Goal: Task Accomplishment & Management: Manage account settings

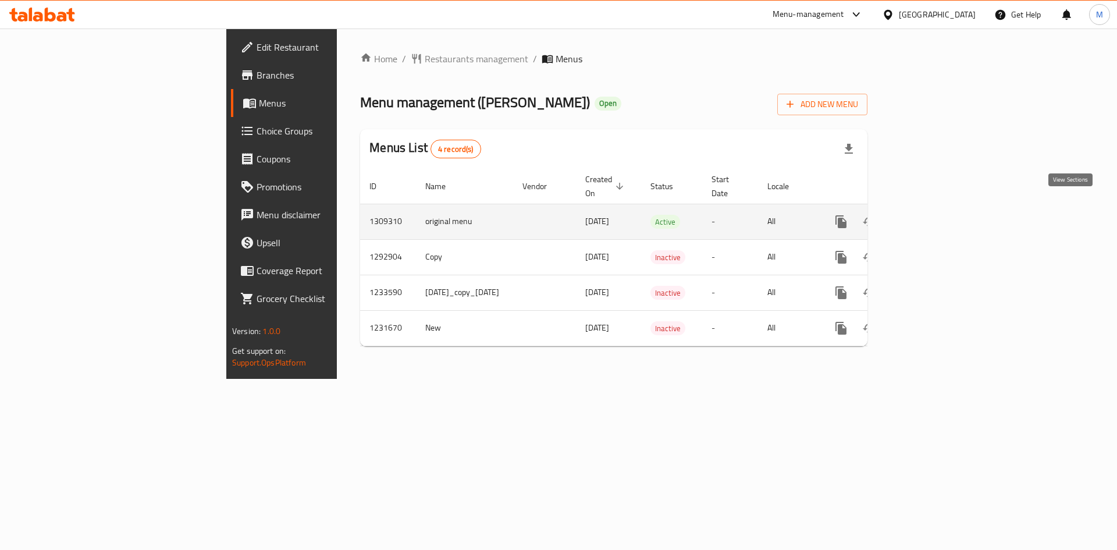
click at [931, 217] on icon "enhanced table" at bounding box center [925, 222] width 10 height 10
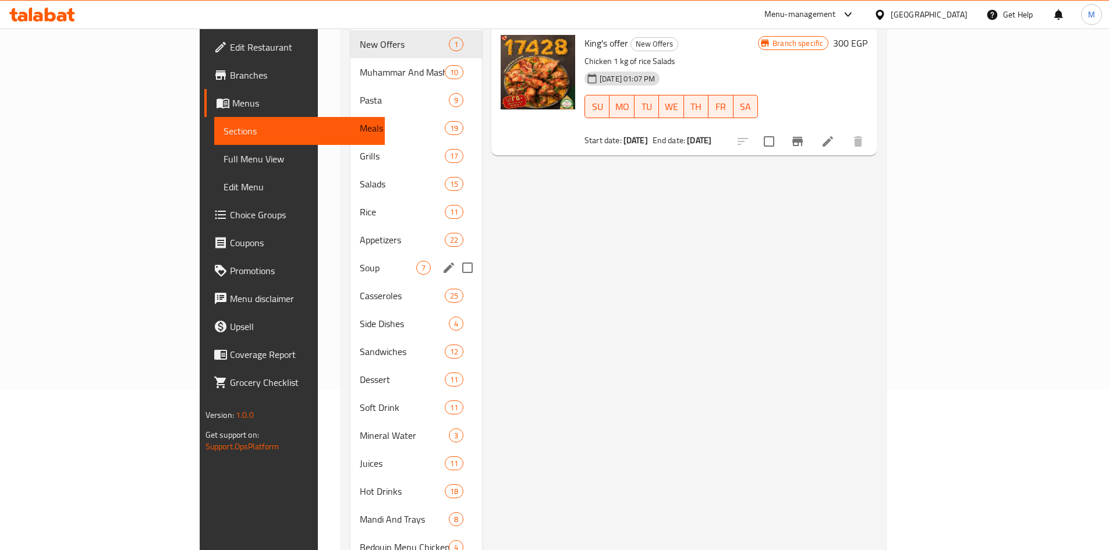
scroll to position [233, 0]
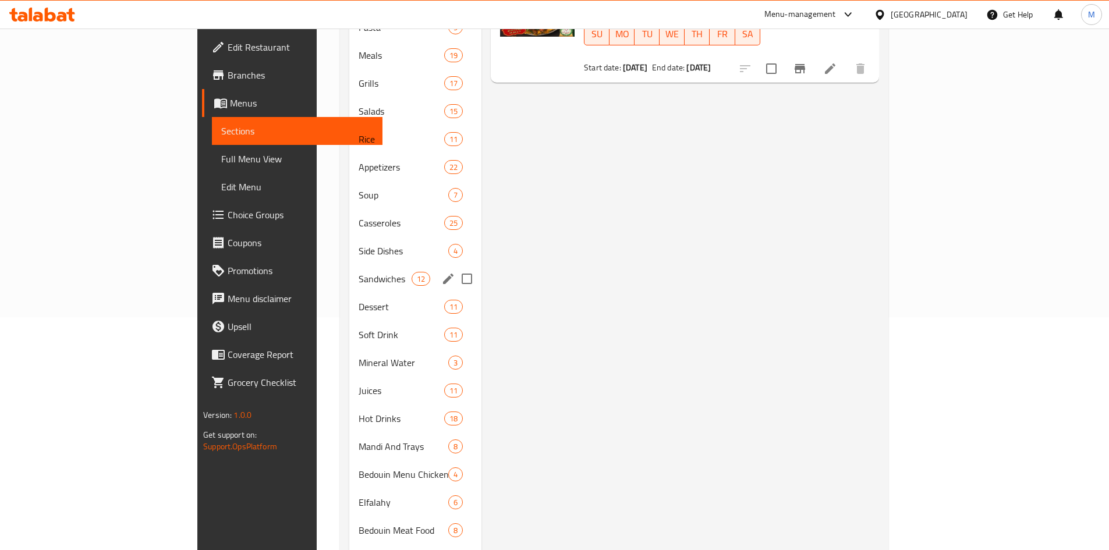
click at [359, 272] on span "Sandwiches" at bounding box center [385, 279] width 53 height 14
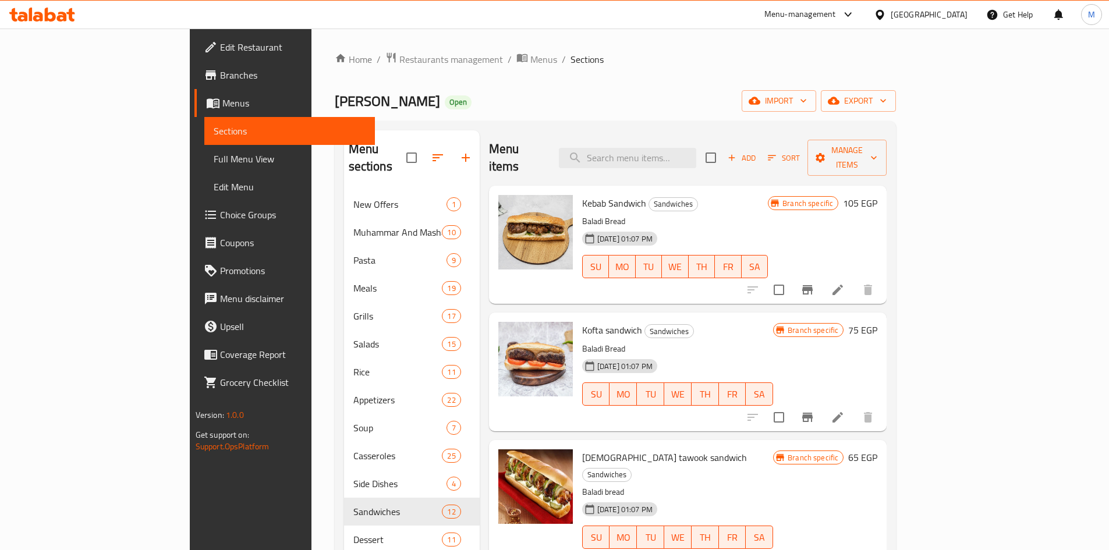
click at [812, 285] on icon "Branch-specific-item" at bounding box center [807, 289] width 10 height 9
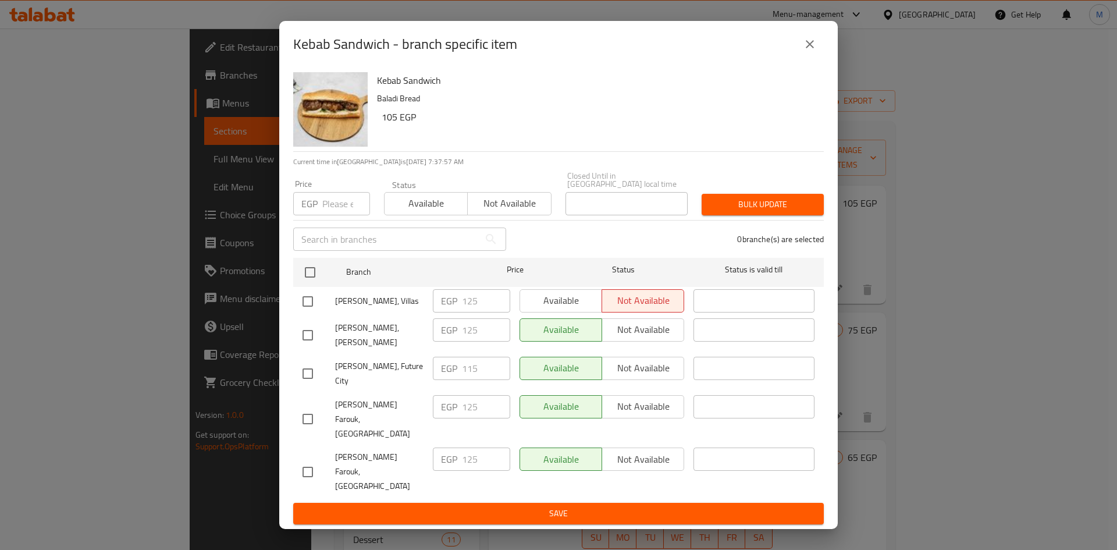
click at [306, 314] on input "checkbox" at bounding box center [308, 301] width 24 height 24
checkbox input "true"
click at [583, 297] on div "Available Not available" at bounding box center [602, 302] width 174 height 34
click at [580, 300] on button "Available" at bounding box center [561, 300] width 83 height 23
click at [545, 506] on span "Save" at bounding box center [559, 513] width 512 height 15
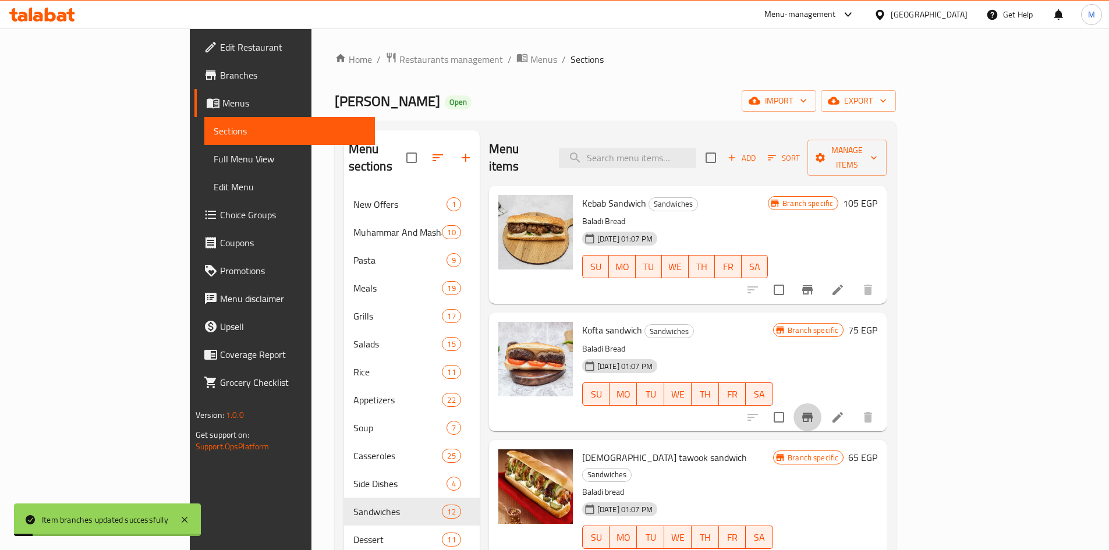
click at [814, 410] on icon "Branch-specific-item" at bounding box center [807, 417] width 14 height 14
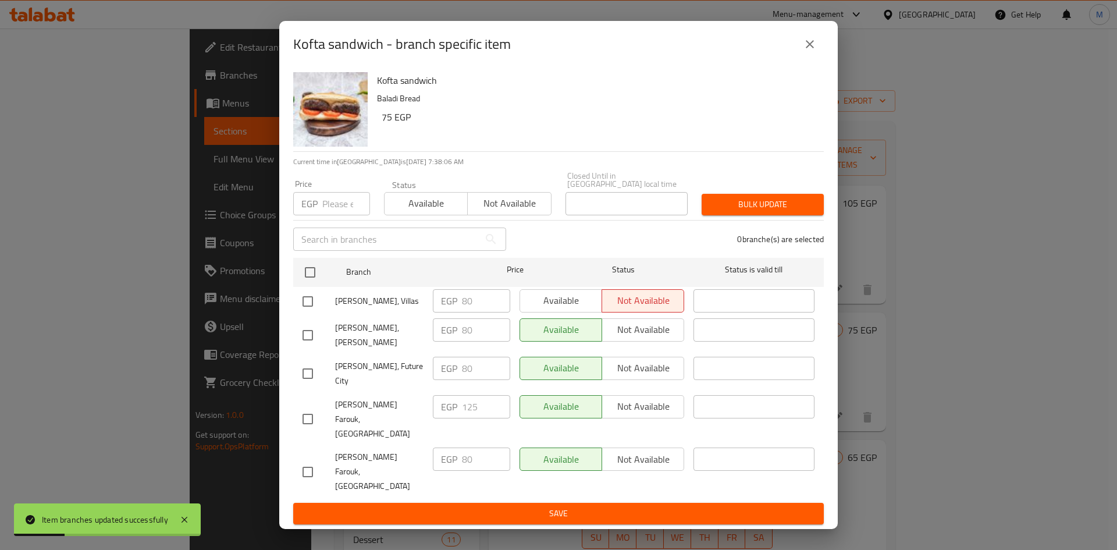
click at [306, 314] on input "checkbox" at bounding box center [308, 301] width 24 height 24
checkbox input "true"
click at [564, 309] on span "Available" at bounding box center [561, 300] width 73 height 17
click at [604, 506] on span "Save" at bounding box center [559, 513] width 512 height 15
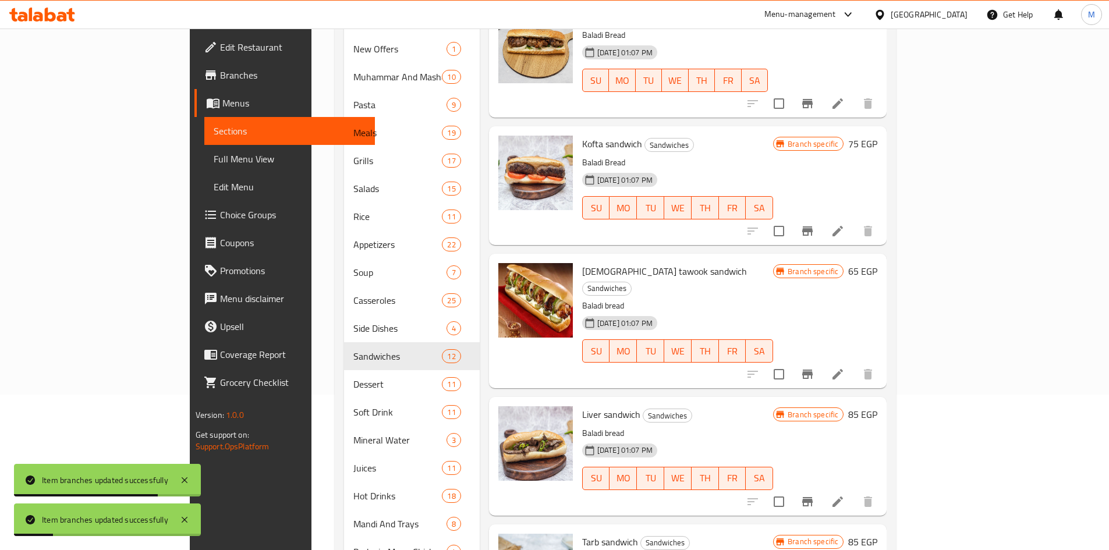
scroll to position [175, 0]
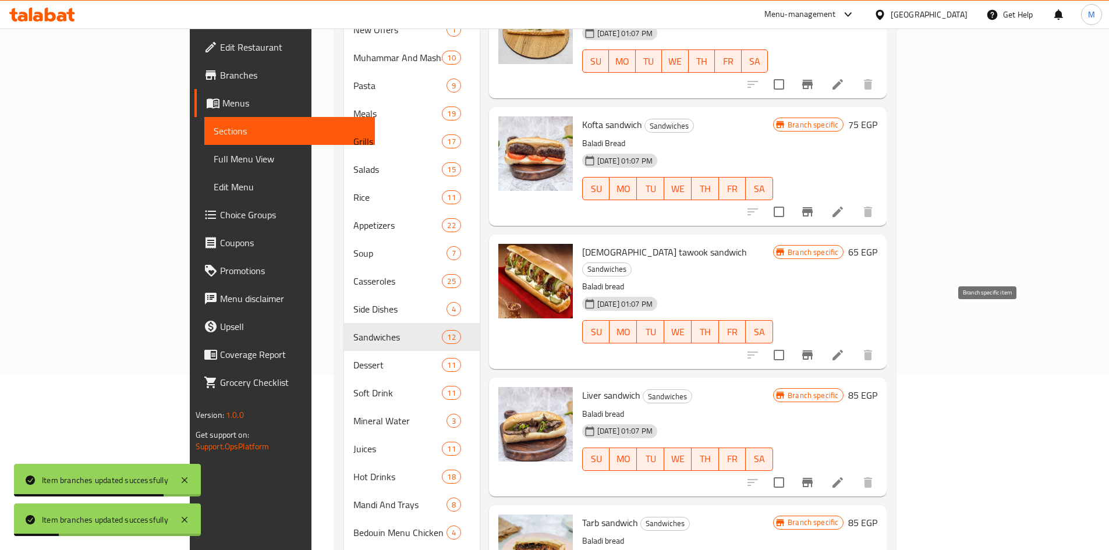
click at [812, 350] on icon "Branch-specific-item" at bounding box center [807, 354] width 10 height 9
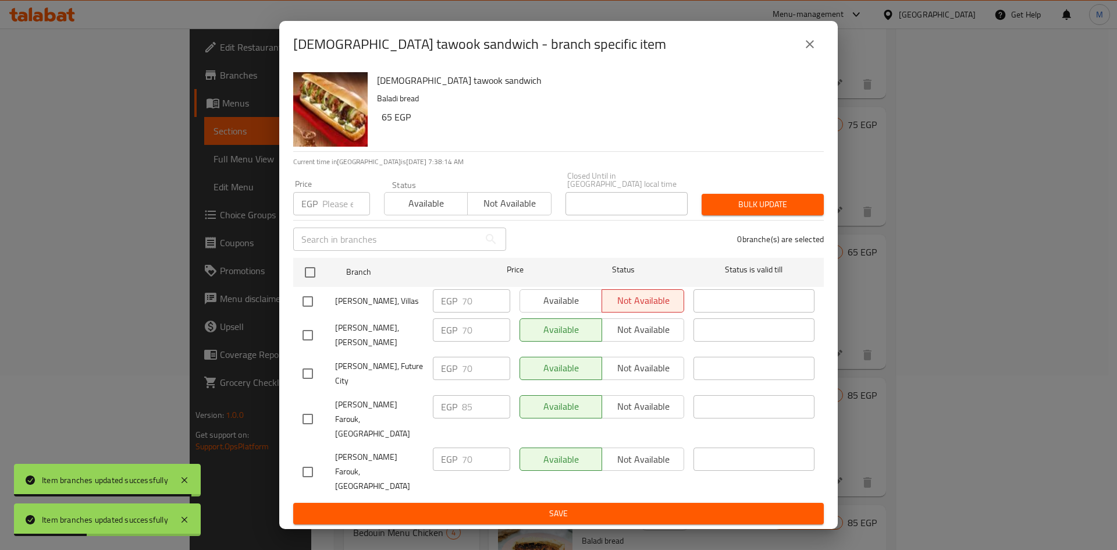
drag, startPoint x: 307, startPoint y: 310, endPoint x: 360, endPoint y: 313, distance: 53.0
click at [307, 310] on input "checkbox" at bounding box center [308, 301] width 24 height 24
checkbox input "true"
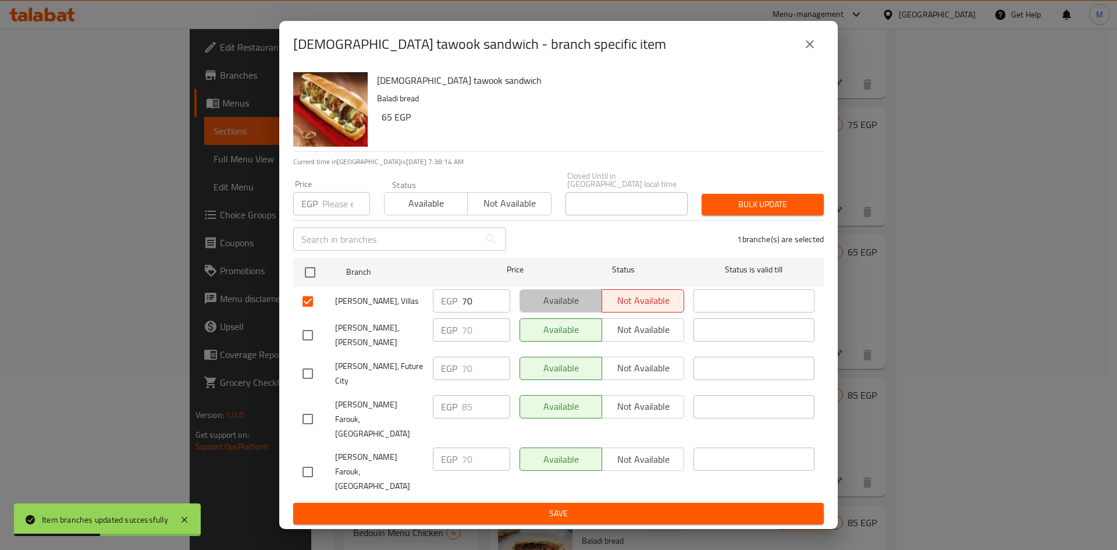
click at [560, 309] on span "Available" at bounding box center [561, 300] width 73 height 17
click at [632, 503] on button "Save" at bounding box center [558, 514] width 531 height 22
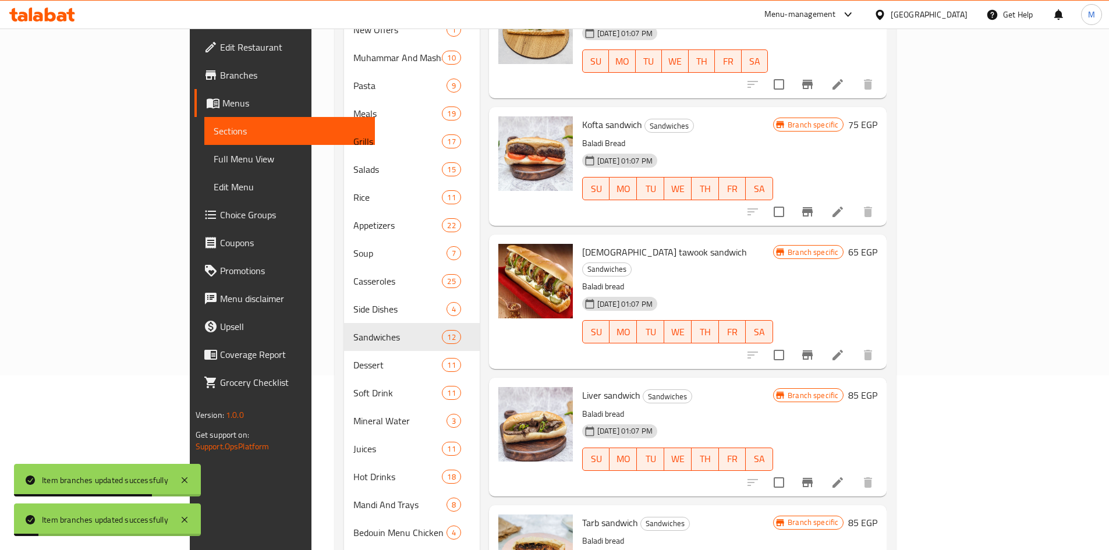
click at [812, 478] on icon "Branch-specific-item" at bounding box center [807, 482] width 10 height 9
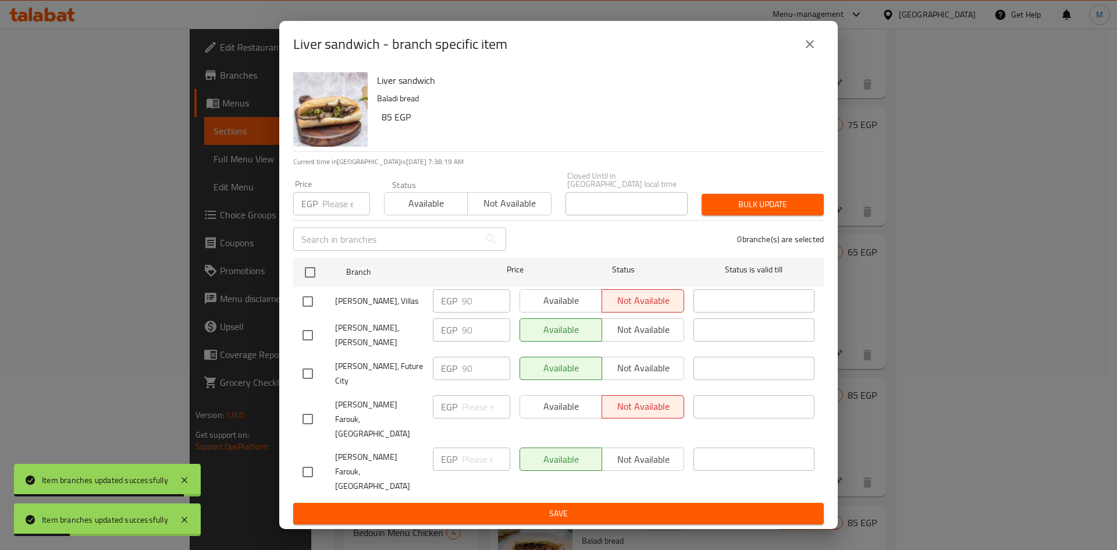
click at [310, 309] on input "checkbox" at bounding box center [308, 301] width 24 height 24
checkbox input "true"
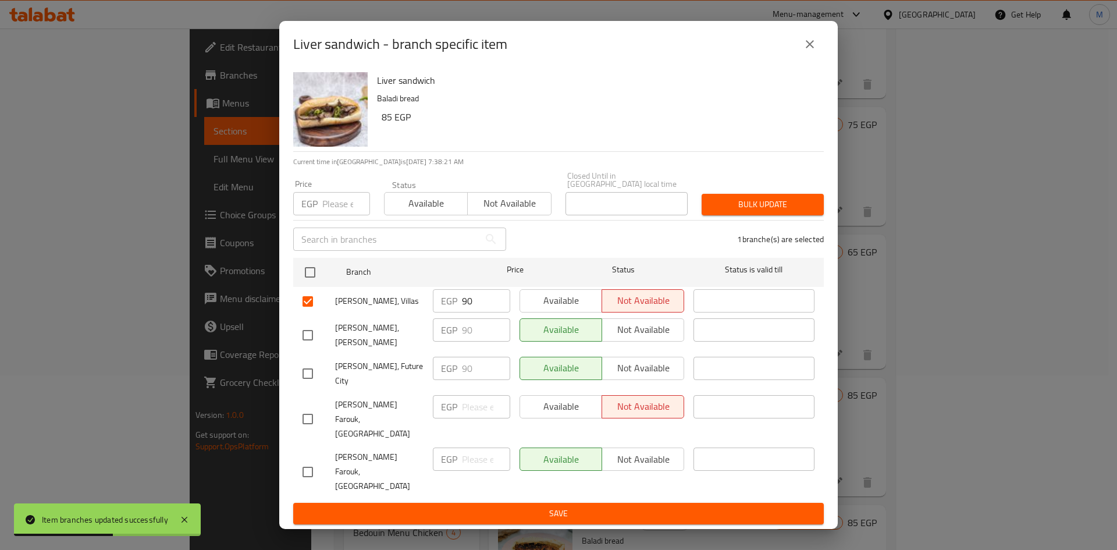
click at [553, 308] on span "Available" at bounding box center [561, 300] width 73 height 17
click at [573, 506] on span "Save" at bounding box center [559, 513] width 512 height 15
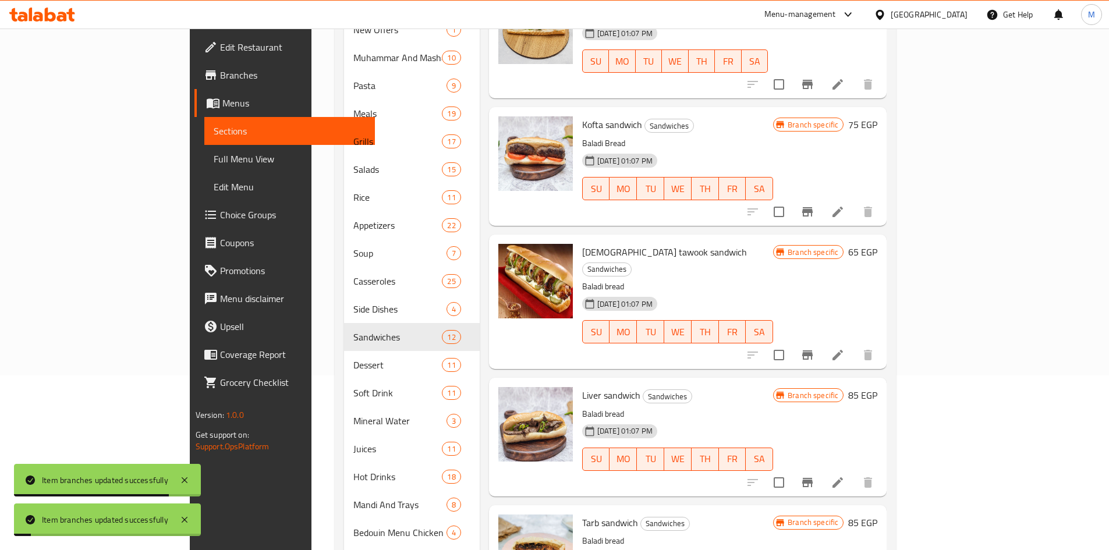
click at [814, 205] on icon "Branch-specific-item" at bounding box center [807, 212] width 14 height 14
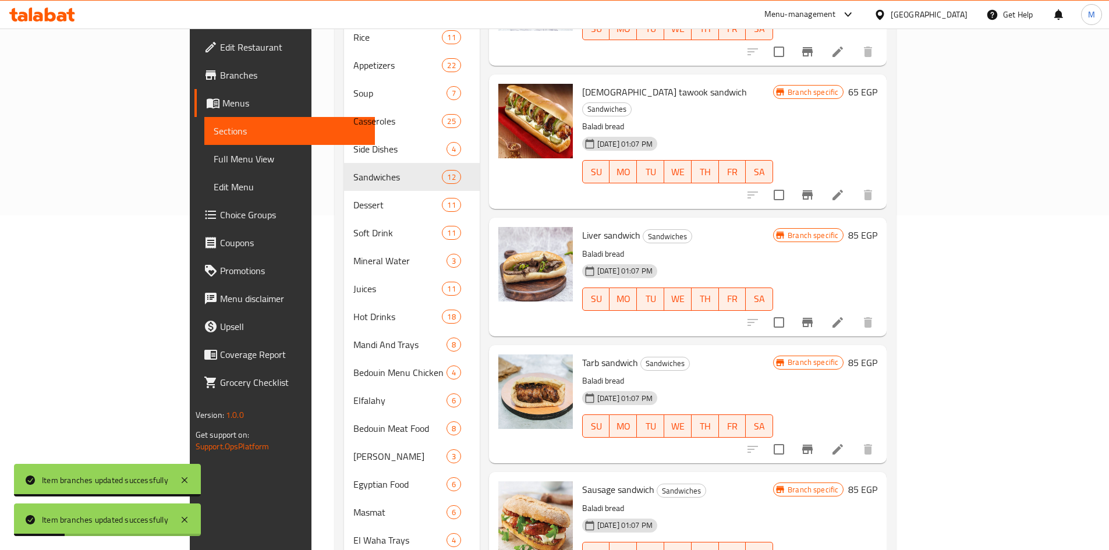
scroll to position [349, 0]
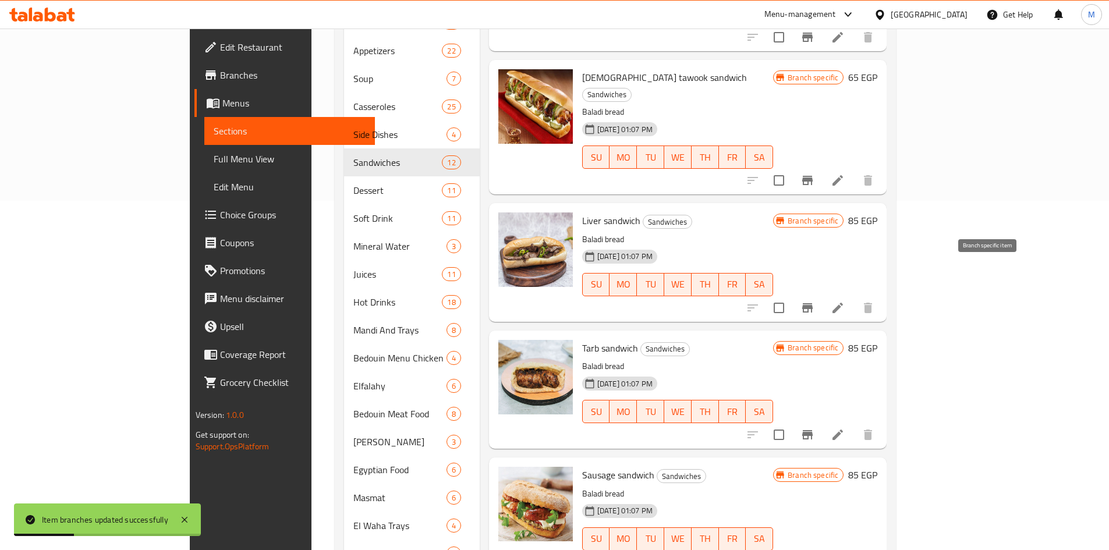
click at [812, 303] on icon "Branch-specific-item" at bounding box center [807, 307] width 10 height 9
click at [812, 430] on icon "Branch-specific-item" at bounding box center [807, 434] width 10 height 9
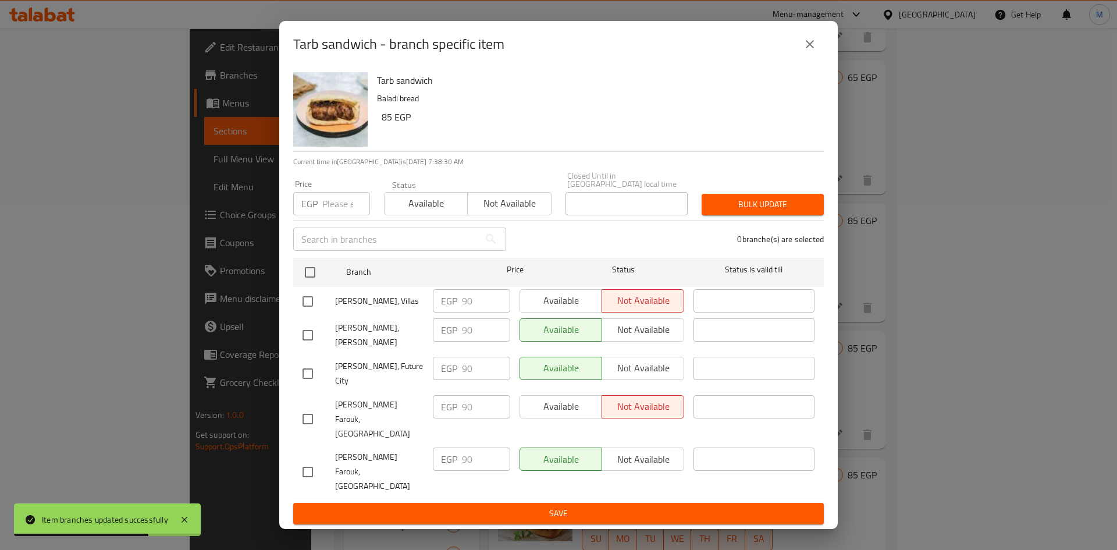
click at [308, 314] on input "checkbox" at bounding box center [308, 301] width 24 height 24
checkbox input "true"
click at [569, 308] on span "Available" at bounding box center [561, 300] width 73 height 17
click at [594, 506] on span "Save" at bounding box center [559, 513] width 512 height 15
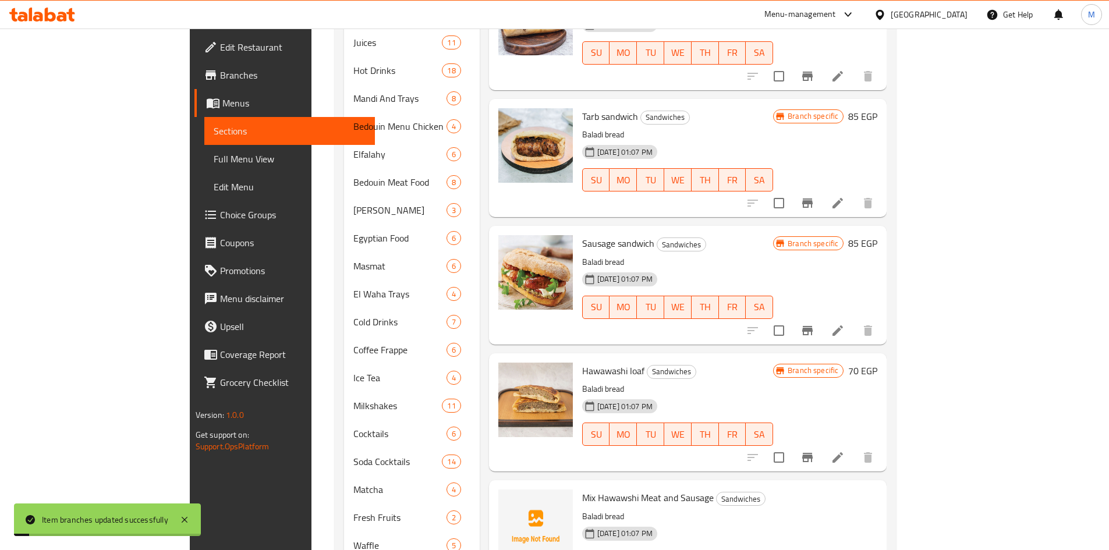
scroll to position [582, 0]
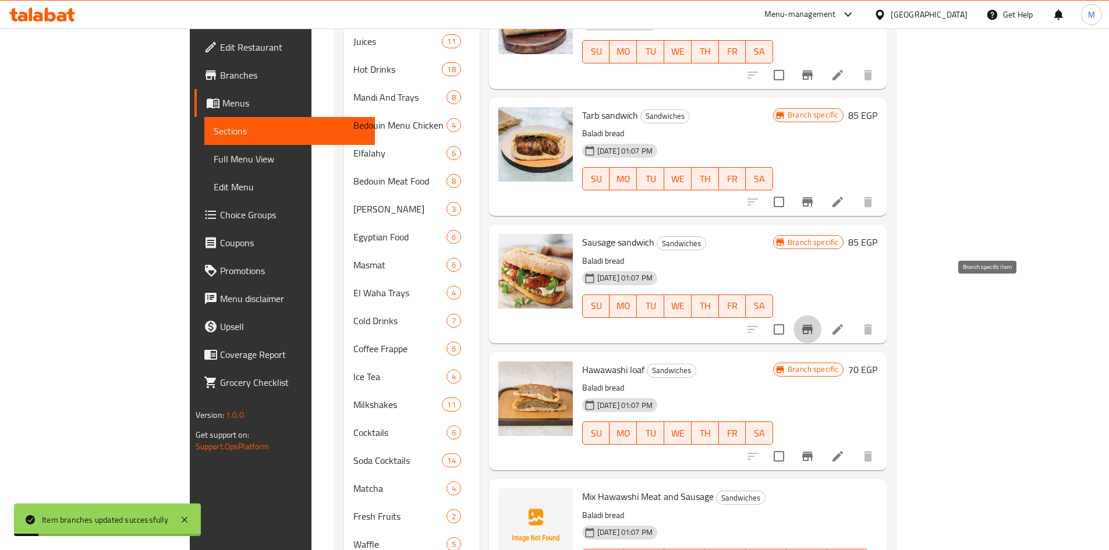
click at [812, 325] on icon "Branch-specific-item" at bounding box center [807, 329] width 10 height 9
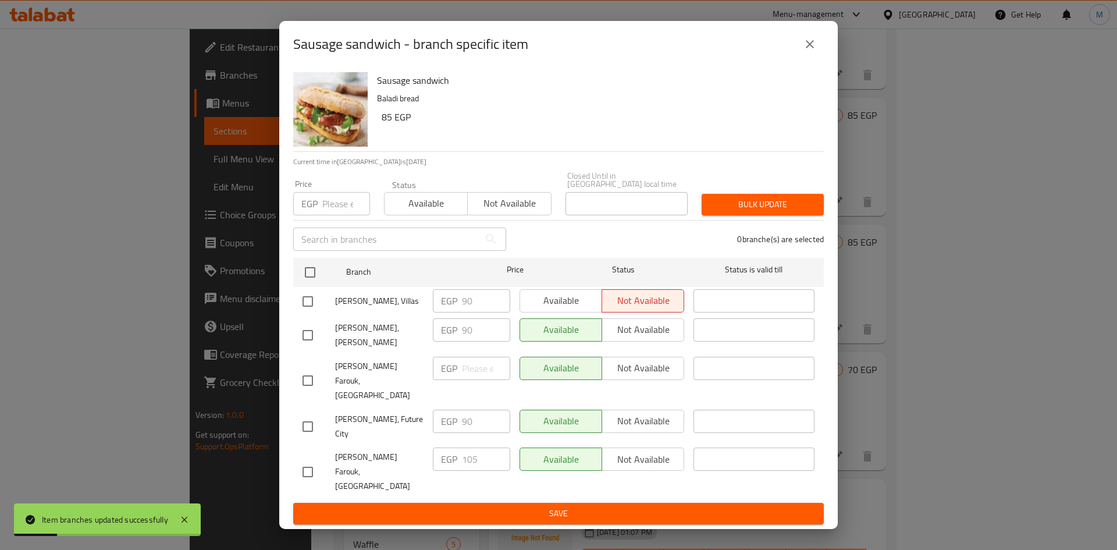
click at [568, 313] on div "Available Not available" at bounding box center [602, 300] width 165 height 23
click at [300, 310] on input "checkbox" at bounding box center [308, 301] width 24 height 24
checkbox input "true"
click at [548, 309] on span "Available" at bounding box center [561, 300] width 73 height 17
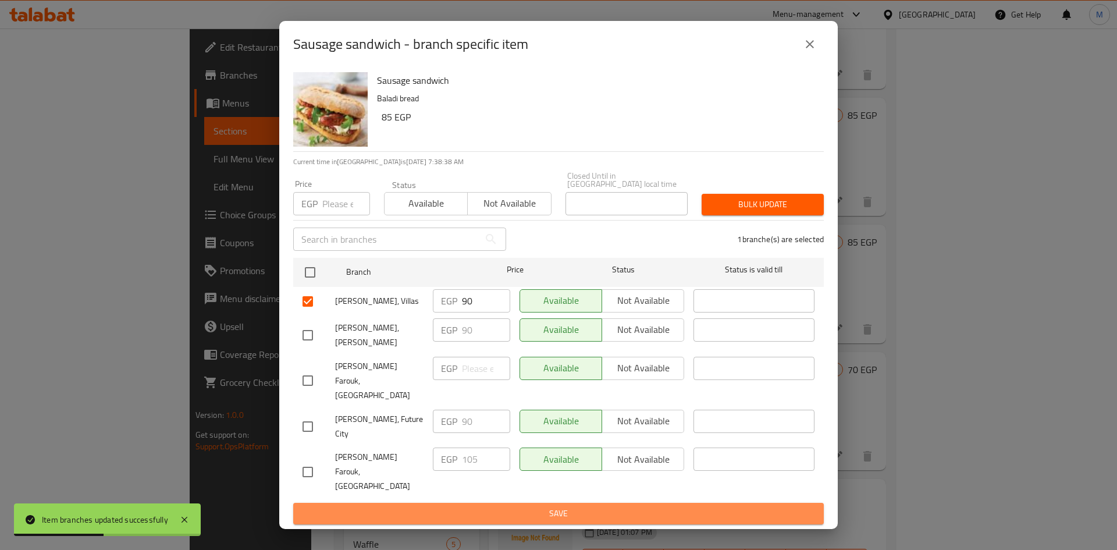
click at [615, 506] on span "Save" at bounding box center [559, 513] width 512 height 15
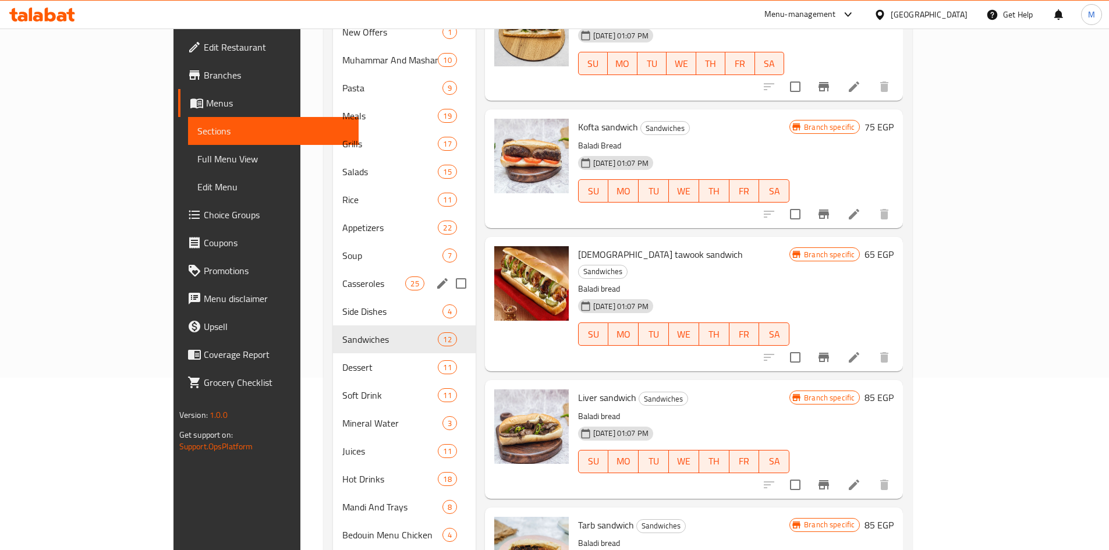
scroll to position [154, 0]
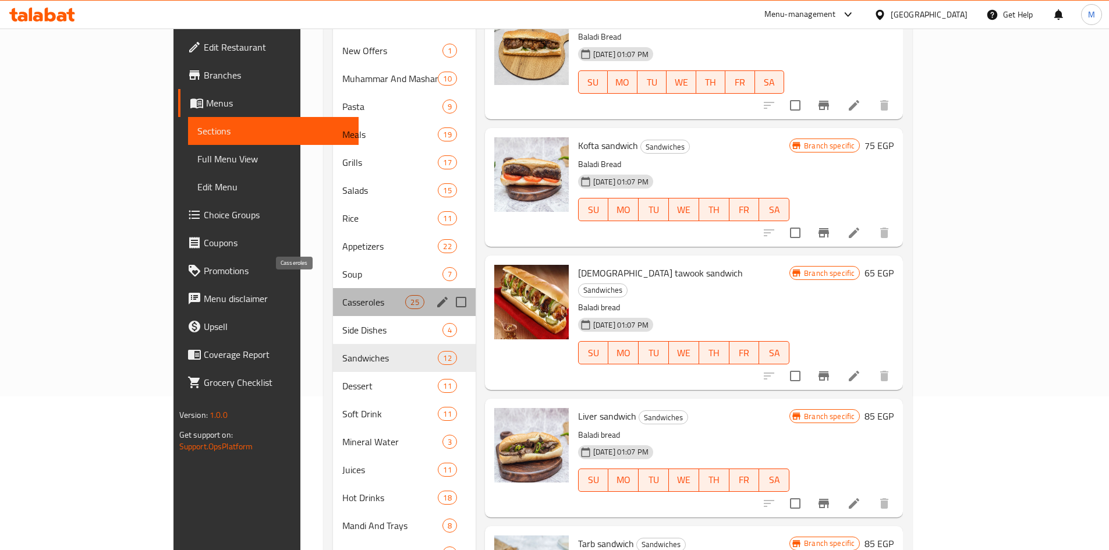
click at [342, 295] on span "Casseroles" at bounding box center [373, 302] width 63 height 14
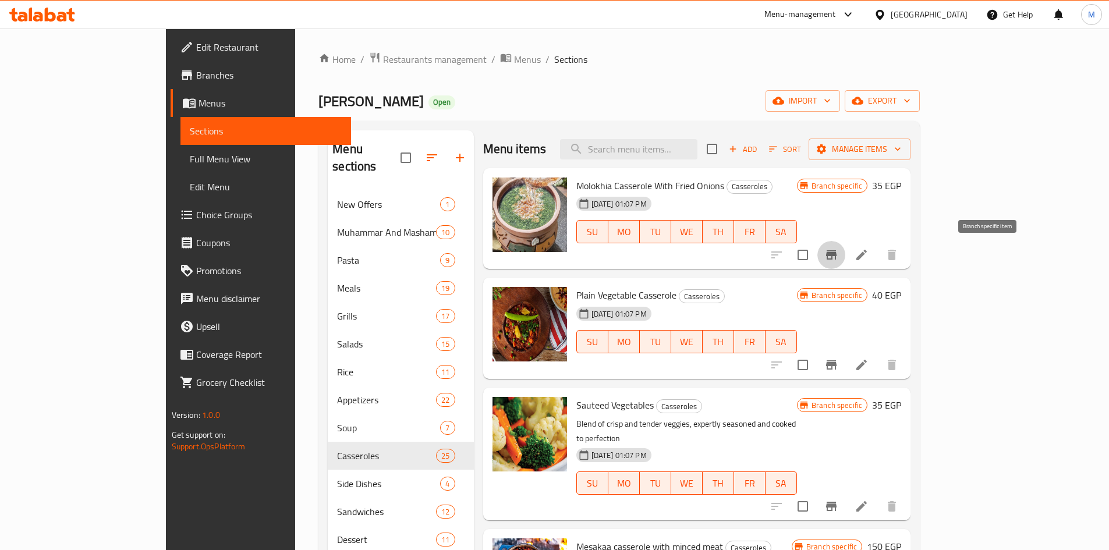
click at [836, 256] on icon "Branch-specific-item" at bounding box center [831, 254] width 10 height 9
click at [838, 367] on icon "Branch-specific-item" at bounding box center [831, 365] width 14 height 14
click at [836, 366] on icon "Branch-specific-item" at bounding box center [831, 364] width 10 height 9
click at [836, 502] on icon "Branch-specific-item" at bounding box center [831, 506] width 10 height 9
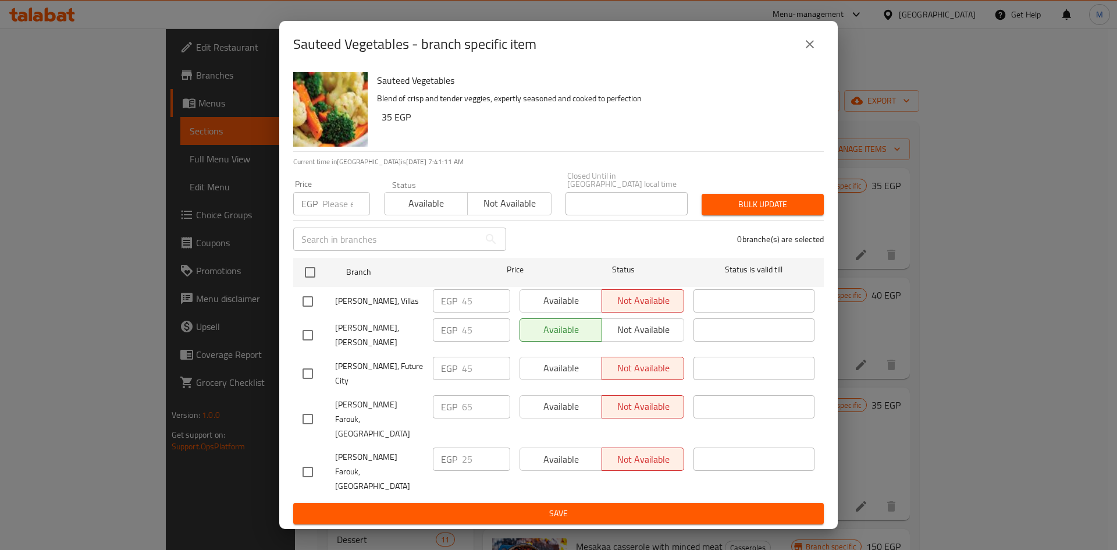
click at [308, 311] on input "checkbox" at bounding box center [308, 301] width 24 height 24
checkbox input "true"
click at [551, 309] on span "Available" at bounding box center [561, 300] width 73 height 17
click at [583, 506] on span "Save" at bounding box center [559, 513] width 512 height 15
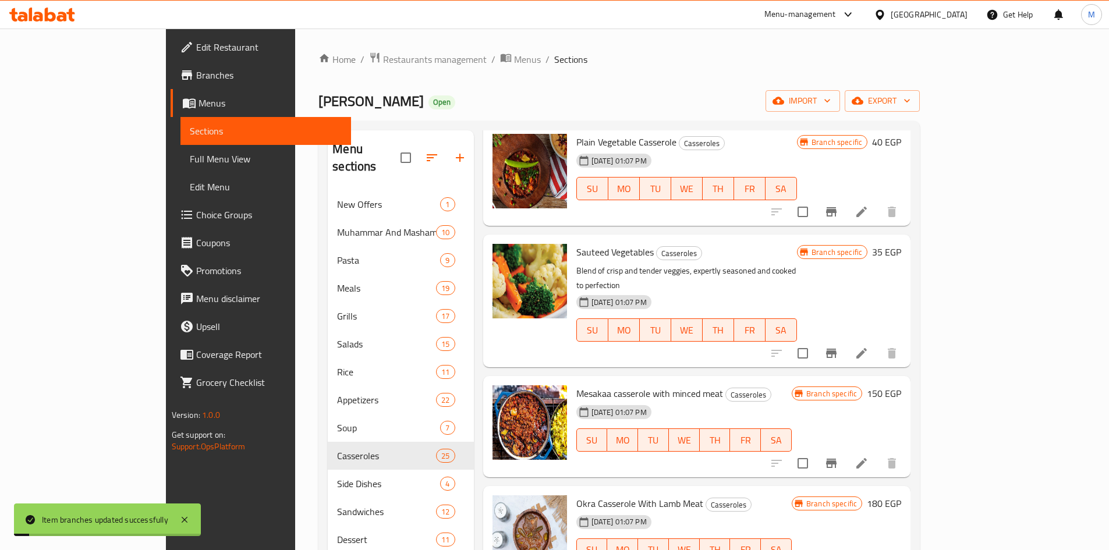
scroll to position [175, 0]
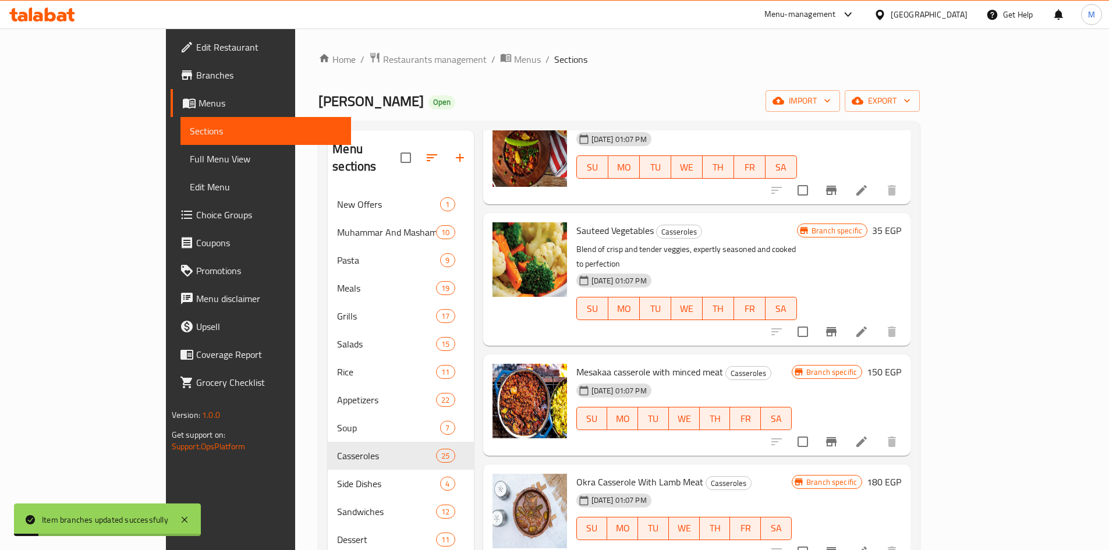
click at [836, 327] on icon "Branch-specific-item" at bounding box center [831, 331] width 10 height 9
click at [838, 435] on icon "Branch-specific-item" at bounding box center [831, 442] width 14 height 14
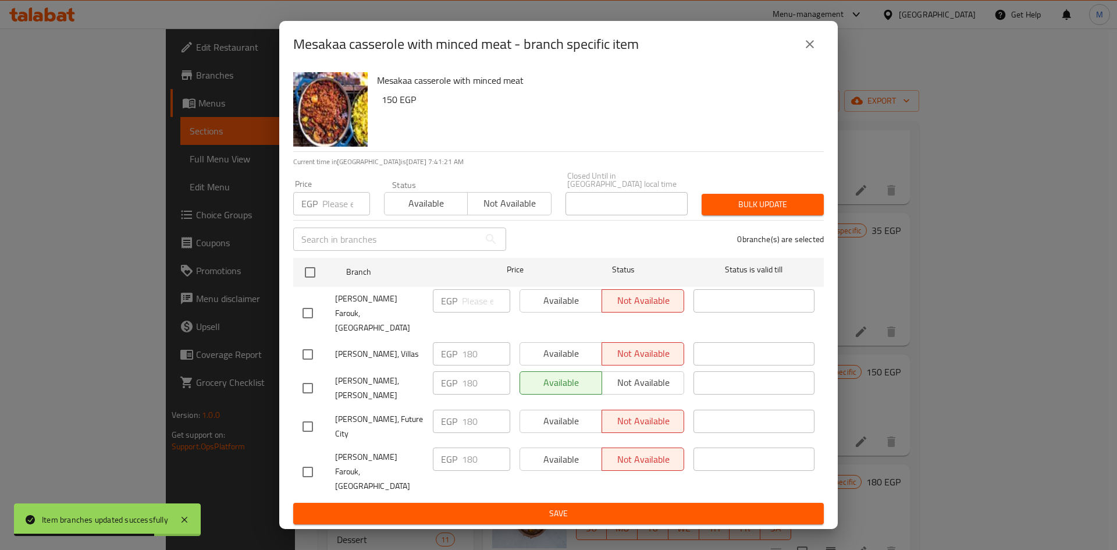
click at [310, 352] on input "checkbox" at bounding box center [308, 354] width 24 height 24
checkbox input "true"
click at [564, 350] on span "Available" at bounding box center [561, 353] width 73 height 17
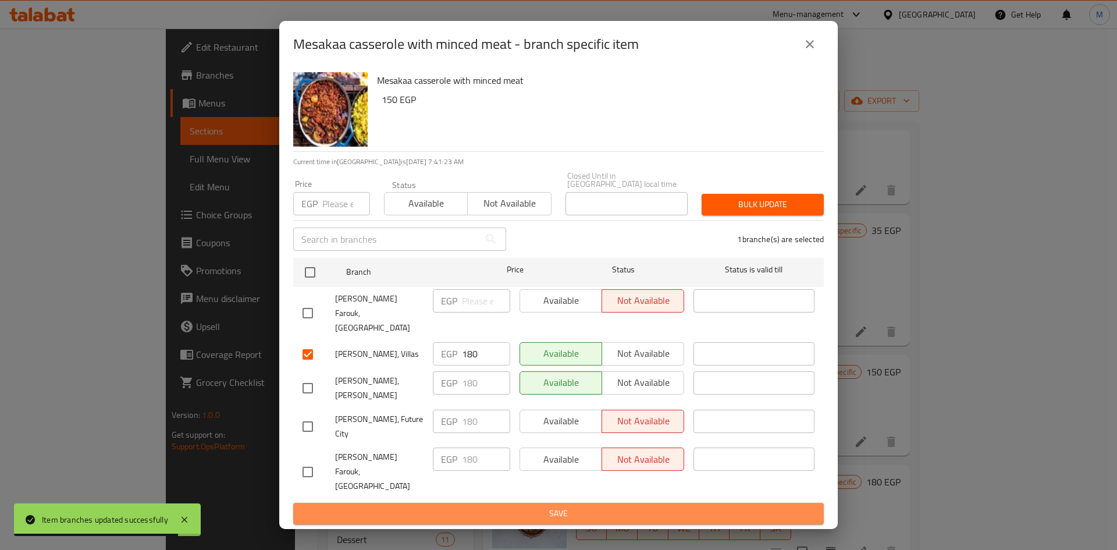
click at [641, 503] on button "Save" at bounding box center [558, 514] width 531 height 22
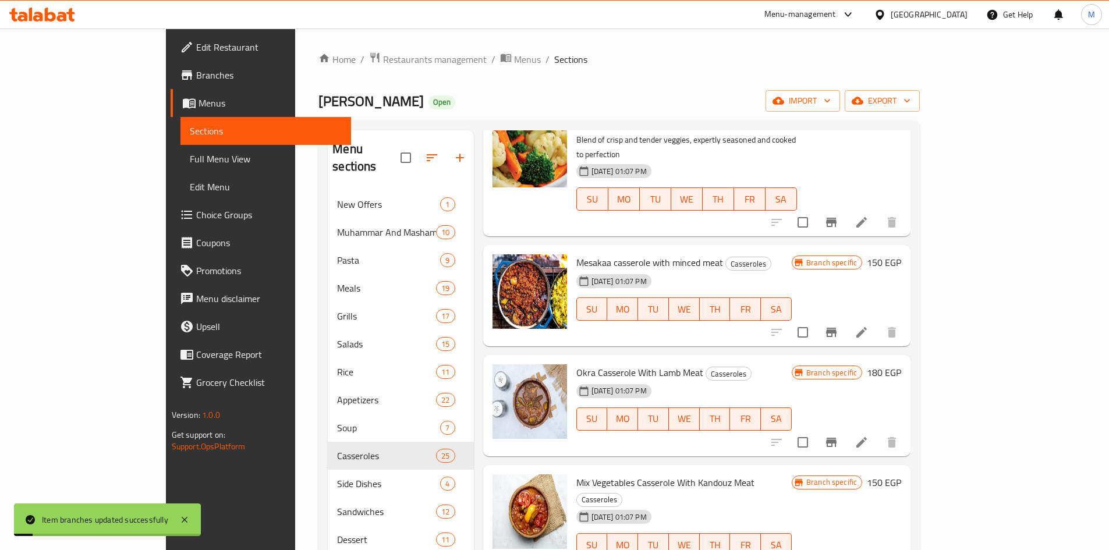
scroll to position [291, 0]
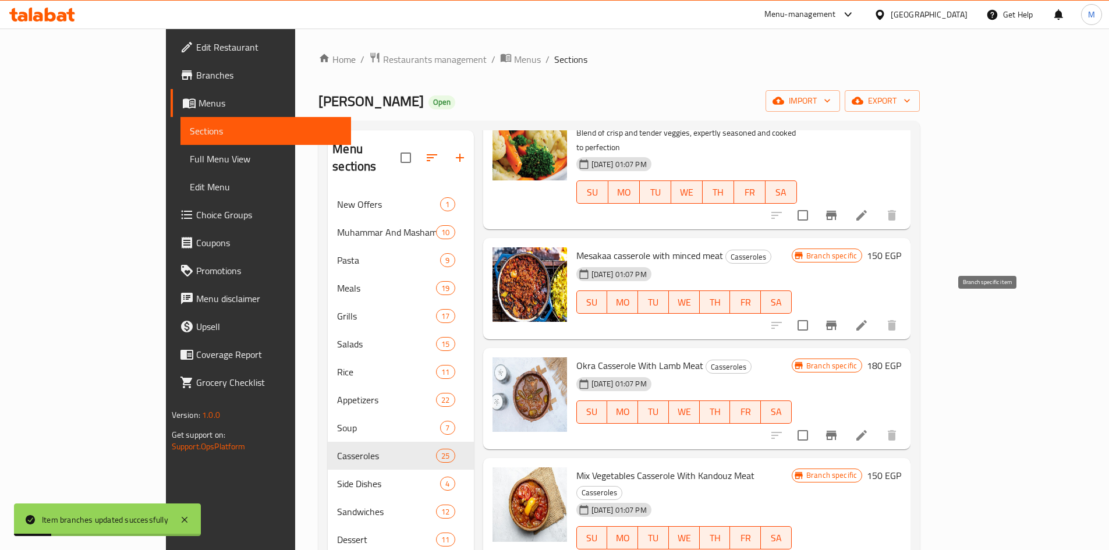
click at [836, 321] on icon "Branch-specific-item" at bounding box center [831, 325] width 10 height 9
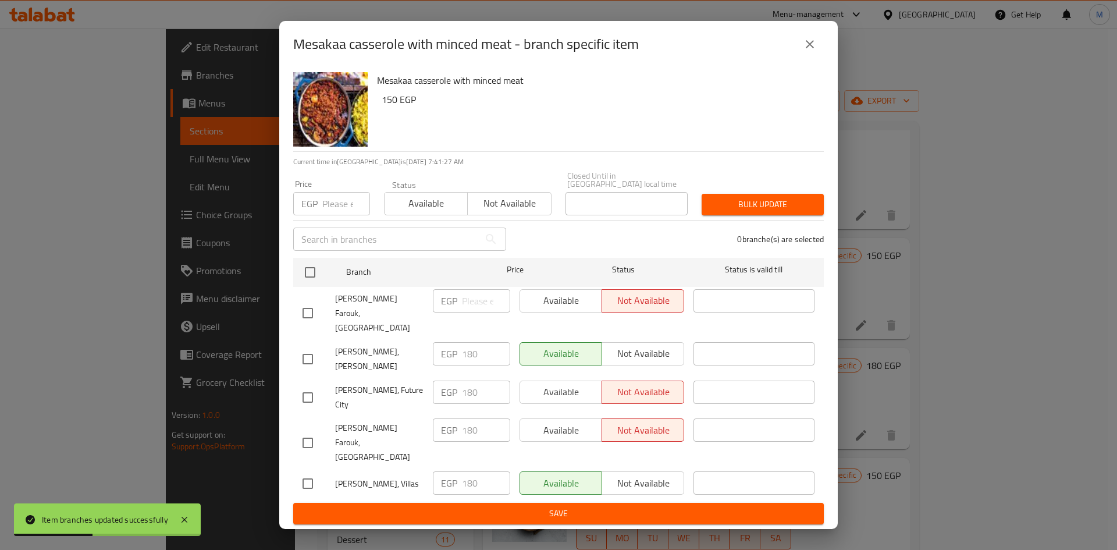
click at [310, 311] on input "checkbox" at bounding box center [308, 313] width 24 height 24
click at [307, 311] on input "checkbox" at bounding box center [308, 313] width 24 height 24
checkbox input "false"
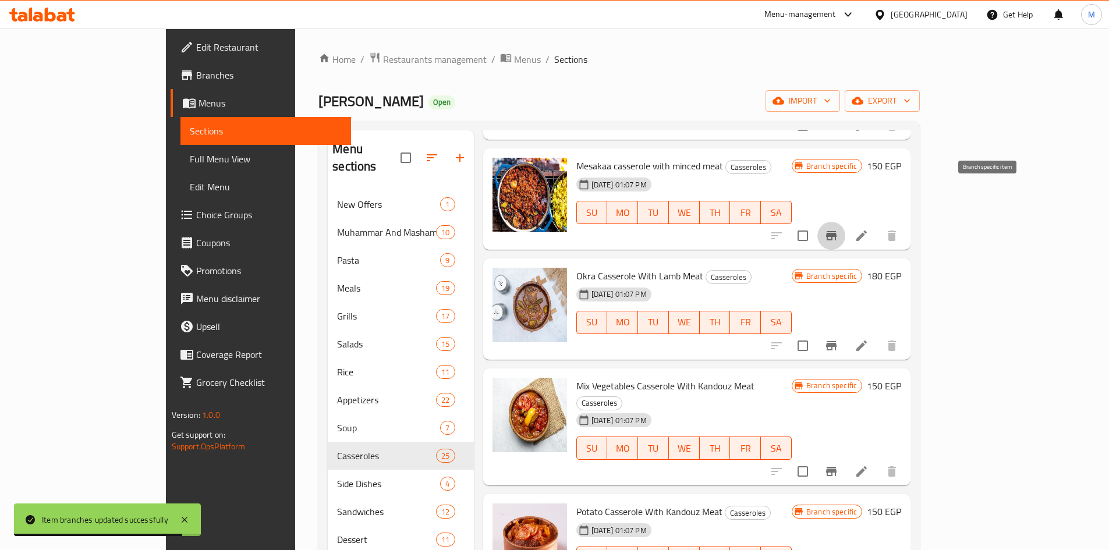
scroll to position [407, 0]
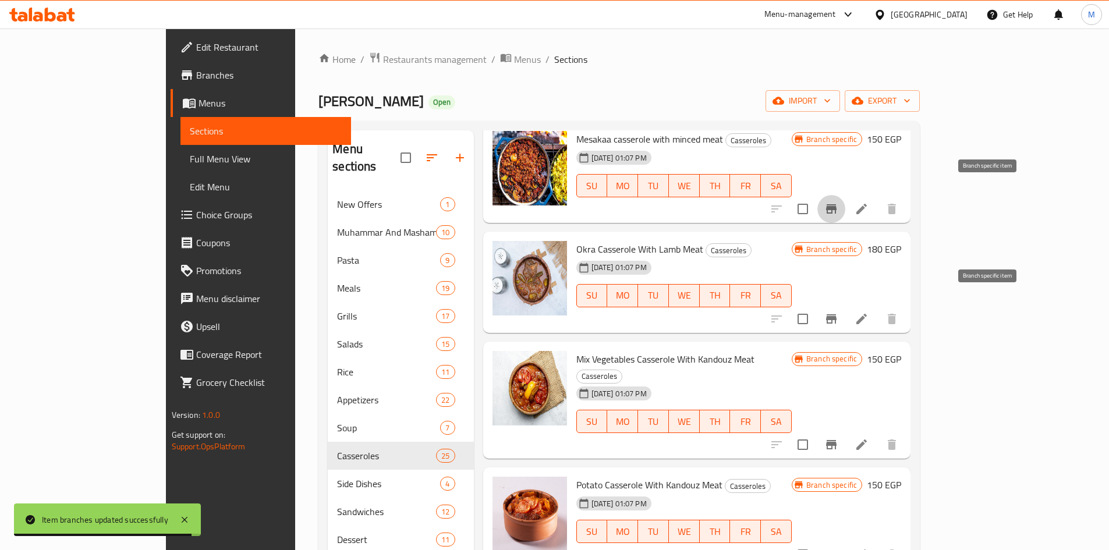
click at [836, 314] on icon "Branch-specific-item" at bounding box center [831, 318] width 10 height 9
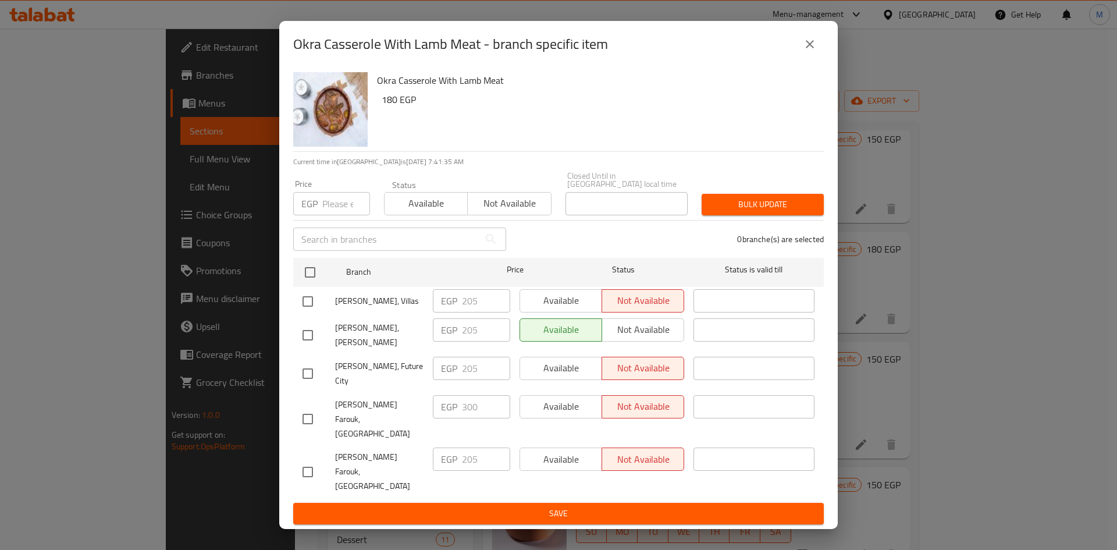
click at [308, 313] on input "checkbox" at bounding box center [308, 301] width 24 height 24
checkbox input "true"
click at [532, 309] on span "Available" at bounding box center [561, 300] width 73 height 17
click at [703, 506] on span "Save" at bounding box center [559, 513] width 512 height 15
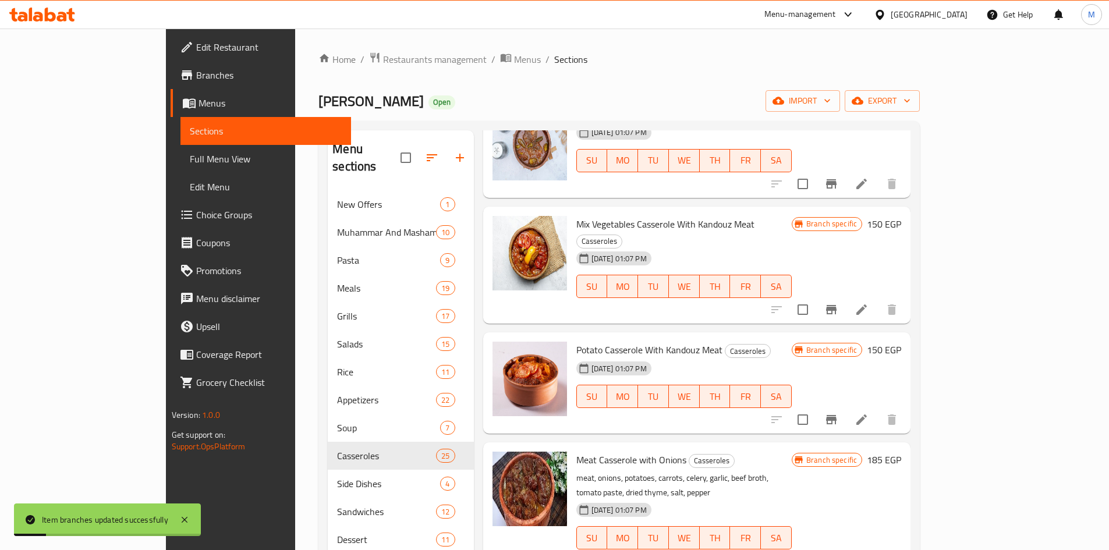
scroll to position [582, 0]
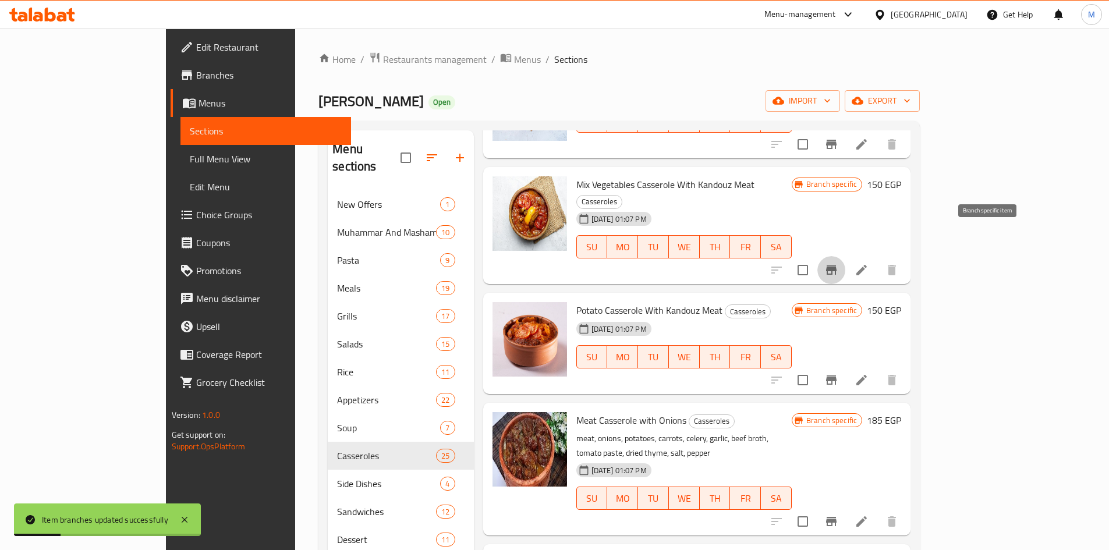
click at [838, 263] on icon "Branch-specific-item" at bounding box center [831, 270] width 14 height 14
click at [838, 373] on icon "Branch-specific-item" at bounding box center [831, 380] width 14 height 14
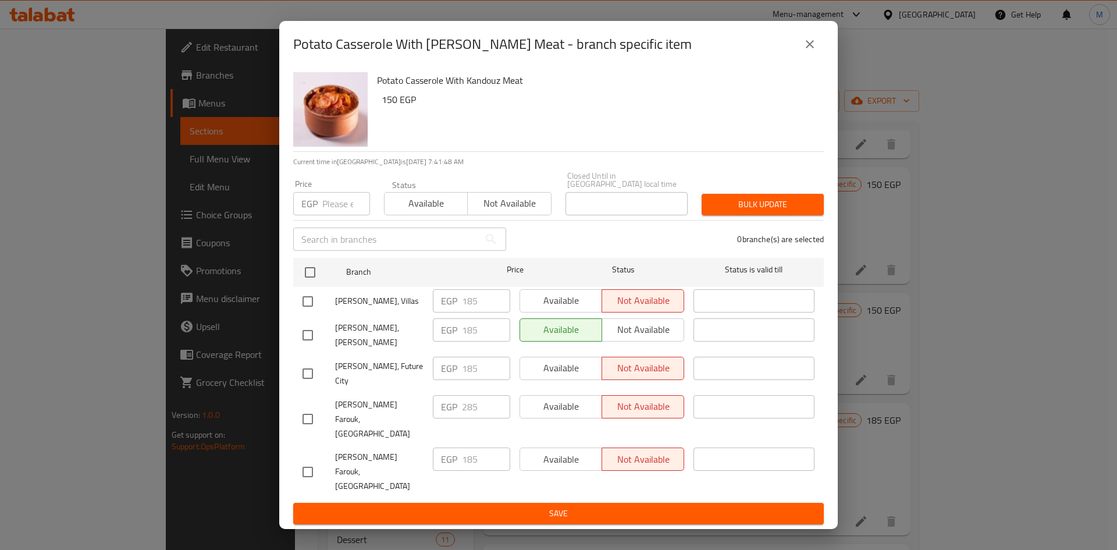
click at [307, 311] on input "checkbox" at bounding box center [308, 301] width 24 height 24
checkbox input "true"
click at [541, 309] on span "Available" at bounding box center [561, 300] width 73 height 17
click at [636, 506] on span "Save" at bounding box center [559, 513] width 512 height 15
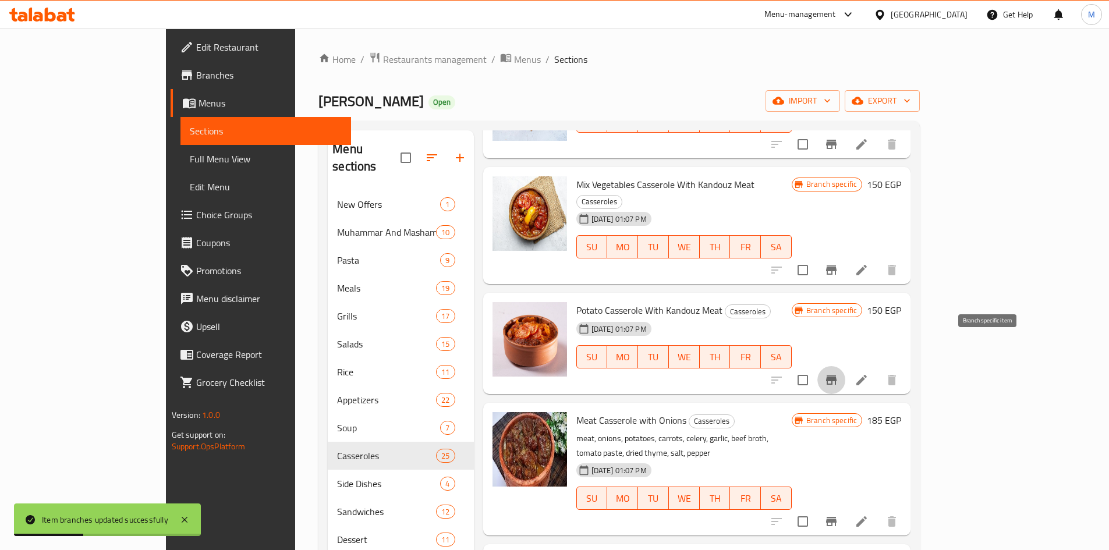
click at [845, 366] on button "Branch-specific-item" at bounding box center [831, 380] width 28 height 28
click at [838, 515] on icon "Branch-specific-item" at bounding box center [831, 522] width 14 height 14
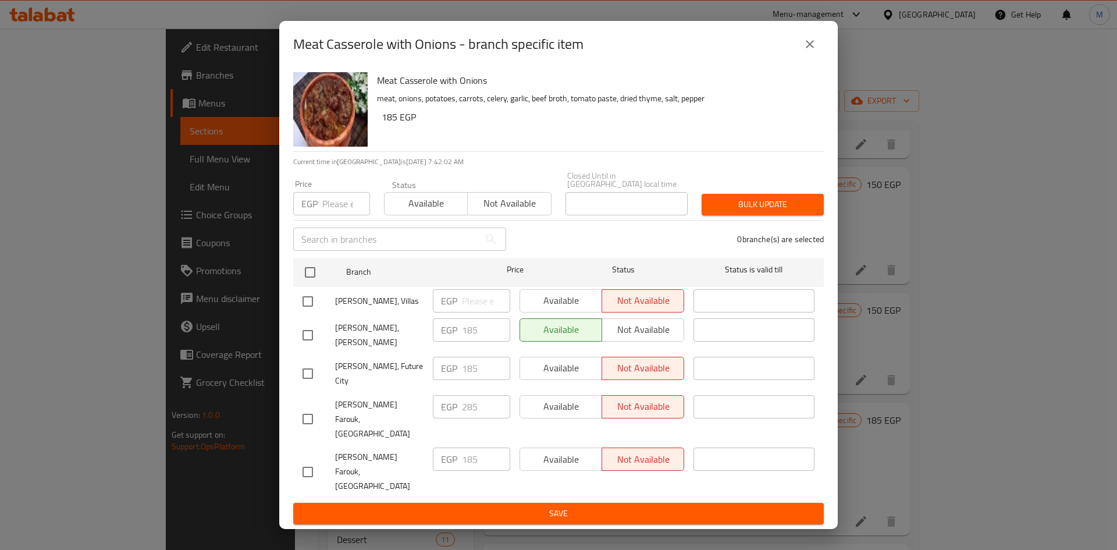
click at [307, 313] on input "checkbox" at bounding box center [308, 301] width 24 height 24
checkbox input "true"
click at [555, 309] on span "Available" at bounding box center [561, 300] width 73 height 17
click at [606, 506] on span "Save" at bounding box center [559, 513] width 512 height 15
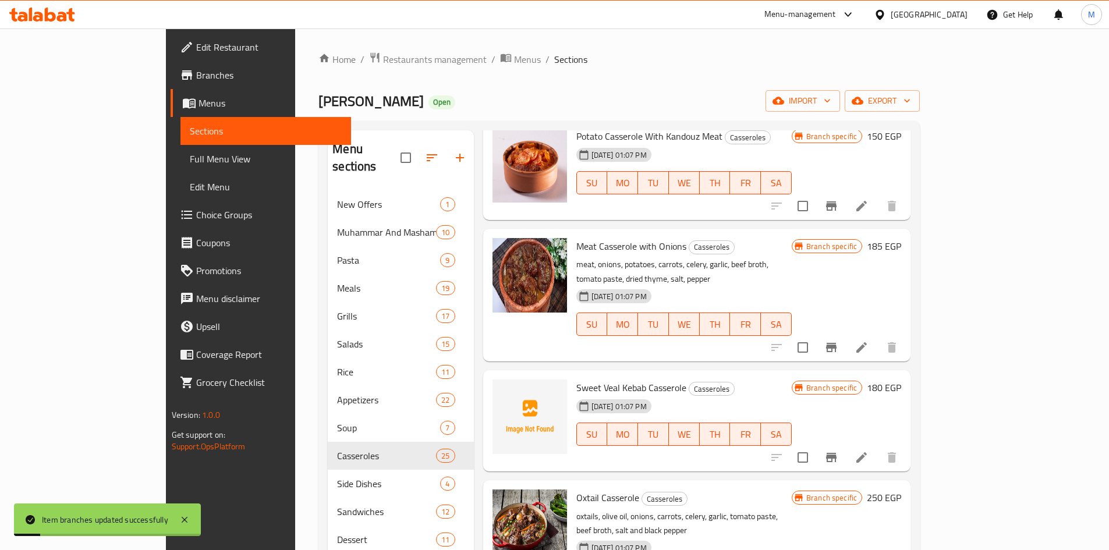
scroll to position [757, 0]
click at [836, 342] on icon "Branch-specific-item" at bounding box center [831, 346] width 10 height 9
click at [836, 452] on icon "Branch-specific-item" at bounding box center [831, 456] width 10 height 9
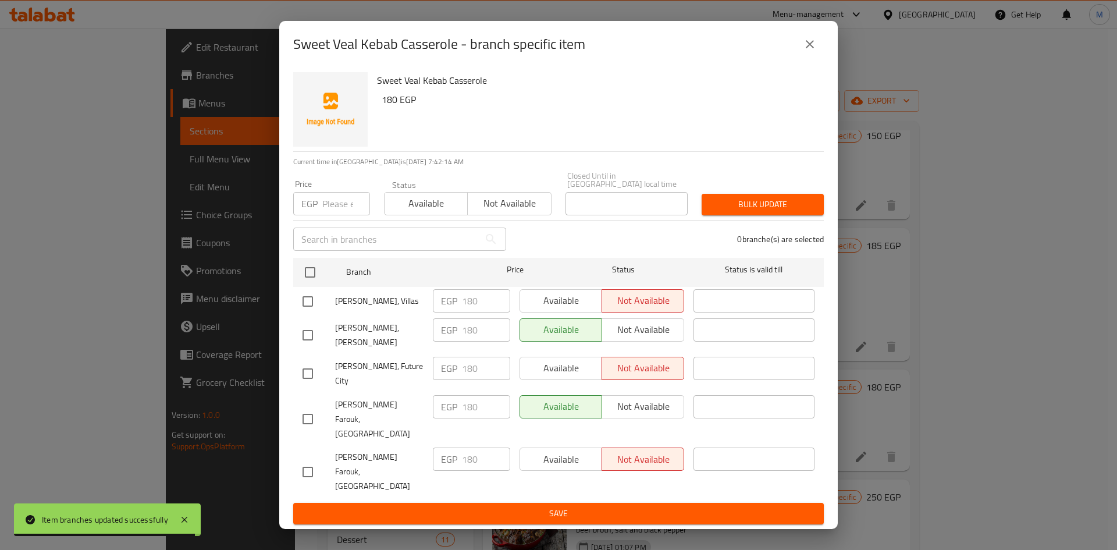
click at [310, 312] on input "checkbox" at bounding box center [308, 301] width 24 height 24
checkbox input "true"
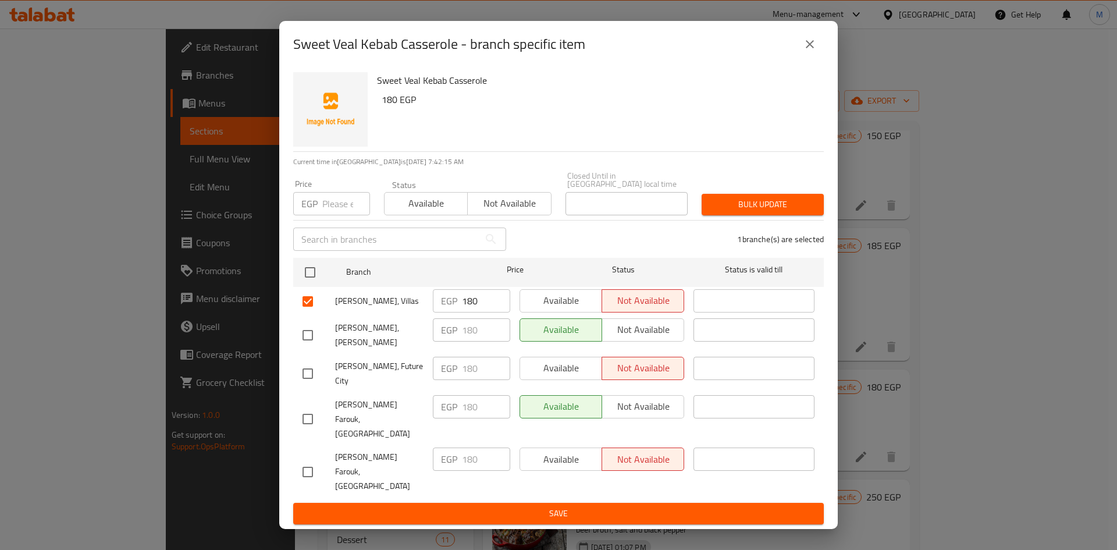
click at [535, 309] on span "Available" at bounding box center [561, 300] width 73 height 17
click at [616, 506] on span "Save" at bounding box center [559, 513] width 512 height 15
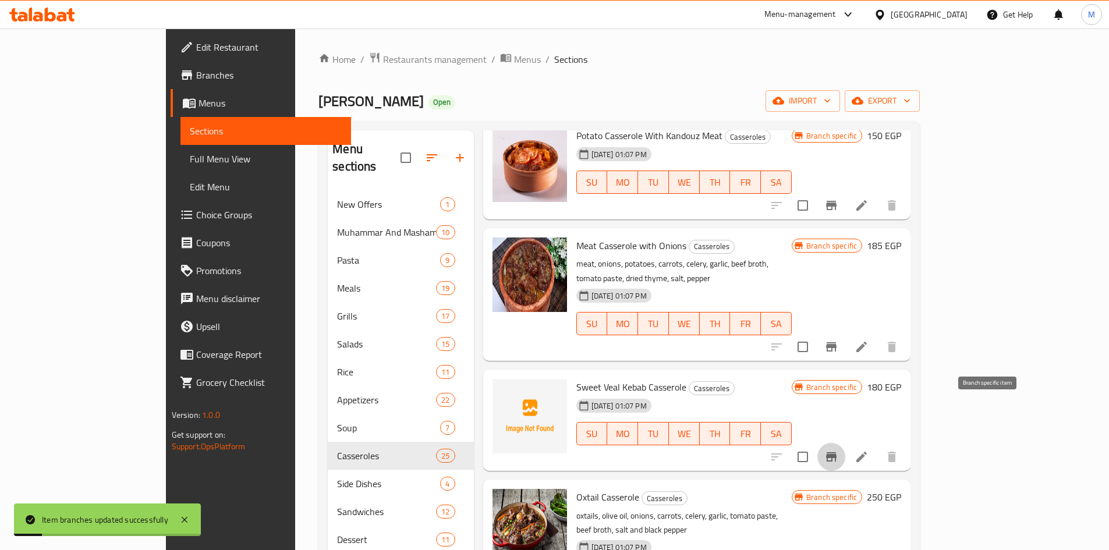
click at [838, 450] on icon "Branch-specific-item" at bounding box center [831, 457] width 14 height 14
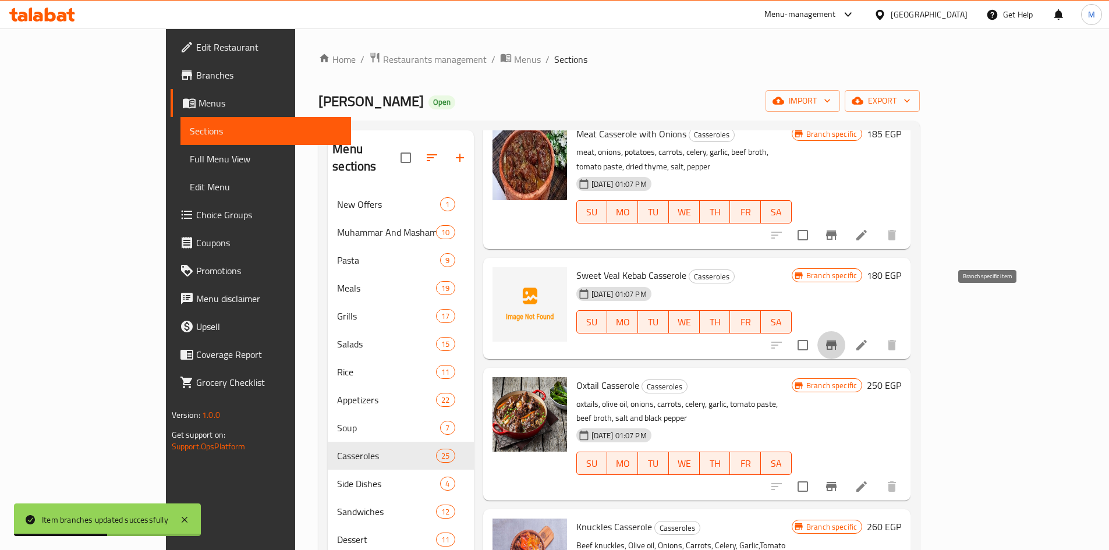
scroll to position [931, 0]
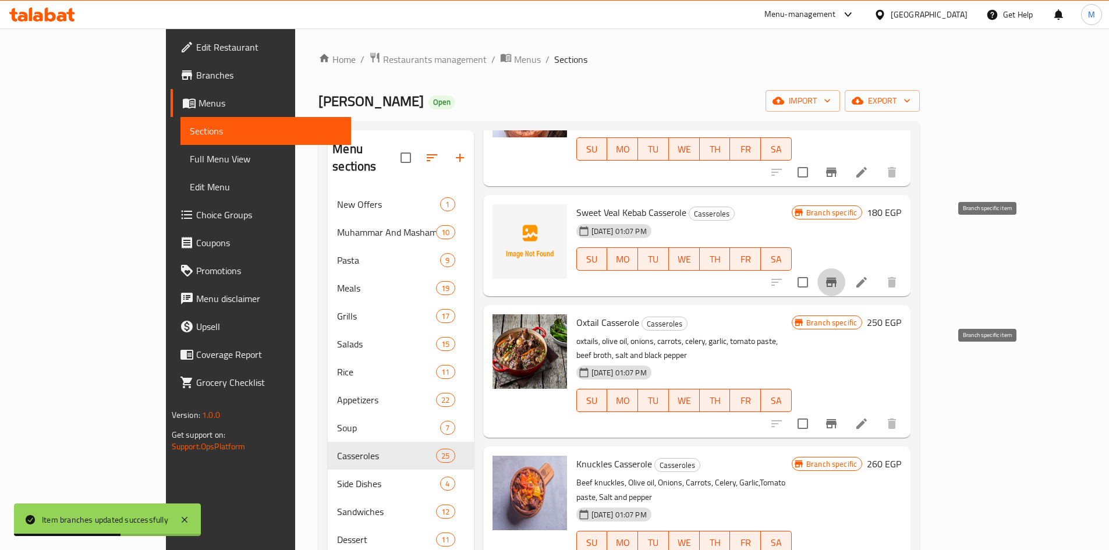
click at [838, 417] on icon "Branch-specific-item" at bounding box center [831, 424] width 14 height 14
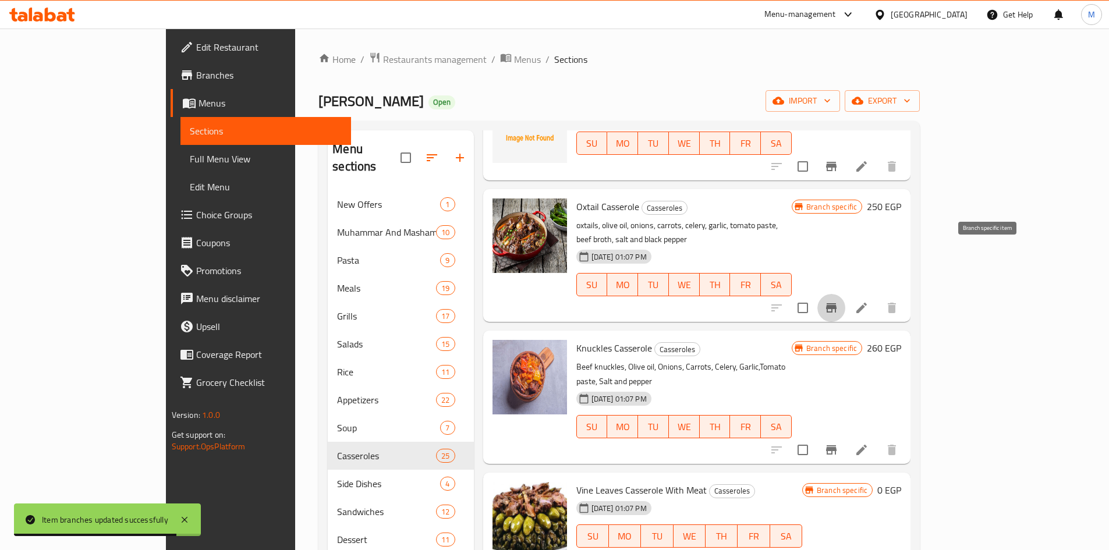
scroll to position [1048, 0]
click at [836, 445] on icon "Branch-specific-item" at bounding box center [831, 449] width 10 height 9
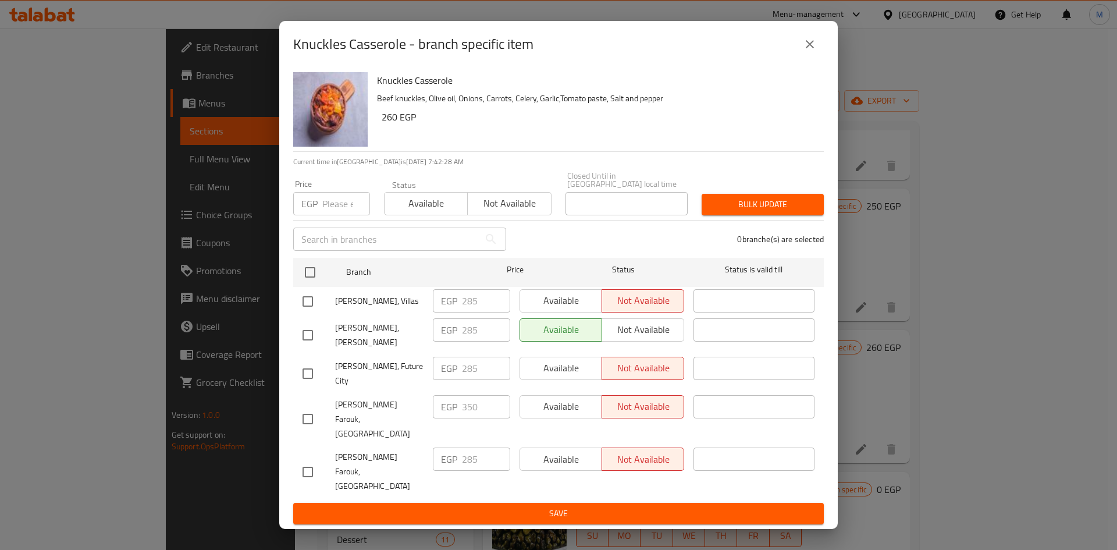
click at [308, 310] on input "checkbox" at bounding box center [308, 301] width 24 height 24
checkbox input "true"
click at [547, 309] on span "Available" at bounding box center [561, 300] width 73 height 17
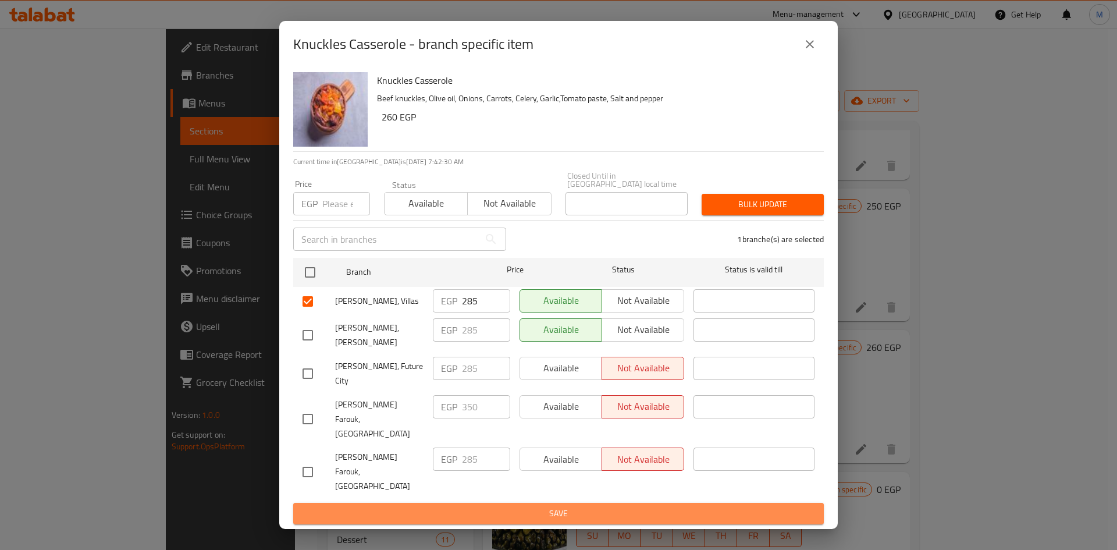
click at [649, 503] on button "Save" at bounding box center [558, 514] width 531 height 22
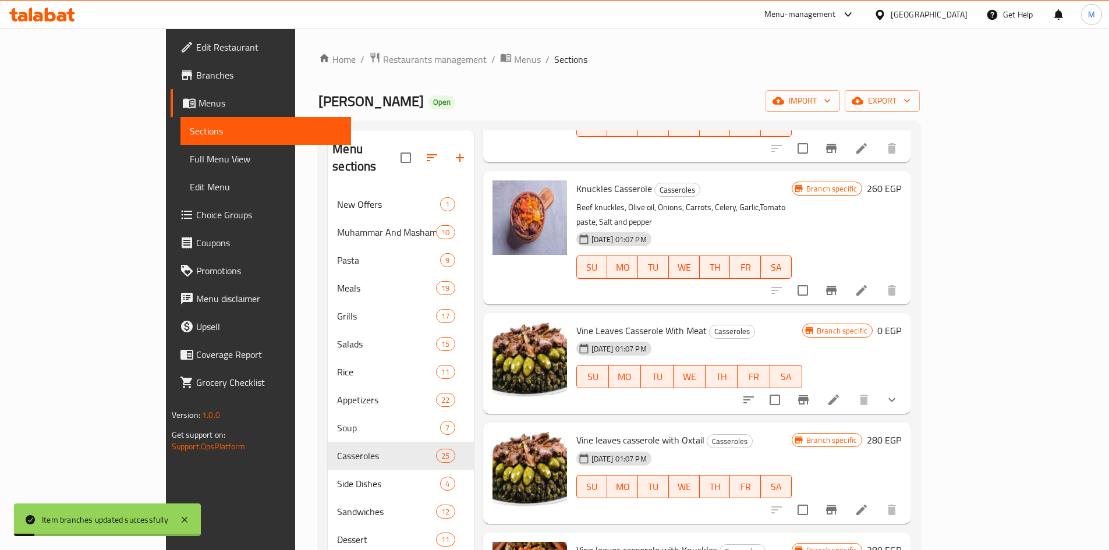
scroll to position [1280, 0]
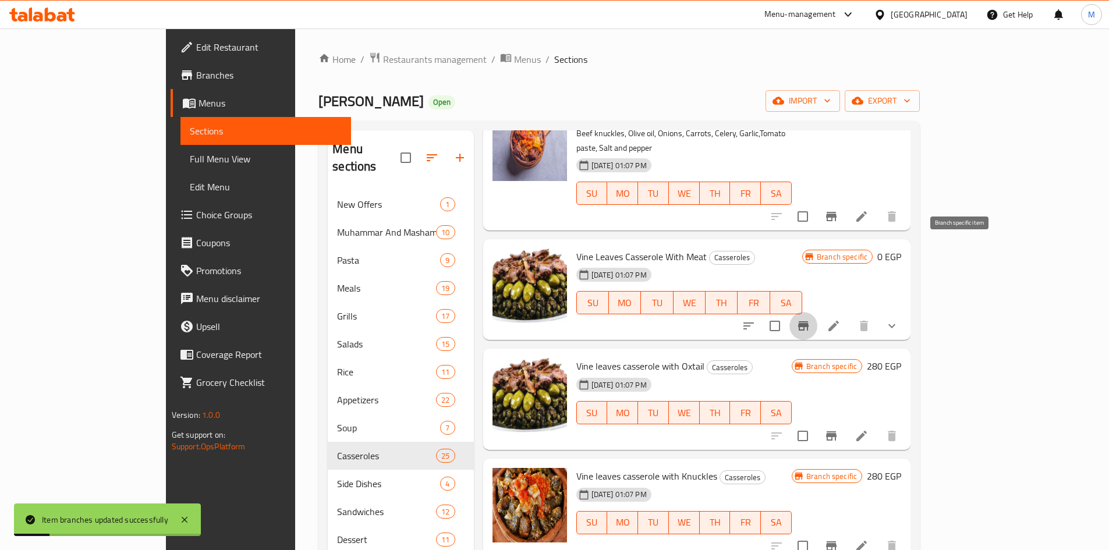
click at [817, 312] on button "Branch-specific-item" at bounding box center [803, 326] width 28 height 28
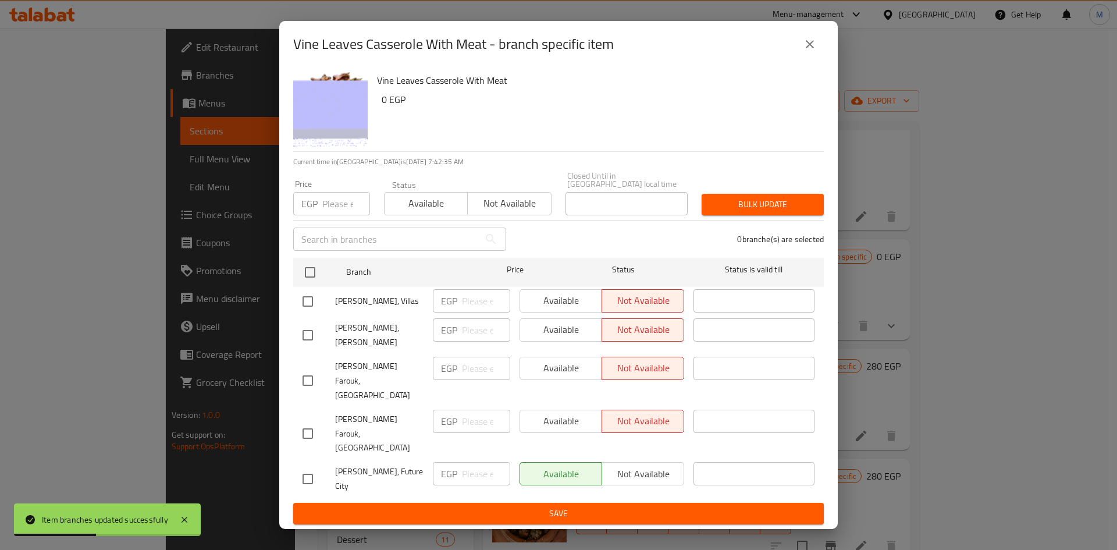
click at [304, 313] on input "checkbox" at bounding box center [308, 301] width 24 height 24
checkbox input "true"
click at [558, 309] on span "Available" at bounding box center [561, 300] width 73 height 17
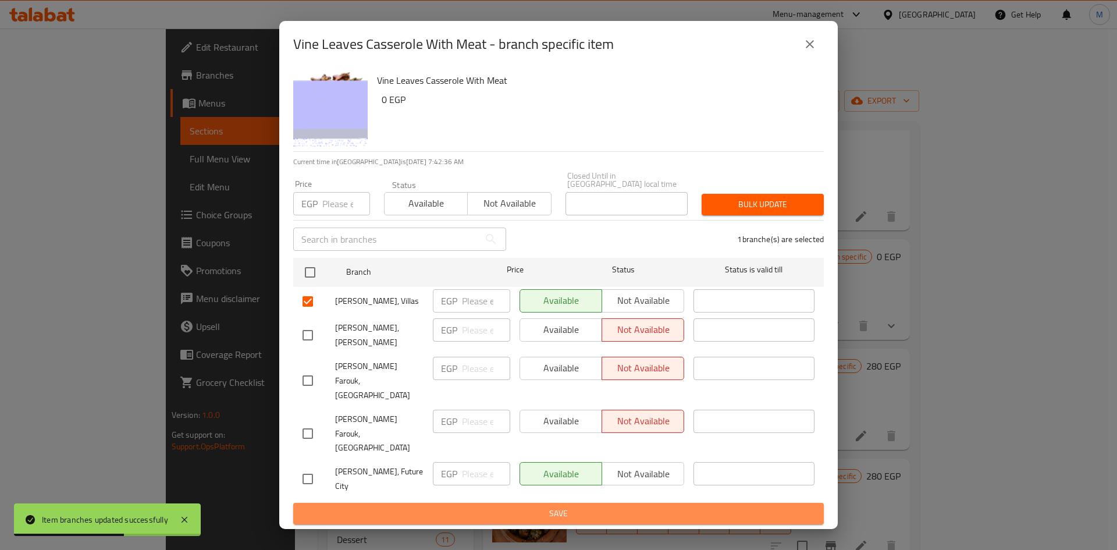
click at [596, 506] on span "Save" at bounding box center [559, 513] width 512 height 15
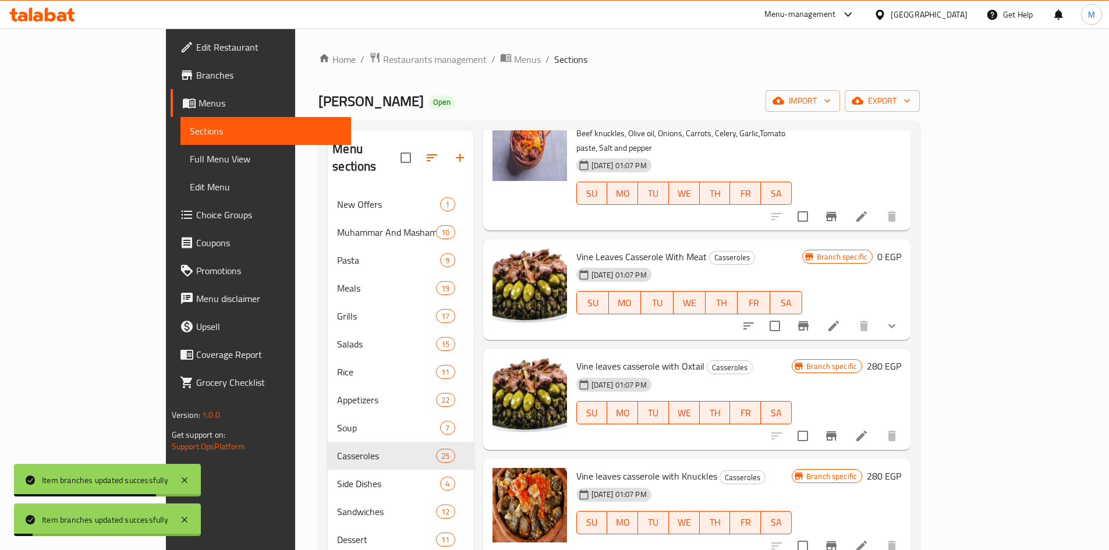
click at [845, 422] on button "Branch-specific-item" at bounding box center [831, 436] width 28 height 28
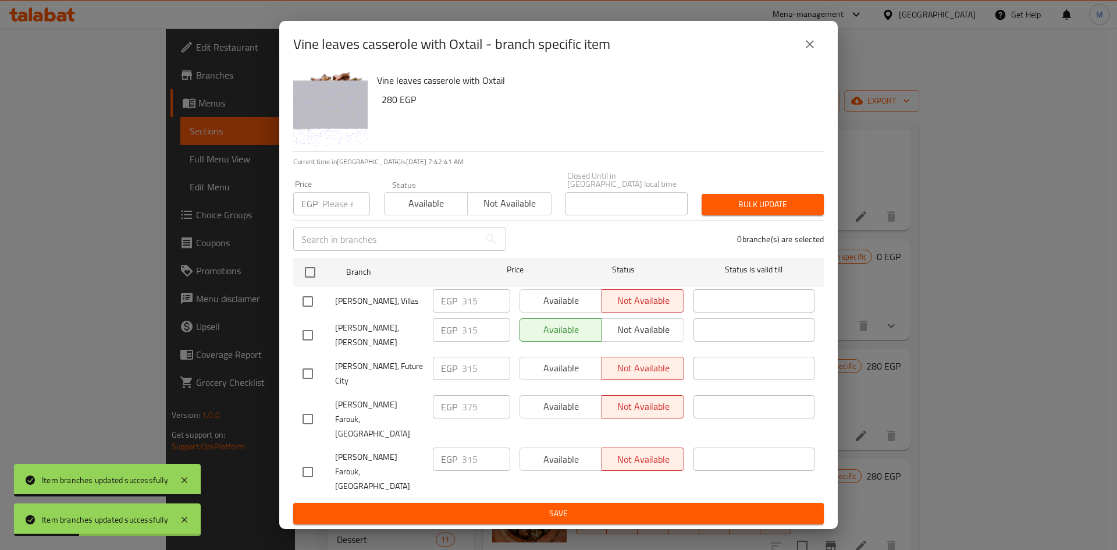
click at [312, 310] on input "checkbox" at bounding box center [308, 301] width 24 height 24
checkbox input "true"
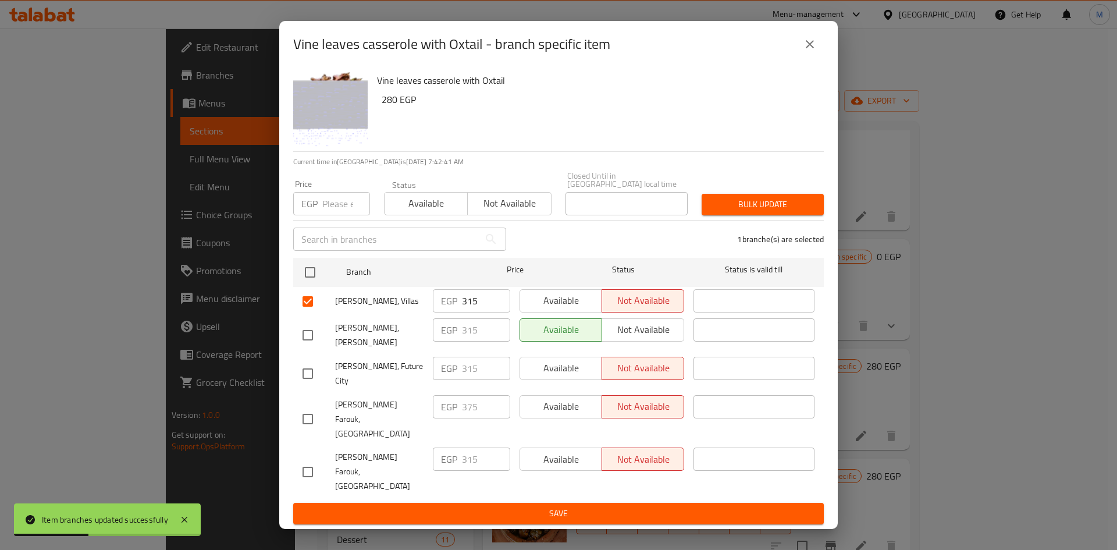
click at [576, 309] on span "Available" at bounding box center [561, 300] width 73 height 17
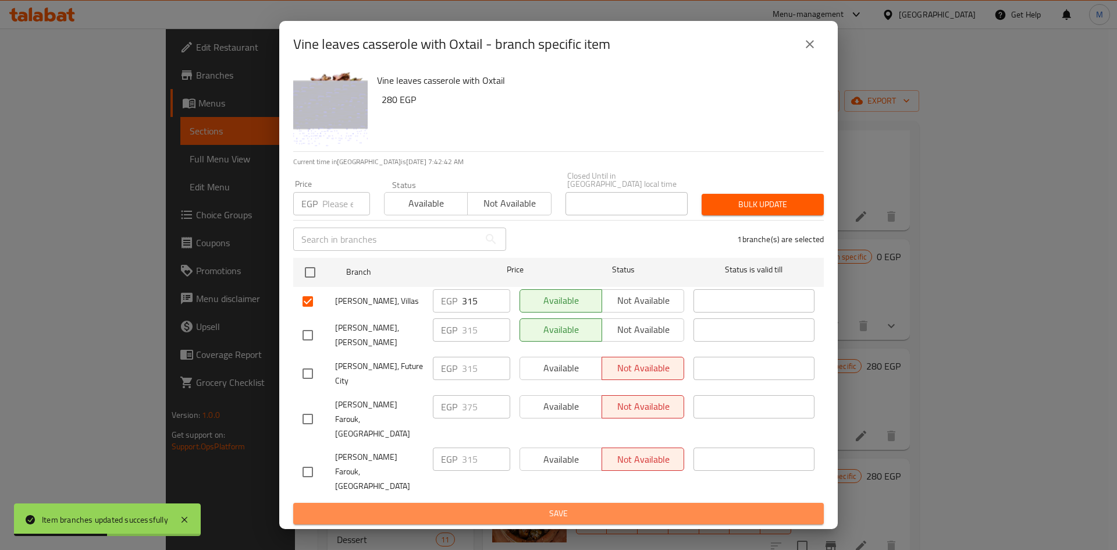
click at [611, 506] on span "Save" at bounding box center [559, 513] width 512 height 15
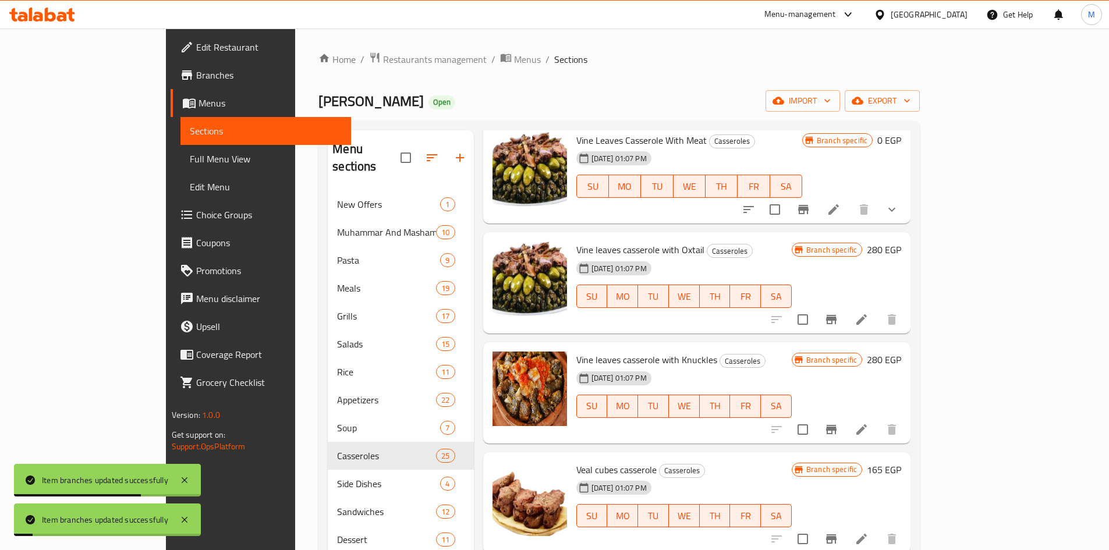
scroll to position [1406, 0]
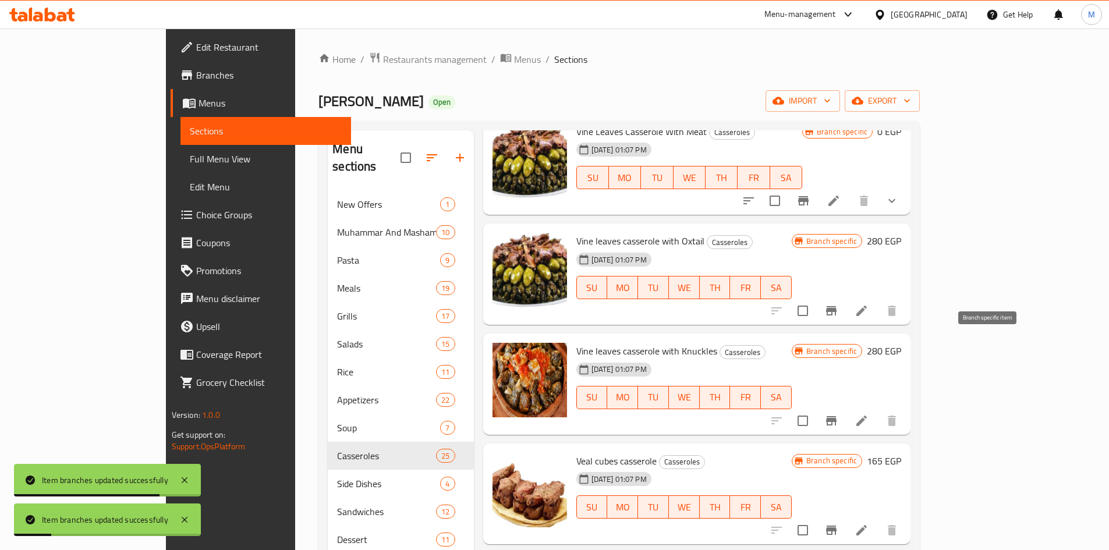
click at [838, 414] on icon "Branch-specific-item" at bounding box center [831, 421] width 14 height 14
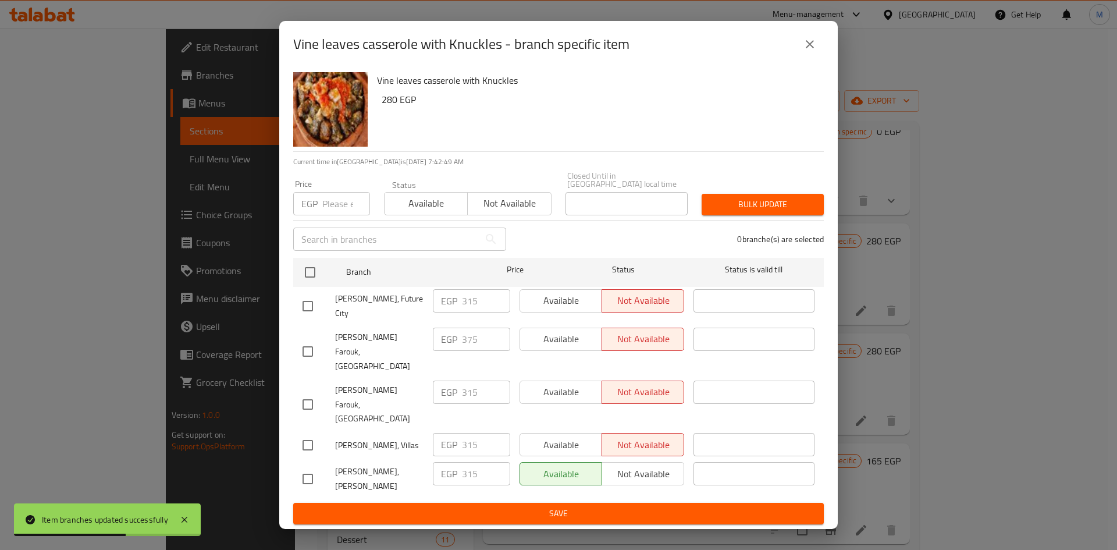
click at [312, 433] on input "checkbox" at bounding box center [308, 445] width 24 height 24
checkbox input "true"
click at [538, 437] on span "Available" at bounding box center [561, 445] width 73 height 17
click at [559, 506] on span "Save" at bounding box center [559, 513] width 512 height 15
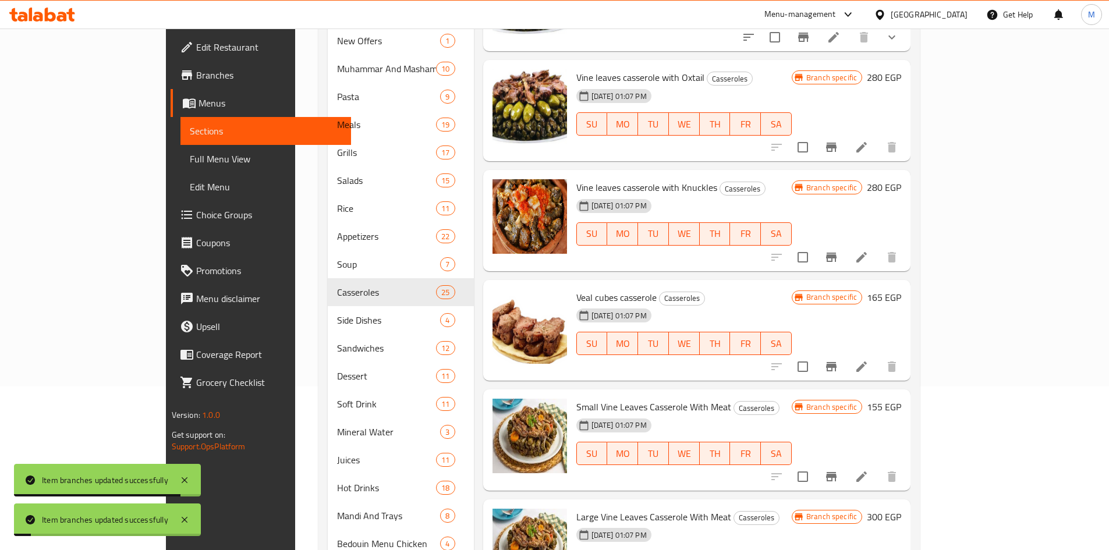
scroll to position [233, 0]
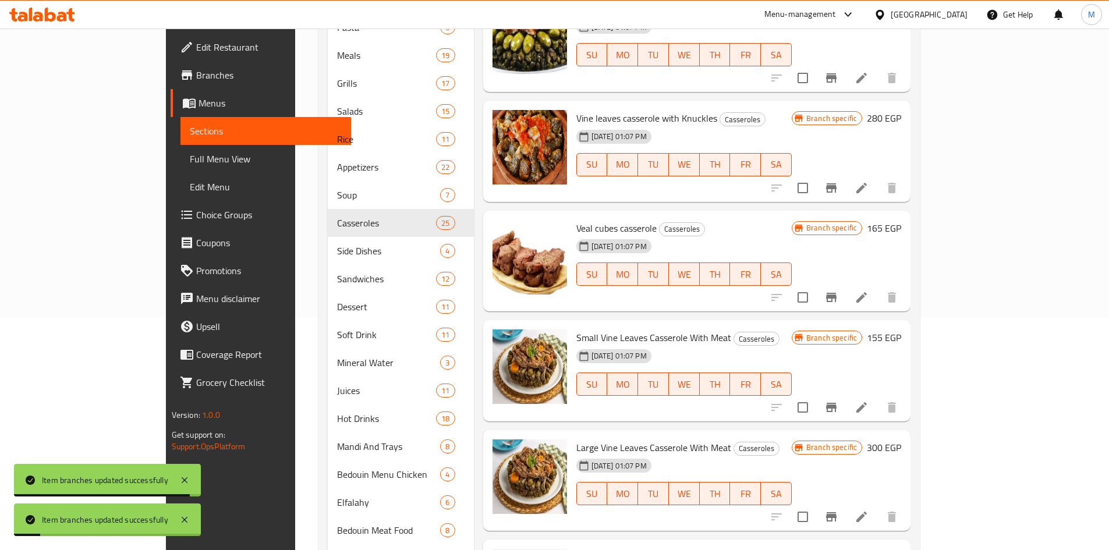
click at [836, 293] on icon "Branch-specific-item" at bounding box center [831, 297] width 10 height 9
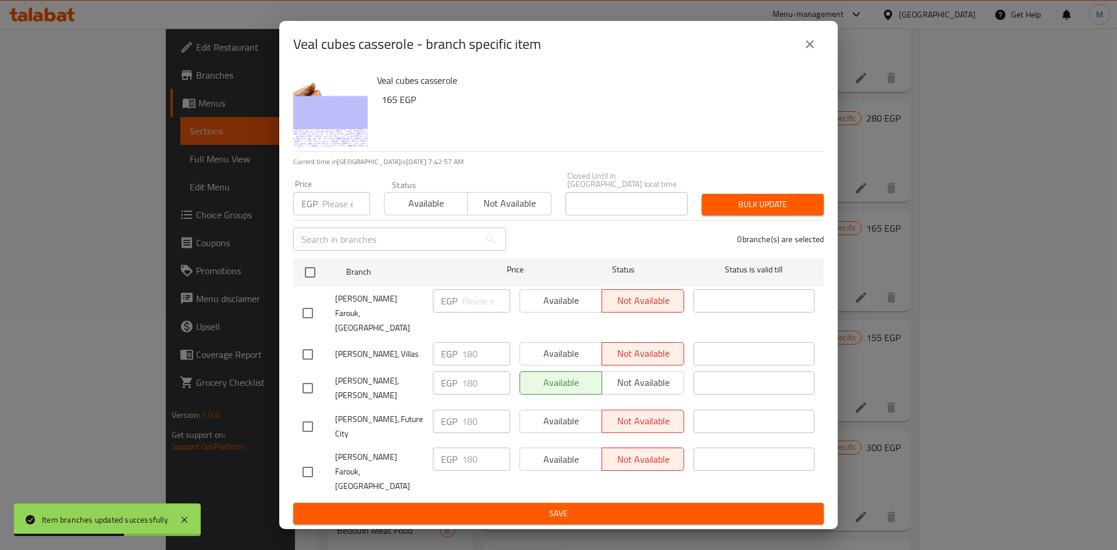
click at [308, 350] on input "checkbox" at bounding box center [308, 354] width 24 height 24
checkbox input "true"
click at [544, 345] on span "Available" at bounding box center [561, 353] width 73 height 17
click at [669, 503] on button "Save" at bounding box center [558, 514] width 531 height 22
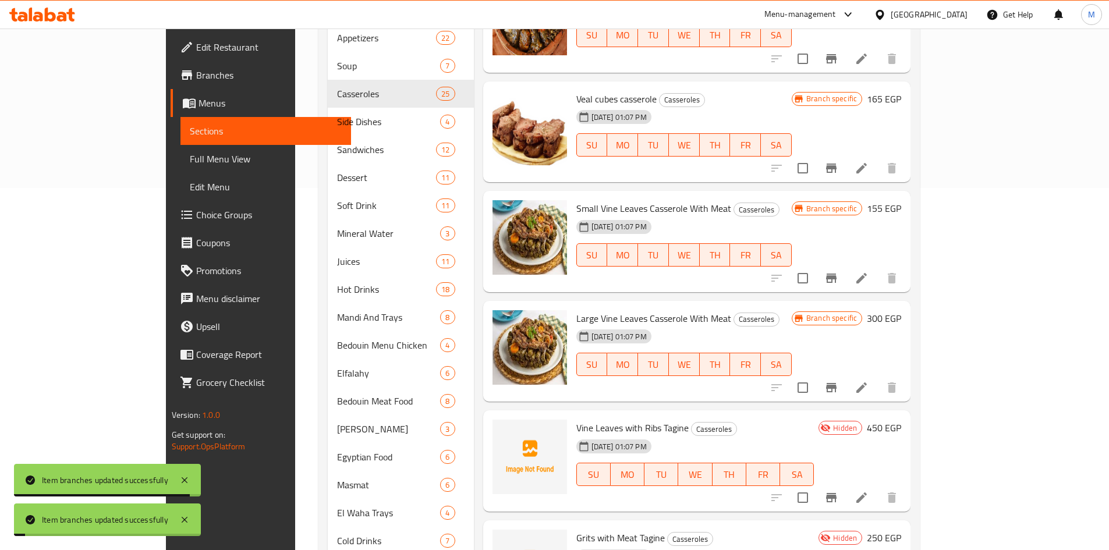
scroll to position [466, 0]
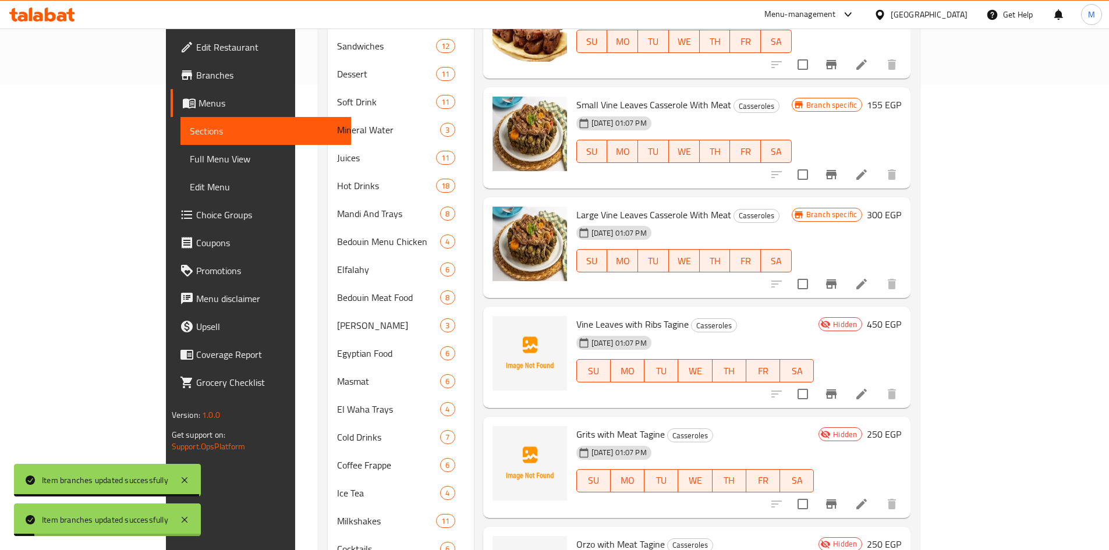
click at [845, 270] on button "Branch-specific-item" at bounding box center [831, 284] width 28 height 28
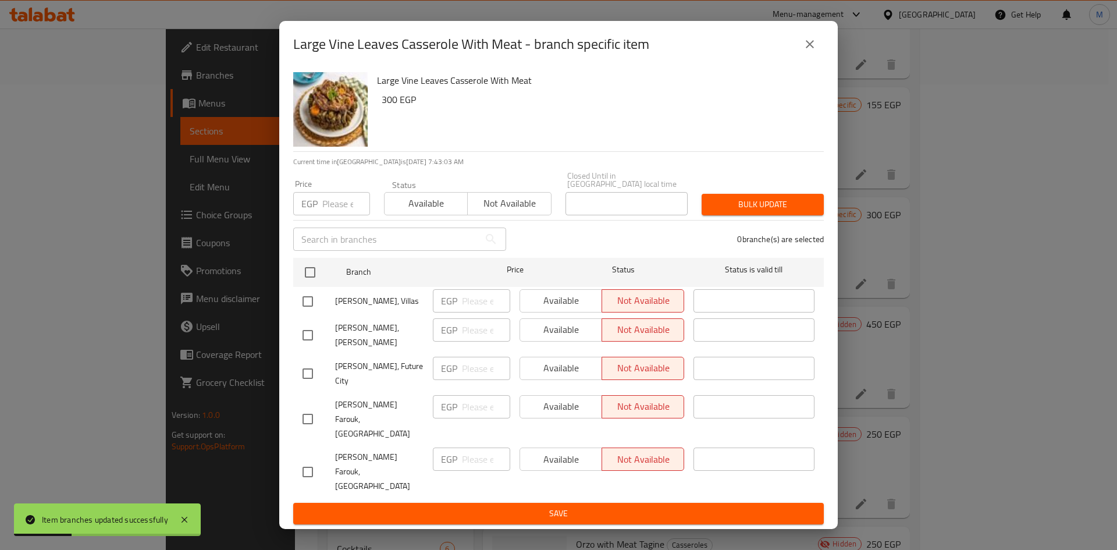
click at [315, 309] on input "checkbox" at bounding box center [308, 301] width 24 height 24
checkbox input "true"
click at [552, 309] on span "Available" at bounding box center [561, 300] width 73 height 17
click at [601, 506] on span "Save" at bounding box center [559, 513] width 512 height 15
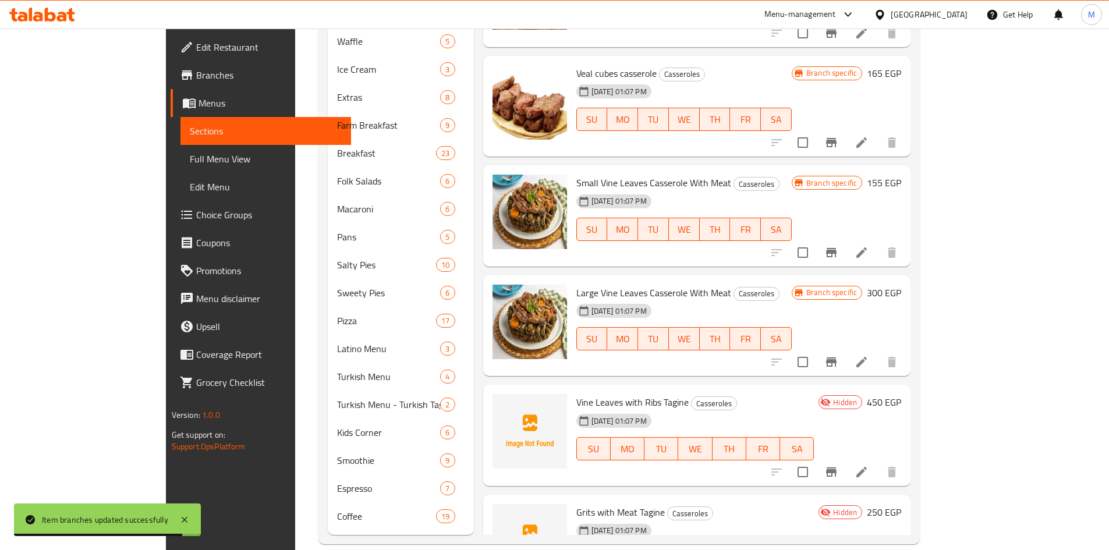
scroll to position [765, 0]
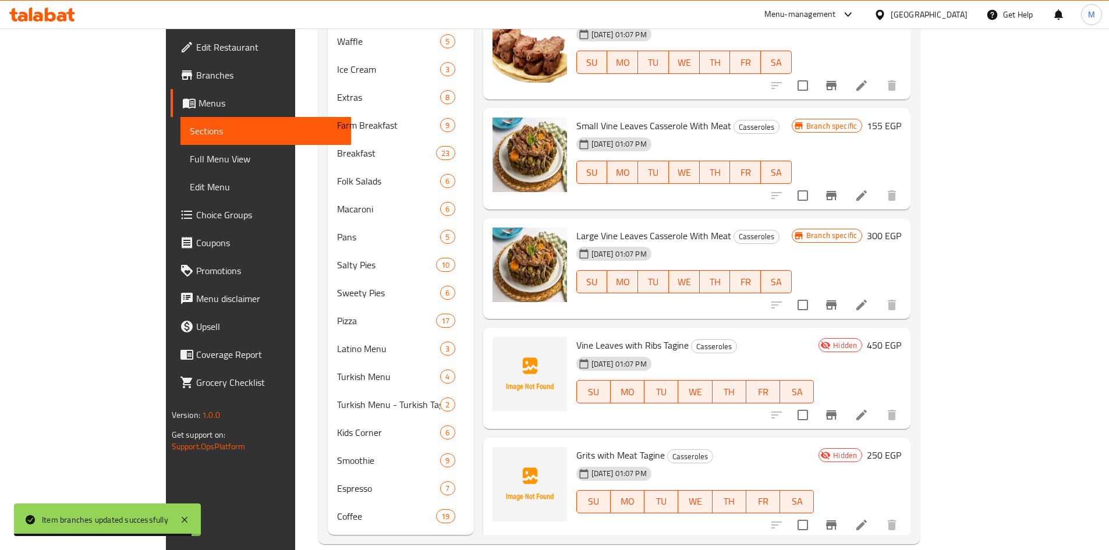
click at [838, 408] on icon "Branch-specific-item" at bounding box center [831, 415] width 14 height 14
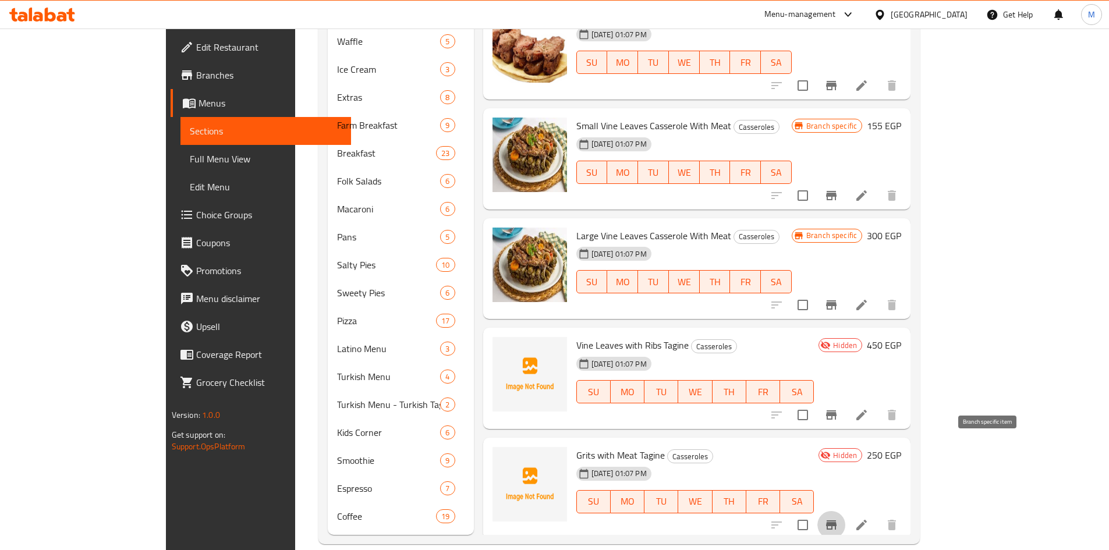
click at [838, 518] on icon "Branch-specific-item" at bounding box center [831, 525] width 14 height 14
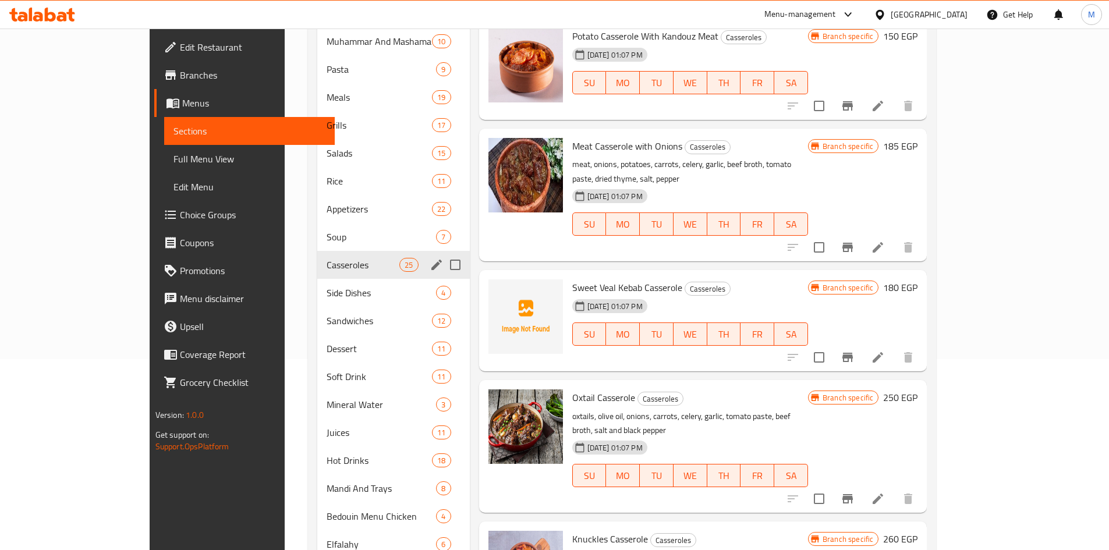
scroll to position [212, 0]
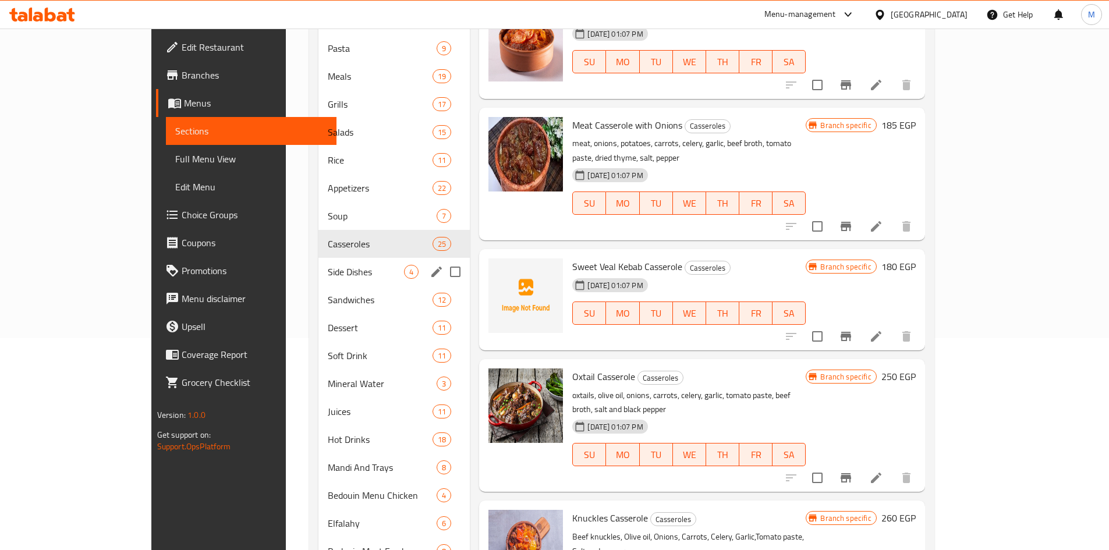
click at [318, 258] on div "Side Dishes 4" at bounding box center [393, 272] width 151 height 28
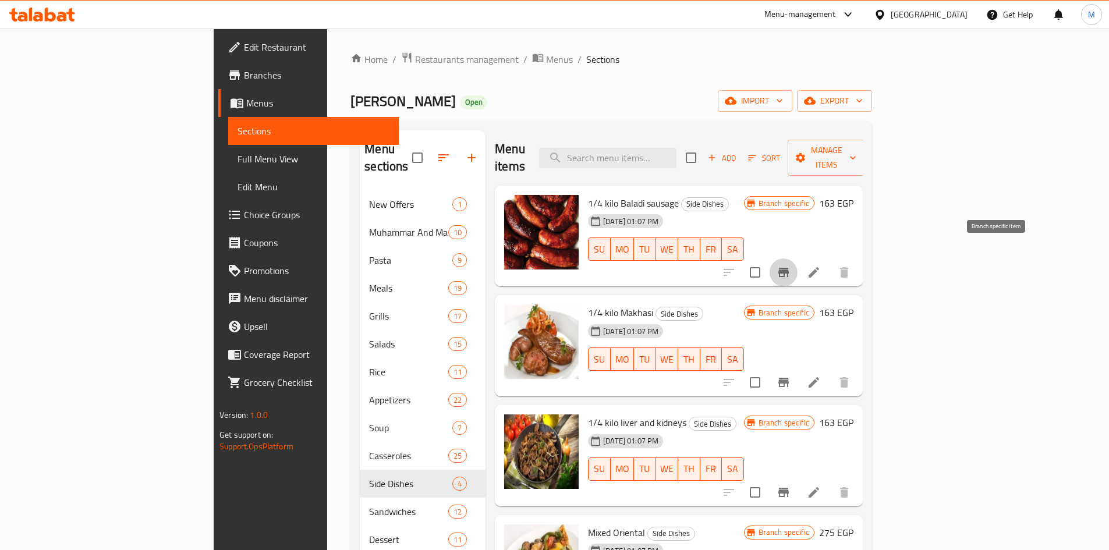
click at [797, 258] on button "Branch-specific-item" at bounding box center [783, 272] width 28 height 28
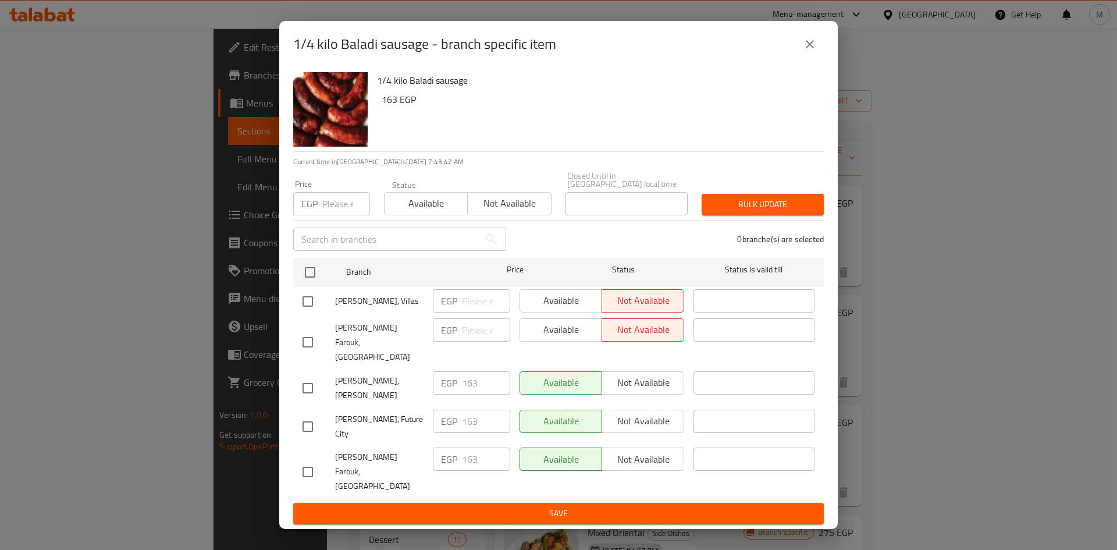
drag, startPoint x: 308, startPoint y: 308, endPoint x: 480, endPoint y: 320, distance: 172.1
click at [309, 308] on input "checkbox" at bounding box center [308, 301] width 24 height 24
checkbox input "true"
click at [524, 313] on button "Available" at bounding box center [561, 300] width 83 height 23
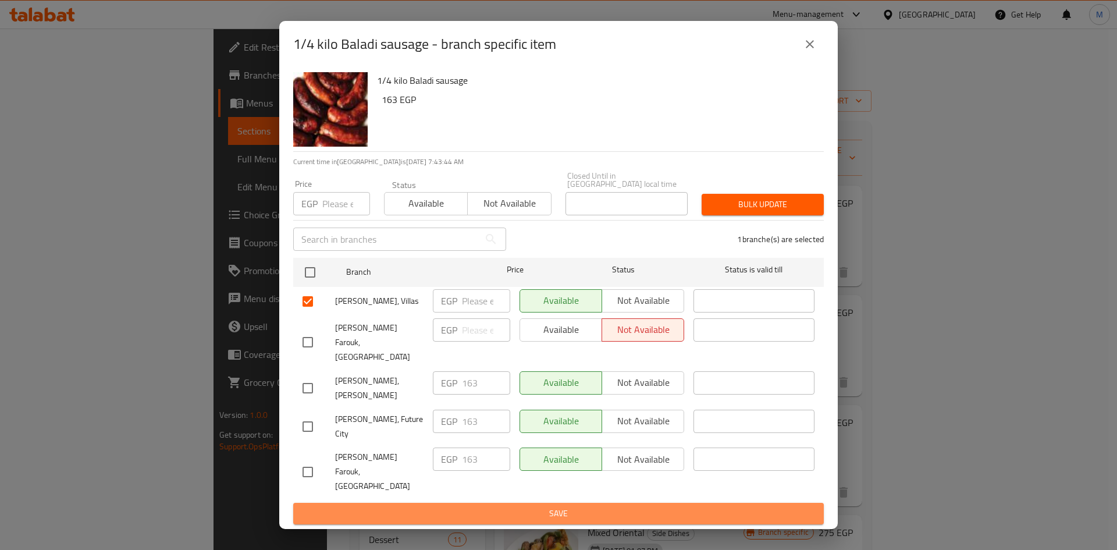
click at [595, 506] on span "Save" at bounding box center [559, 513] width 512 height 15
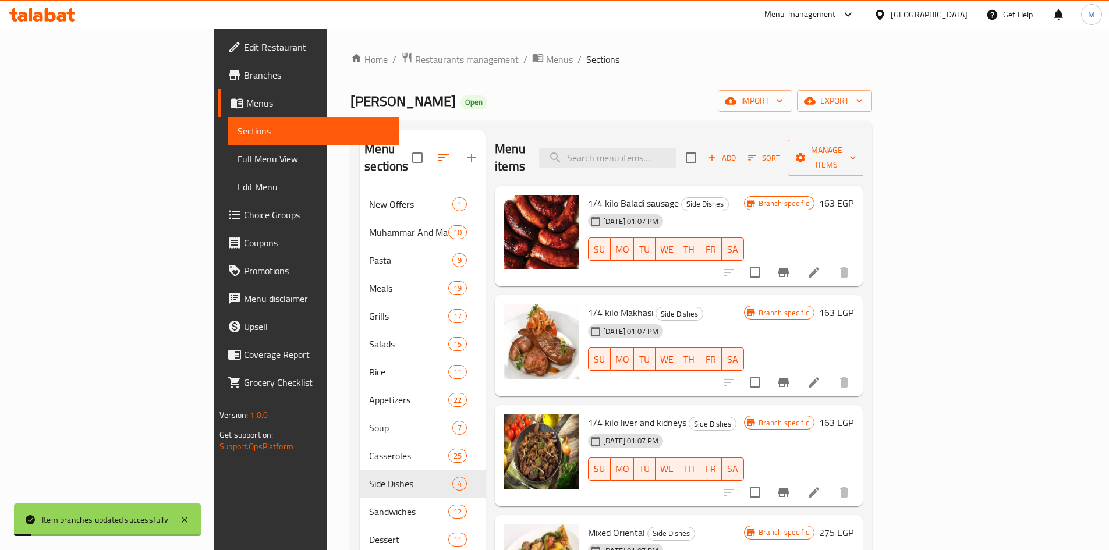
click at [790, 375] on icon "Branch-specific-item" at bounding box center [783, 382] width 14 height 14
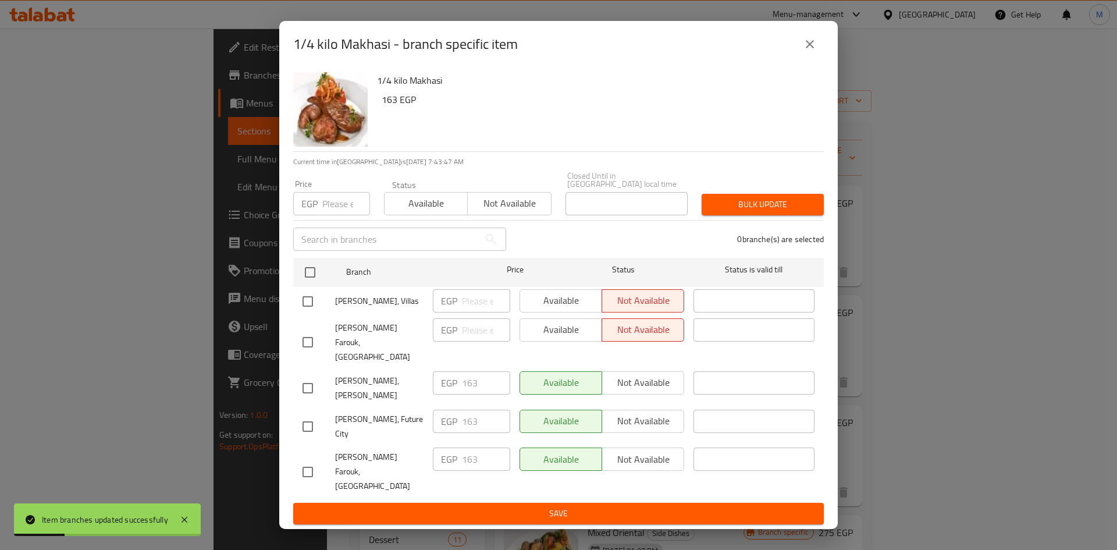
click at [312, 307] on input "checkbox" at bounding box center [308, 301] width 24 height 24
checkbox input "true"
click at [551, 303] on span "Available" at bounding box center [561, 300] width 73 height 17
click at [680, 484] on ul "Branch Price Status Status is valid till [PERSON_NAME] Farouk, Villas EGP ​ Ava…" at bounding box center [558, 378] width 531 height 250
click at [690, 506] on span "Save" at bounding box center [559, 513] width 512 height 15
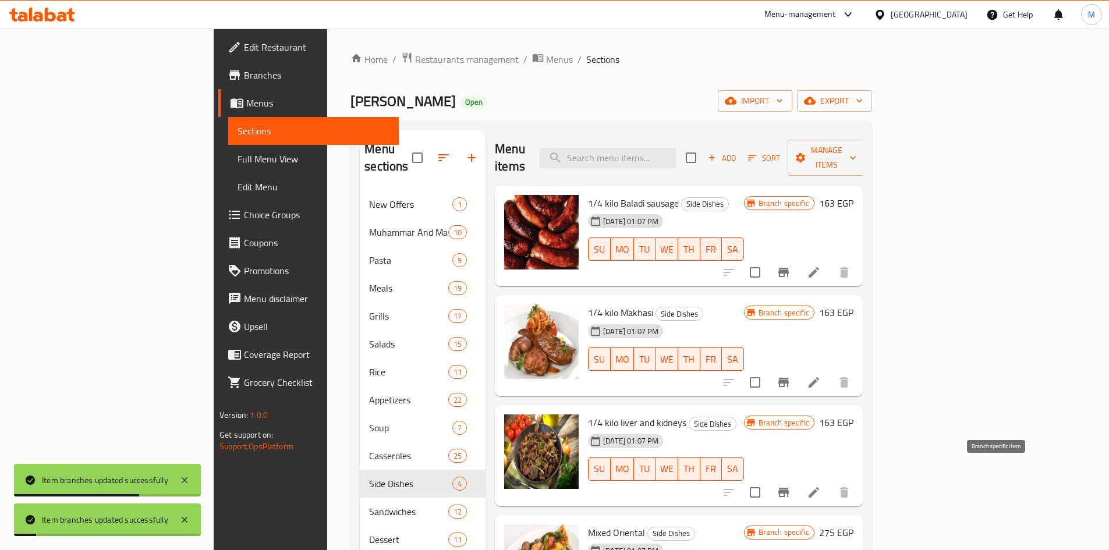
click at [789, 488] on icon "Branch-specific-item" at bounding box center [783, 492] width 10 height 9
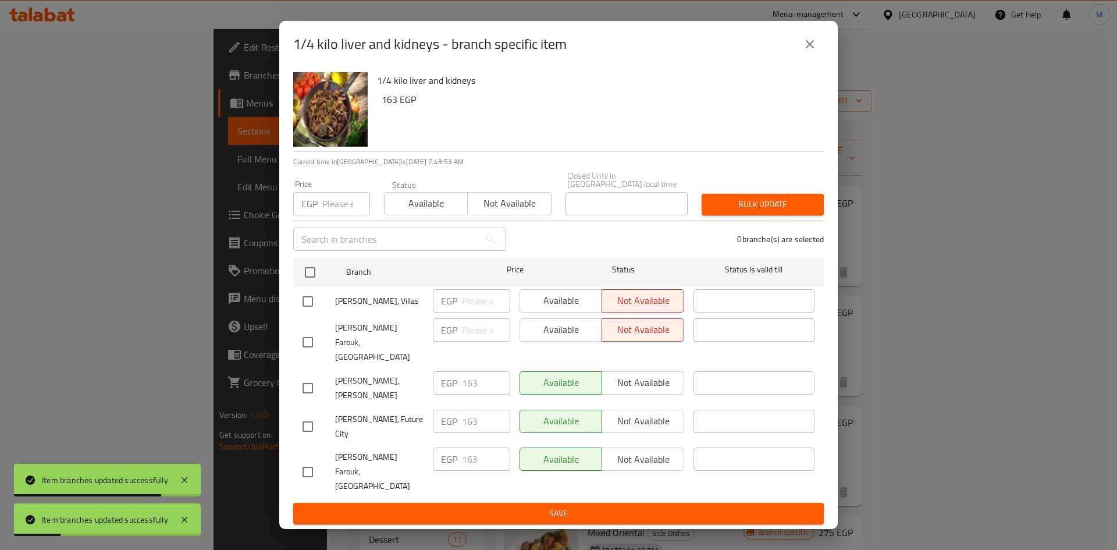
click at [318, 314] on input "checkbox" at bounding box center [308, 301] width 24 height 24
checkbox input "true"
click at [563, 309] on span "Available" at bounding box center [561, 300] width 73 height 17
click at [615, 506] on span "Save" at bounding box center [559, 513] width 512 height 15
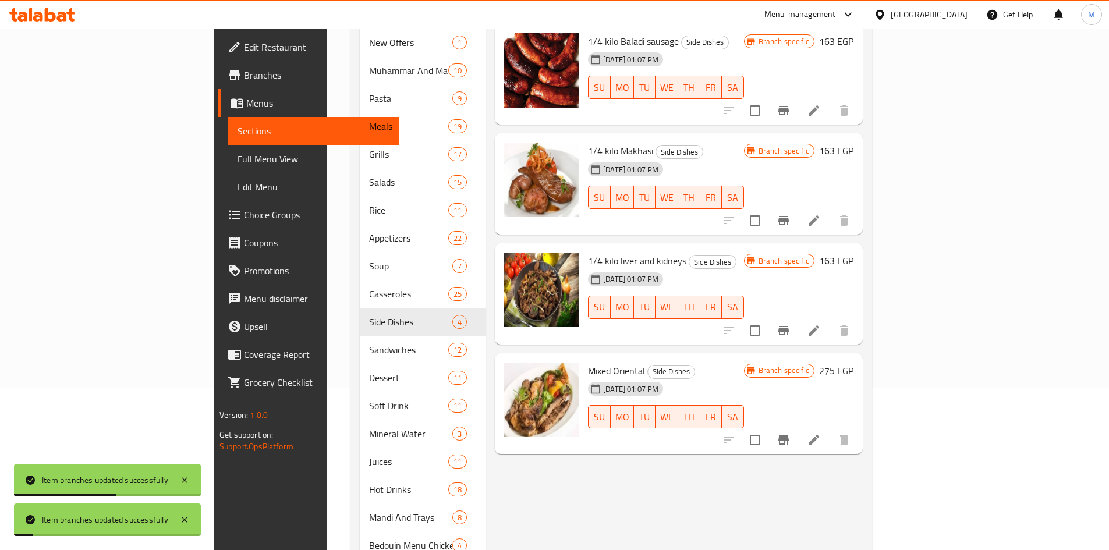
scroll to position [175, 0]
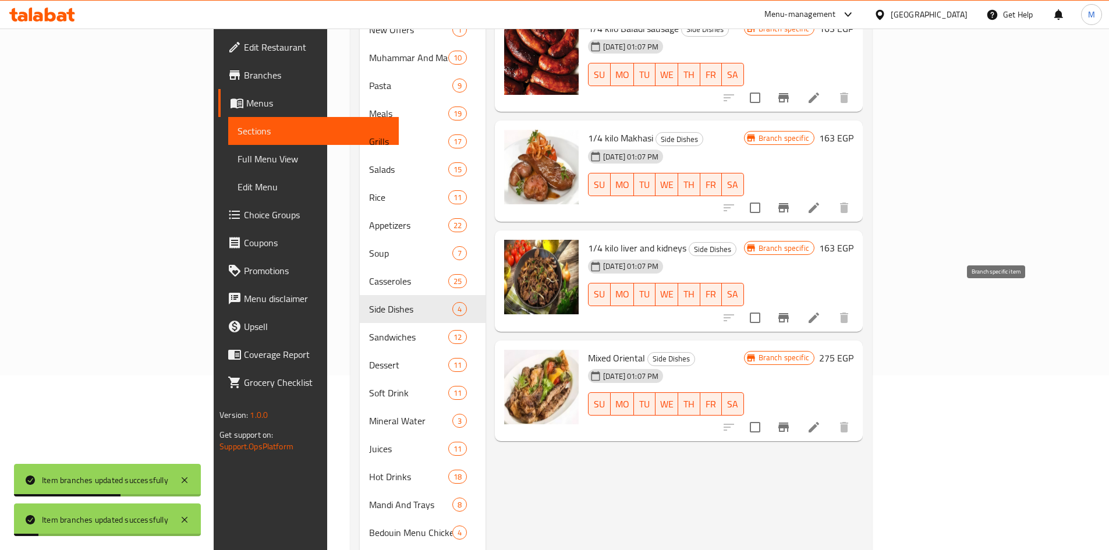
click at [797, 304] on button "Branch-specific-item" at bounding box center [783, 318] width 28 height 28
click at [789, 423] on icon "Branch-specific-item" at bounding box center [783, 427] width 10 height 9
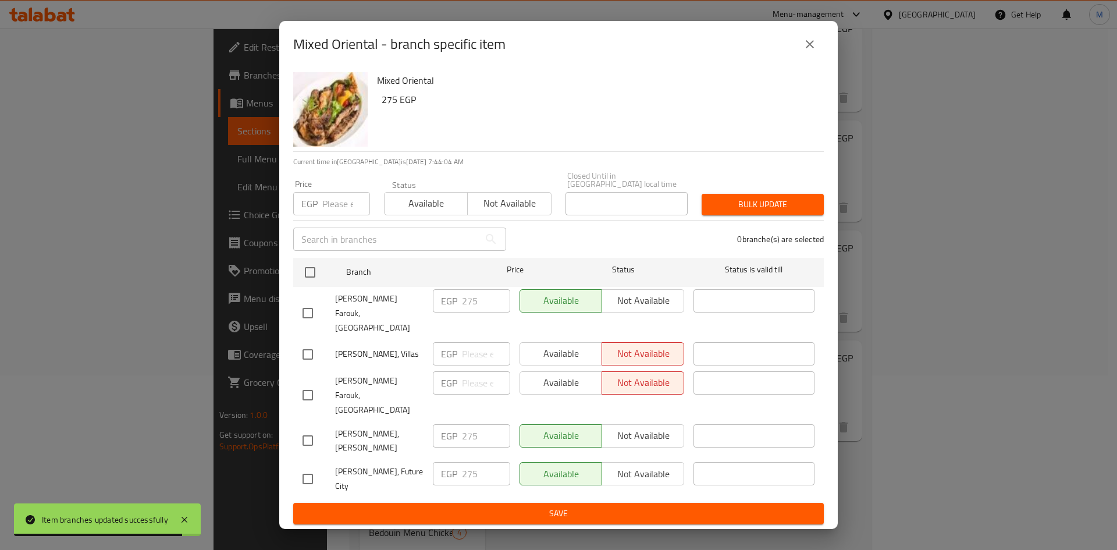
click at [309, 352] on input "checkbox" at bounding box center [308, 354] width 24 height 24
checkbox input "true"
click at [579, 345] on span "Available" at bounding box center [561, 353] width 73 height 17
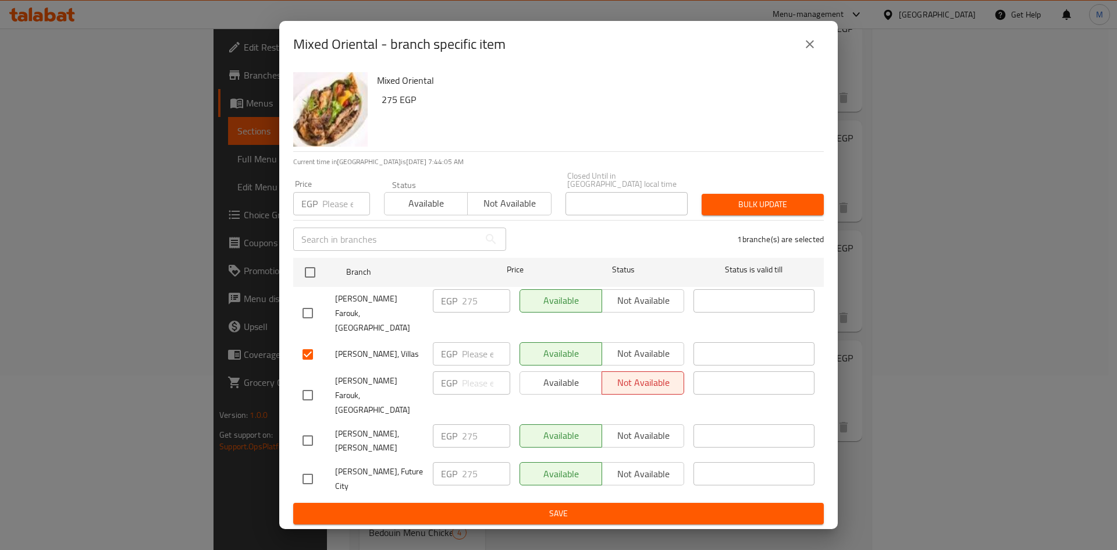
click at [562, 506] on span "Save" at bounding box center [559, 513] width 512 height 15
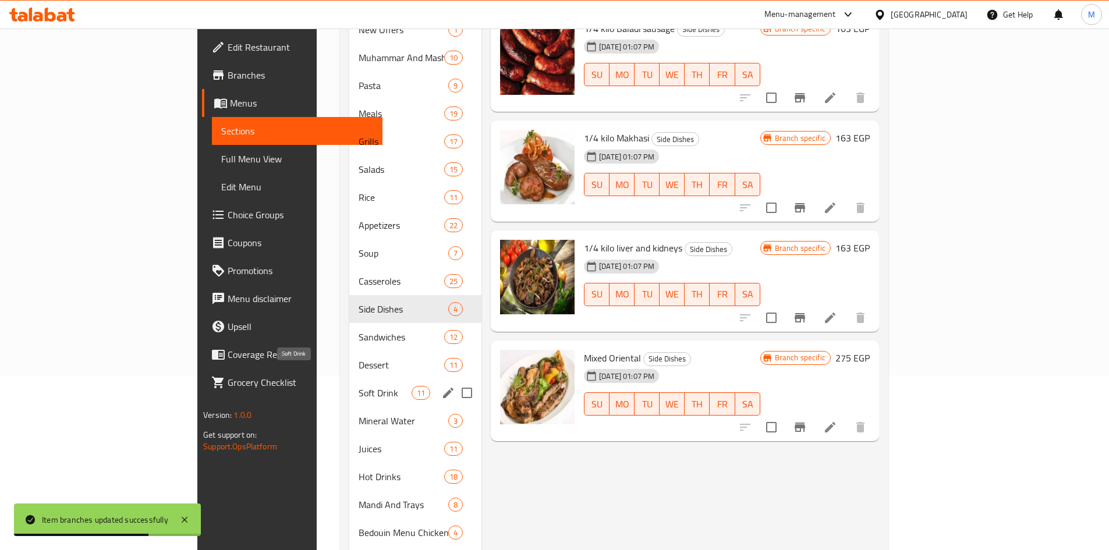
click at [359, 386] on span "Soft Drink" at bounding box center [385, 393] width 53 height 14
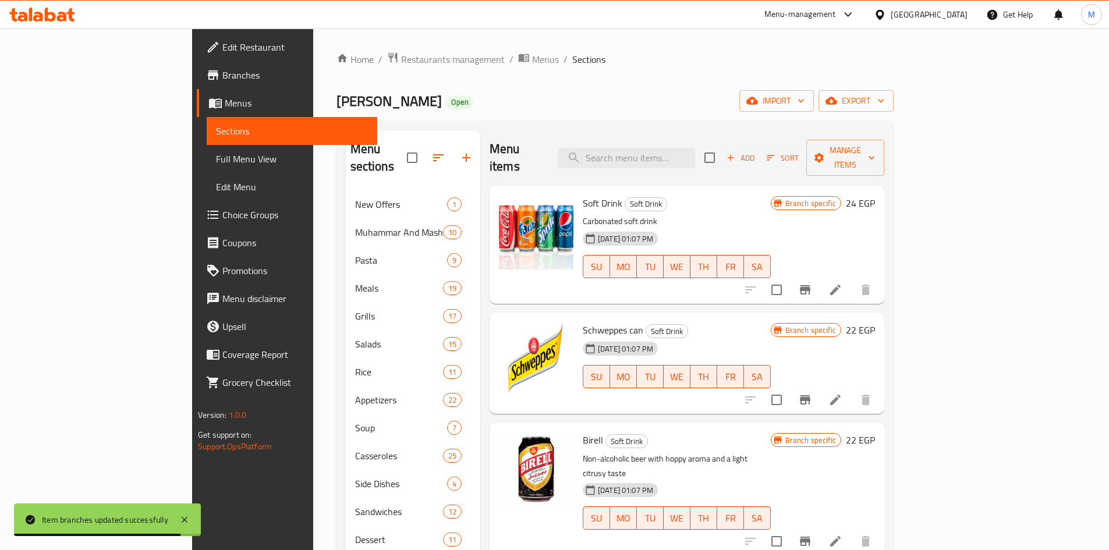
click at [810, 285] on icon "Branch-specific-item" at bounding box center [805, 289] width 10 height 9
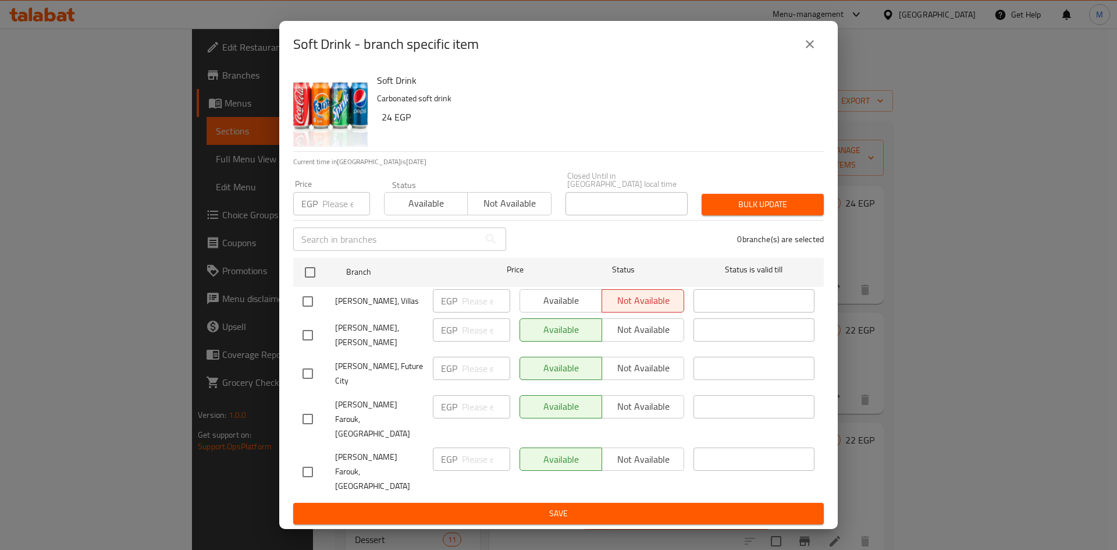
click at [308, 310] on input "checkbox" at bounding box center [308, 301] width 24 height 24
checkbox input "true"
click at [579, 308] on span "Available" at bounding box center [561, 300] width 73 height 17
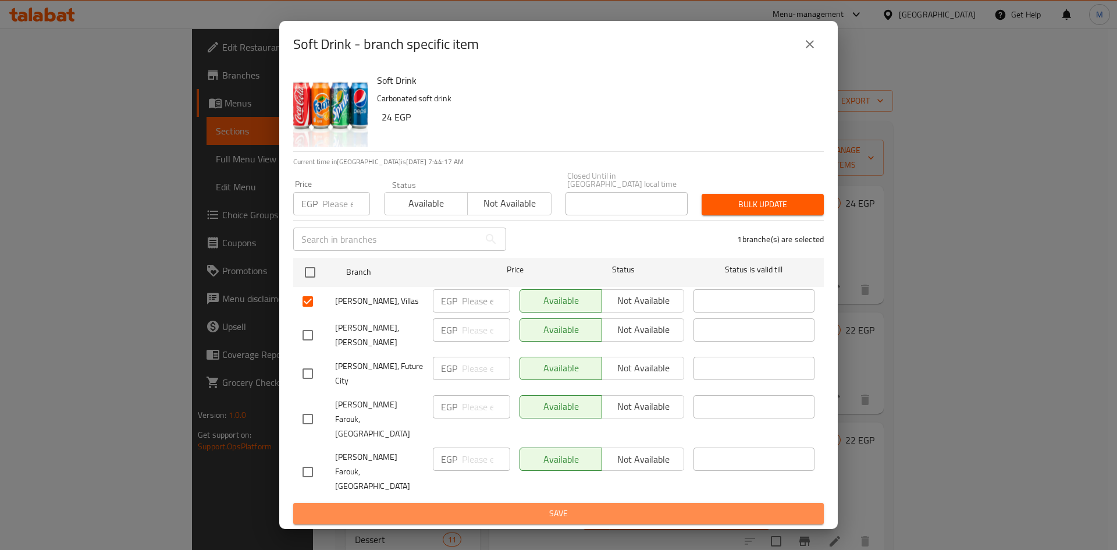
click at [648, 506] on span "Save" at bounding box center [559, 513] width 512 height 15
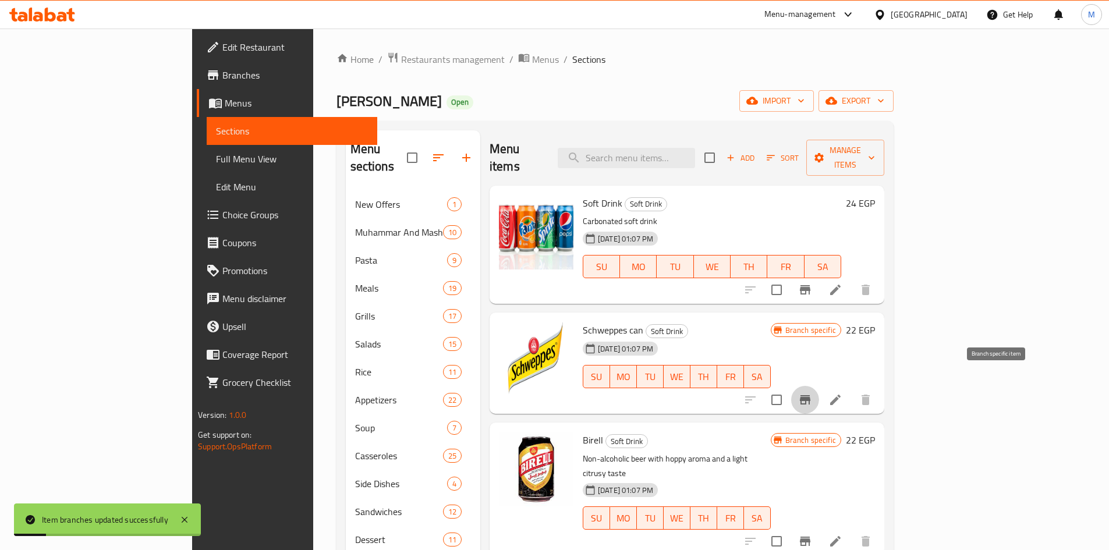
click at [810, 395] on icon "Branch-specific-item" at bounding box center [805, 399] width 10 height 9
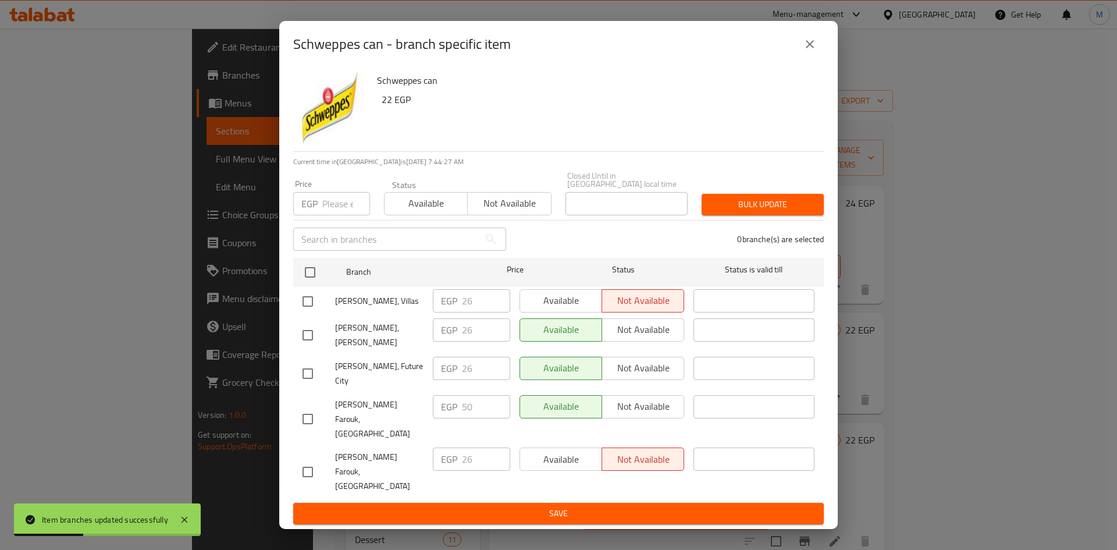
click at [304, 308] on input "checkbox" at bounding box center [308, 301] width 24 height 24
checkbox input "true"
click at [572, 309] on span "Available" at bounding box center [561, 300] width 73 height 17
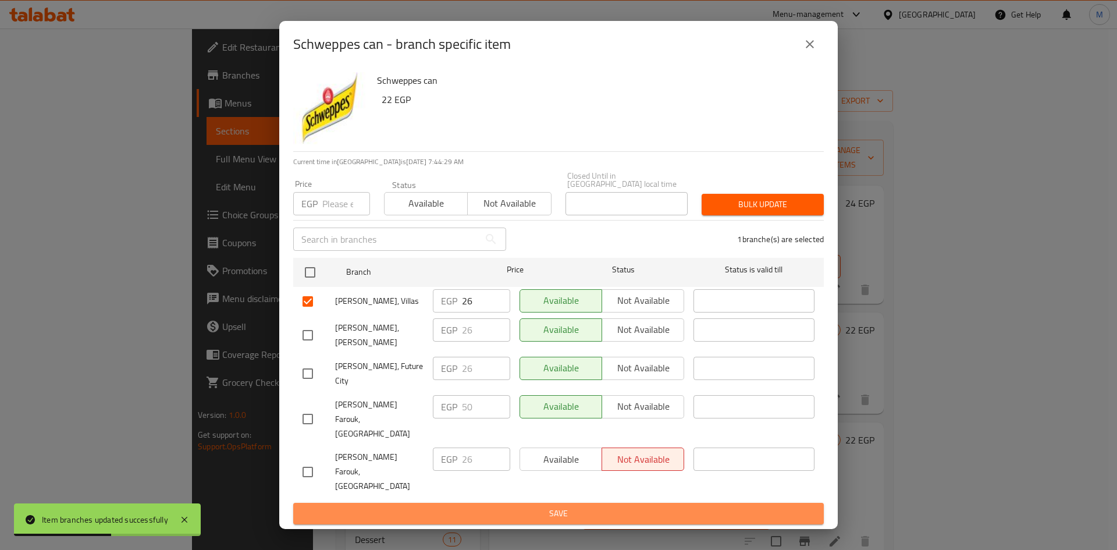
click at [605, 506] on span "Save" at bounding box center [559, 513] width 512 height 15
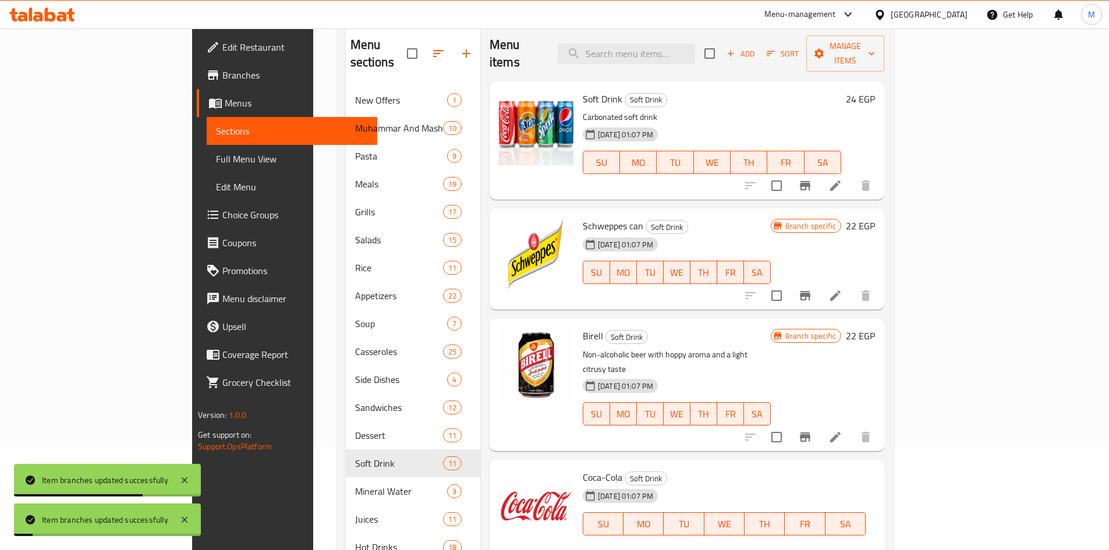
scroll to position [116, 0]
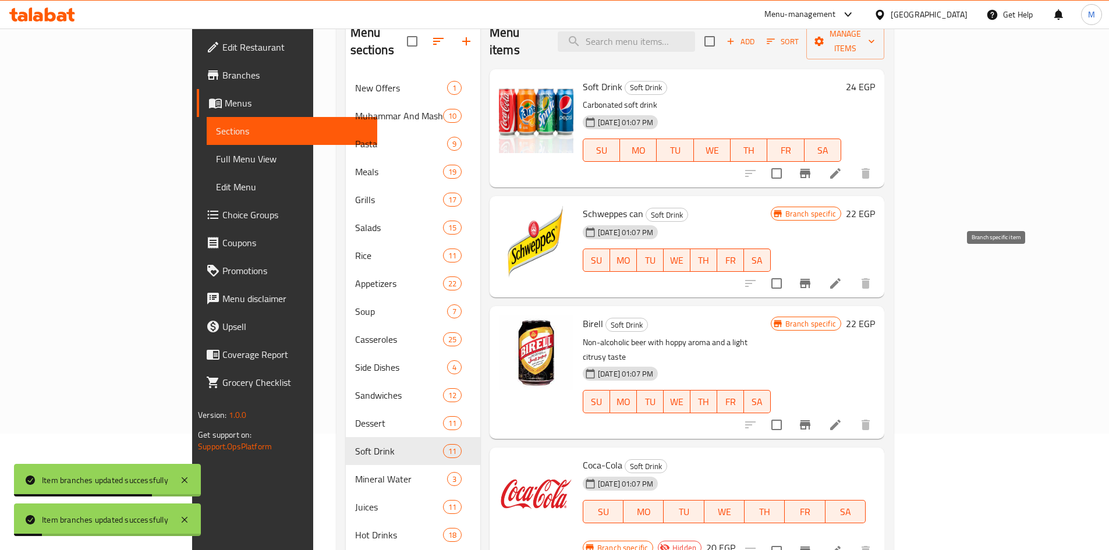
click at [810, 279] on icon "Branch-specific-item" at bounding box center [805, 283] width 10 height 9
click at [812, 276] on icon "Branch-specific-item" at bounding box center [805, 283] width 14 height 14
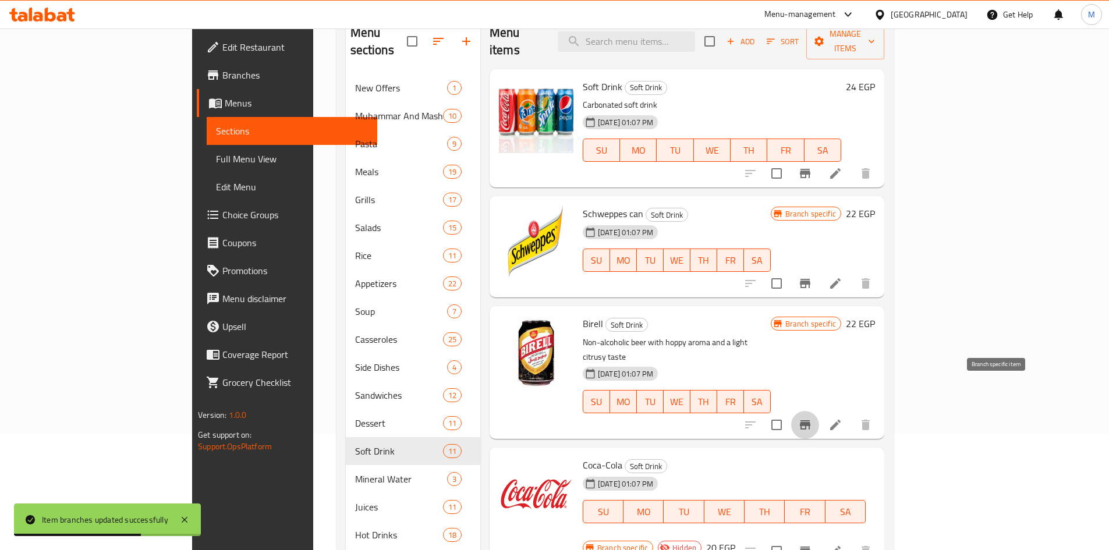
click at [810, 420] on icon "Branch-specific-item" at bounding box center [805, 424] width 10 height 9
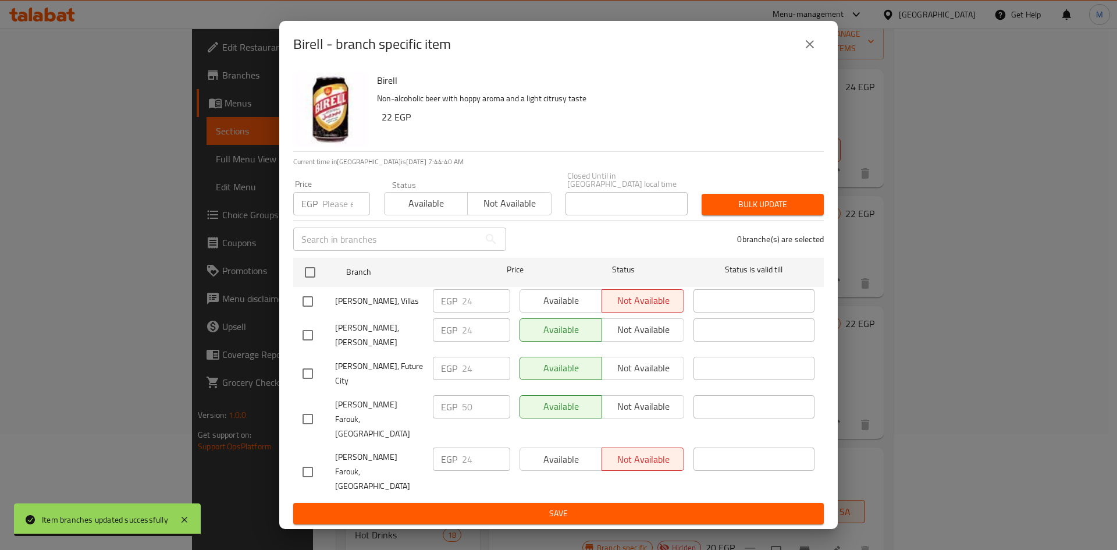
click at [307, 314] on input "checkbox" at bounding box center [308, 301] width 24 height 24
checkbox input "true"
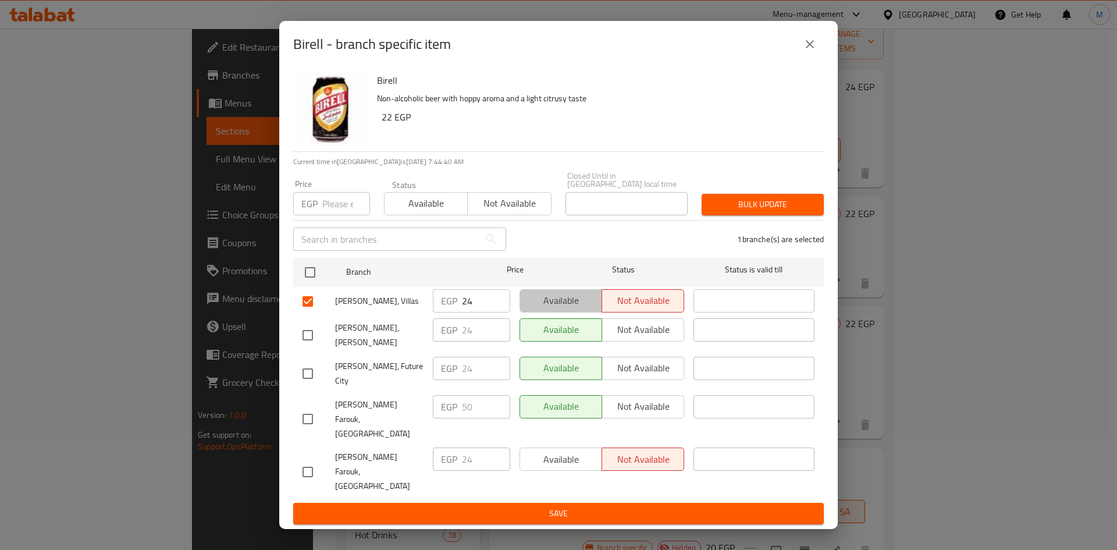
click at [537, 309] on span "Available" at bounding box center [561, 300] width 73 height 17
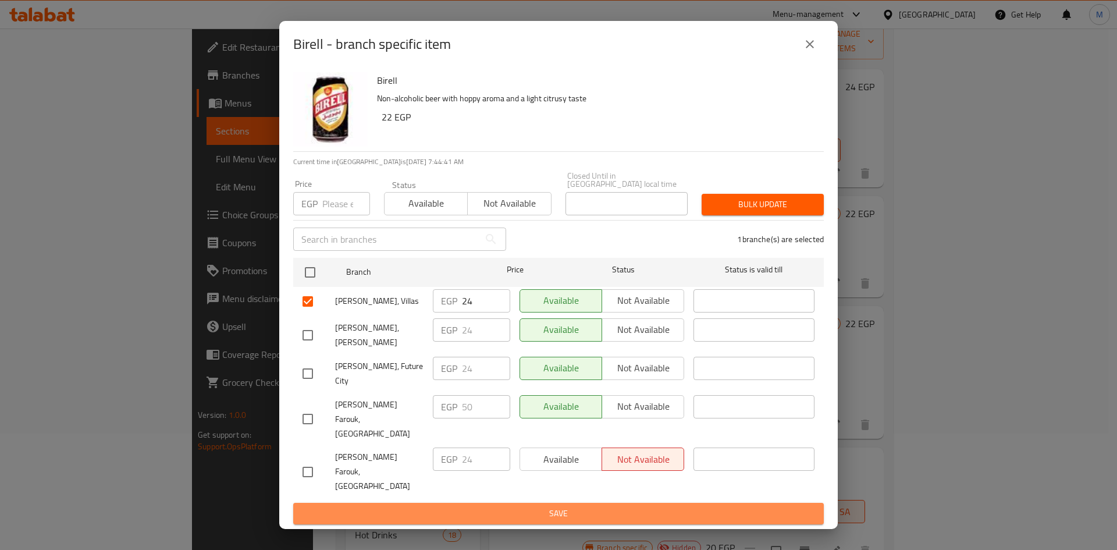
click at [601, 506] on span "Save" at bounding box center [559, 513] width 512 height 15
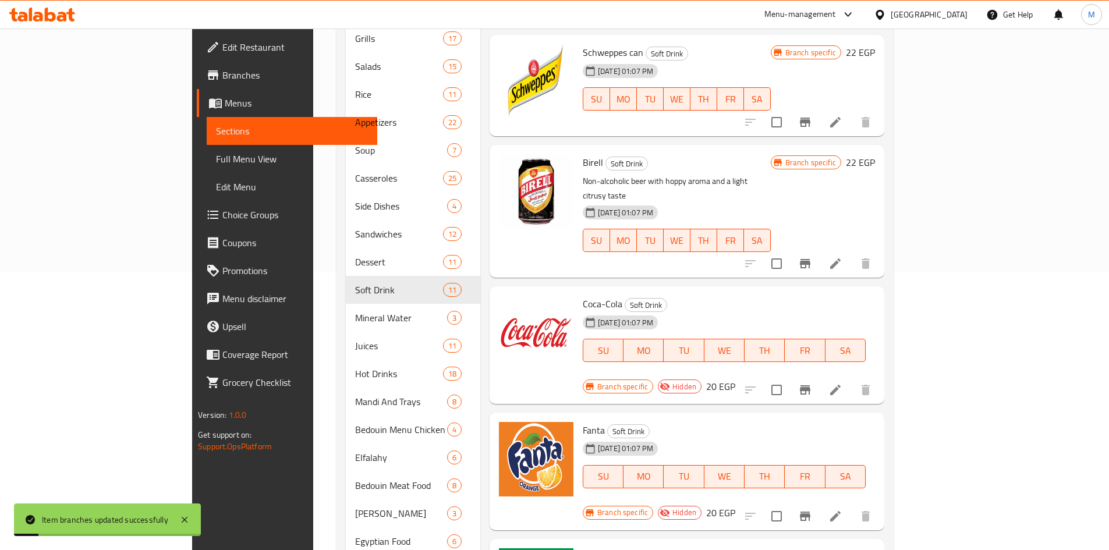
scroll to position [291, 0]
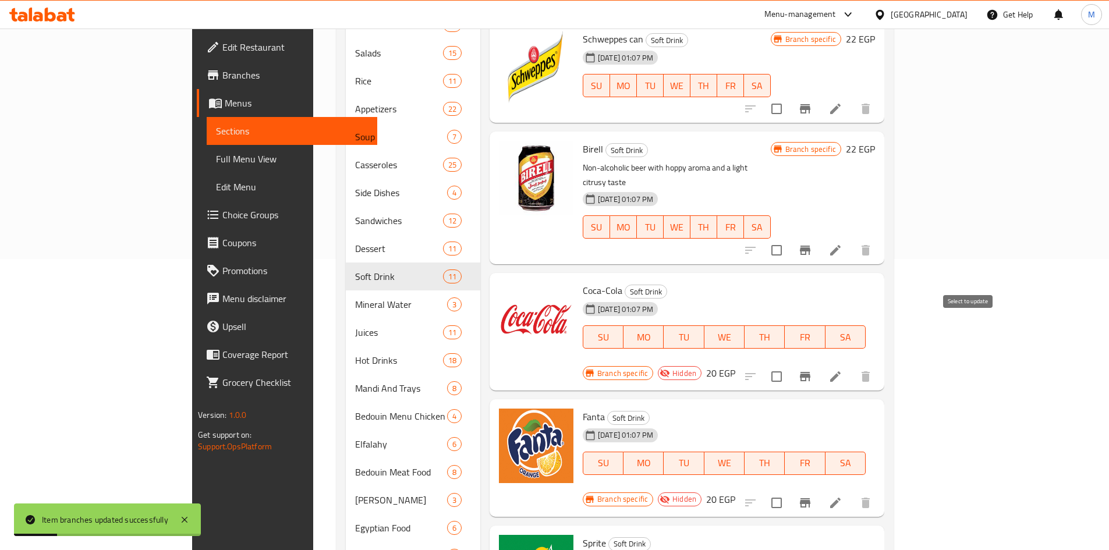
click at [789, 364] on input "checkbox" at bounding box center [776, 376] width 24 height 24
checkbox input "false"
click at [810, 372] on icon "Branch-specific-item" at bounding box center [805, 376] width 10 height 9
click at [789, 491] on input "checkbox" at bounding box center [776, 503] width 24 height 24
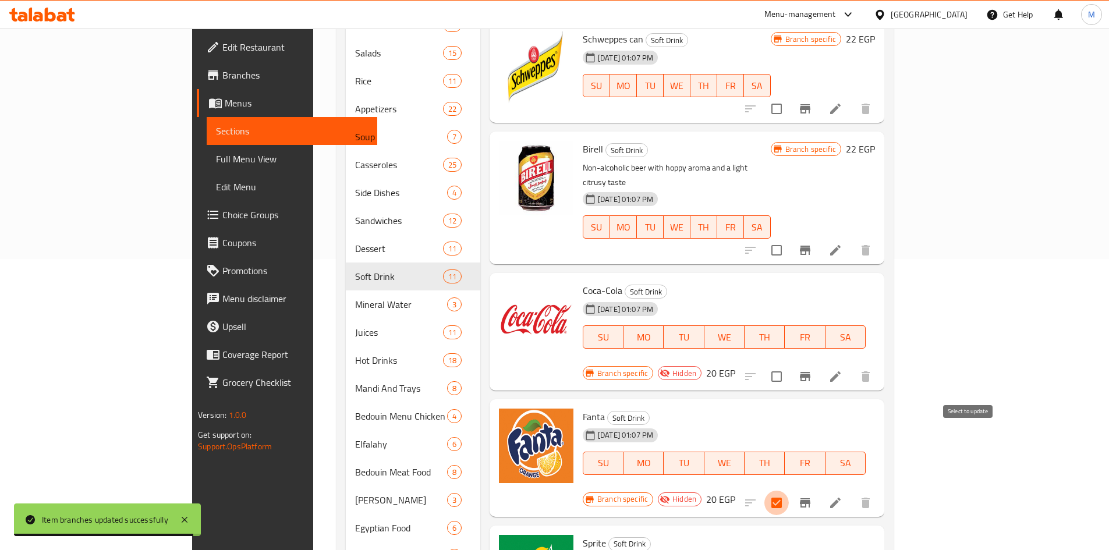
click at [789, 491] on input "checkbox" at bounding box center [776, 503] width 24 height 24
checkbox input "false"
click at [810, 498] on icon "Branch-specific-item" at bounding box center [805, 502] width 10 height 9
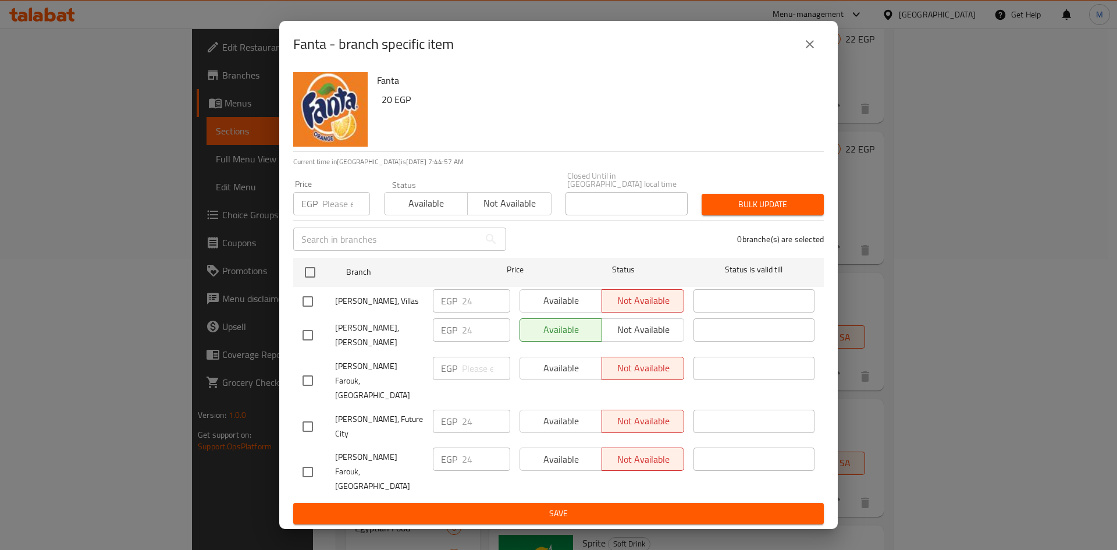
drag, startPoint x: 311, startPoint y: 306, endPoint x: 359, endPoint y: 307, distance: 48.3
click at [311, 307] on input "checkbox" at bounding box center [308, 301] width 24 height 24
checkbox input "true"
click at [575, 309] on span "Available" at bounding box center [561, 300] width 73 height 17
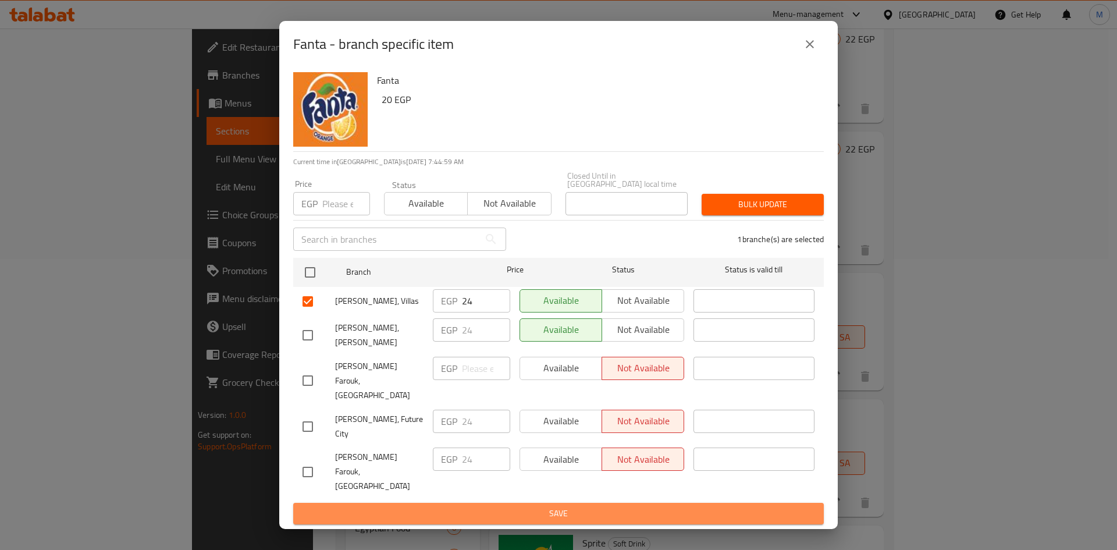
click at [614, 506] on span "Save" at bounding box center [559, 513] width 512 height 15
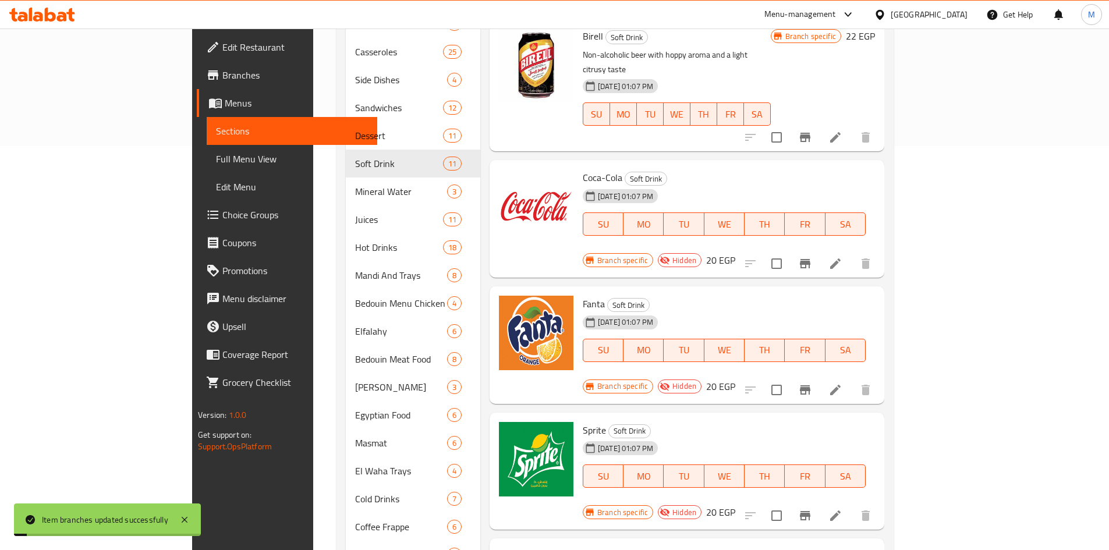
scroll to position [407, 0]
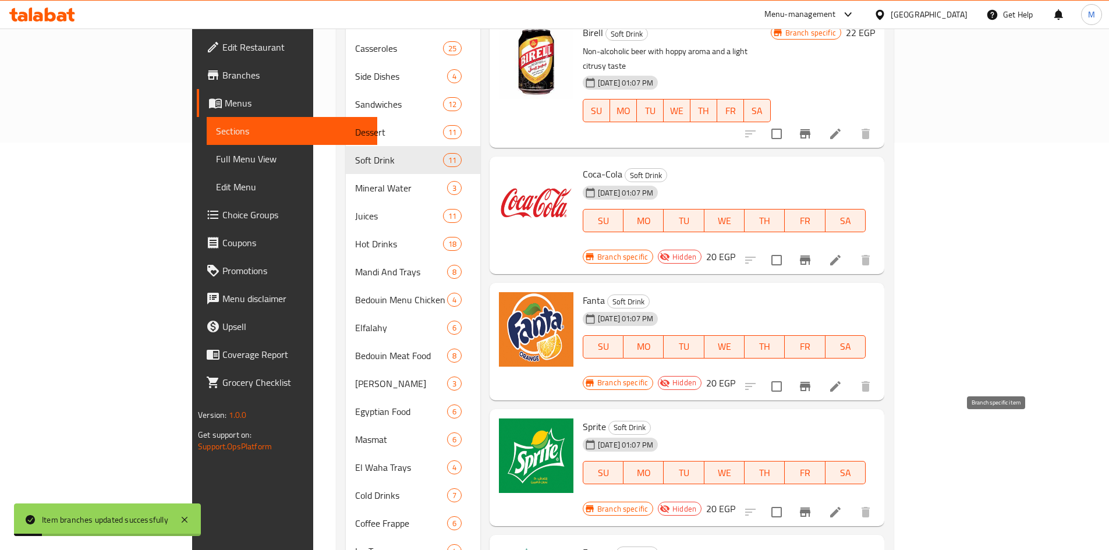
click at [812, 505] on icon "Branch-specific-item" at bounding box center [805, 512] width 14 height 14
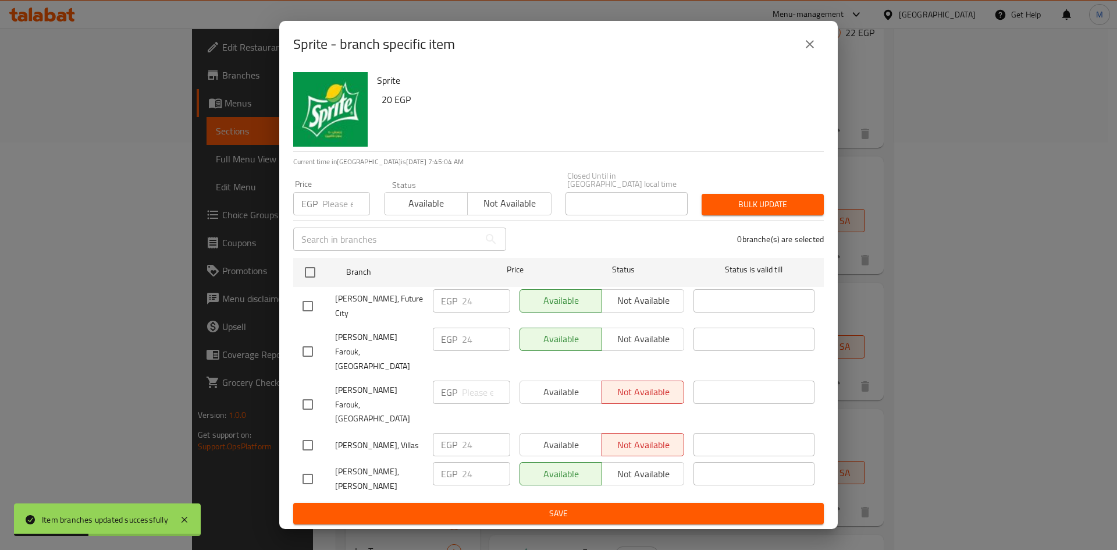
click at [303, 433] on input "checkbox" at bounding box center [308, 445] width 24 height 24
checkbox input "true"
click at [537, 437] on span "Available" at bounding box center [561, 445] width 73 height 17
click at [570, 506] on span "Save" at bounding box center [559, 513] width 512 height 15
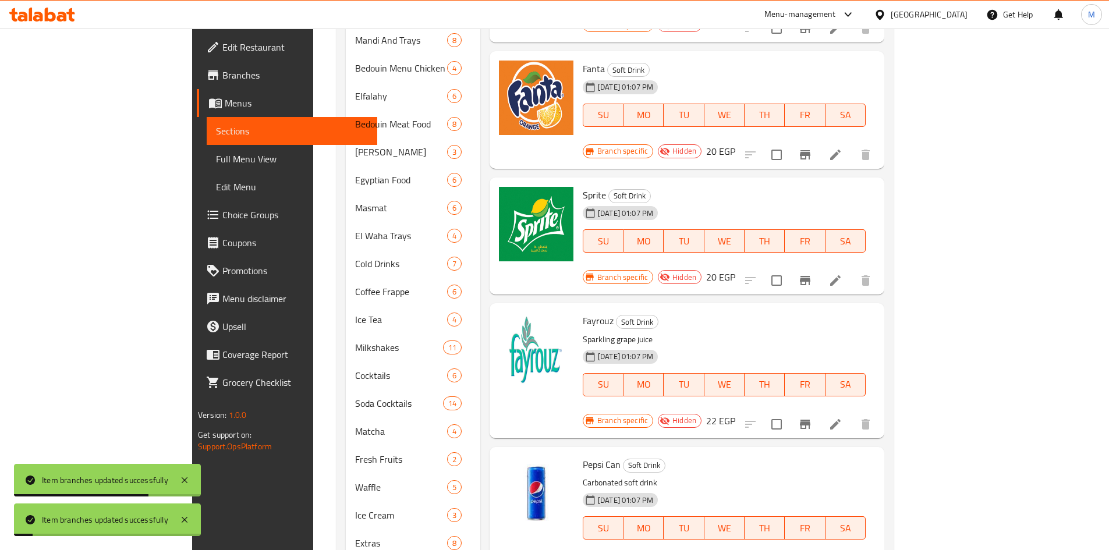
scroll to position [640, 0]
click at [810, 418] on icon "Branch-specific-item" at bounding box center [805, 422] width 10 height 9
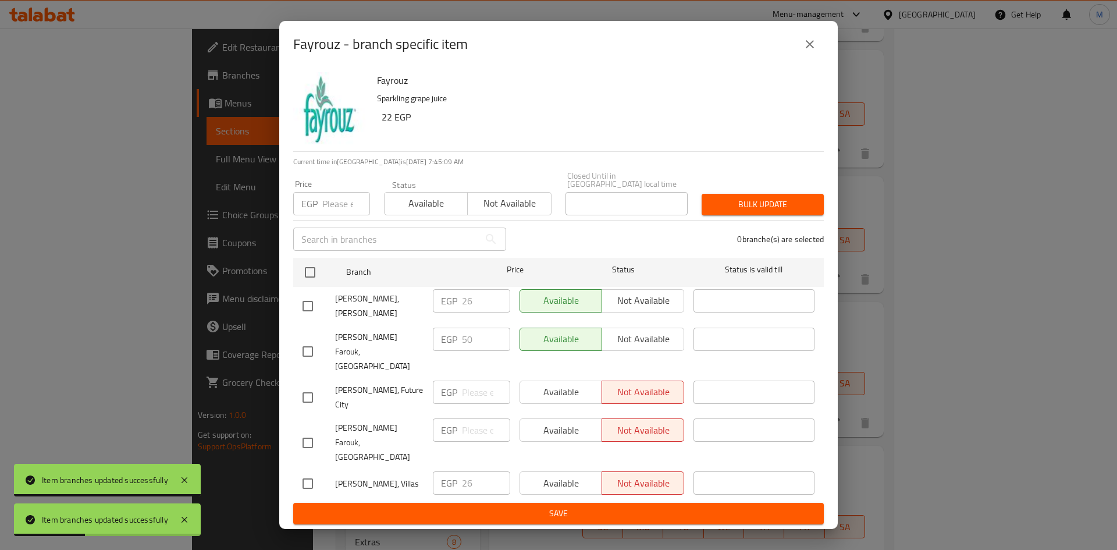
click at [306, 471] on input "checkbox" at bounding box center [308, 483] width 24 height 24
checkbox input "true"
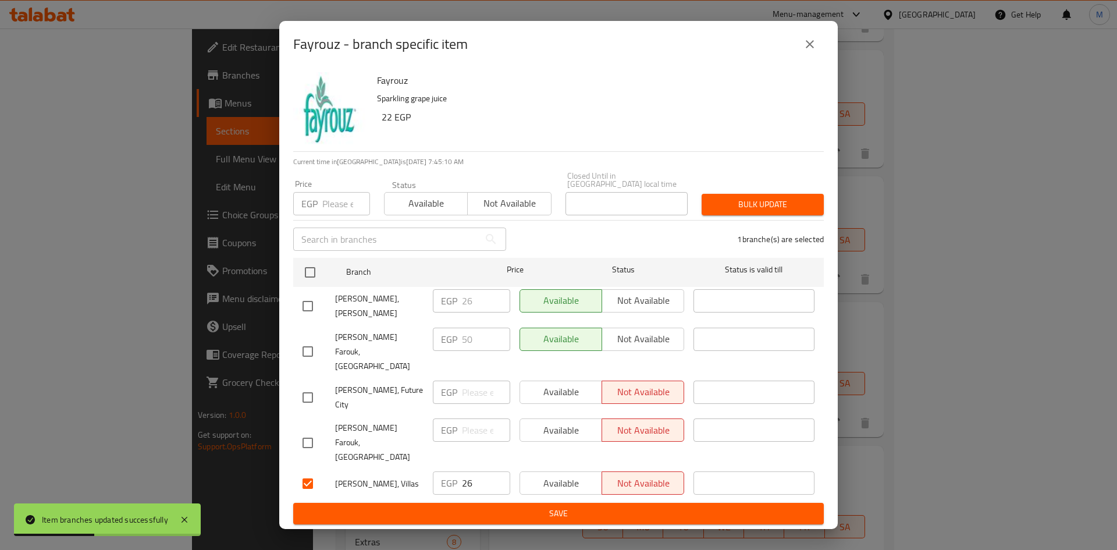
click at [534, 475] on span "Available" at bounding box center [561, 483] width 73 height 17
click at [584, 506] on span "Save" at bounding box center [559, 513] width 512 height 15
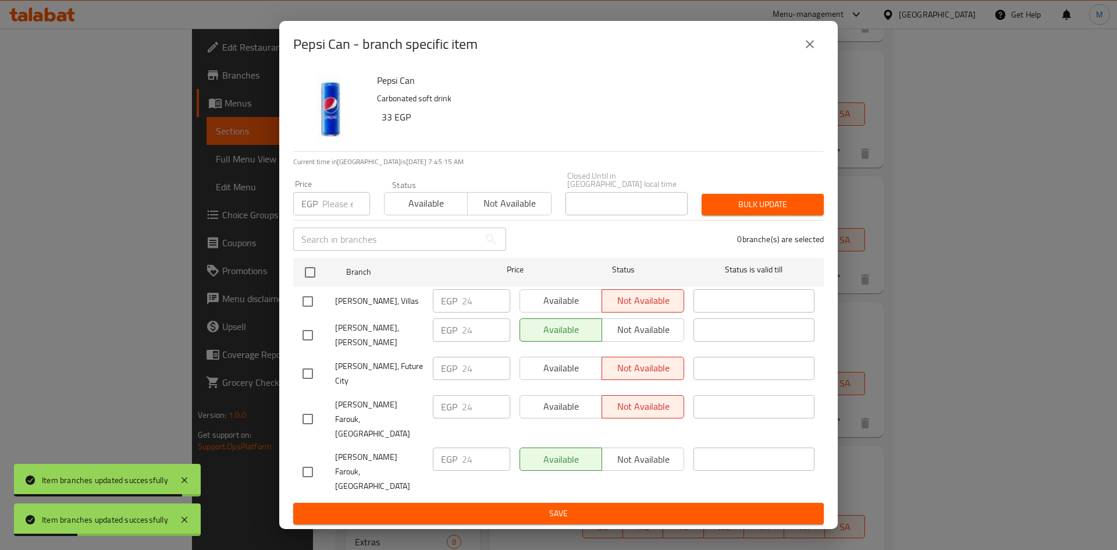
click at [306, 313] on input "checkbox" at bounding box center [308, 301] width 24 height 24
checkbox input "true"
click at [548, 309] on span "Available" at bounding box center [561, 300] width 73 height 17
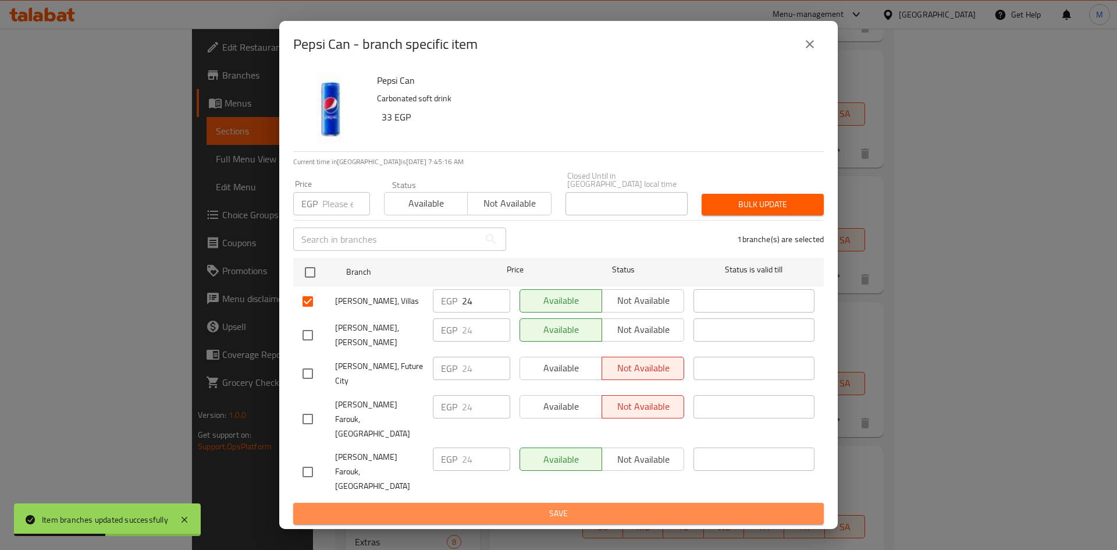
click at [621, 506] on span "Save" at bounding box center [559, 513] width 512 height 15
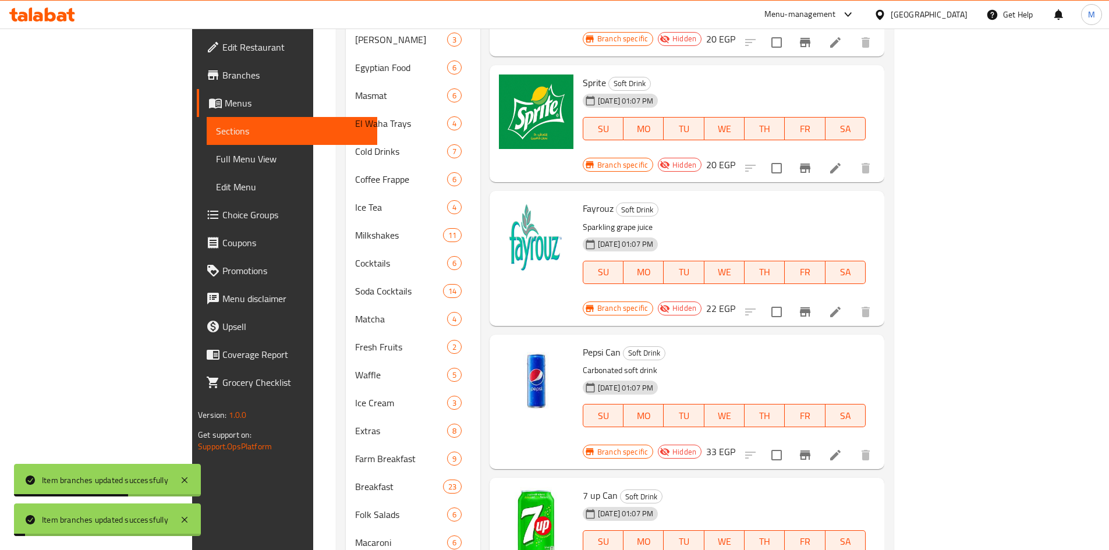
scroll to position [757, 0]
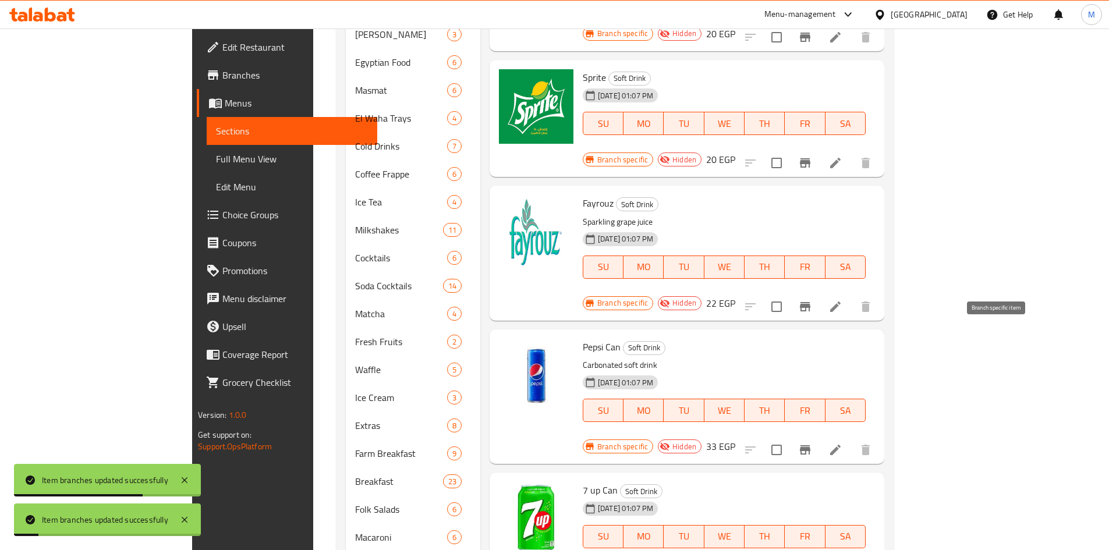
click at [812, 443] on icon "Branch-specific-item" at bounding box center [805, 450] width 14 height 14
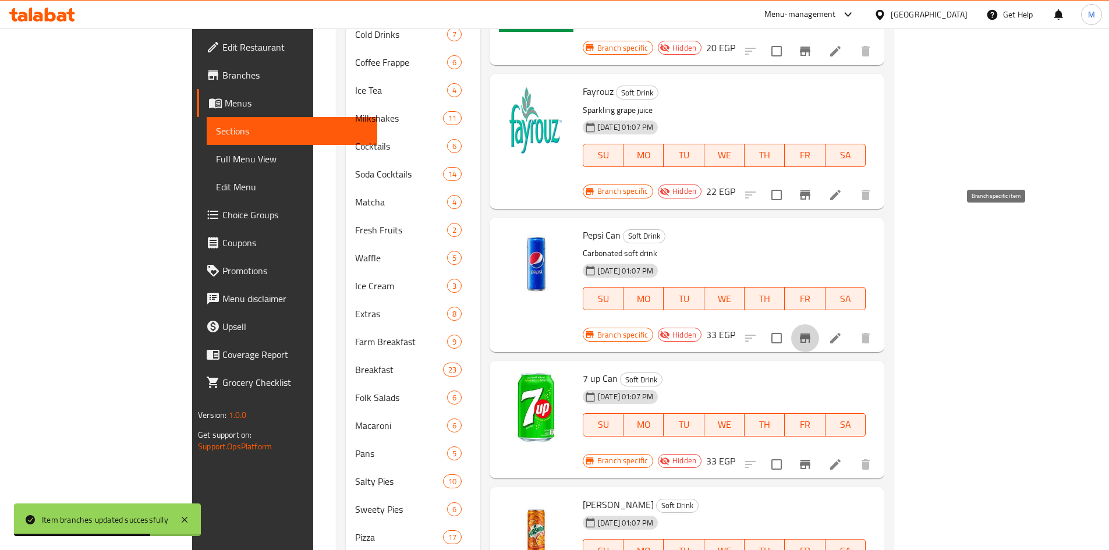
scroll to position [873, 0]
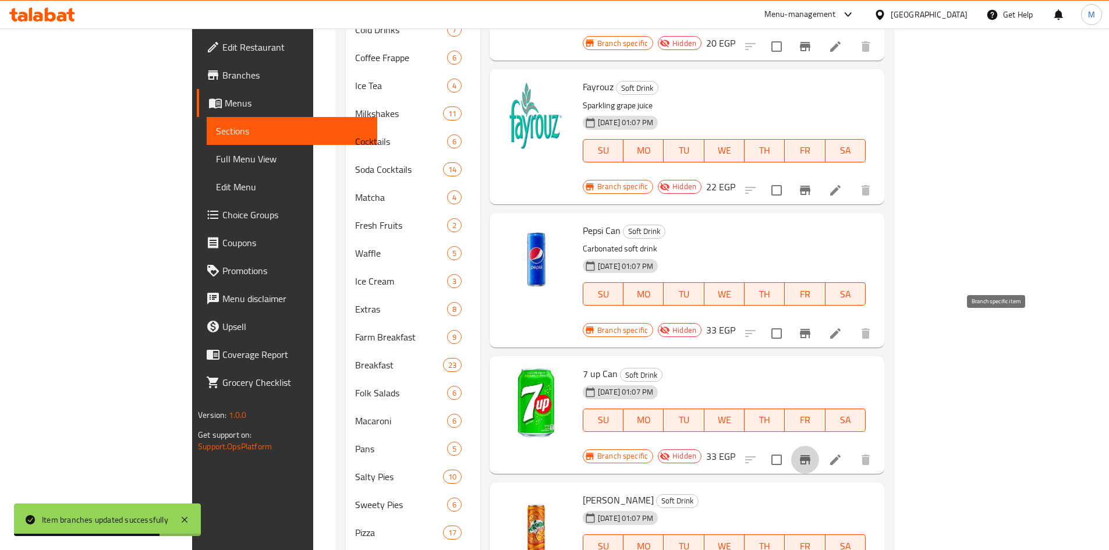
click at [819, 446] on button "Branch-specific-item" at bounding box center [805, 460] width 28 height 28
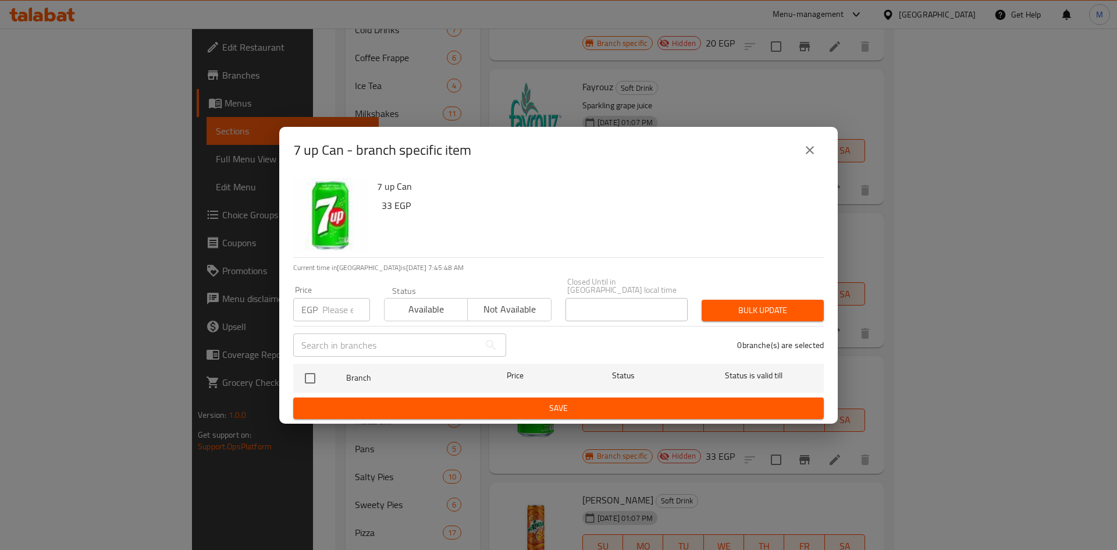
click at [814, 150] on icon "close" at bounding box center [810, 150] width 14 height 14
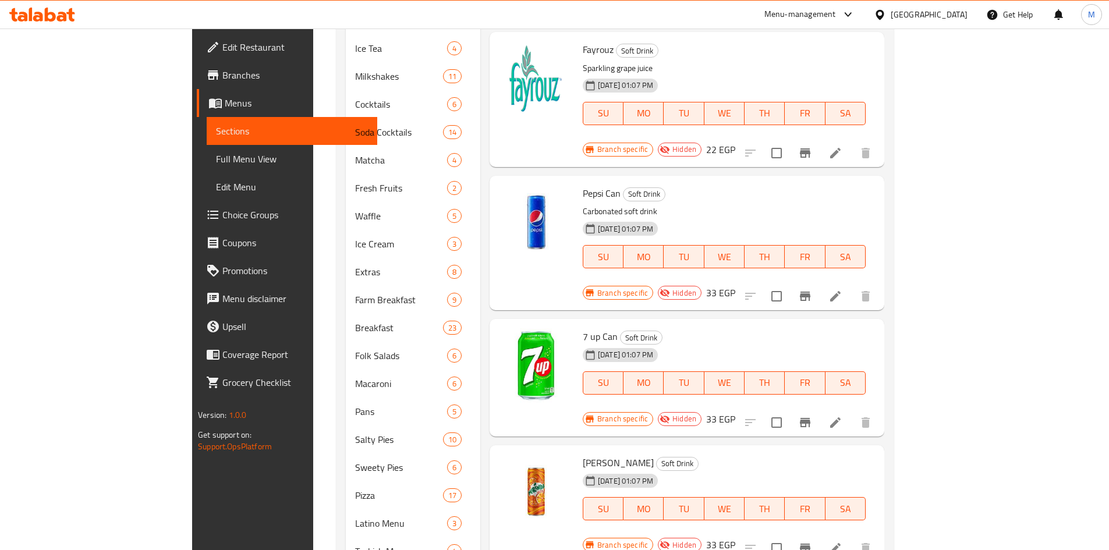
scroll to position [931, 0]
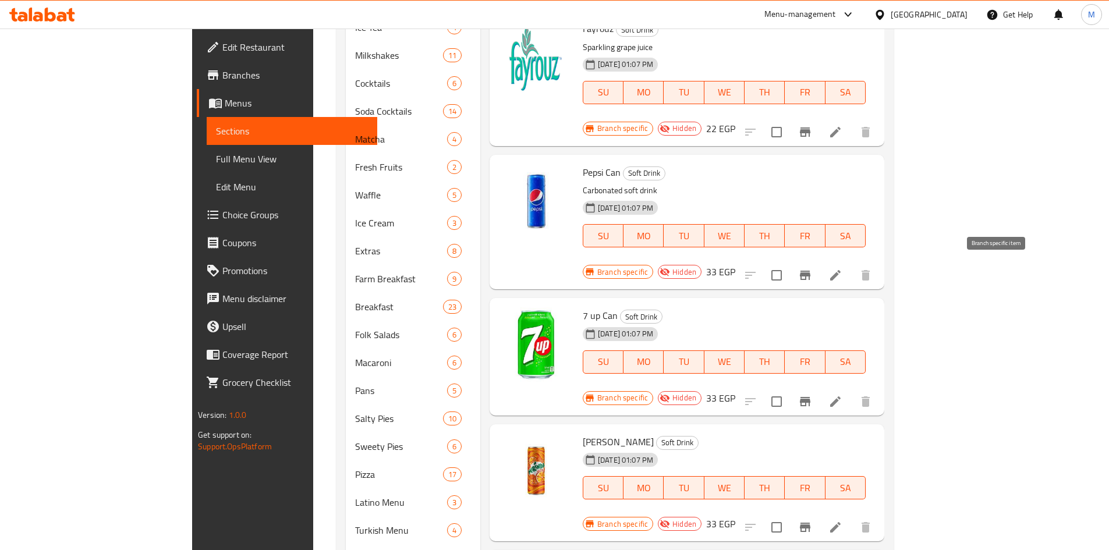
click at [812, 395] on icon "Branch-specific-item" at bounding box center [805, 402] width 14 height 14
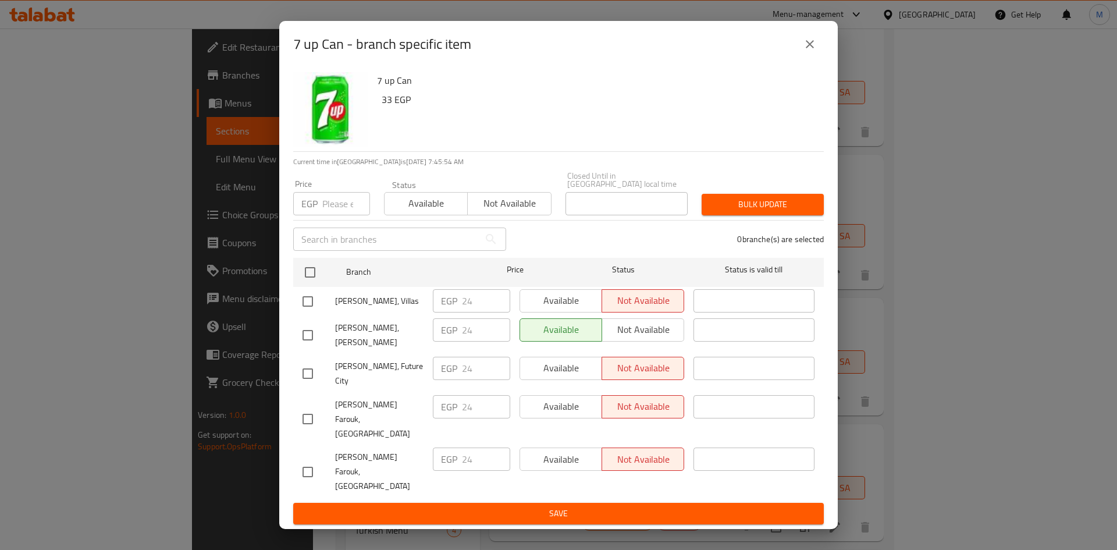
click at [307, 312] on input "checkbox" at bounding box center [308, 301] width 24 height 24
checkbox input "true"
click at [540, 309] on span "Available" at bounding box center [561, 300] width 73 height 17
click at [609, 506] on span "Save" at bounding box center [559, 513] width 512 height 15
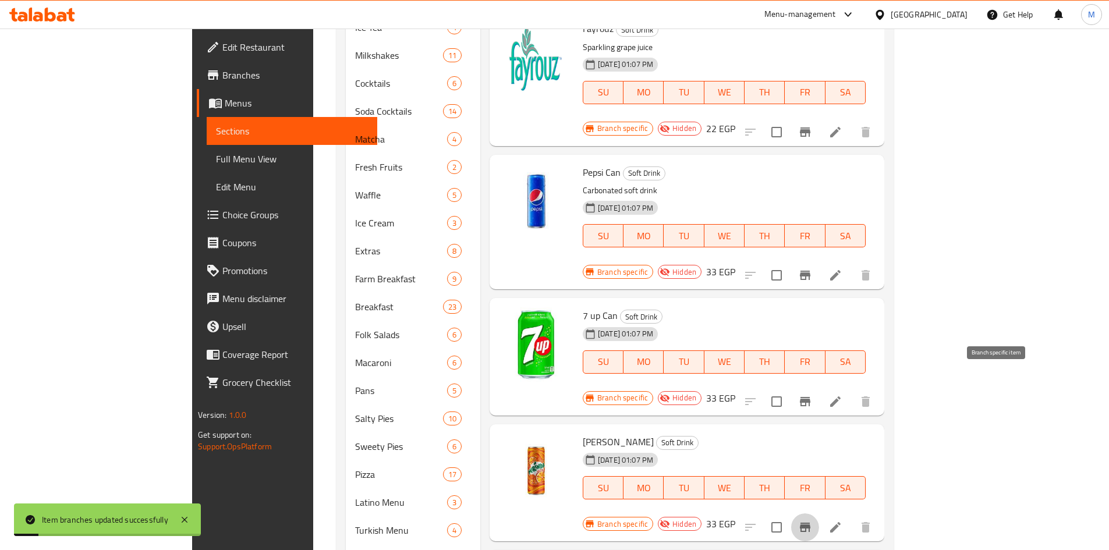
click at [812, 520] on icon "Branch-specific-item" at bounding box center [805, 527] width 14 height 14
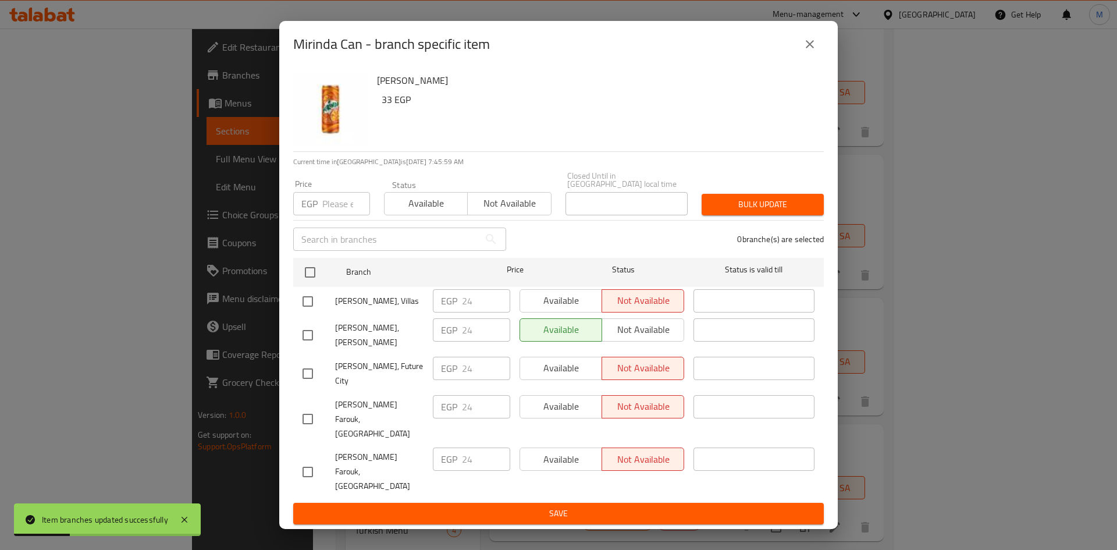
click at [308, 307] on input "checkbox" at bounding box center [308, 301] width 24 height 24
checkbox input "true"
click at [560, 308] on span "Available" at bounding box center [561, 300] width 73 height 17
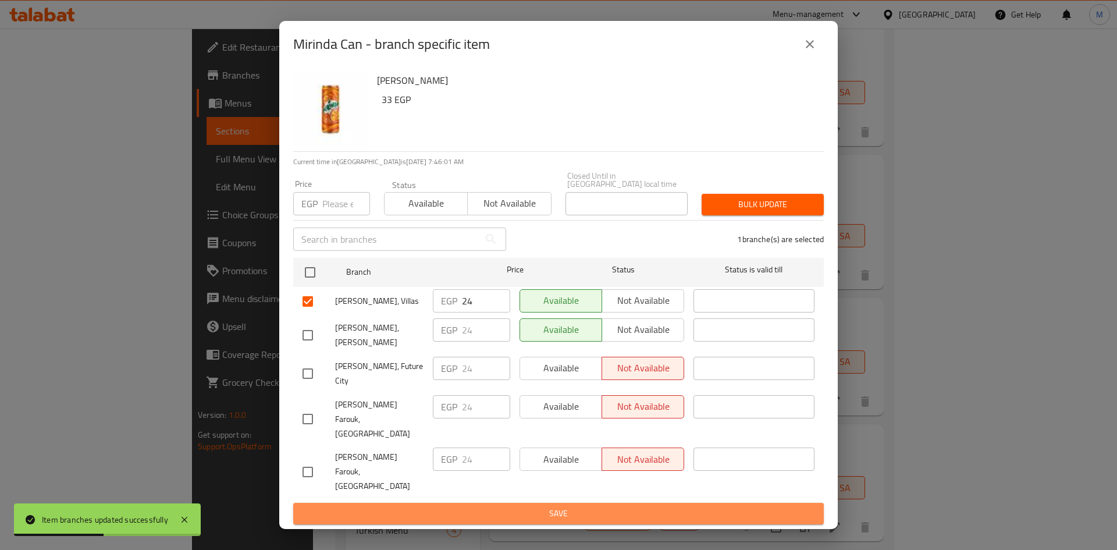
click at [622, 506] on span "Save" at bounding box center [559, 513] width 512 height 15
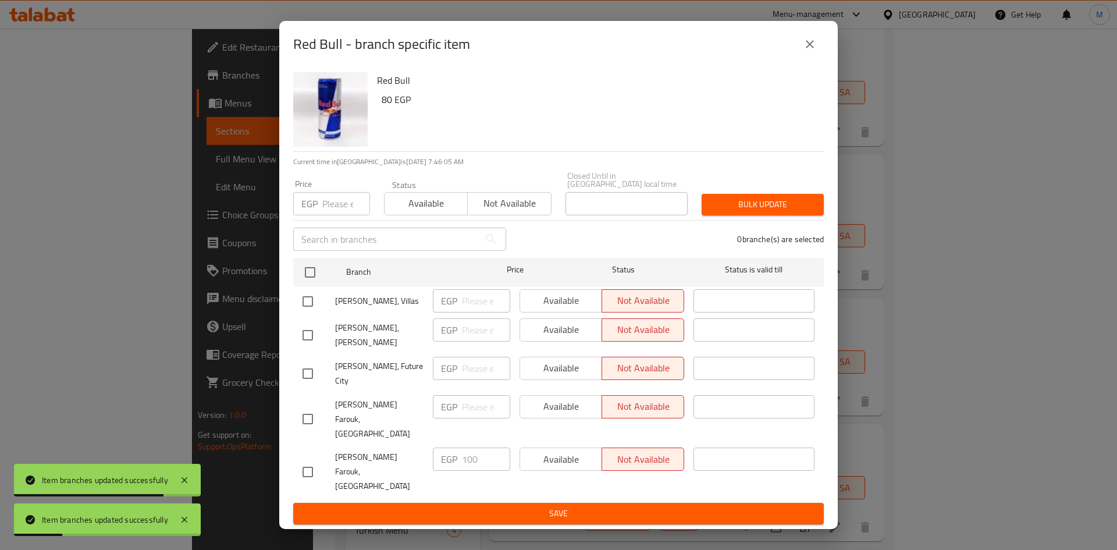
click at [308, 307] on input "checkbox" at bounding box center [308, 301] width 24 height 24
checkbox input "true"
click at [584, 309] on span "Available" at bounding box center [561, 300] width 73 height 17
click at [619, 506] on span "Save" at bounding box center [559, 513] width 512 height 15
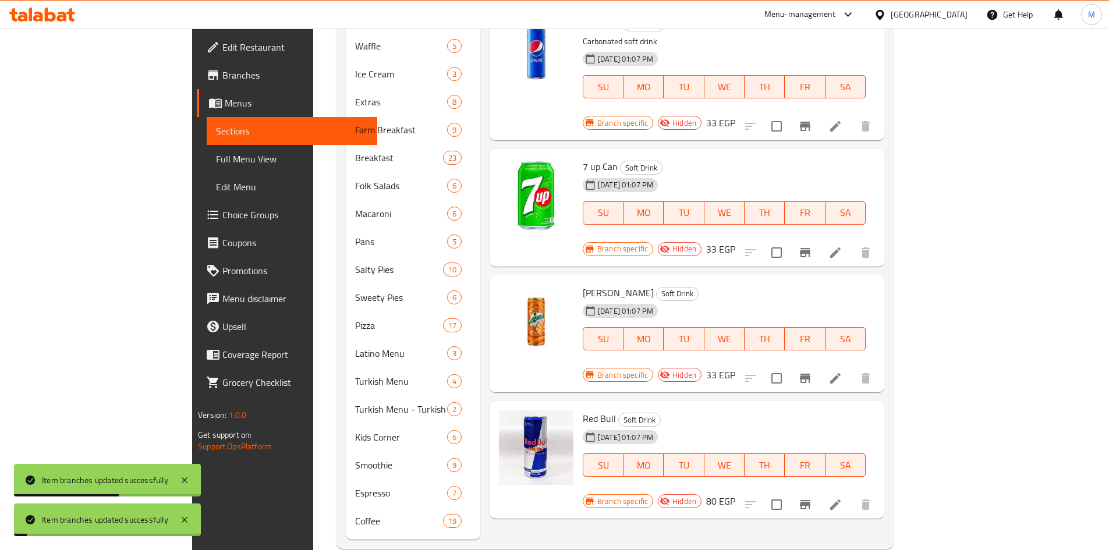
scroll to position [1085, 0]
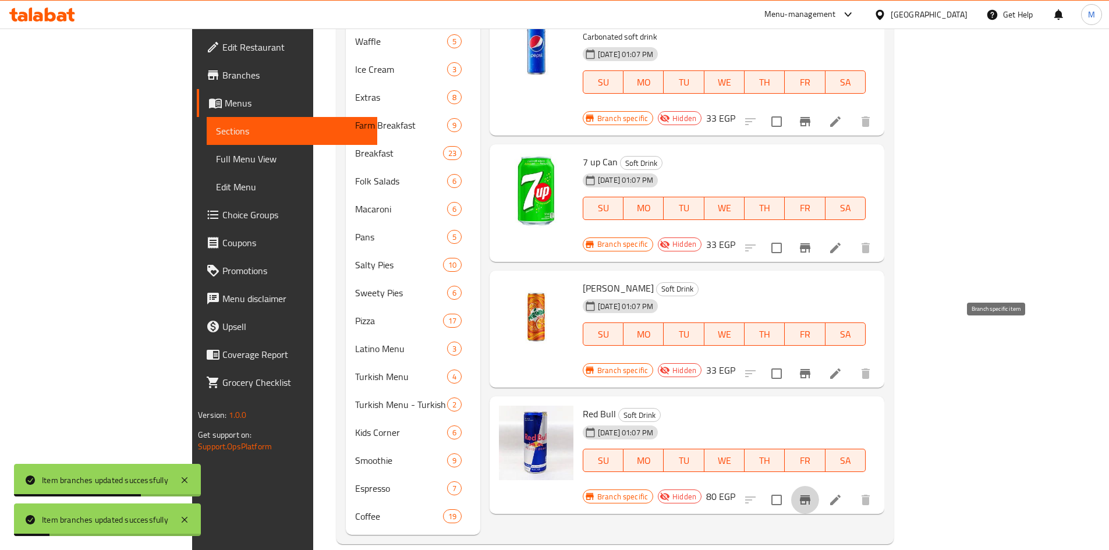
click at [810, 495] on icon "Branch-specific-item" at bounding box center [805, 499] width 10 height 9
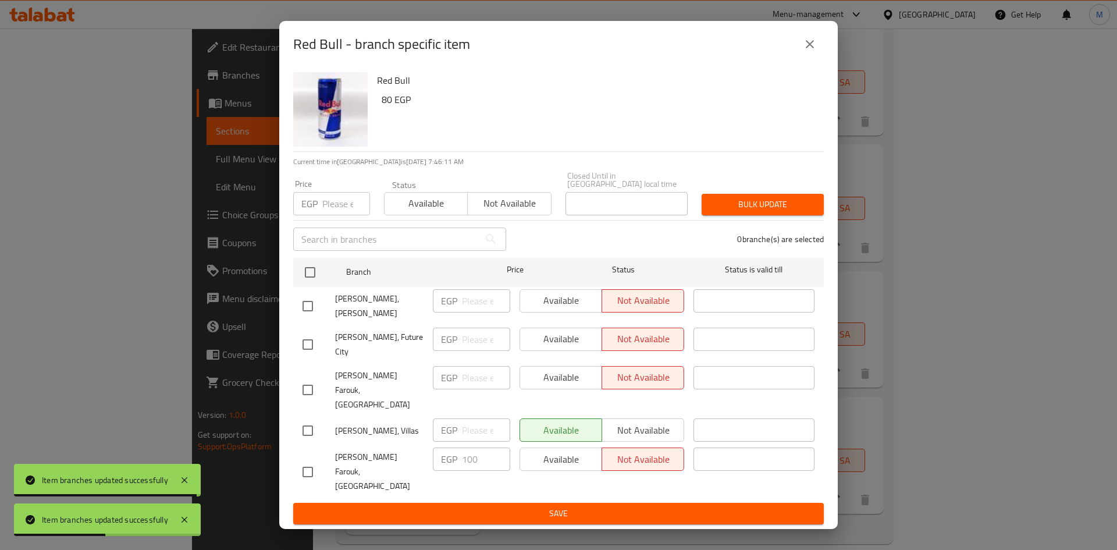
click at [305, 428] on input "checkbox" at bounding box center [308, 430] width 24 height 24
checkbox input "true"
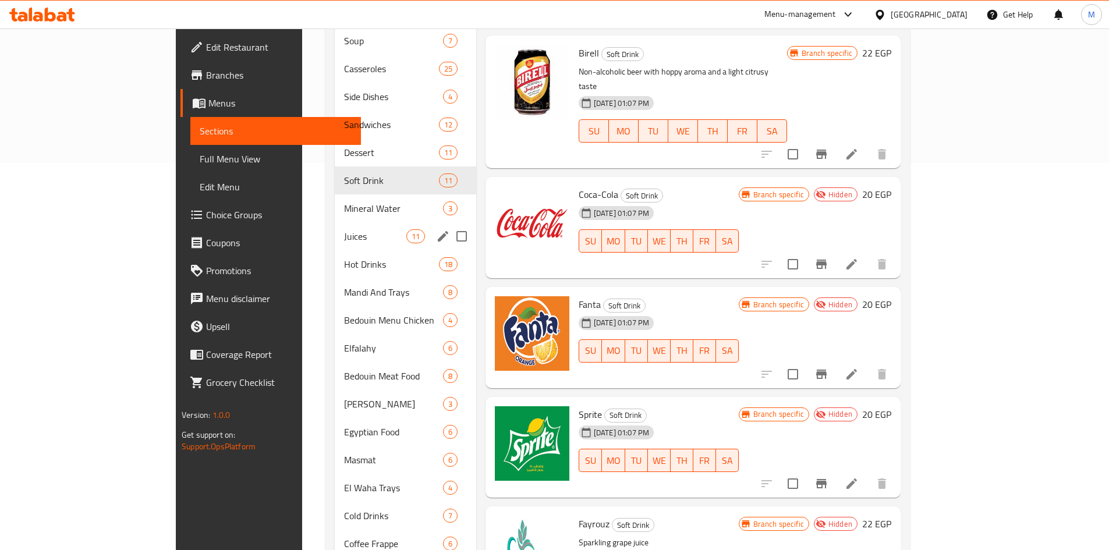
scroll to position [386, 0]
click at [335, 148] on div "Dessert 11" at bounding box center [405, 153] width 141 height 28
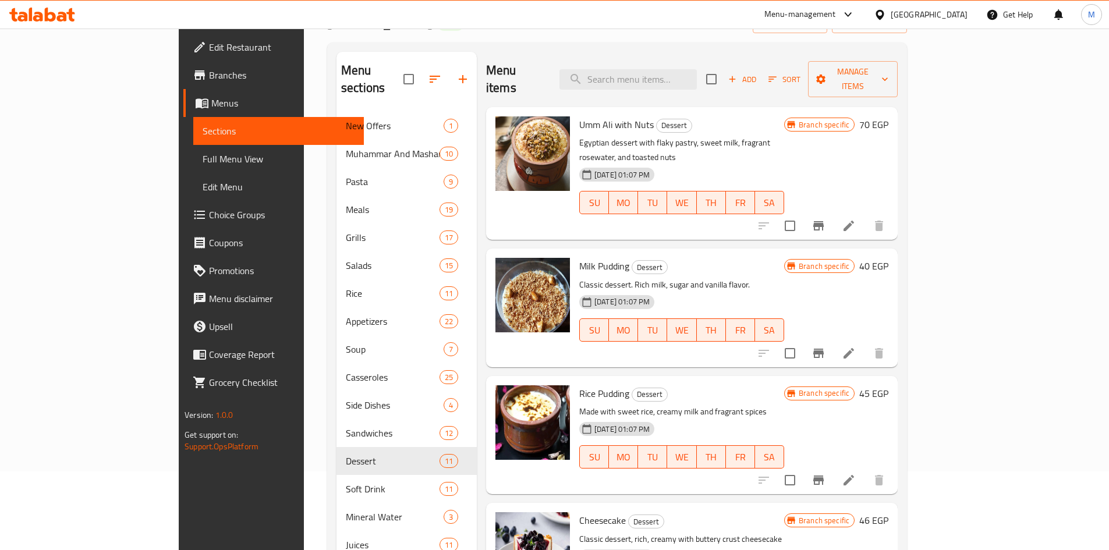
scroll to position [37, 0]
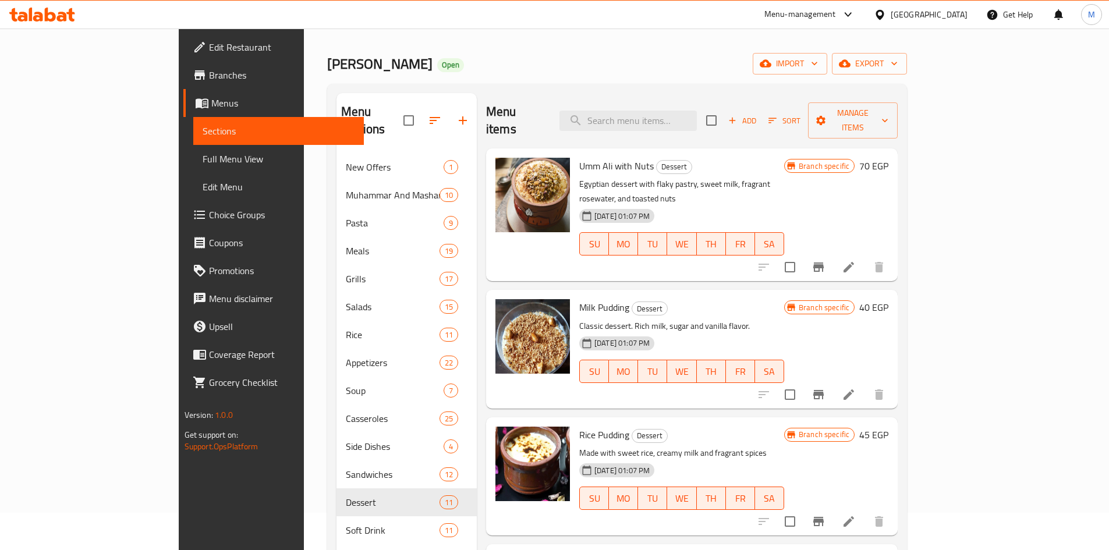
click at [824, 262] on icon "Branch-specific-item" at bounding box center [818, 266] width 10 height 9
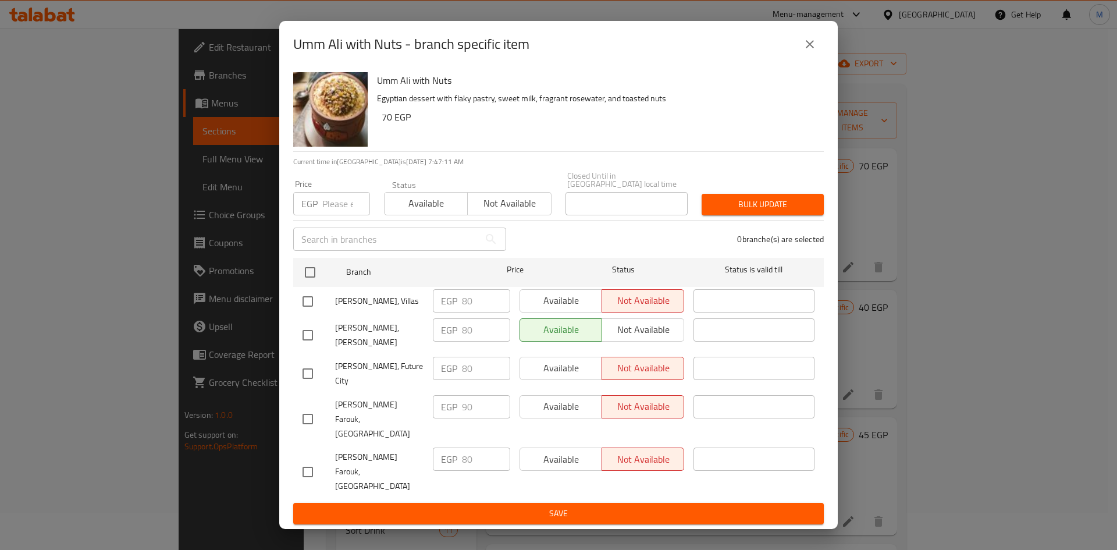
click at [310, 311] on input "checkbox" at bounding box center [308, 301] width 24 height 24
checkbox input "true"
drag, startPoint x: 562, startPoint y: 309, endPoint x: 565, endPoint y: 352, distance: 43.1
click at [562, 309] on span "Available" at bounding box center [561, 300] width 73 height 17
click at [584, 506] on span "Save" at bounding box center [559, 513] width 512 height 15
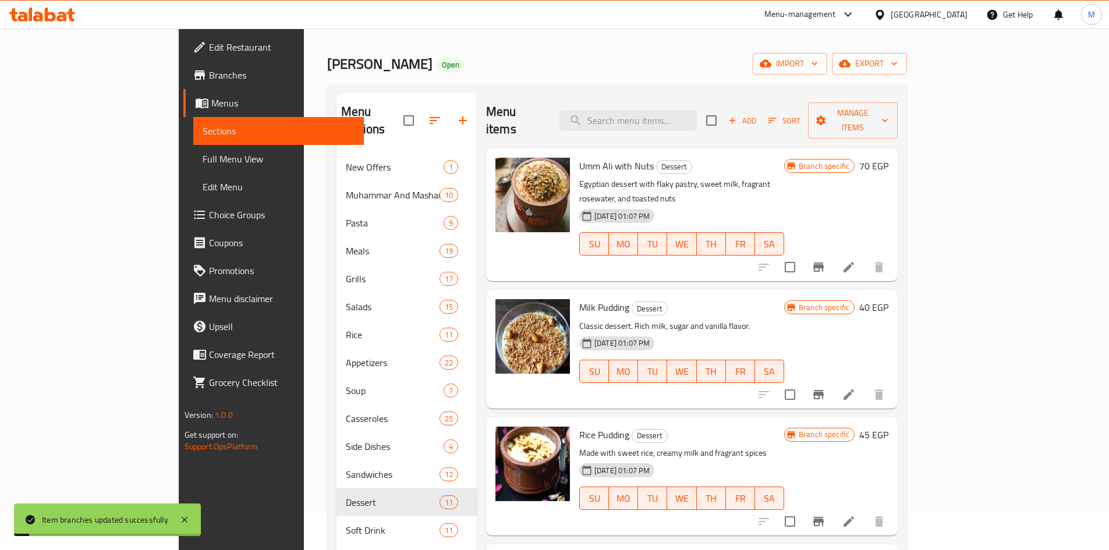
click at [824, 390] on icon "Branch-specific-item" at bounding box center [818, 394] width 10 height 9
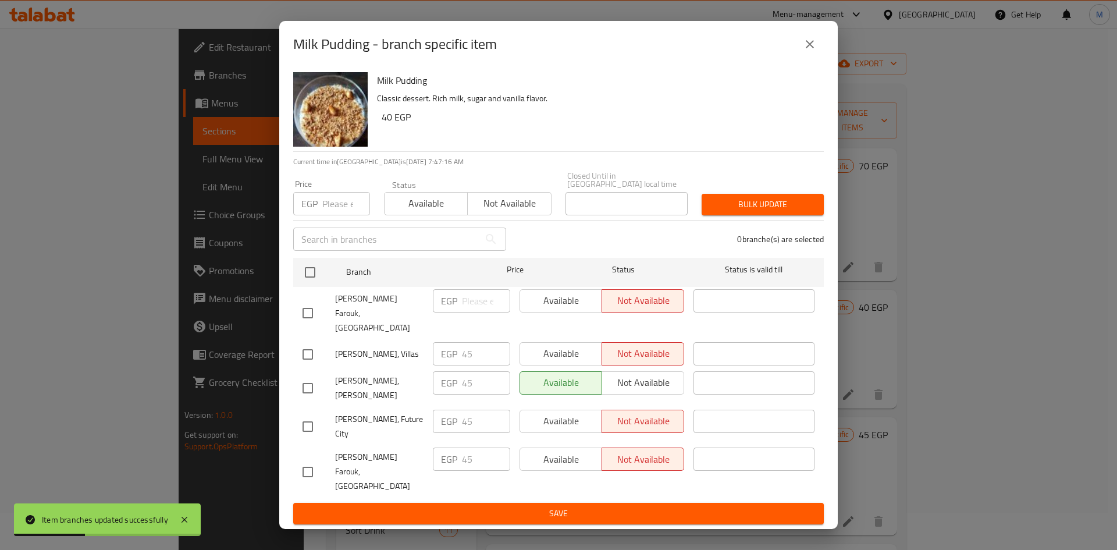
click at [309, 348] on input "checkbox" at bounding box center [308, 354] width 24 height 24
checkbox input "true"
click at [550, 346] on span "Available" at bounding box center [561, 353] width 73 height 17
click at [661, 506] on span "Save" at bounding box center [559, 513] width 512 height 15
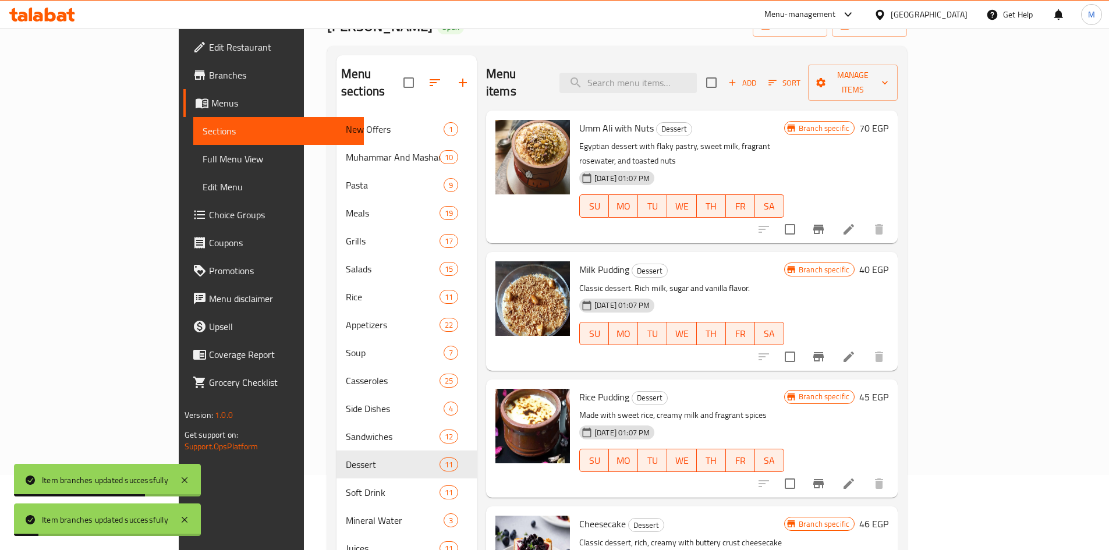
scroll to position [95, 0]
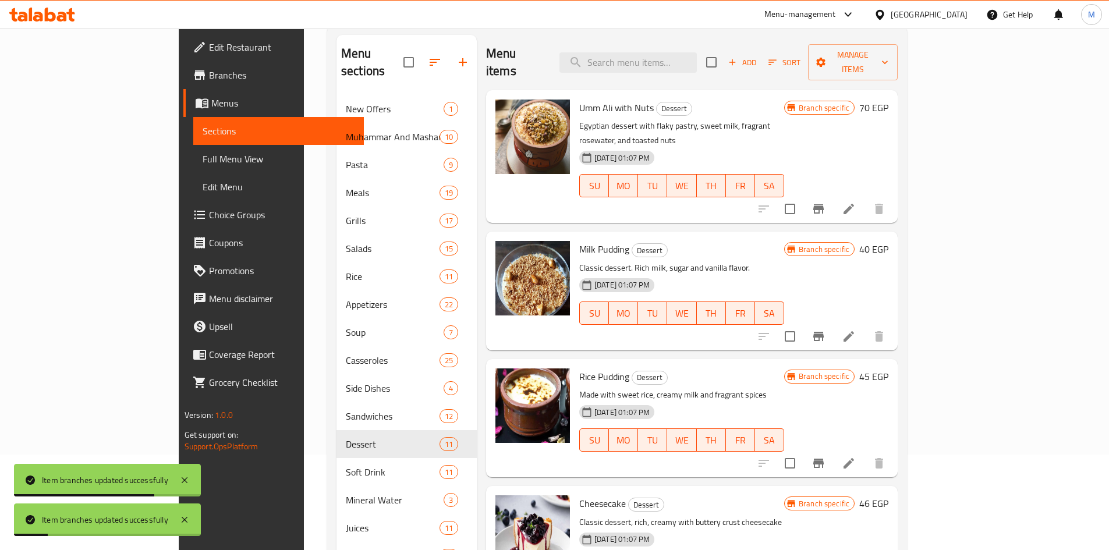
click at [825, 456] on icon "Branch-specific-item" at bounding box center [818, 463] width 14 height 14
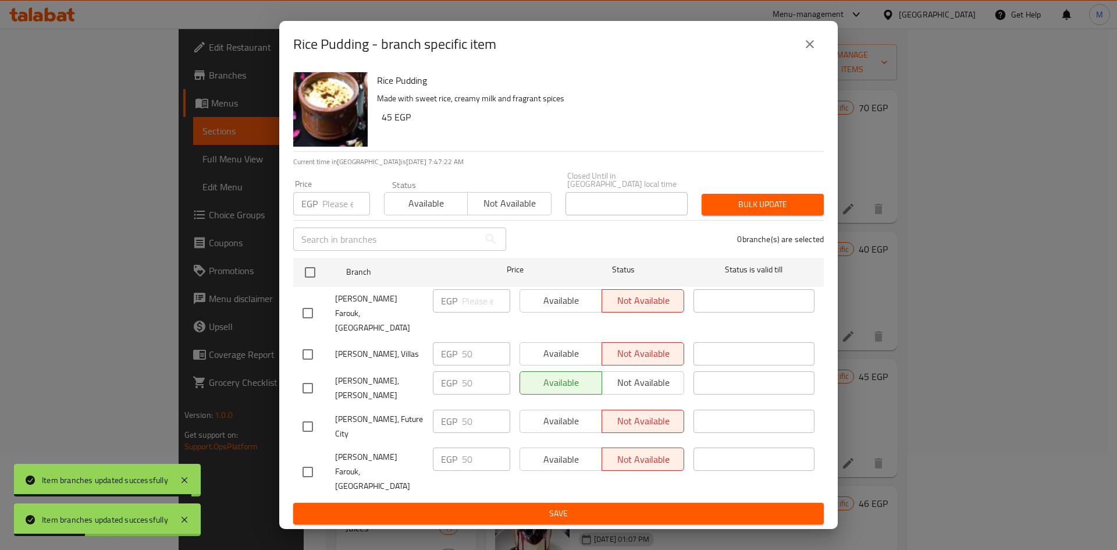
click at [309, 347] on input "checkbox" at bounding box center [308, 354] width 24 height 24
checkbox input "true"
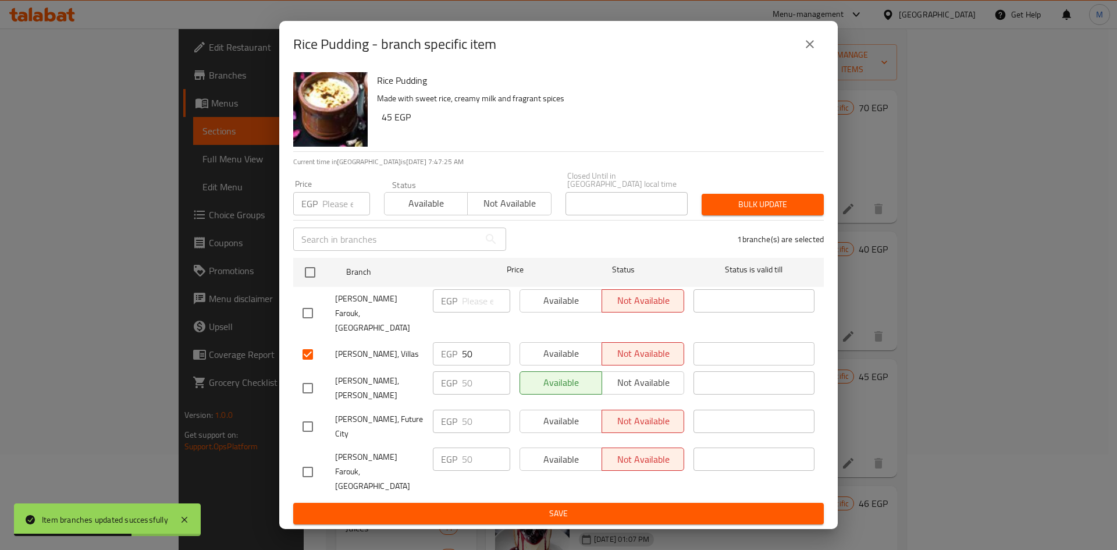
click at [557, 345] on span "Available" at bounding box center [561, 353] width 73 height 17
click at [572, 506] on span "Save" at bounding box center [559, 513] width 512 height 15
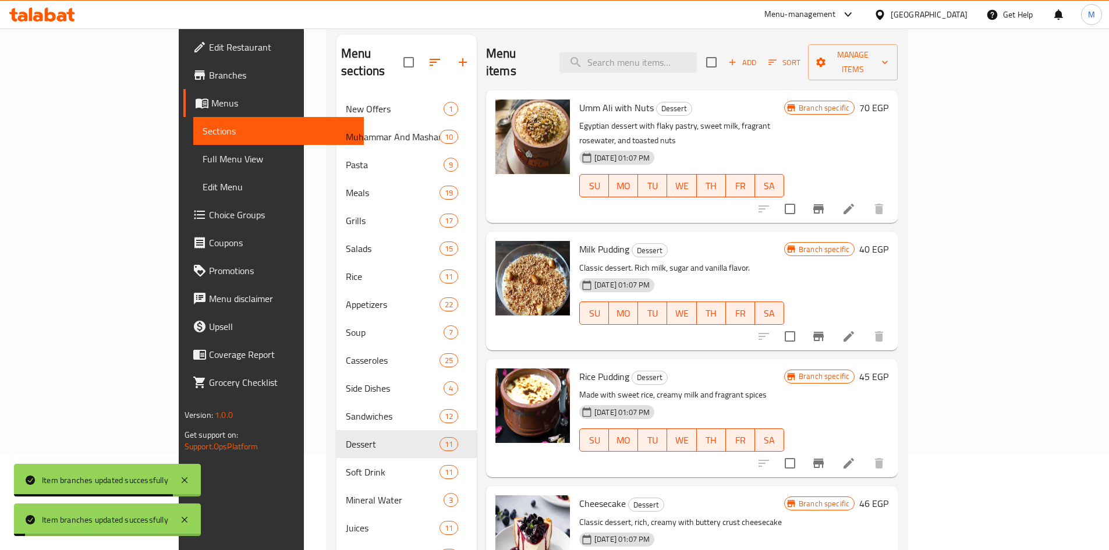
click at [824, 459] on icon "Branch-specific-item" at bounding box center [818, 463] width 10 height 9
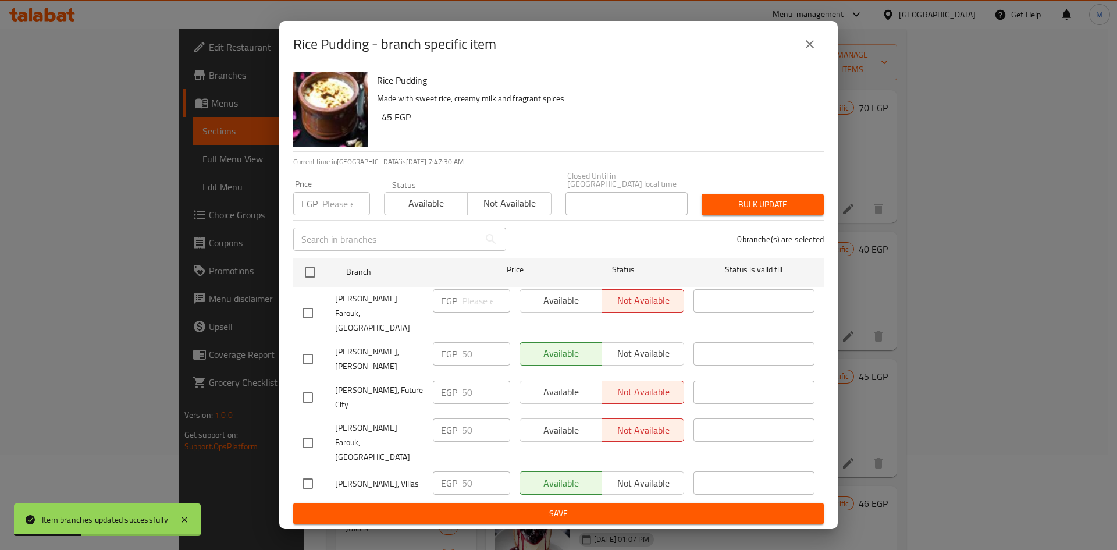
click at [311, 471] on input "checkbox" at bounding box center [308, 483] width 24 height 24
checkbox input "true"
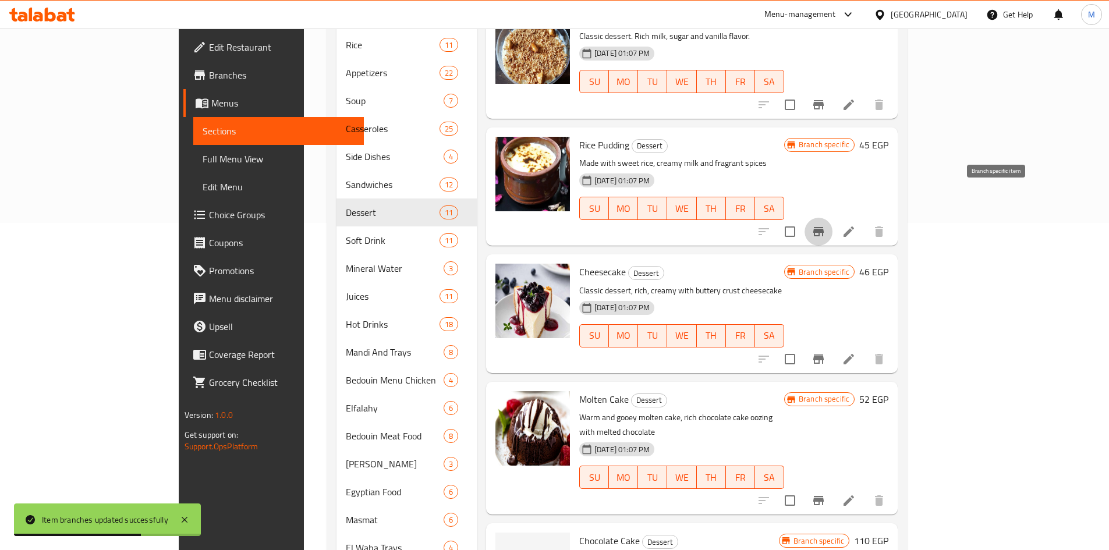
scroll to position [328, 0]
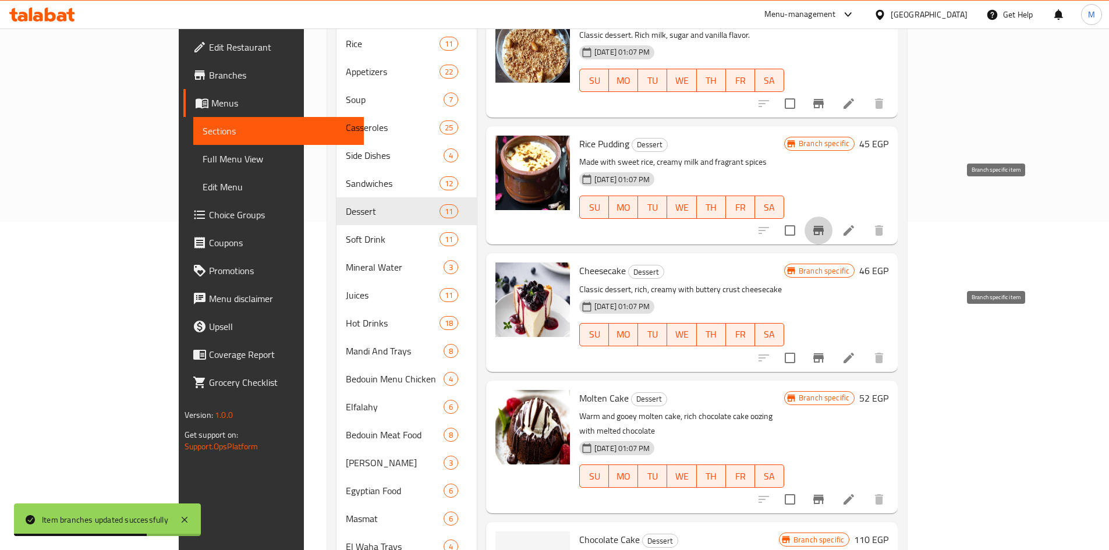
click at [824, 353] on icon "Branch-specific-item" at bounding box center [818, 357] width 10 height 9
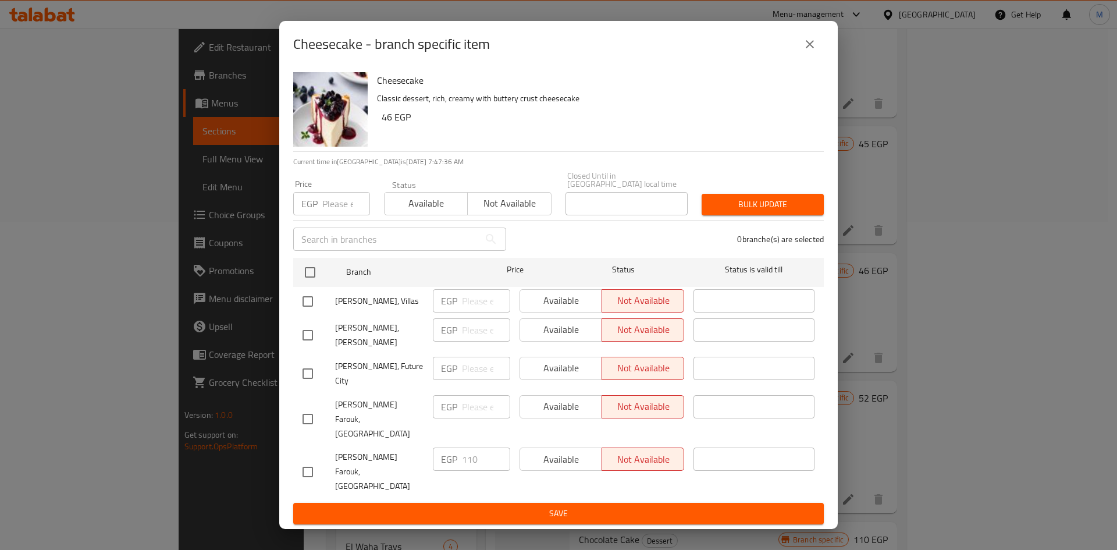
click at [309, 306] on input "checkbox" at bounding box center [308, 301] width 24 height 24
checkbox input "true"
click at [550, 307] on span "Available" at bounding box center [561, 300] width 73 height 17
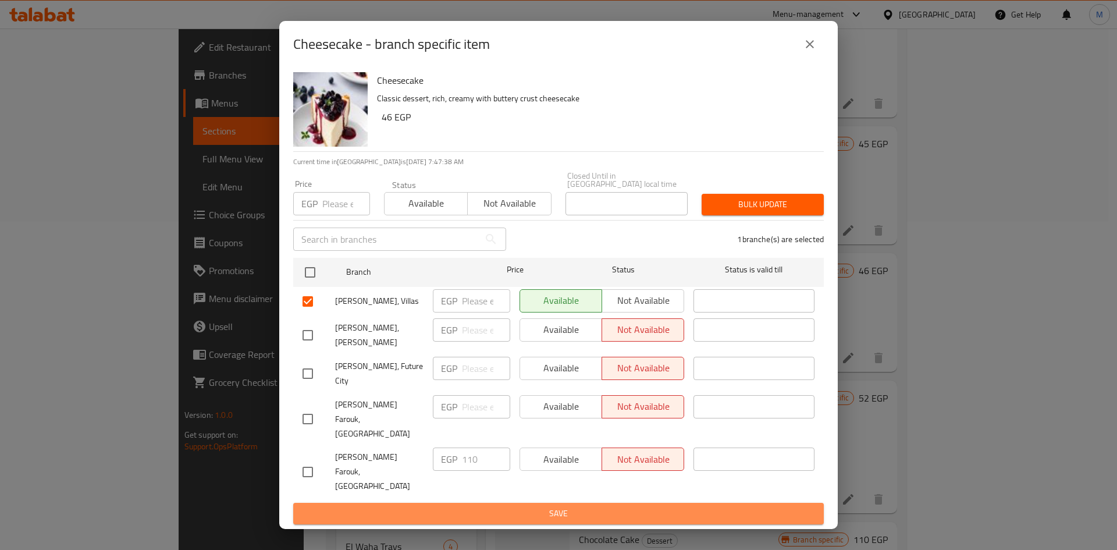
click at [669, 506] on span "Save" at bounding box center [559, 513] width 512 height 15
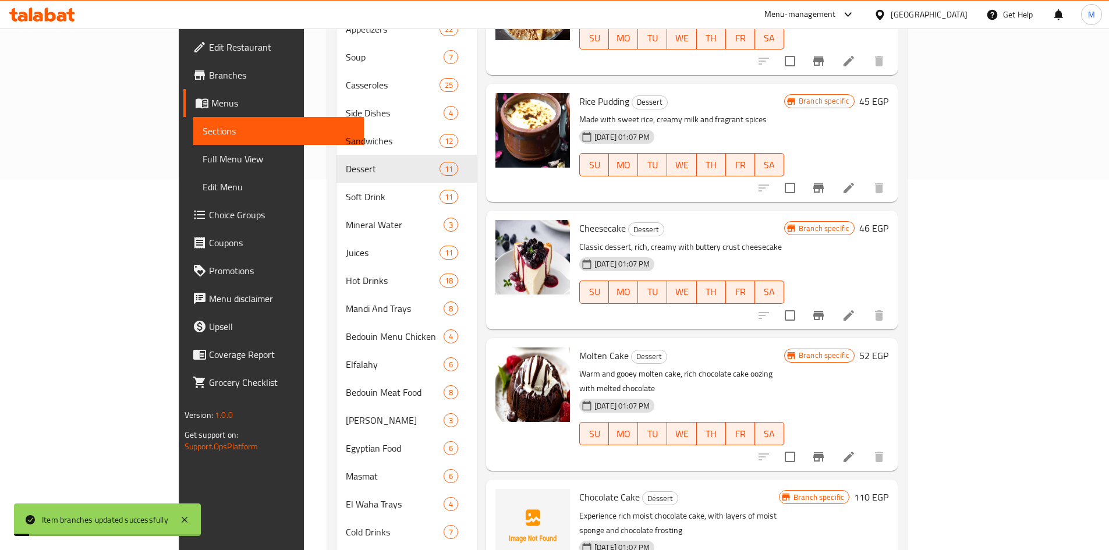
scroll to position [445, 0]
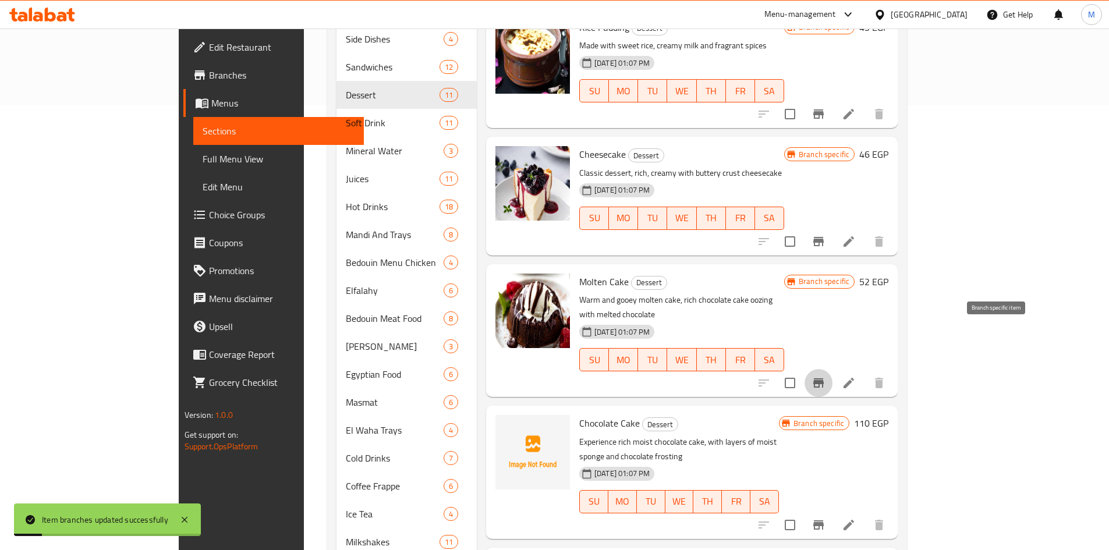
click at [825, 376] on icon "Branch-specific-item" at bounding box center [818, 383] width 14 height 14
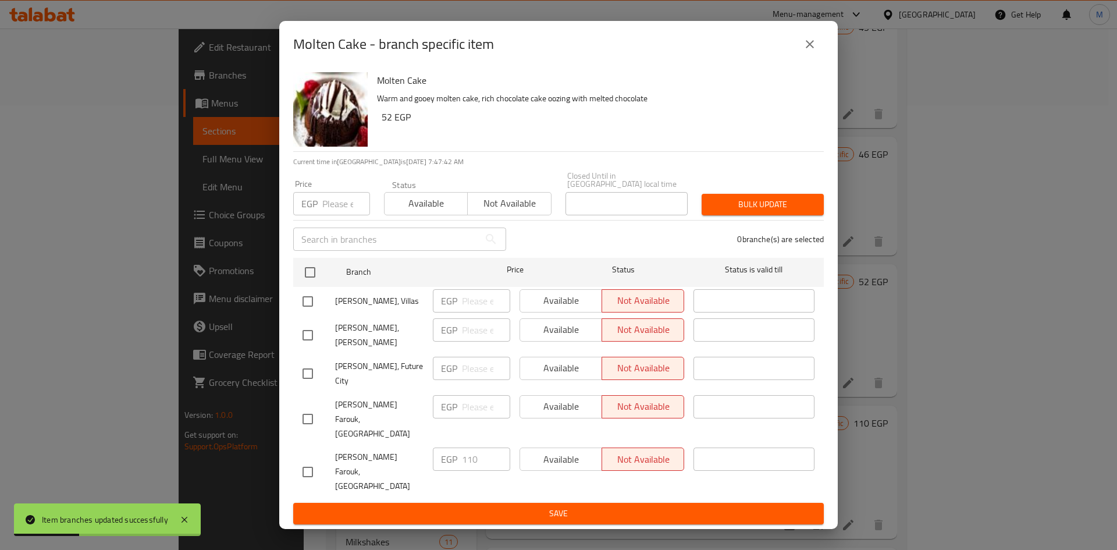
click at [313, 309] on input "checkbox" at bounding box center [308, 301] width 24 height 24
checkbox input "true"
click at [565, 305] on span "Available" at bounding box center [561, 300] width 73 height 17
click at [624, 506] on span "Save" at bounding box center [559, 513] width 512 height 15
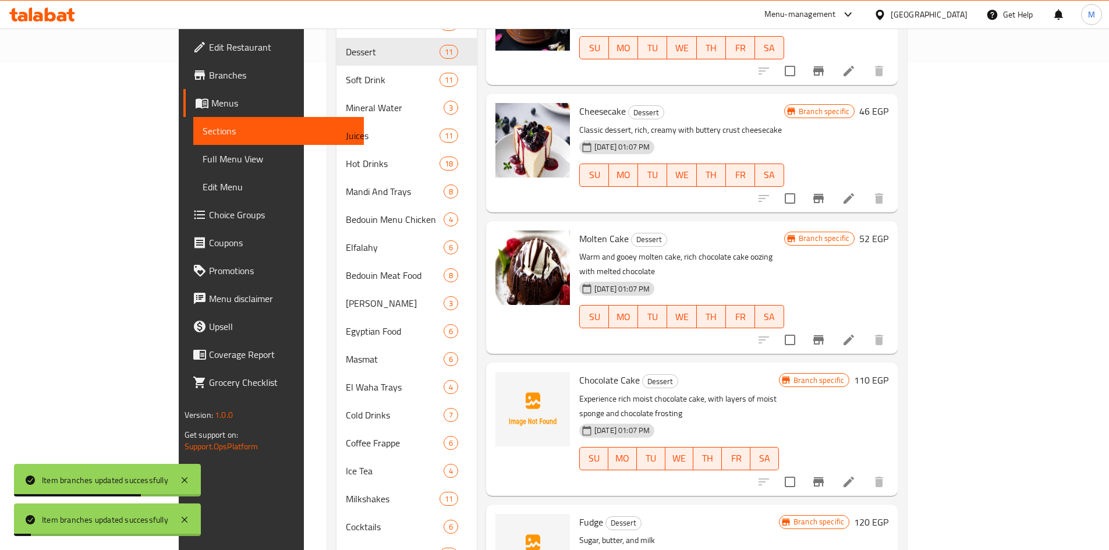
scroll to position [561, 0]
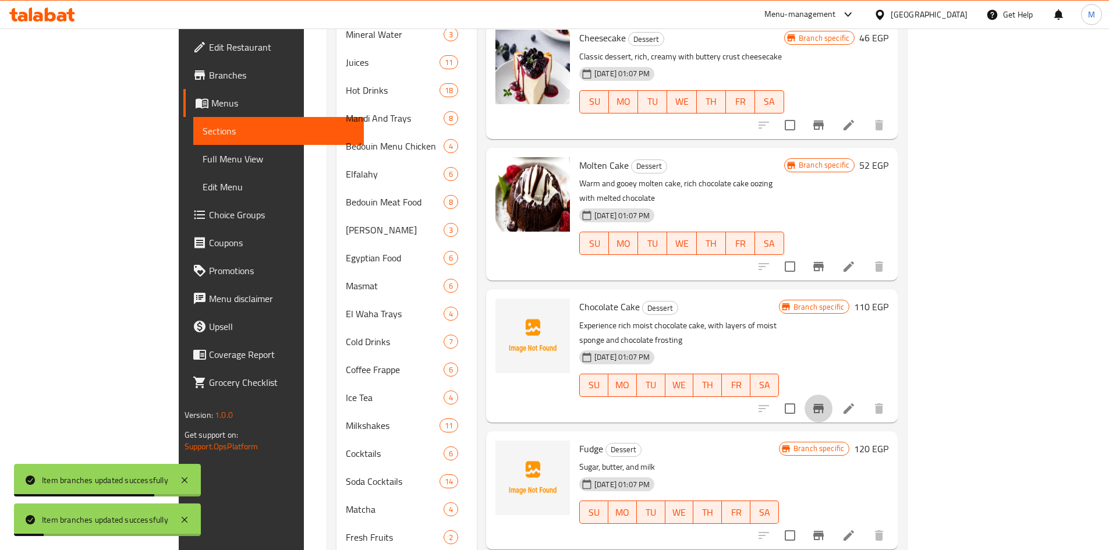
click at [825, 402] on icon "Branch-specific-item" at bounding box center [818, 409] width 14 height 14
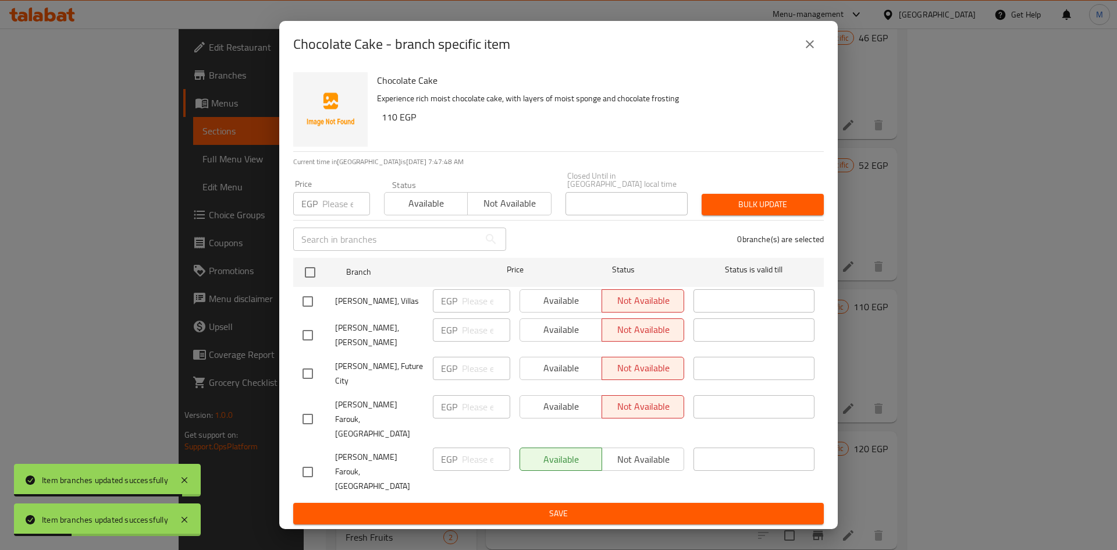
click at [306, 313] on input "checkbox" at bounding box center [308, 301] width 24 height 24
checkbox input "true"
click at [581, 309] on span "Available" at bounding box center [561, 300] width 73 height 17
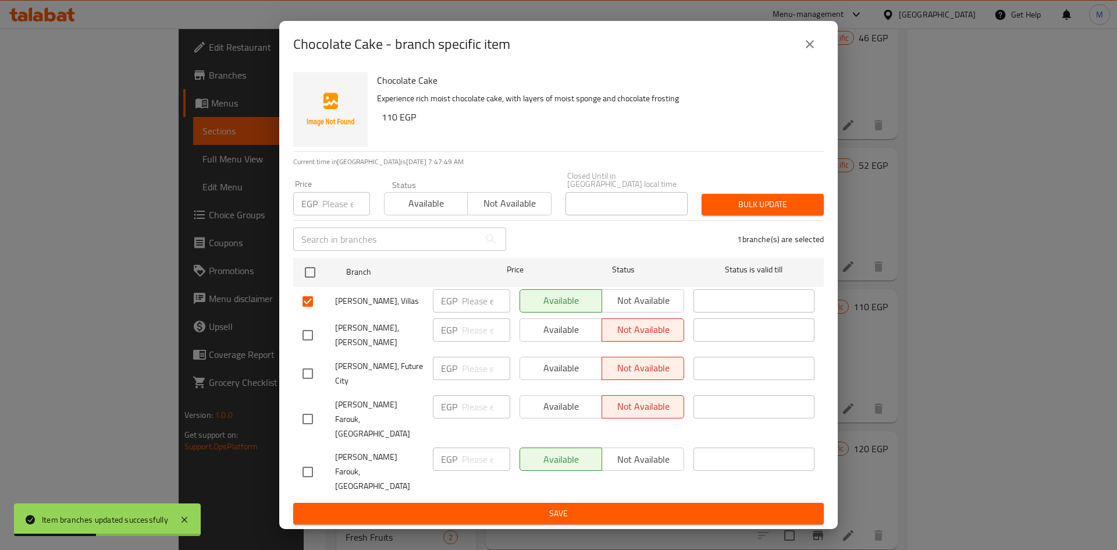
click at [584, 506] on span "Save" at bounding box center [559, 513] width 512 height 15
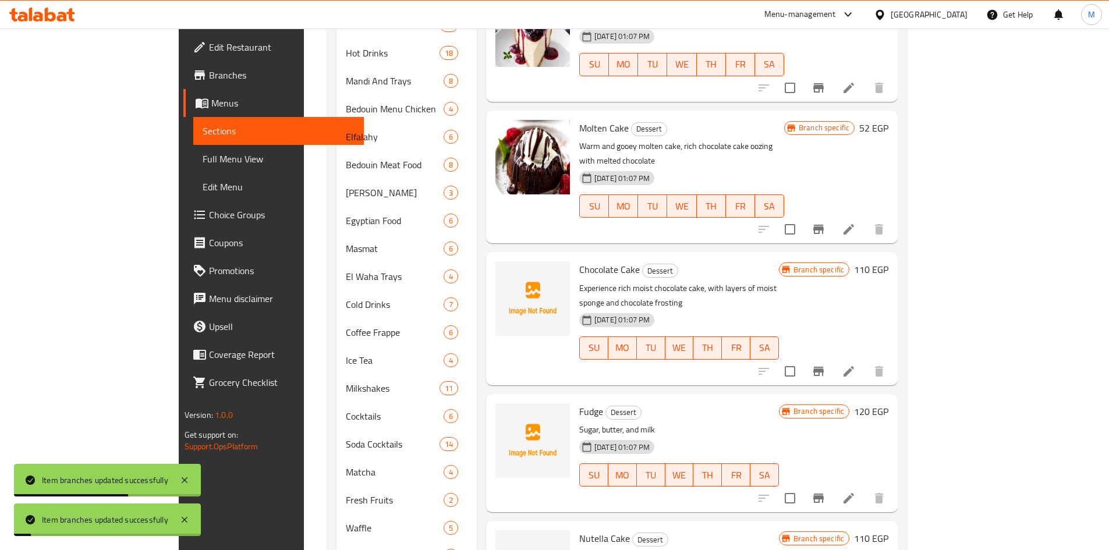
scroll to position [619, 0]
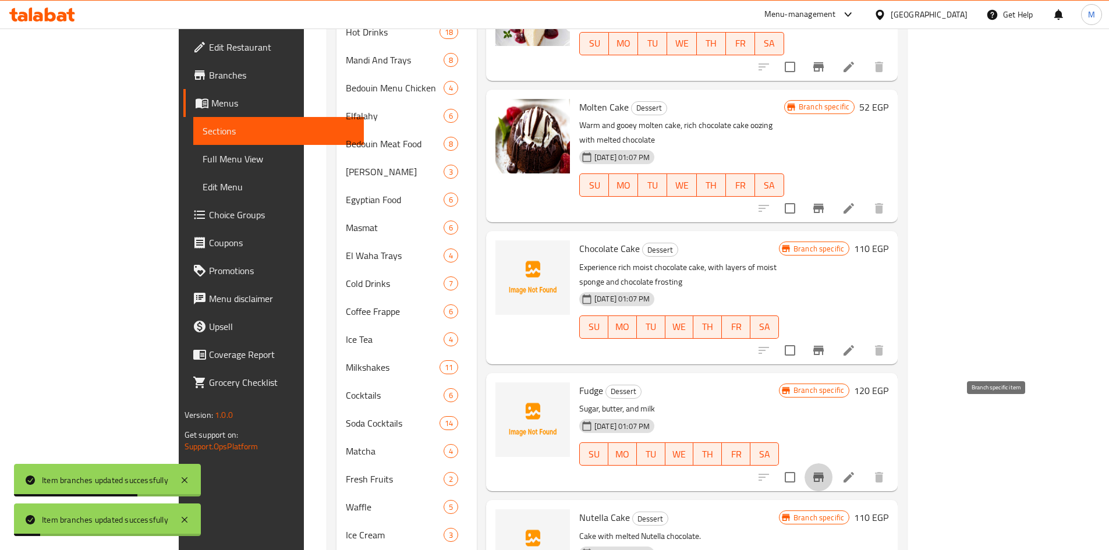
click at [824, 473] on icon "Branch-specific-item" at bounding box center [818, 477] width 10 height 9
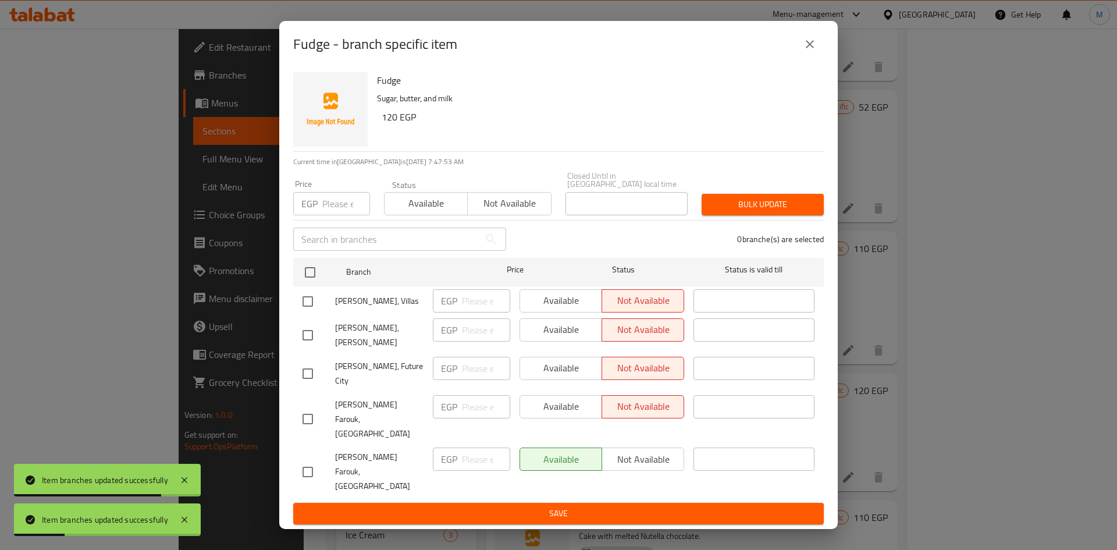
click at [299, 311] on input "checkbox" at bounding box center [308, 301] width 24 height 24
checkbox input "true"
click at [497, 313] on input "number" at bounding box center [486, 300] width 48 height 23
click at [549, 307] on span "Available" at bounding box center [561, 300] width 73 height 17
click at [597, 506] on span "Save" at bounding box center [559, 513] width 512 height 15
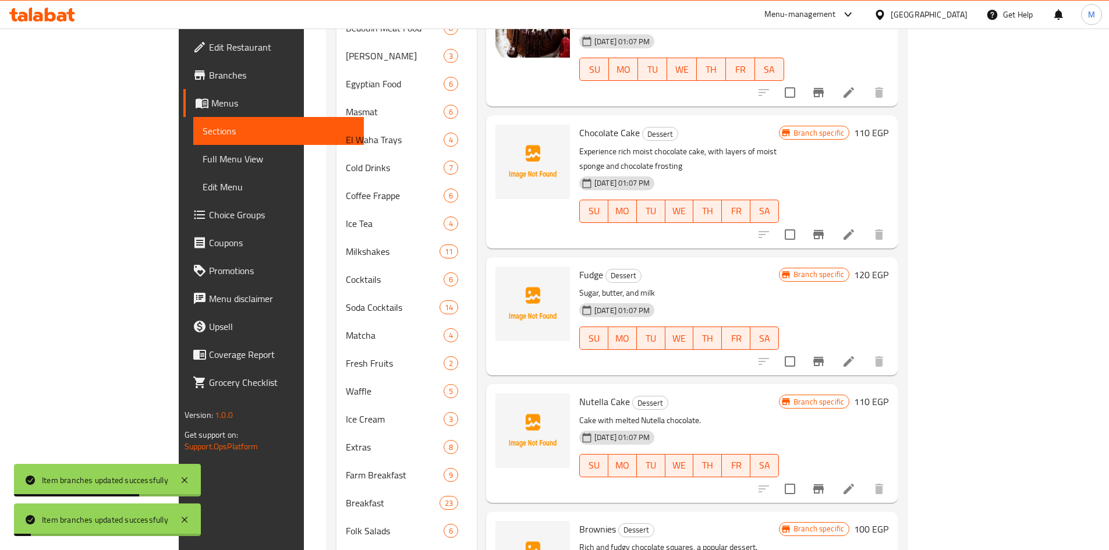
scroll to position [736, 0]
click at [825, 354] on icon "Branch-specific-item" at bounding box center [818, 361] width 14 height 14
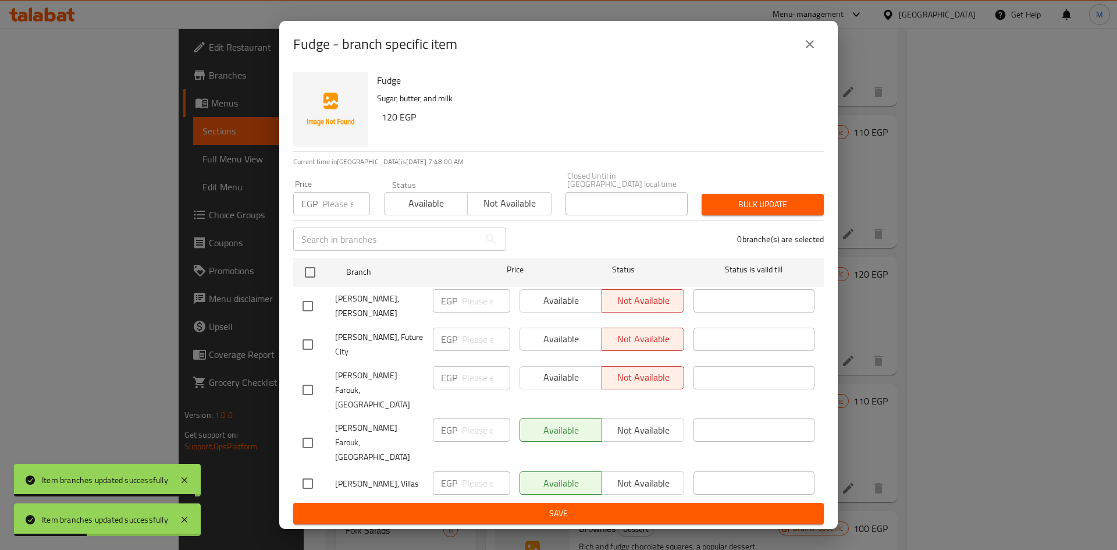
click at [310, 471] on input "checkbox" at bounding box center [308, 483] width 24 height 24
checkbox input "true"
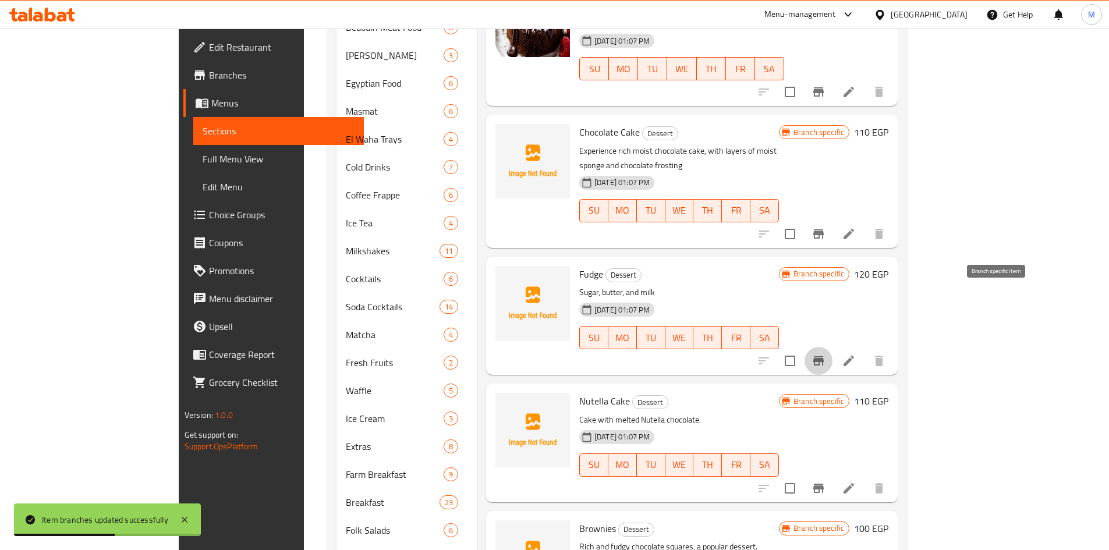
click at [825, 481] on icon "Branch-specific-item" at bounding box center [818, 488] width 14 height 14
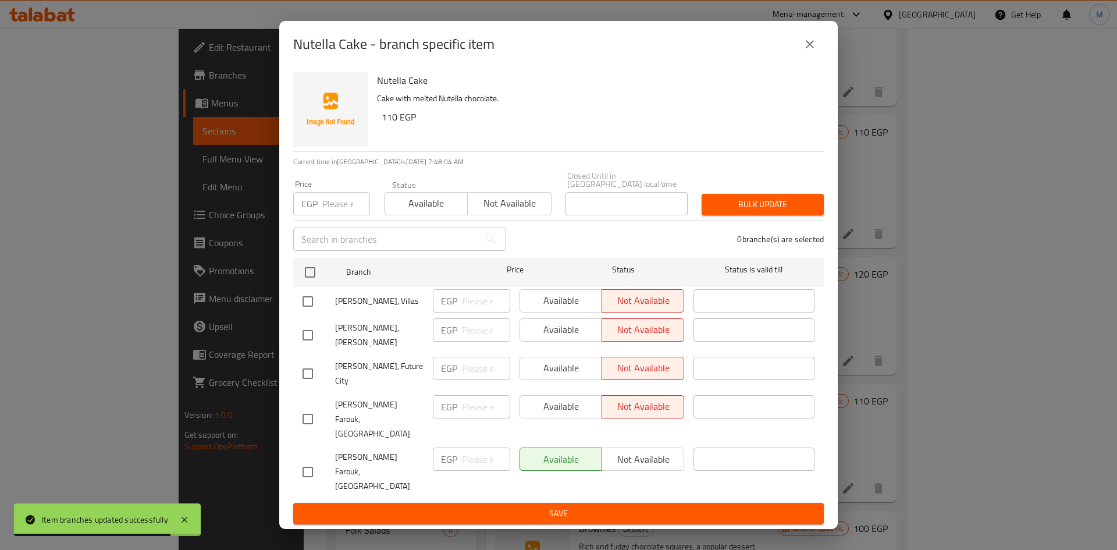
click at [310, 309] on input "checkbox" at bounding box center [308, 301] width 24 height 24
checkbox input "true"
click at [542, 307] on span "Available" at bounding box center [561, 300] width 73 height 17
click at [605, 506] on span "Save" at bounding box center [559, 513] width 512 height 15
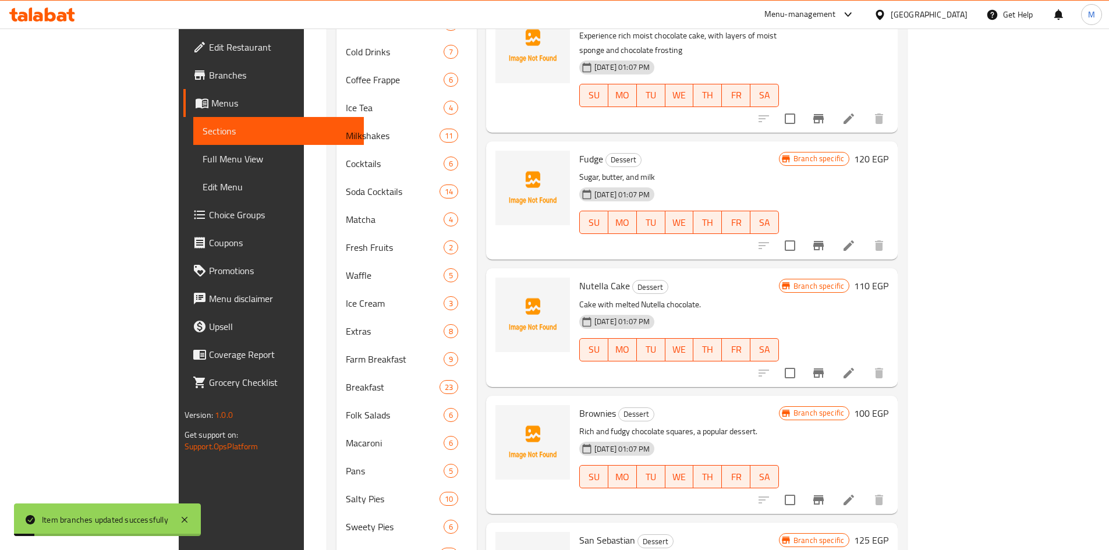
scroll to position [852, 0]
click at [824, 494] on icon "Branch-specific-item" at bounding box center [818, 498] width 10 height 9
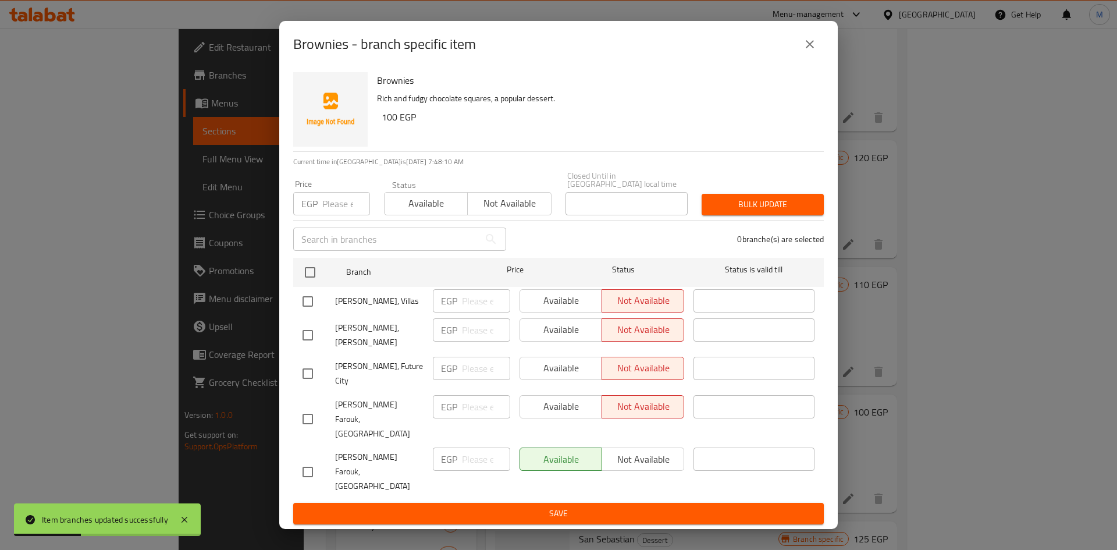
click at [308, 310] on input "checkbox" at bounding box center [308, 301] width 24 height 24
checkbox input "true"
click at [555, 307] on span "Available" at bounding box center [561, 300] width 73 height 17
click at [604, 506] on span "Save" at bounding box center [559, 513] width 512 height 15
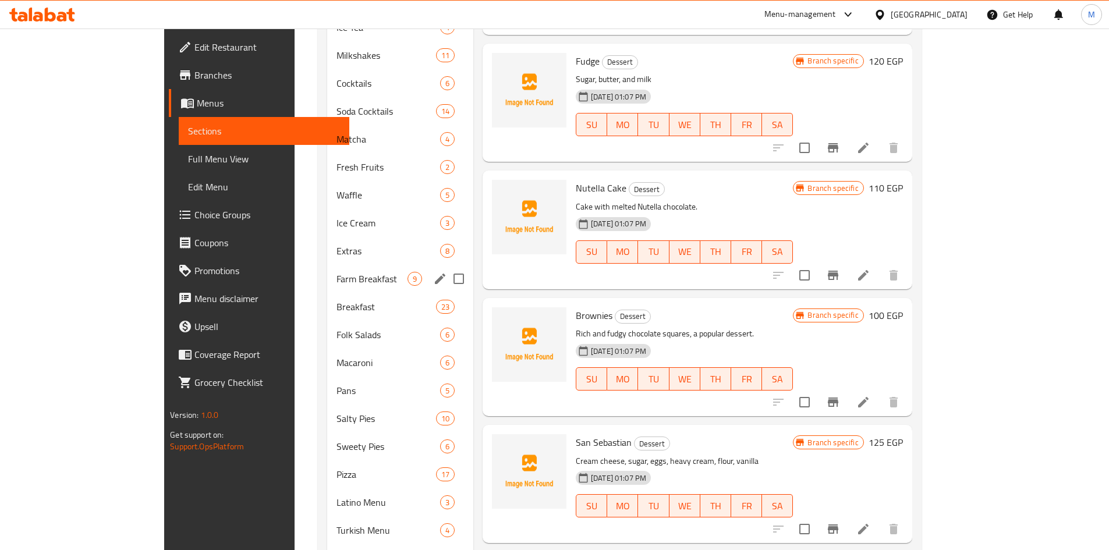
scroll to position [910, 0]
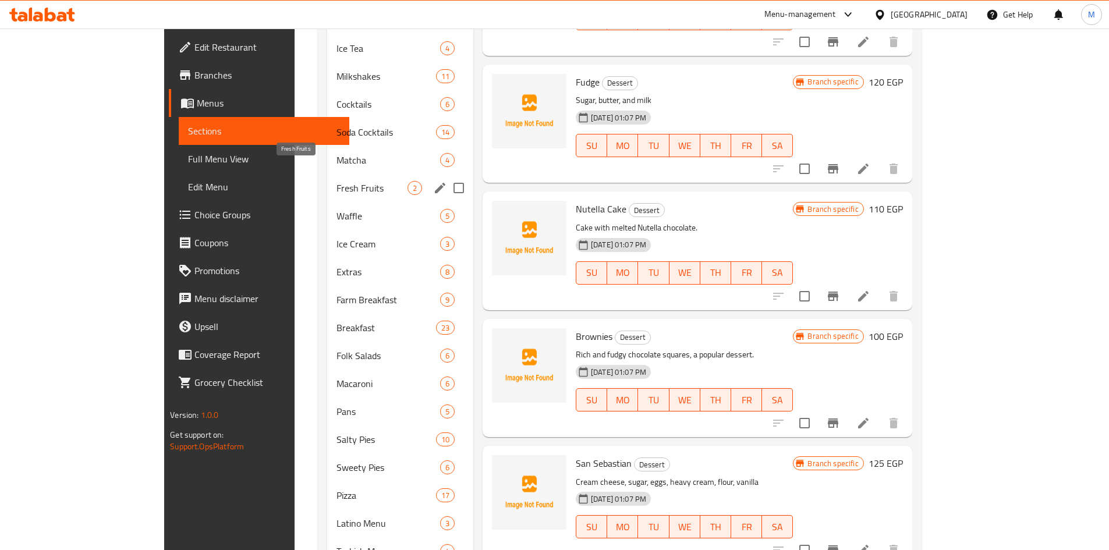
click at [336, 181] on span "Fresh Fruits" at bounding box center [371, 188] width 71 height 14
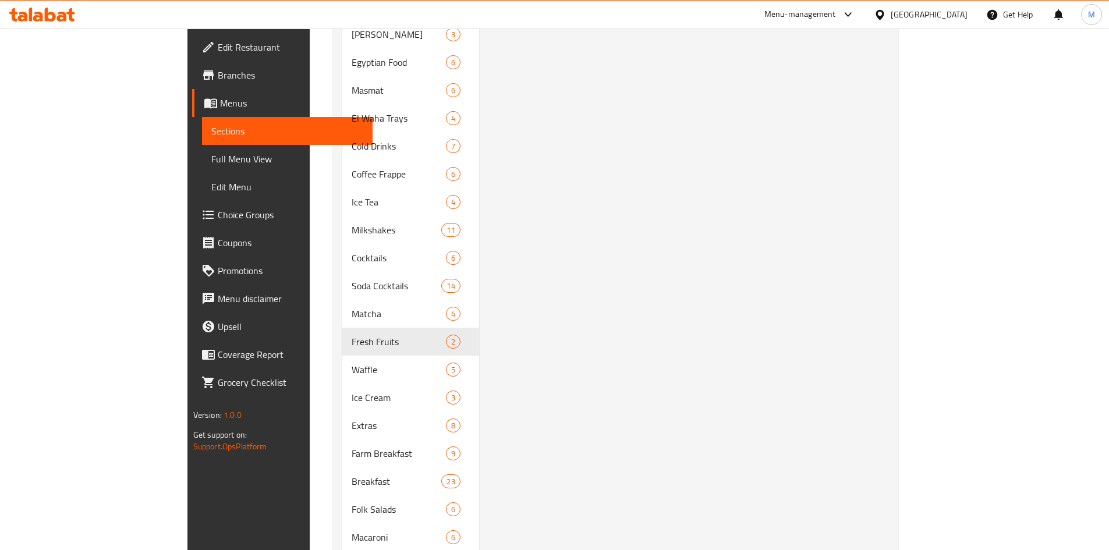
scroll to position [736, 0]
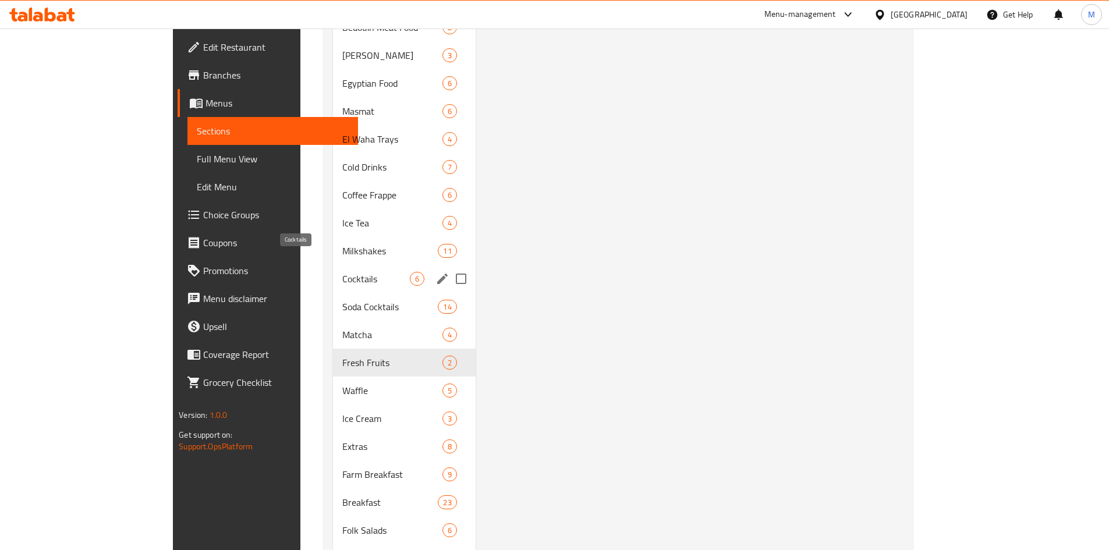
click at [342, 272] on span "Cocktails" at bounding box center [376, 279] width 68 height 14
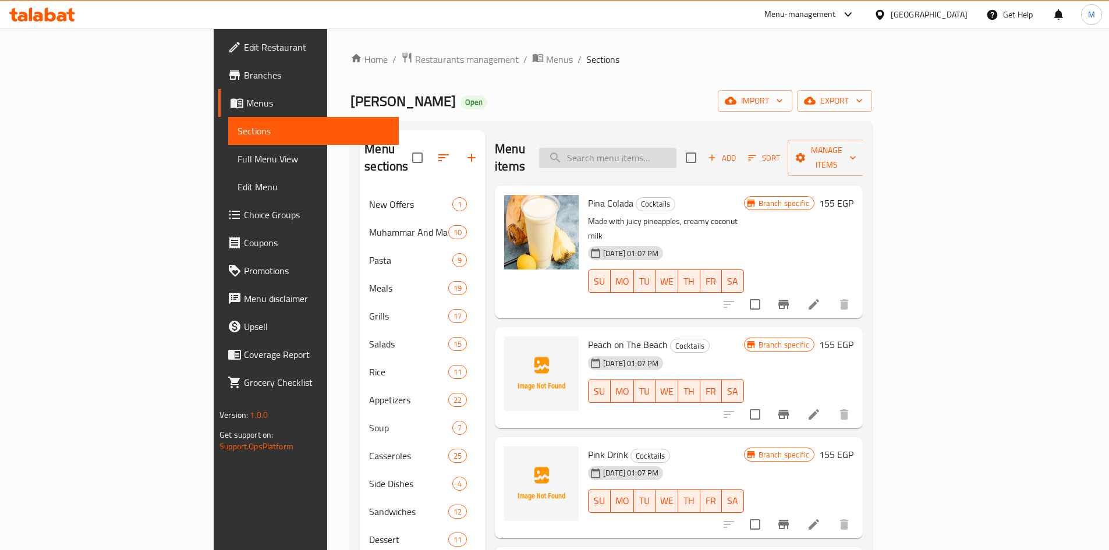
click at [676, 148] on input "search" at bounding box center [607, 158] width 137 height 20
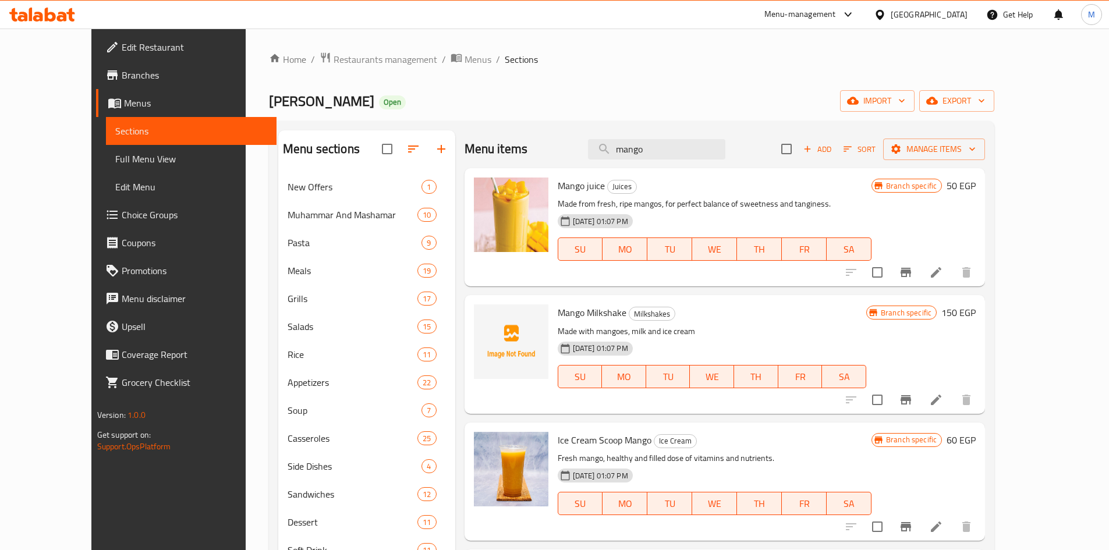
type input "mango"
click at [920, 262] on button "Branch-specific-item" at bounding box center [906, 272] width 28 height 28
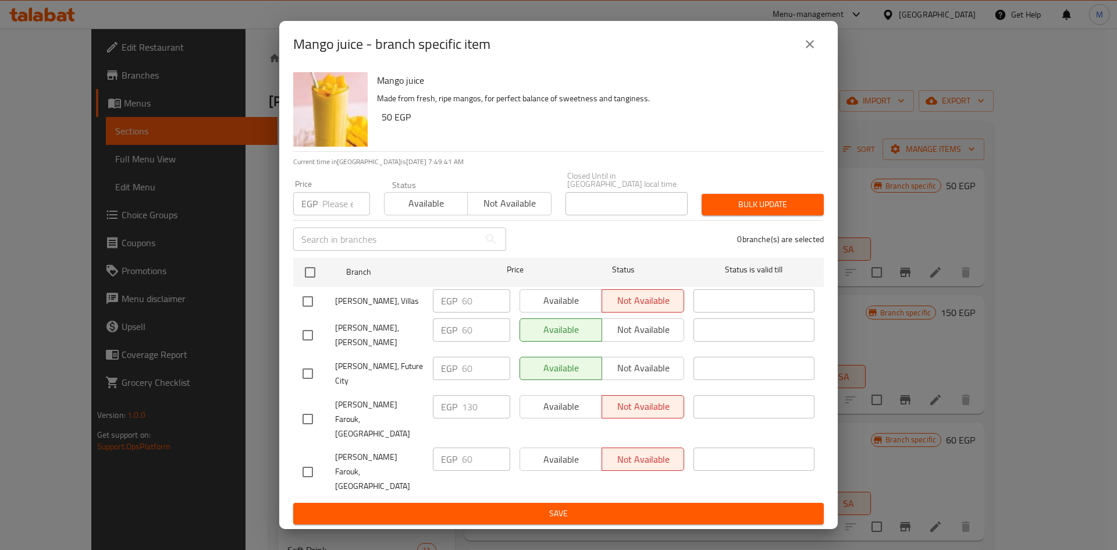
click at [311, 314] on input "checkbox" at bounding box center [308, 301] width 24 height 24
checkbox input "true"
click at [547, 309] on span "Available" at bounding box center [561, 300] width 73 height 17
click at [638, 506] on span "Save" at bounding box center [559, 513] width 512 height 15
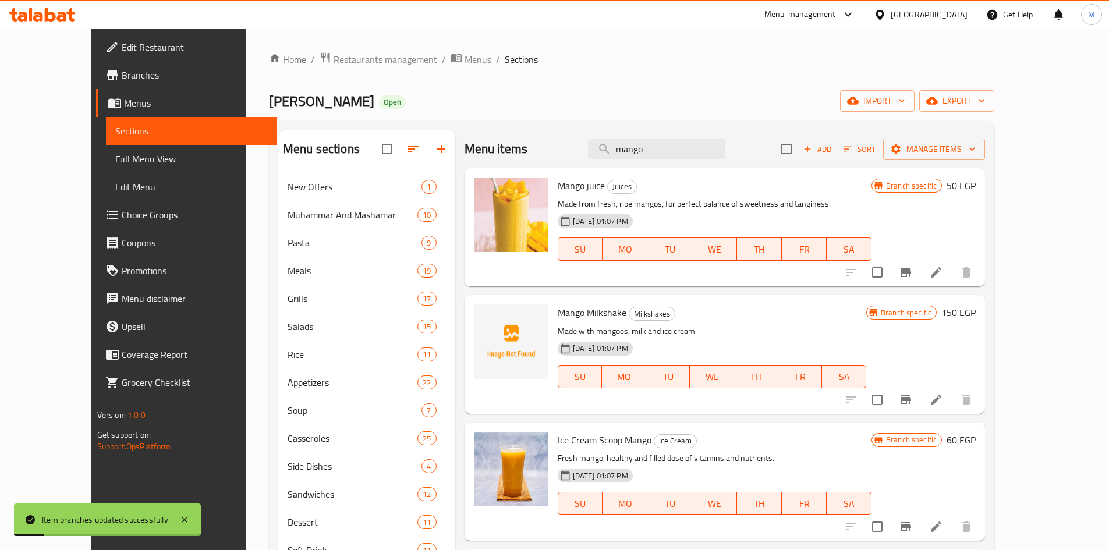
click at [911, 400] on icon "Branch-specific-item" at bounding box center [905, 399] width 10 height 9
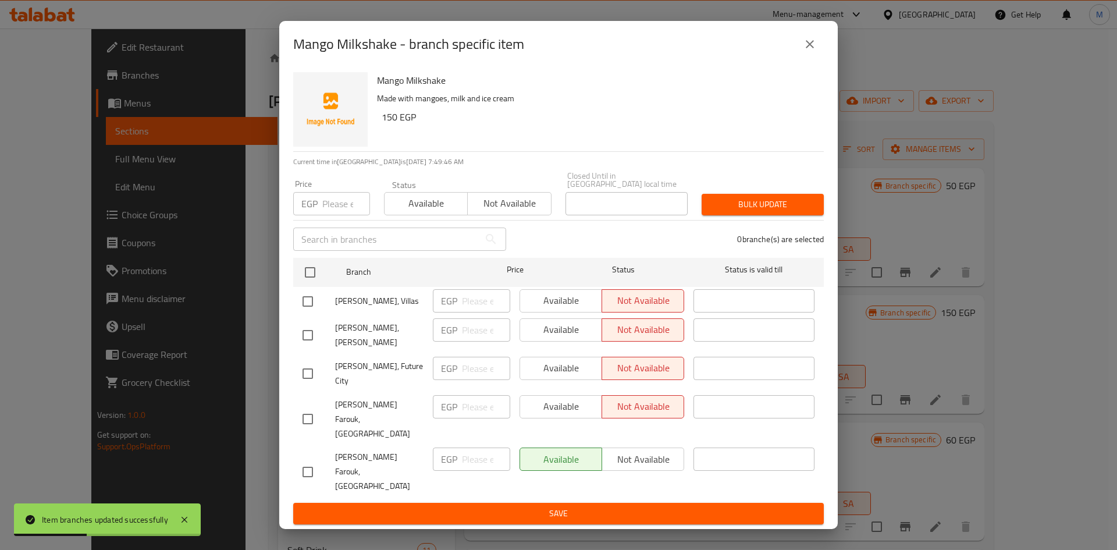
click at [305, 305] on input "checkbox" at bounding box center [308, 301] width 24 height 24
checkbox input "true"
click at [572, 309] on span "Available" at bounding box center [561, 300] width 73 height 17
click at [608, 506] on span "Save" at bounding box center [559, 513] width 512 height 15
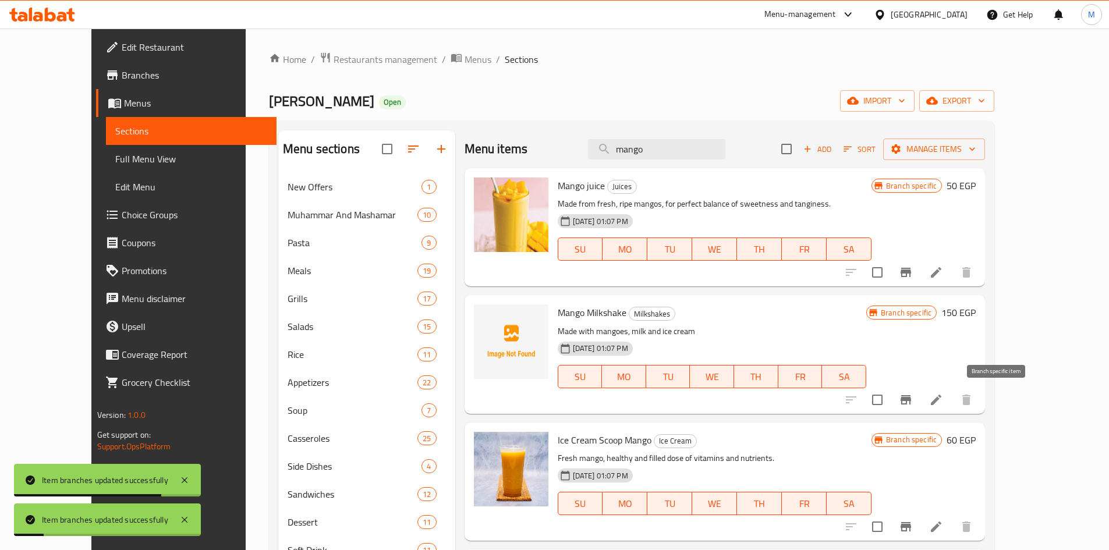
click at [911, 403] on icon "Branch-specific-item" at bounding box center [905, 399] width 10 height 9
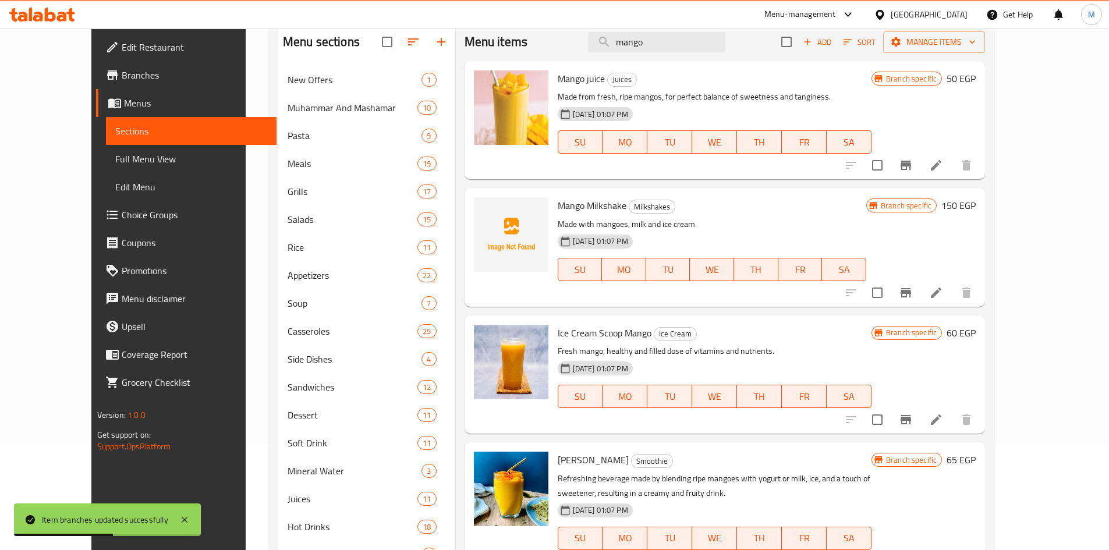
scroll to position [175, 0]
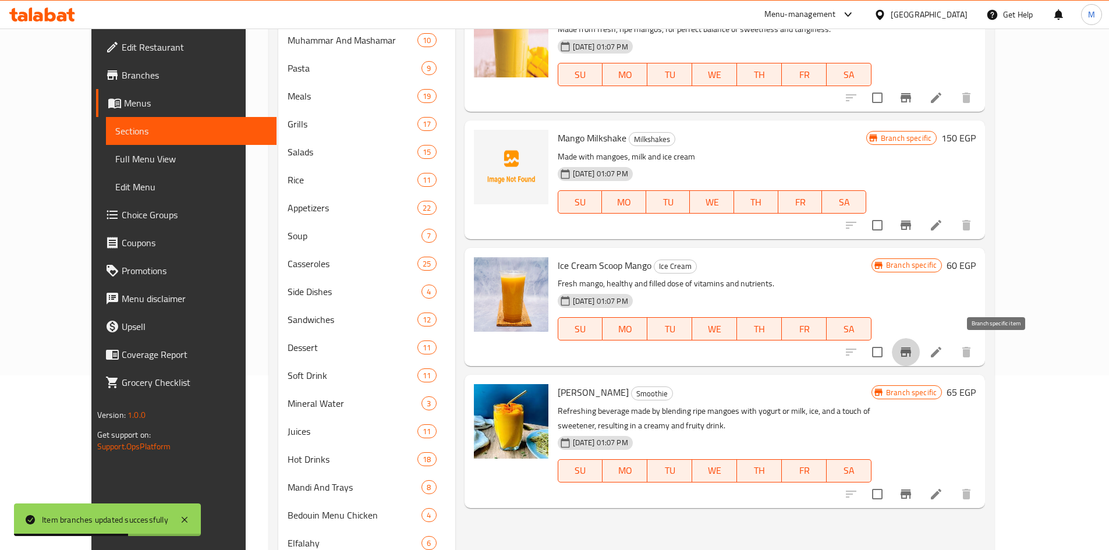
click at [920, 350] on button "Branch-specific-item" at bounding box center [906, 352] width 28 height 28
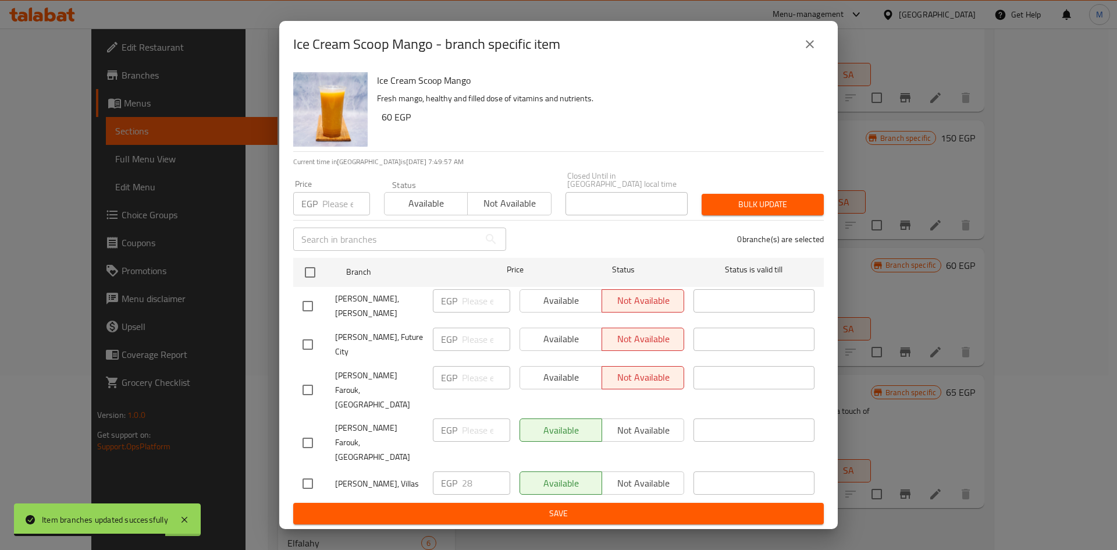
click at [307, 471] on input "checkbox" at bounding box center [308, 483] width 24 height 24
checkbox input "true"
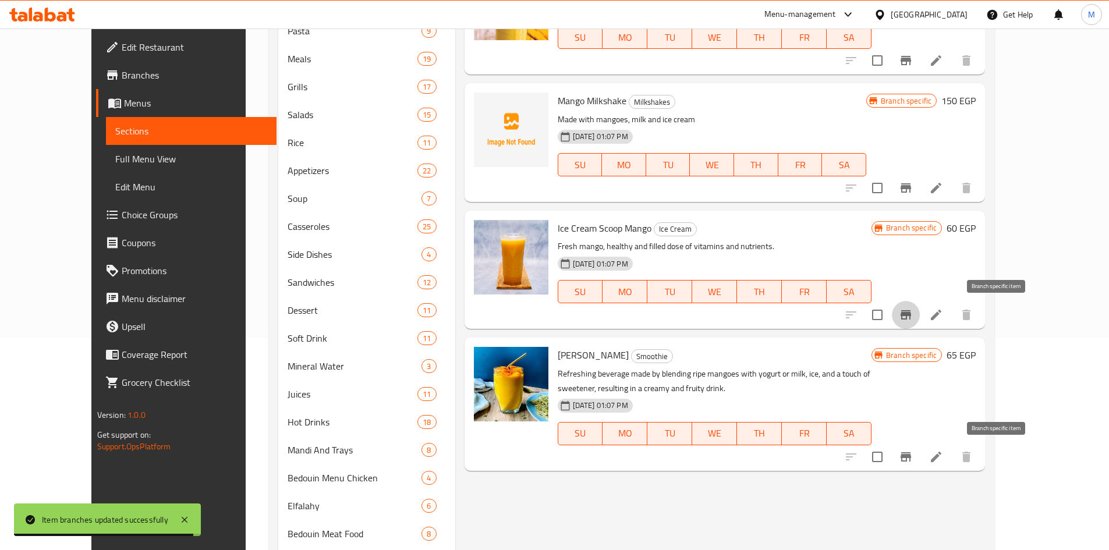
scroll to position [233, 0]
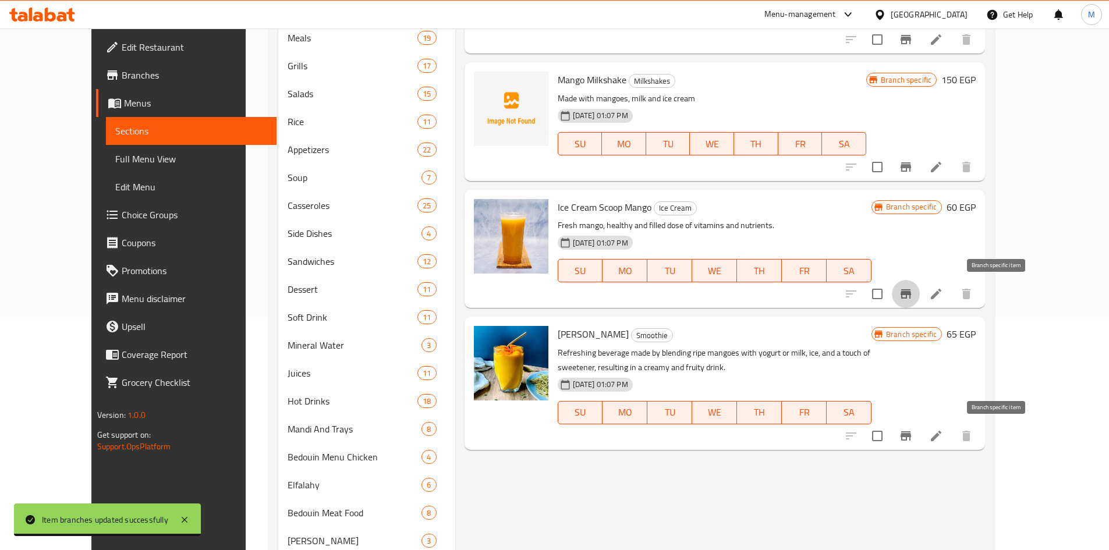
click at [913, 429] on icon "Branch-specific-item" at bounding box center [906, 436] width 14 height 14
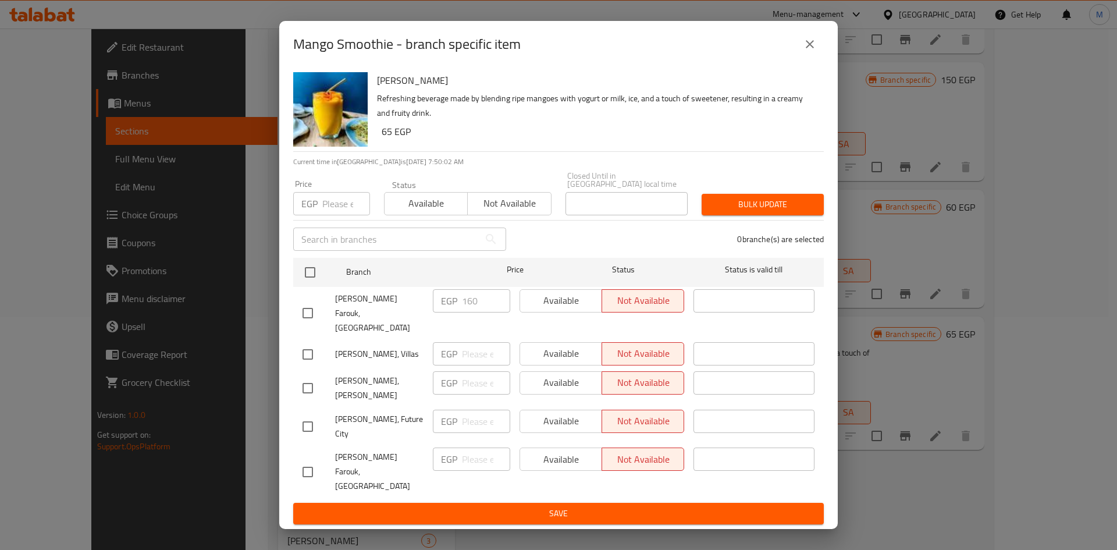
click at [308, 353] on input "checkbox" at bounding box center [308, 354] width 24 height 24
checkbox input "true"
click at [542, 345] on span "Available" at bounding box center [561, 353] width 73 height 17
click at [642, 506] on span "Save" at bounding box center [559, 513] width 512 height 15
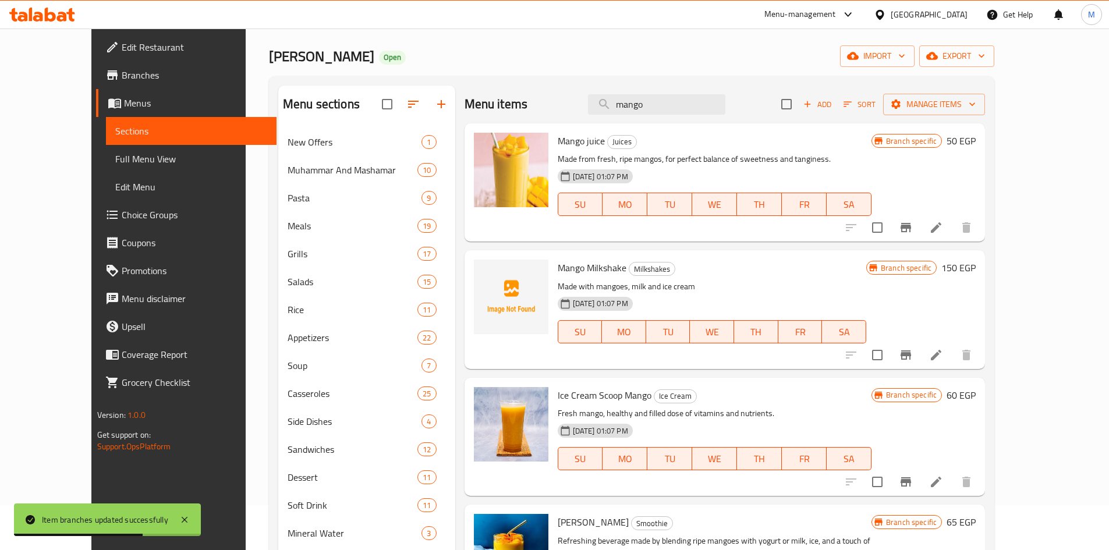
scroll to position [58, 0]
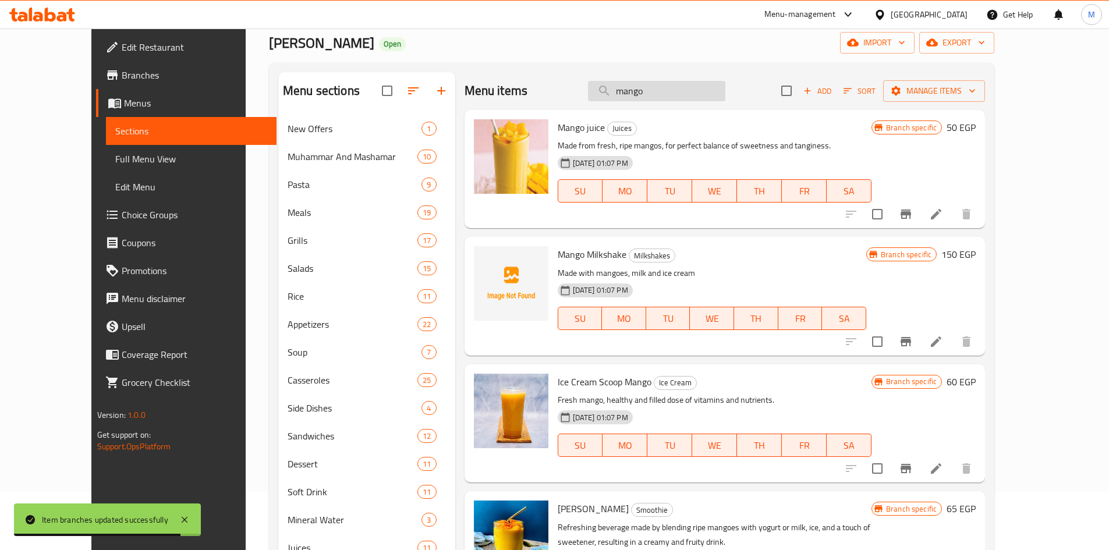
click at [686, 88] on input "mango" at bounding box center [656, 91] width 137 height 20
click at [686, 89] on input "mango" at bounding box center [656, 91] width 137 height 20
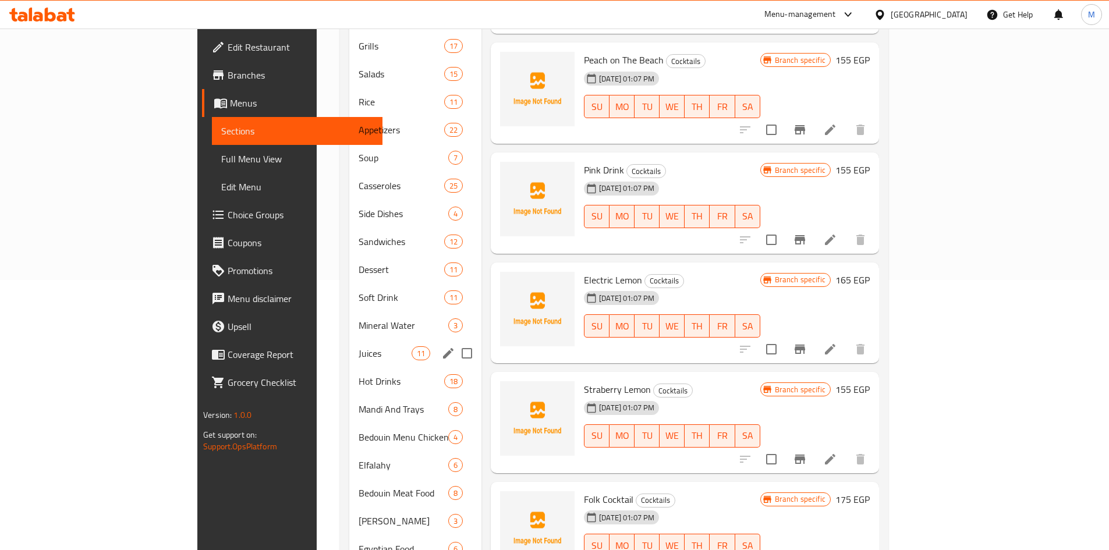
scroll to position [291, 0]
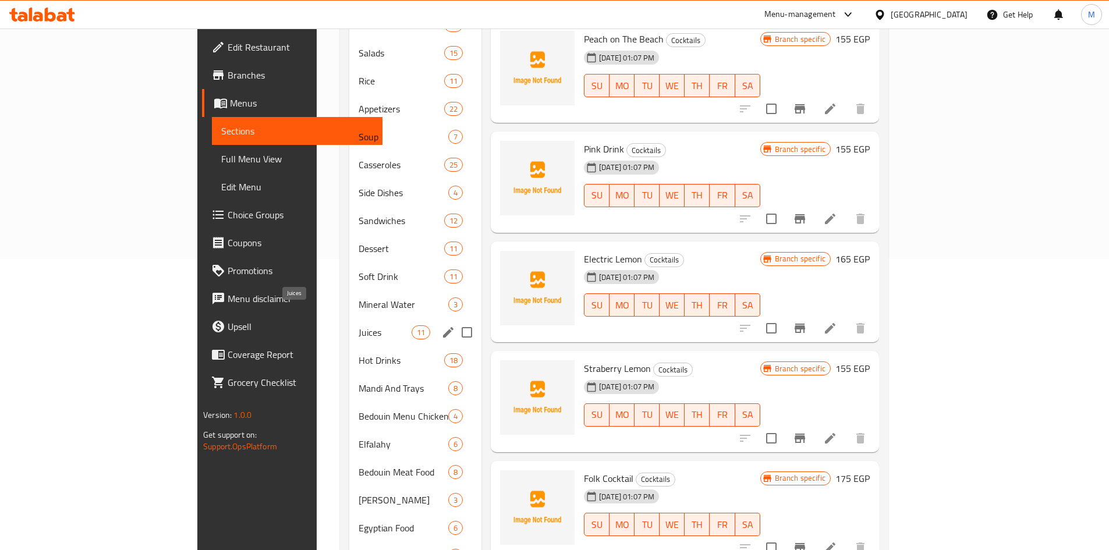
click at [359, 325] on span "Juices" at bounding box center [385, 332] width 53 height 14
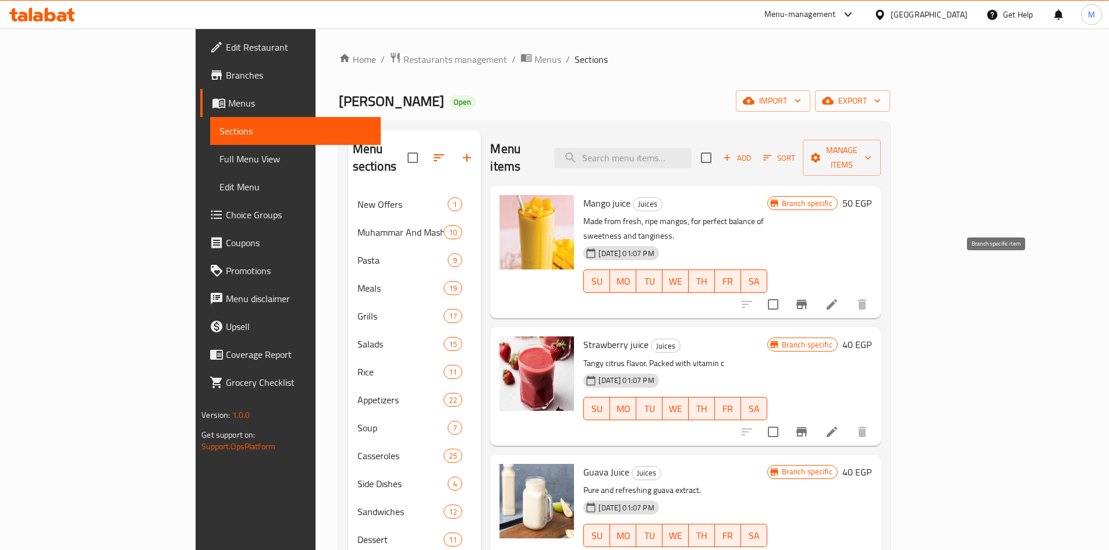
click at [807, 300] on icon "Branch-specific-item" at bounding box center [801, 304] width 10 height 9
click at [808, 425] on icon "Branch-specific-item" at bounding box center [801, 432] width 14 height 14
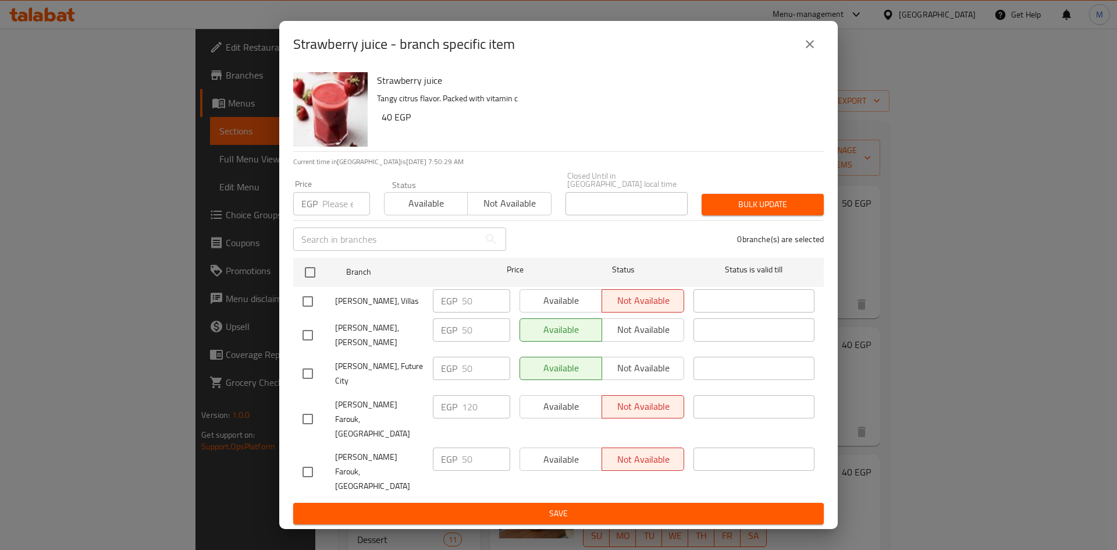
click at [308, 309] on input "checkbox" at bounding box center [308, 301] width 24 height 24
checkbox input "true"
drag, startPoint x: 589, startPoint y: 303, endPoint x: 595, endPoint y: 349, distance: 46.3
click at [588, 303] on span "Available" at bounding box center [561, 300] width 73 height 17
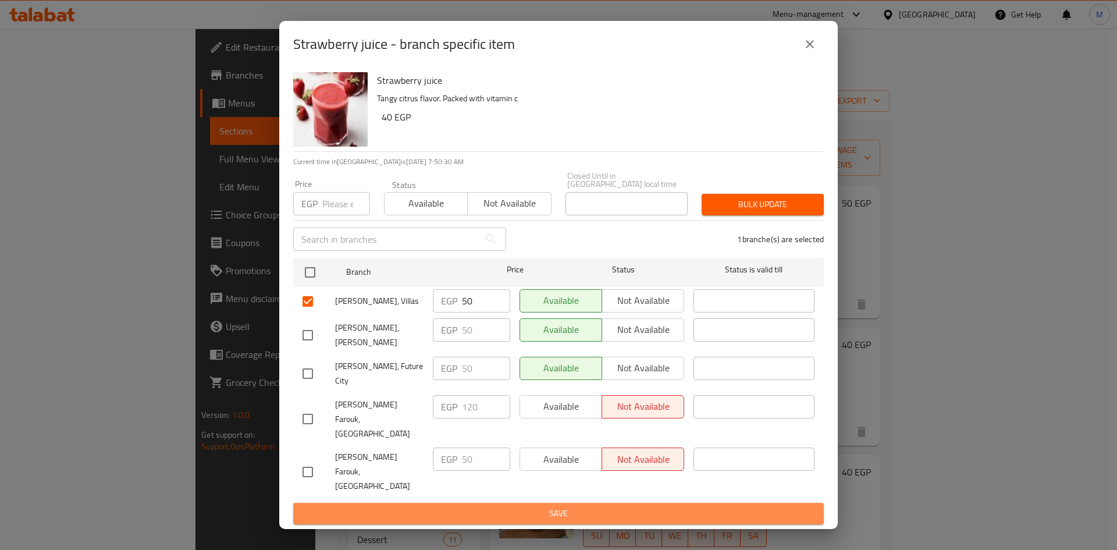
click at [657, 506] on span "Save" at bounding box center [559, 513] width 512 height 15
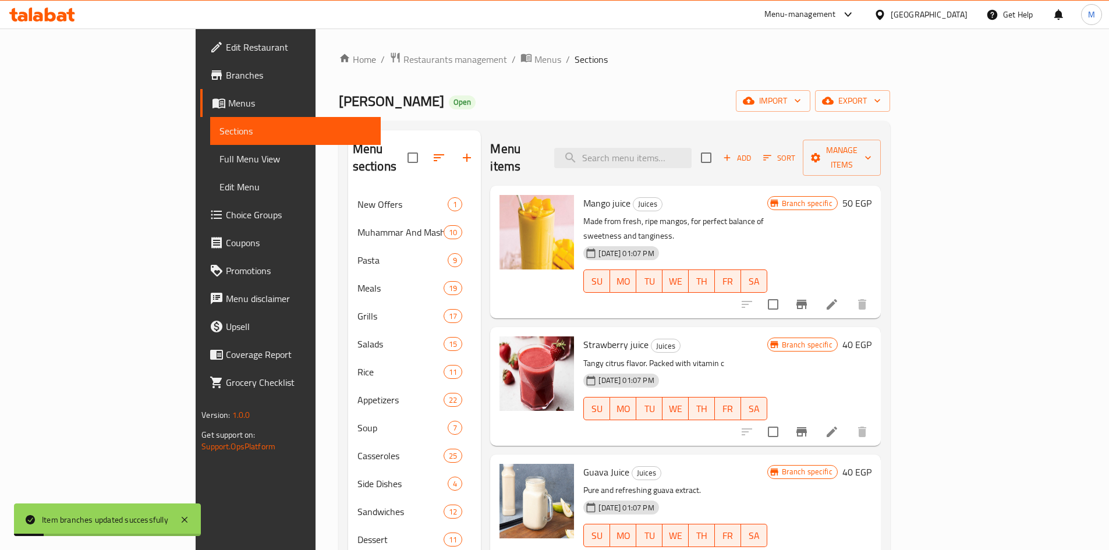
click at [808, 425] on icon "Branch-specific-item" at bounding box center [801, 432] width 14 height 14
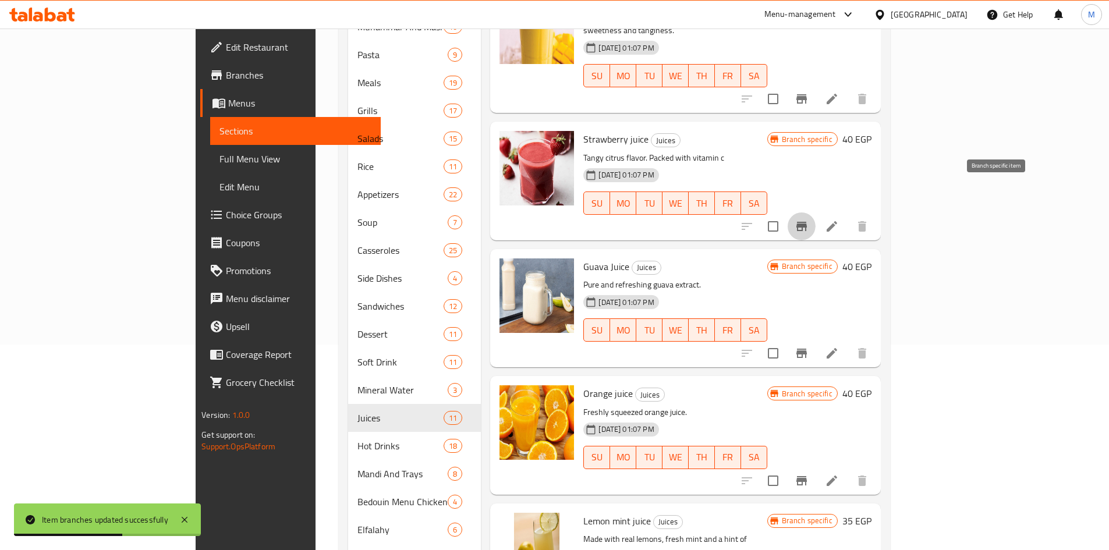
scroll to position [291, 0]
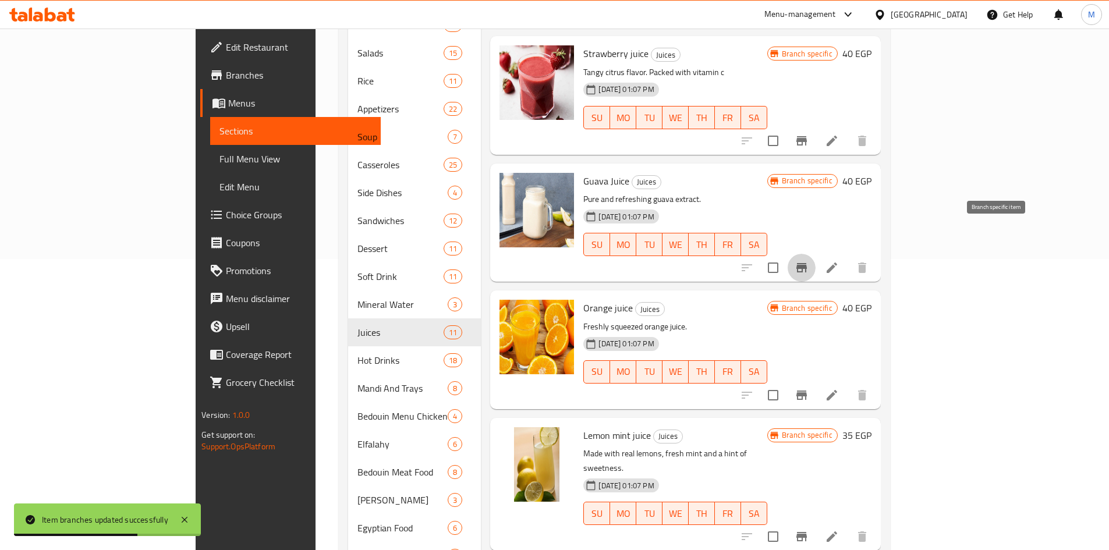
click at [808, 261] on icon "Branch-specific-item" at bounding box center [801, 268] width 14 height 14
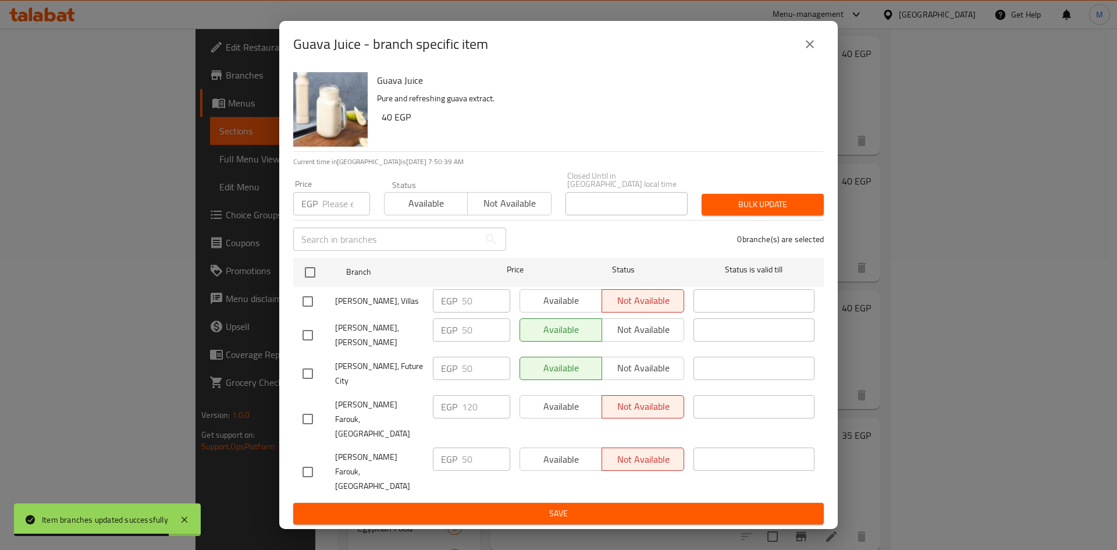
click at [308, 313] on input "checkbox" at bounding box center [308, 301] width 24 height 24
checkbox input "true"
click at [561, 309] on span "Available" at bounding box center [561, 300] width 73 height 17
click at [620, 512] on div "Guava Juice - branch specific item Guava Juice Pure and refreshing guava extrac…" at bounding box center [558, 275] width 1117 height 550
click at [619, 506] on span "Save" at bounding box center [559, 513] width 512 height 15
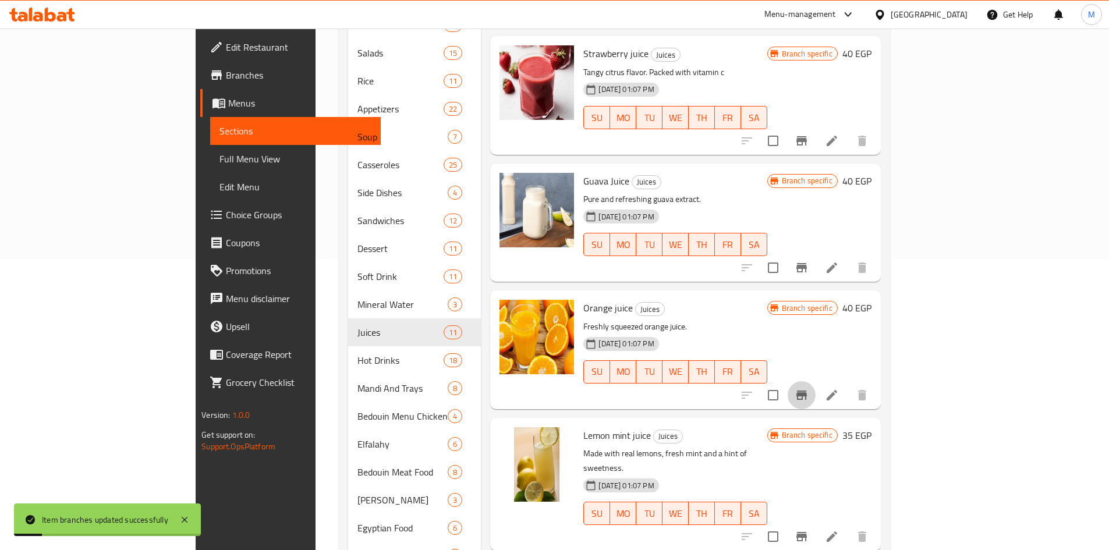
click at [808, 388] on icon "Branch-specific-item" at bounding box center [801, 395] width 14 height 14
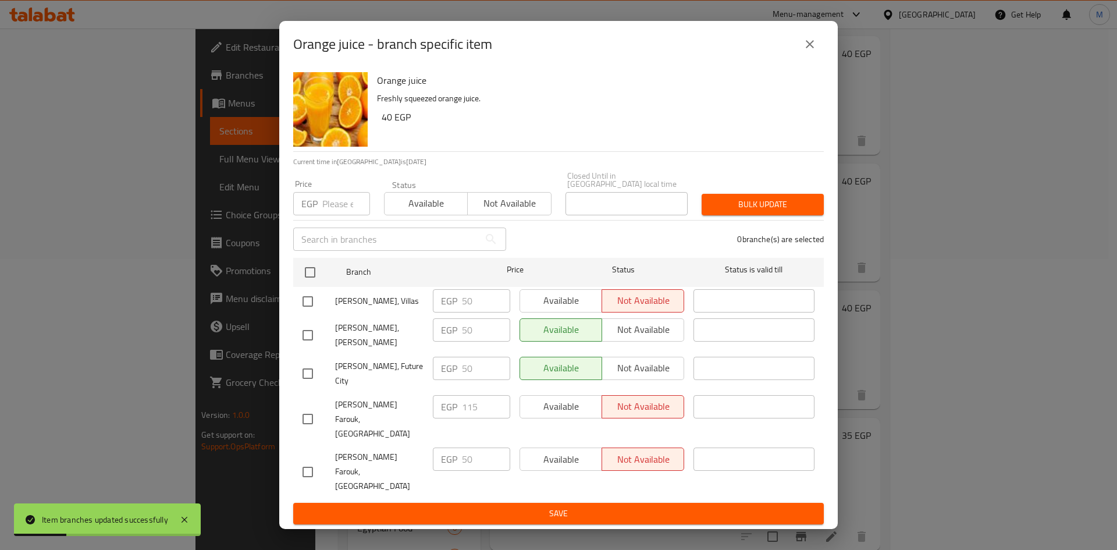
click at [307, 314] on input "checkbox" at bounding box center [308, 301] width 24 height 24
checkbox input "true"
click at [560, 308] on span "Available" at bounding box center [561, 300] width 73 height 17
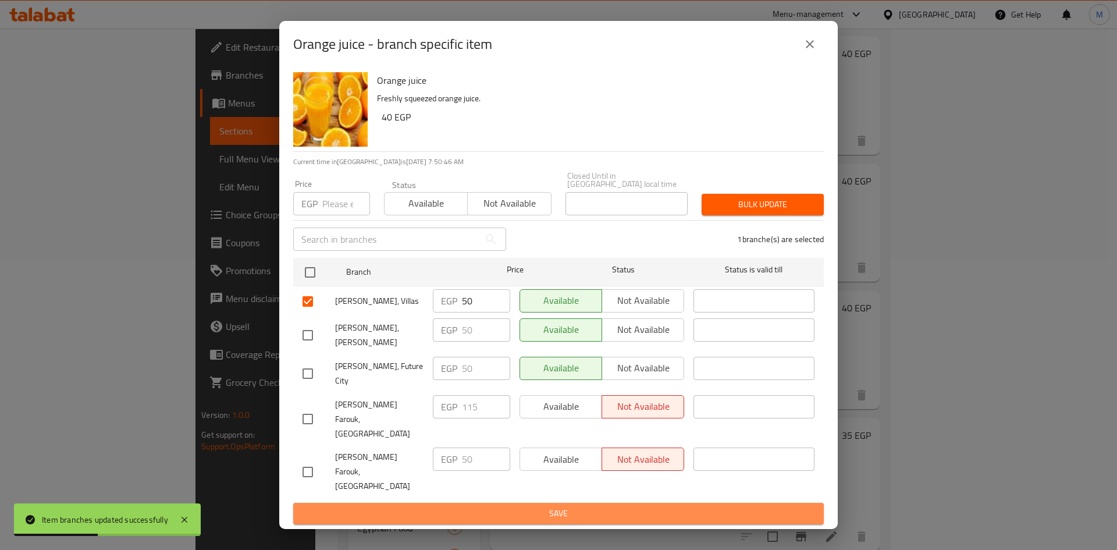
click at [610, 506] on span "Save" at bounding box center [559, 513] width 512 height 15
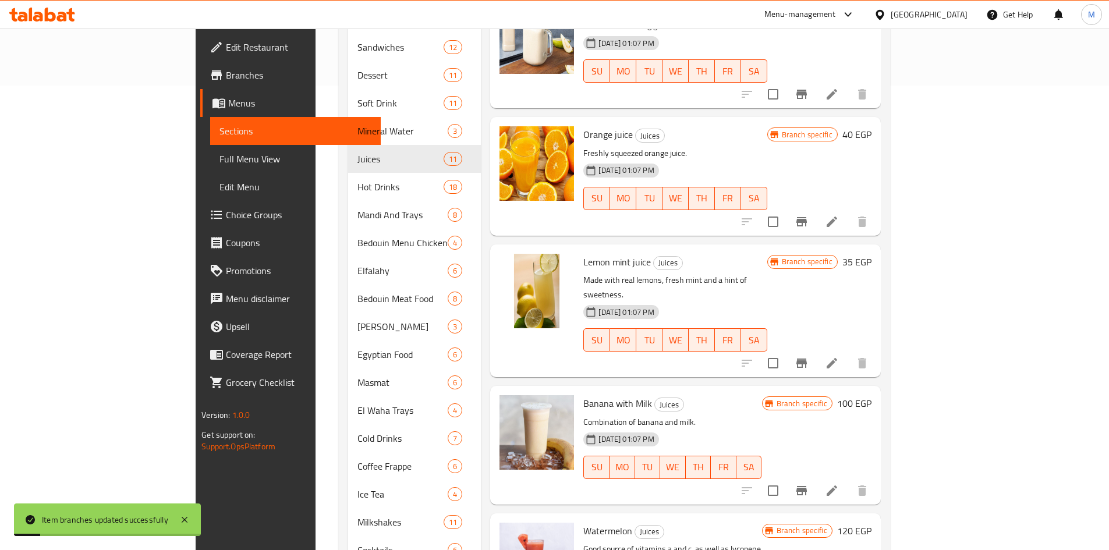
scroll to position [466, 0]
click at [815, 348] on button "Branch-specific-item" at bounding box center [801, 362] width 28 height 28
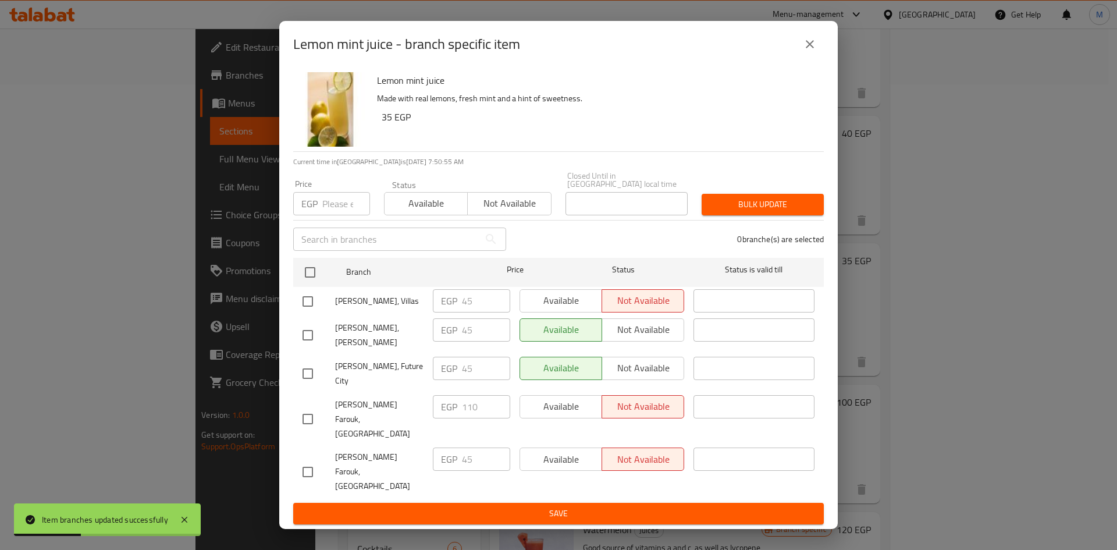
click at [301, 308] on input "checkbox" at bounding box center [308, 301] width 24 height 24
checkbox input "true"
click at [535, 308] on span "Available" at bounding box center [561, 300] width 73 height 17
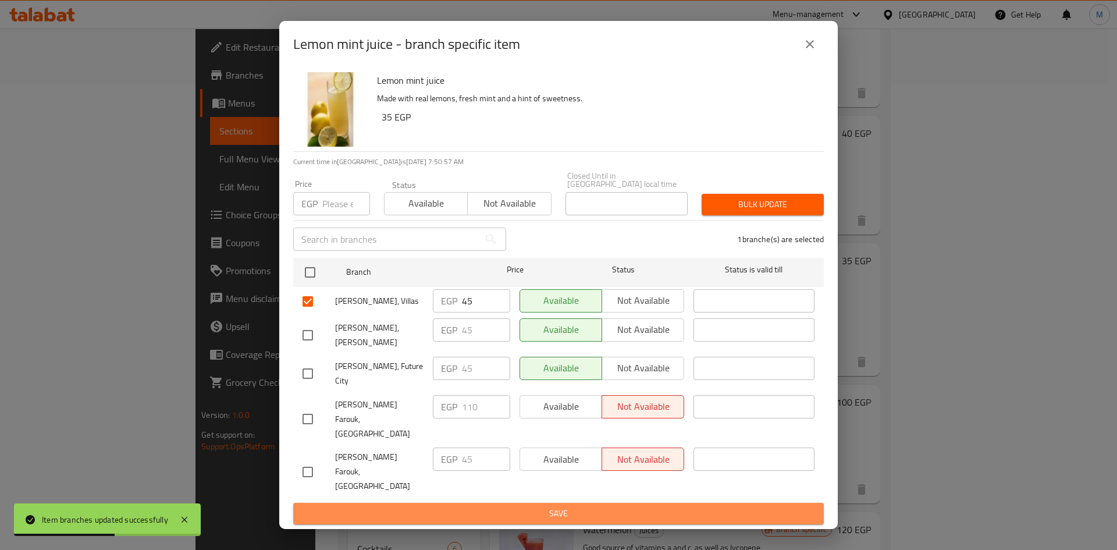
click at [620, 506] on span "Save" at bounding box center [559, 513] width 512 height 15
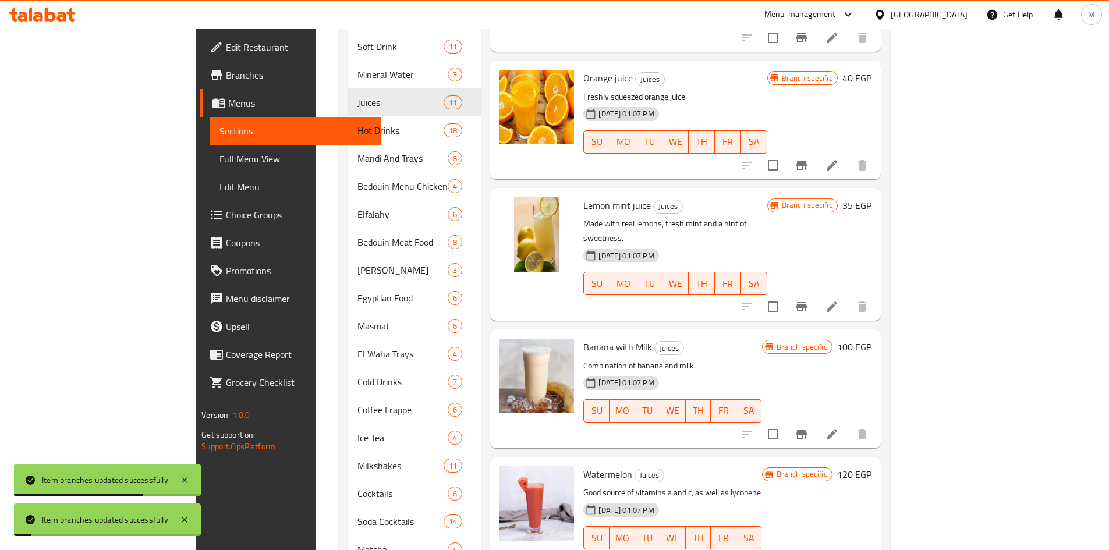
scroll to position [524, 0]
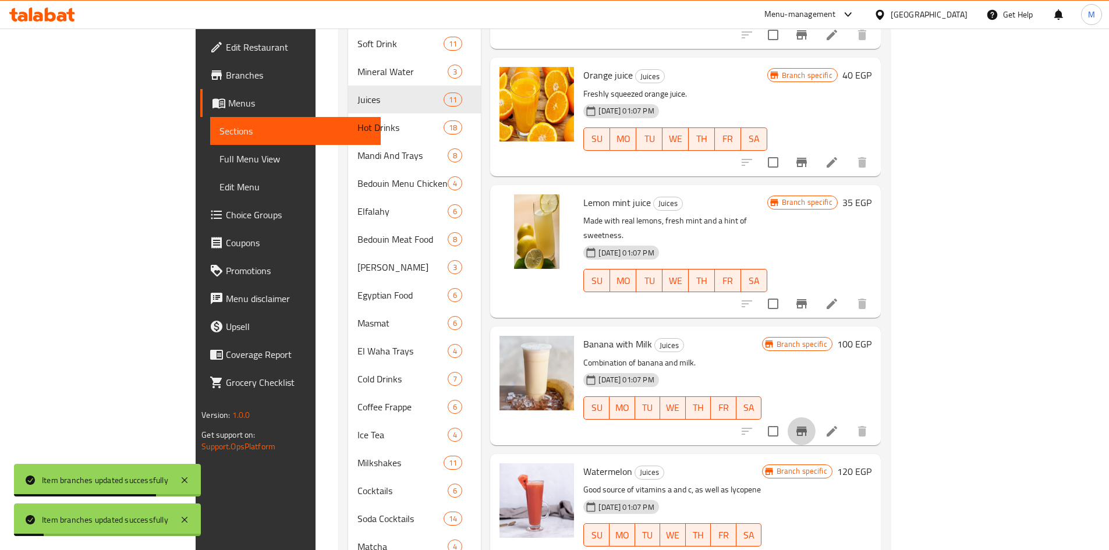
click at [807, 427] on icon "Branch-specific-item" at bounding box center [801, 431] width 10 height 9
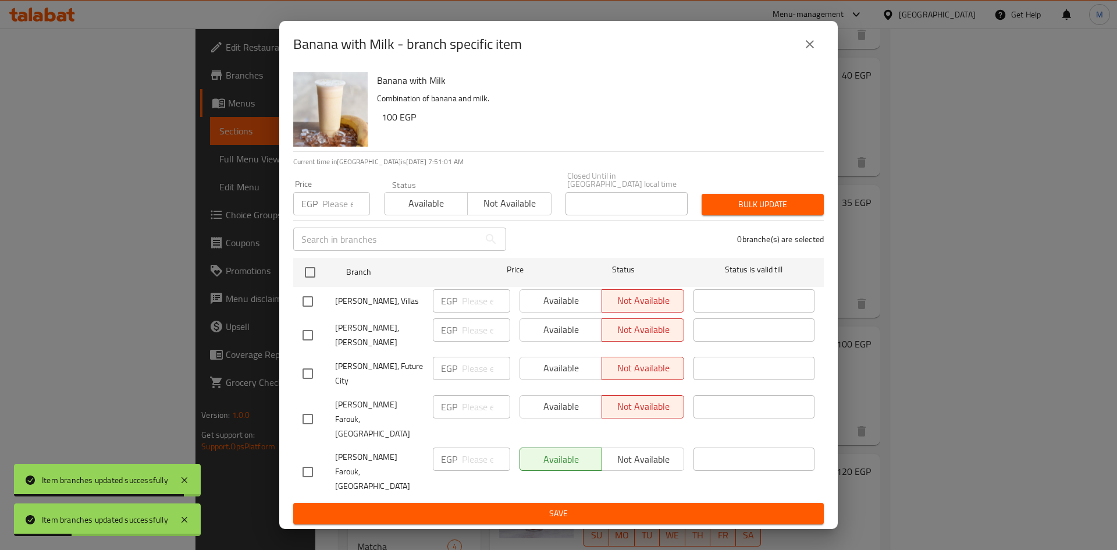
click at [310, 311] on input "checkbox" at bounding box center [308, 301] width 24 height 24
checkbox input "true"
click at [532, 309] on span "Available" at bounding box center [561, 300] width 73 height 17
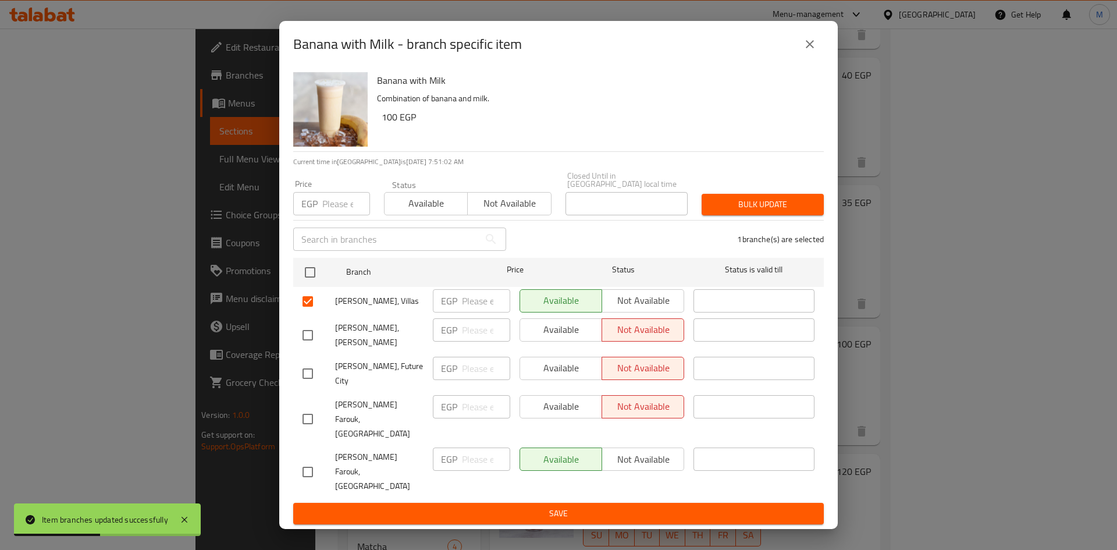
click at [595, 506] on span "Save" at bounding box center [559, 513] width 512 height 15
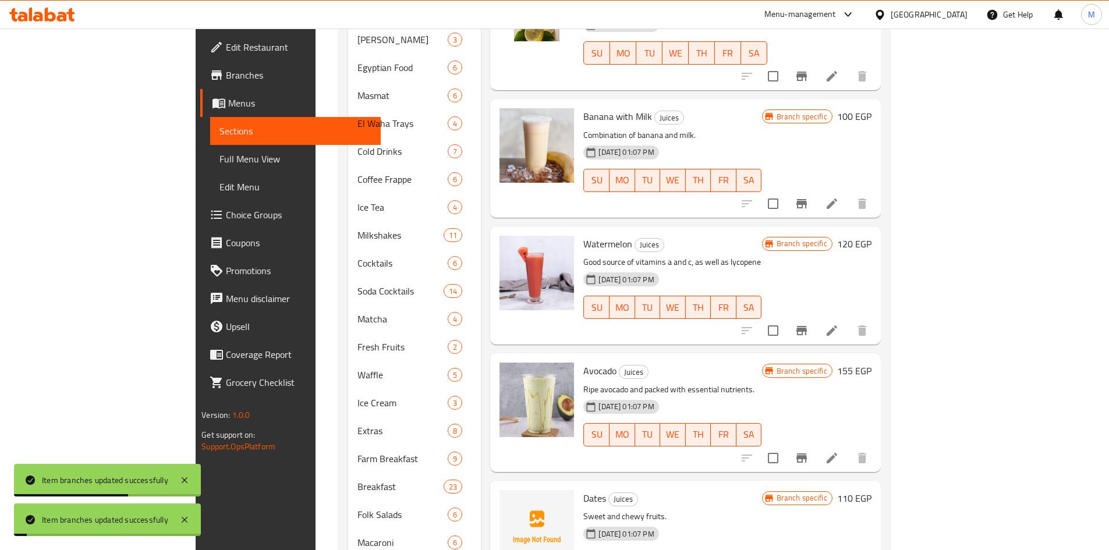
scroll to position [757, 0]
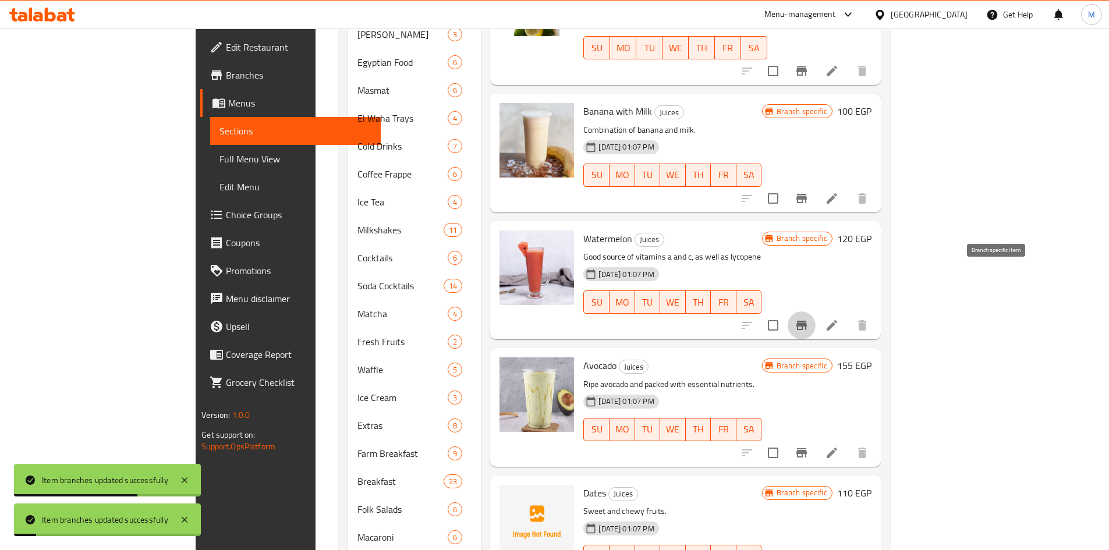
click at [815, 311] on button "Branch-specific-item" at bounding box center [801, 325] width 28 height 28
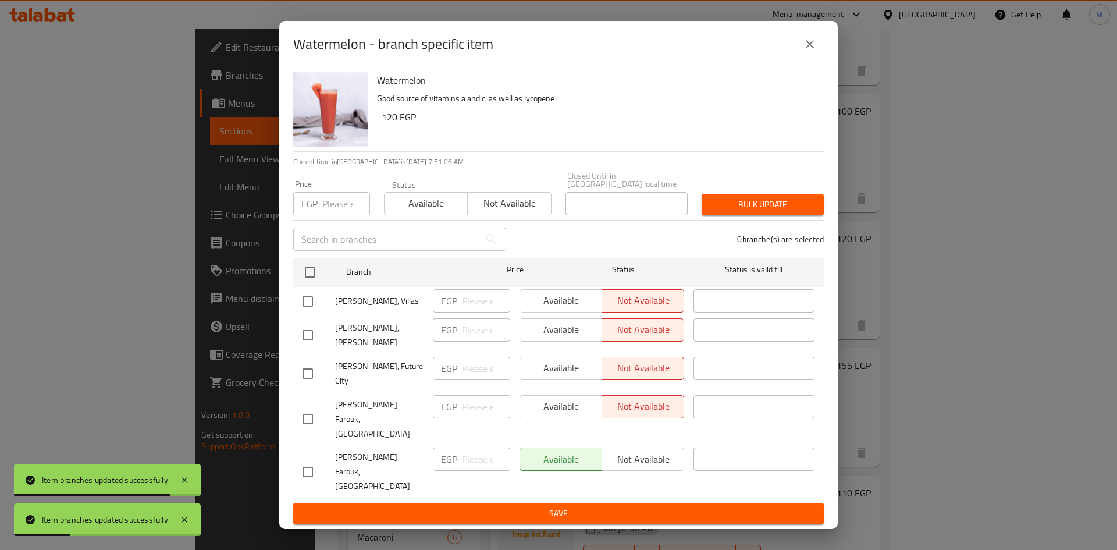
click at [305, 313] on input "checkbox" at bounding box center [308, 301] width 24 height 24
checkbox input "true"
click at [537, 306] on span "Available" at bounding box center [561, 300] width 73 height 17
click at [612, 506] on span "Save" at bounding box center [559, 513] width 512 height 15
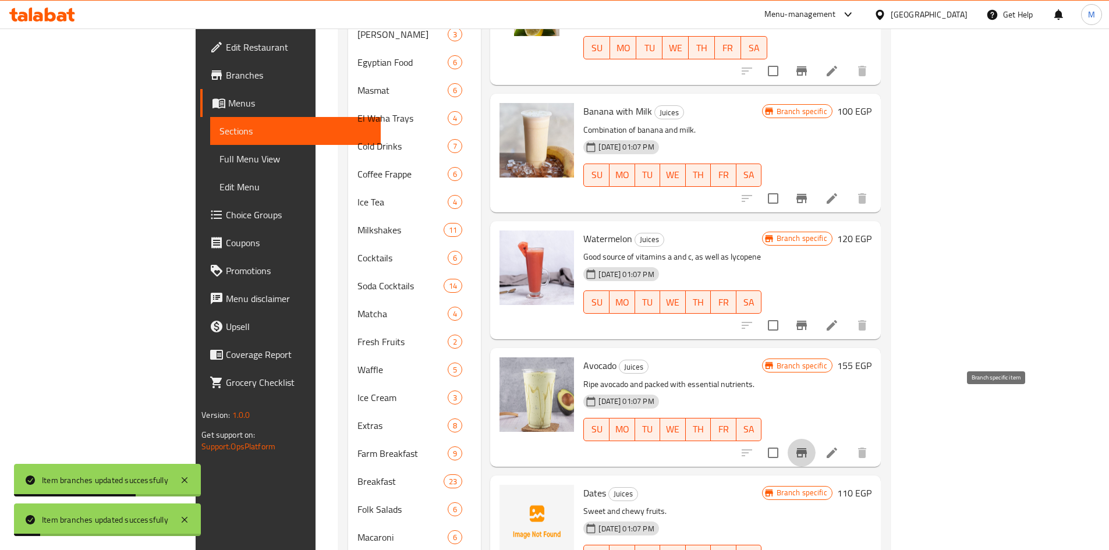
click at [807, 448] on icon "Branch-specific-item" at bounding box center [801, 452] width 10 height 9
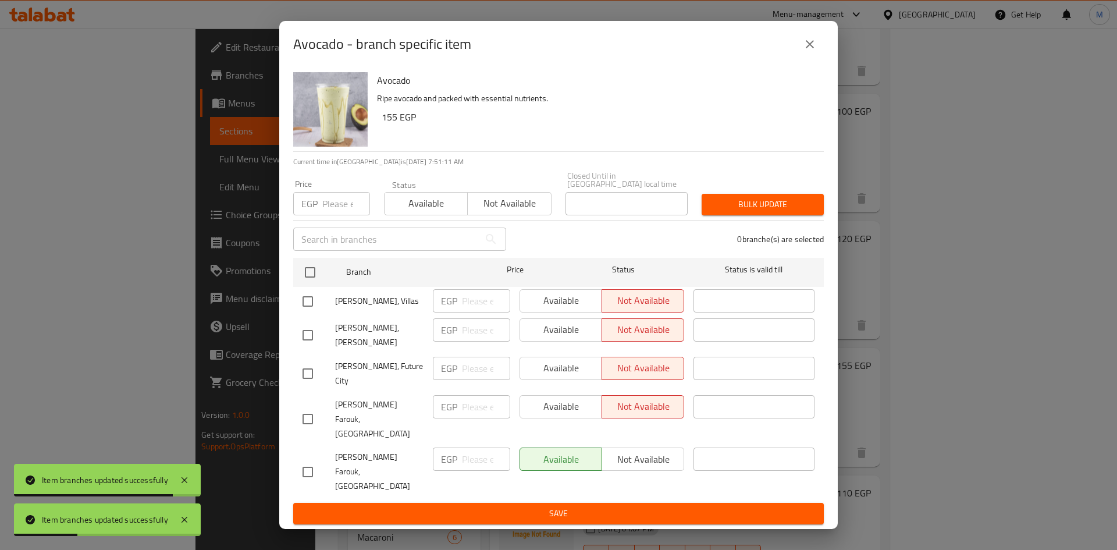
click at [310, 311] on input "checkbox" at bounding box center [308, 301] width 24 height 24
checkbox input "true"
click at [530, 309] on span "Available" at bounding box center [561, 300] width 73 height 17
click at [586, 506] on span "Save" at bounding box center [559, 513] width 512 height 15
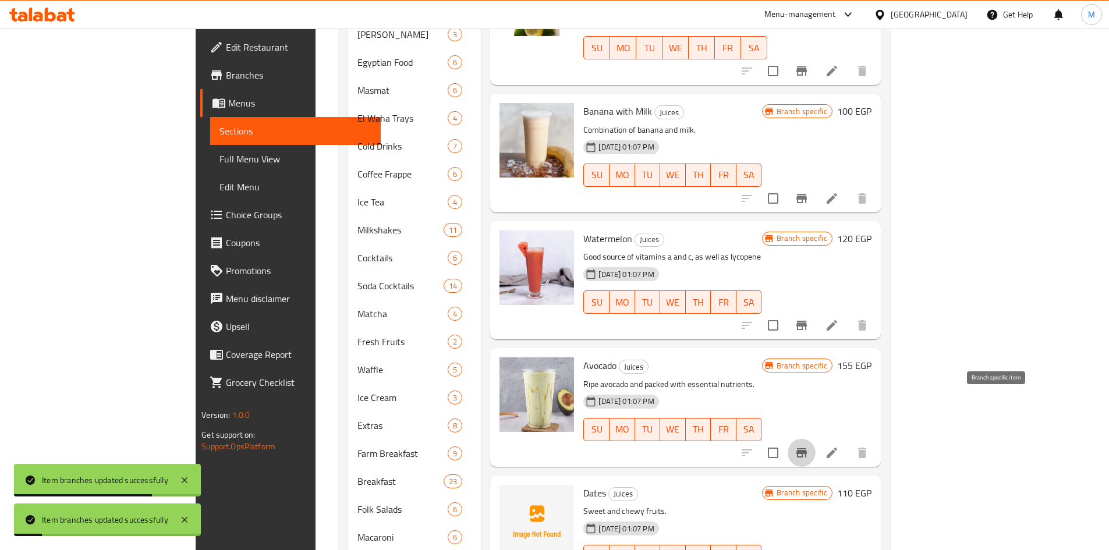
click at [808, 446] on icon "Branch-specific-item" at bounding box center [801, 453] width 14 height 14
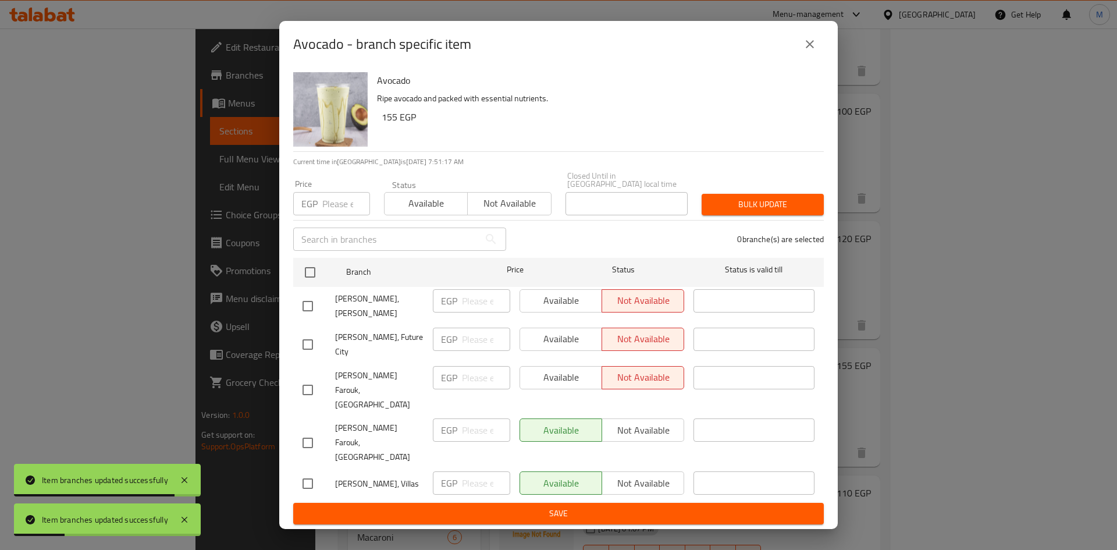
click at [313, 309] on input "checkbox" at bounding box center [308, 306] width 24 height 24
click at [308, 313] on input "checkbox" at bounding box center [308, 306] width 24 height 24
checkbox input "false"
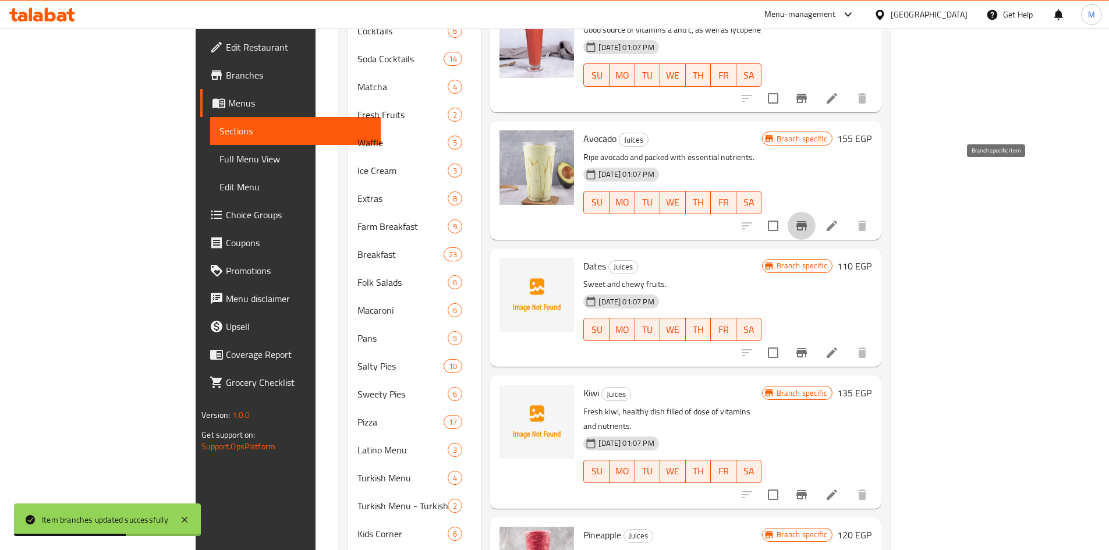
scroll to position [989, 0]
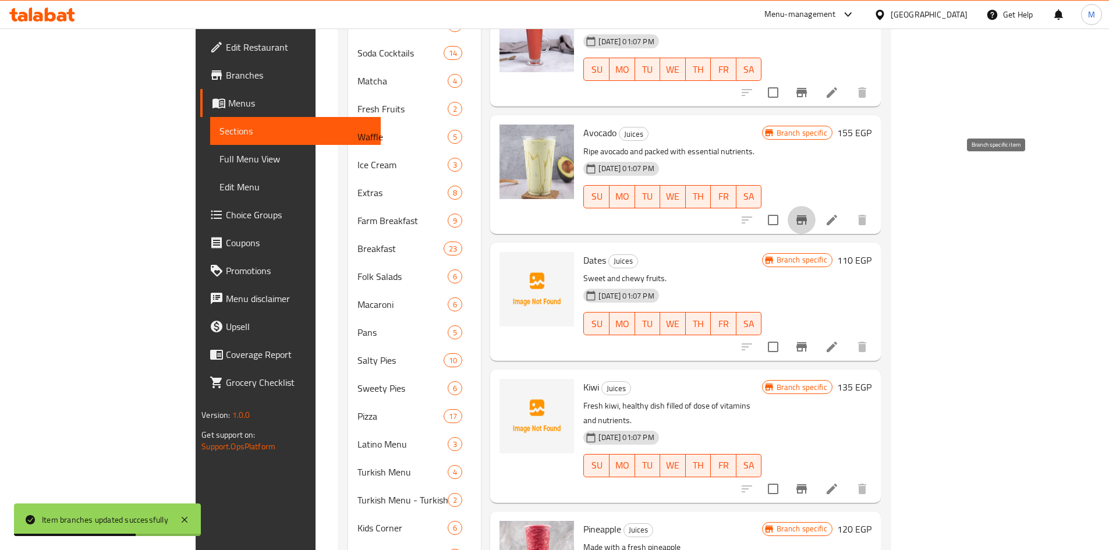
click at [808, 340] on icon "Branch-specific-item" at bounding box center [801, 347] width 14 height 14
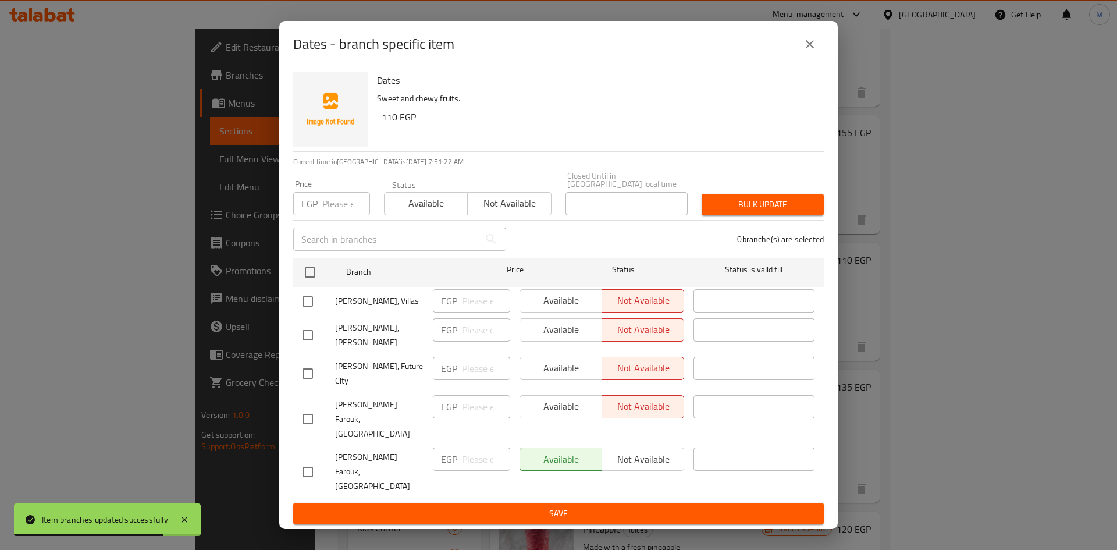
click at [310, 313] on input "checkbox" at bounding box center [308, 301] width 24 height 24
checkbox input "true"
click at [552, 307] on span "Available" at bounding box center [561, 300] width 73 height 17
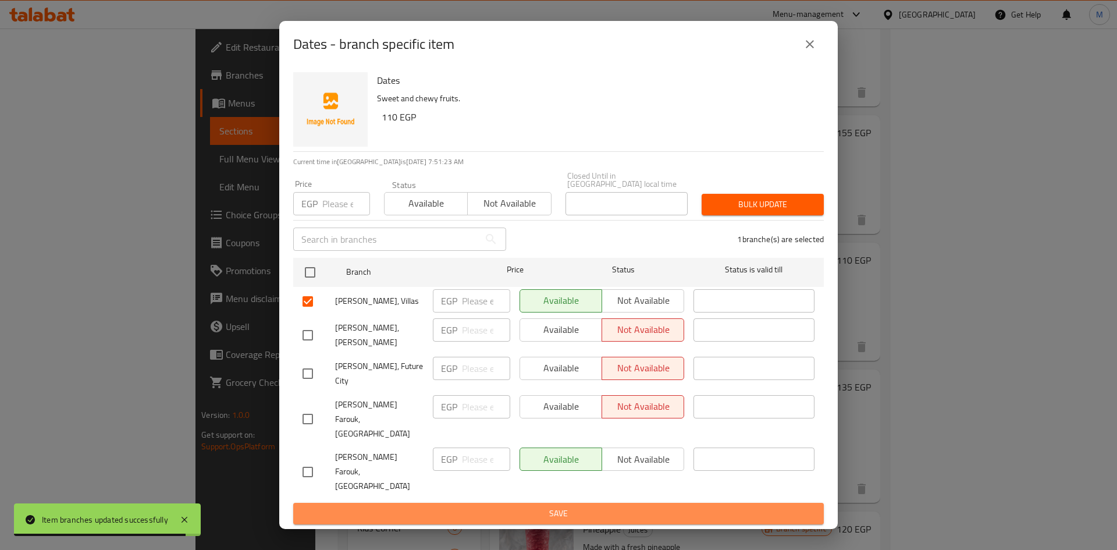
click at [590, 506] on span "Save" at bounding box center [559, 513] width 512 height 15
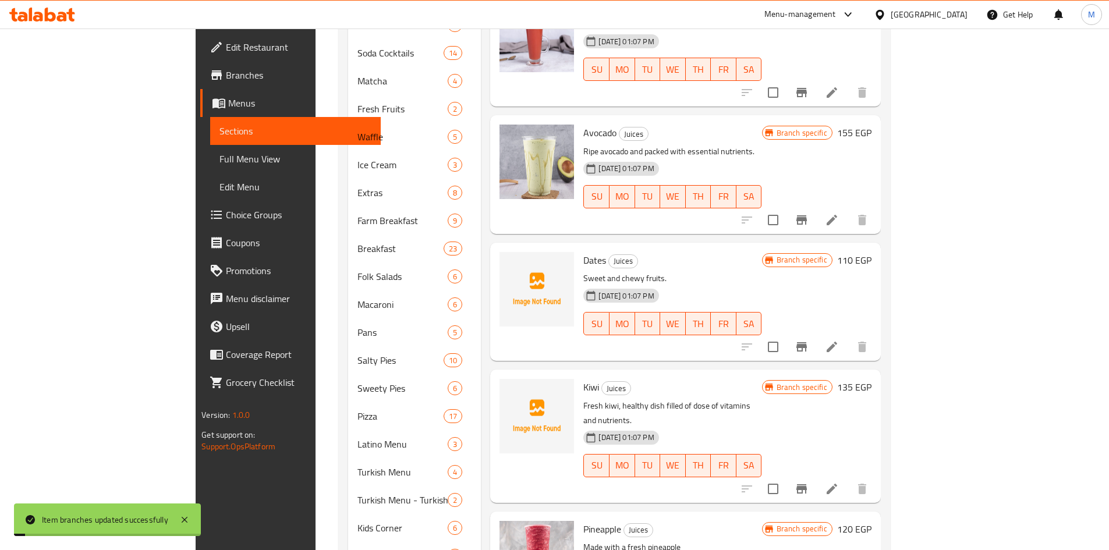
click at [815, 475] on button "Branch-specific-item" at bounding box center [801, 489] width 28 height 28
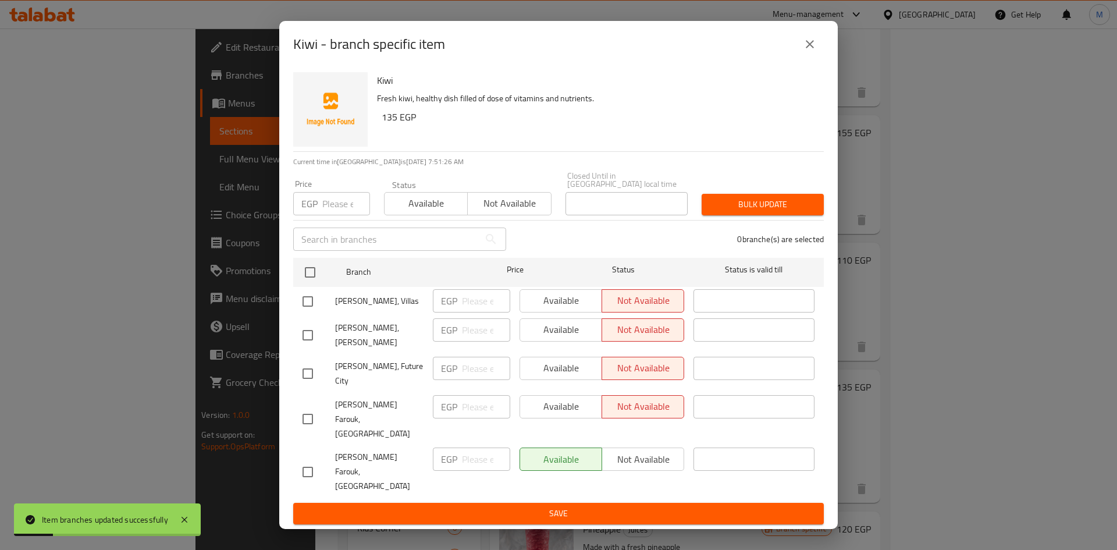
click at [305, 306] on input "checkbox" at bounding box center [308, 301] width 24 height 24
checkbox input "true"
click at [553, 306] on span "Available" at bounding box center [561, 300] width 73 height 17
click at [604, 506] on span "Save" at bounding box center [559, 513] width 512 height 15
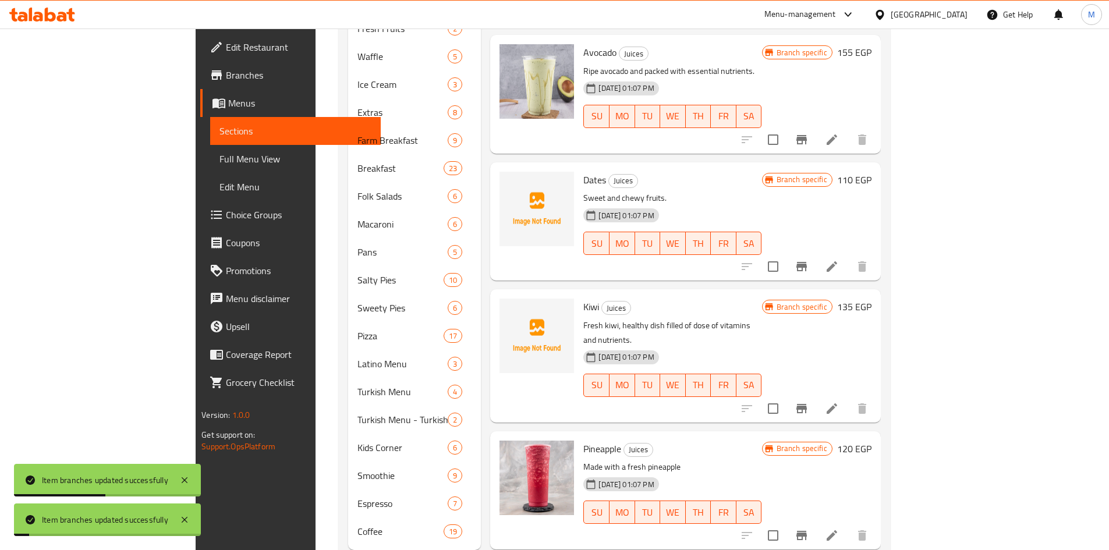
scroll to position [1085, 0]
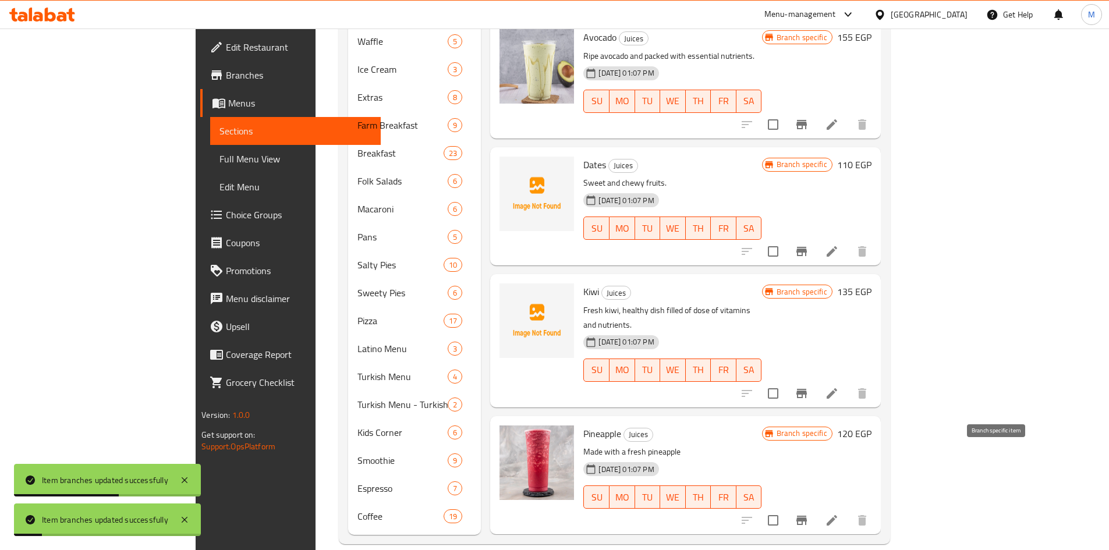
click at [808, 513] on icon "Branch-specific-item" at bounding box center [801, 520] width 14 height 14
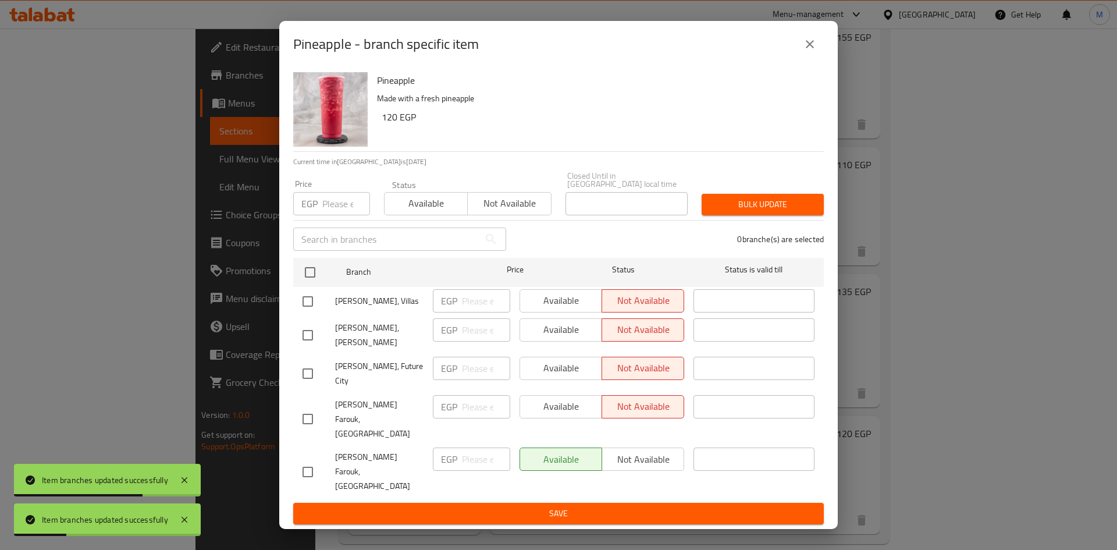
click at [314, 313] on input "checkbox" at bounding box center [308, 301] width 24 height 24
checkbox input "true"
click at [536, 308] on span "Available" at bounding box center [561, 300] width 73 height 17
click at [540, 506] on span "Save" at bounding box center [559, 513] width 512 height 15
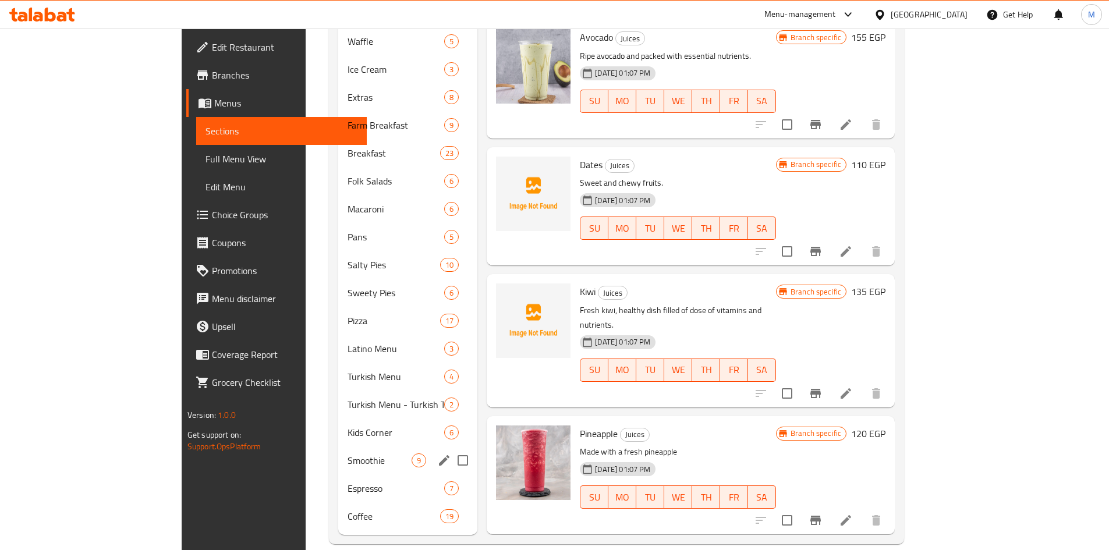
click at [347, 453] on span "Smoothie" at bounding box center [379, 460] width 64 height 14
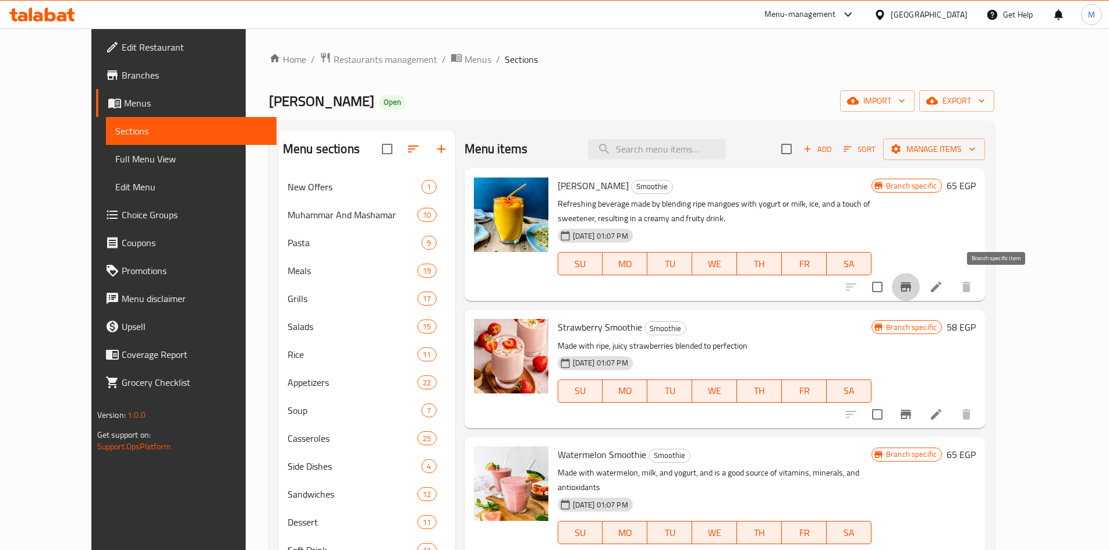
click at [920, 295] on button "Branch-specific-item" at bounding box center [906, 287] width 28 height 28
click at [913, 418] on icon "Branch-specific-item" at bounding box center [906, 414] width 14 height 14
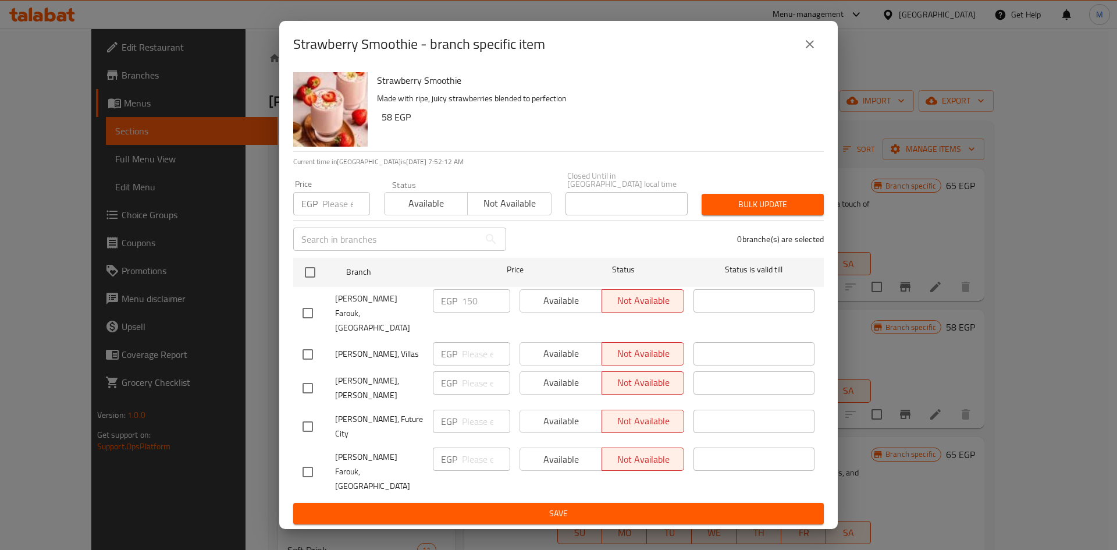
click at [307, 349] on input "checkbox" at bounding box center [308, 354] width 24 height 24
checkbox input "true"
click at [557, 347] on span "Available" at bounding box center [561, 353] width 73 height 17
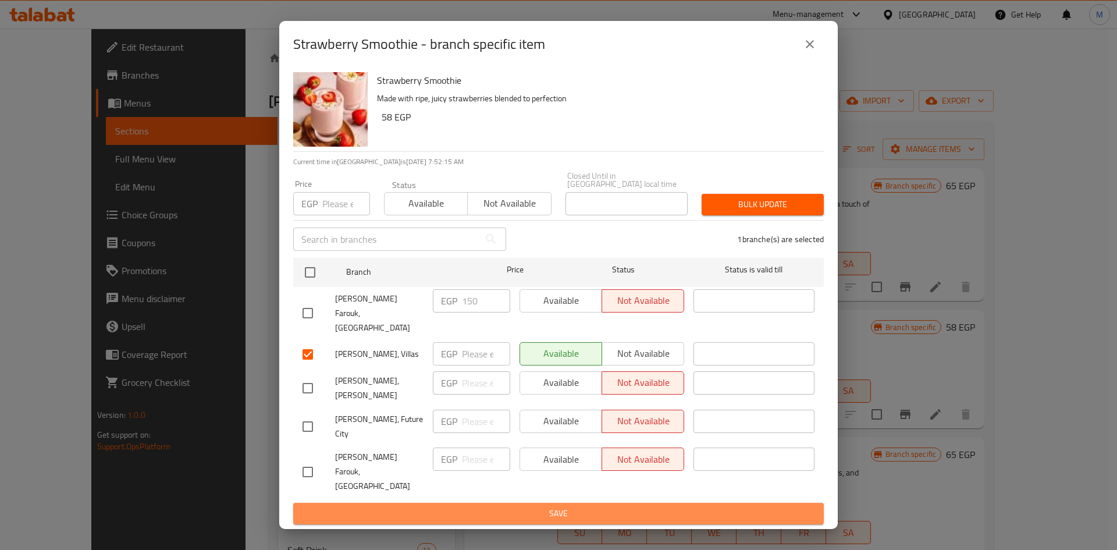
click at [604, 503] on button "Save" at bounding box center [558, 514] width 531 height 22
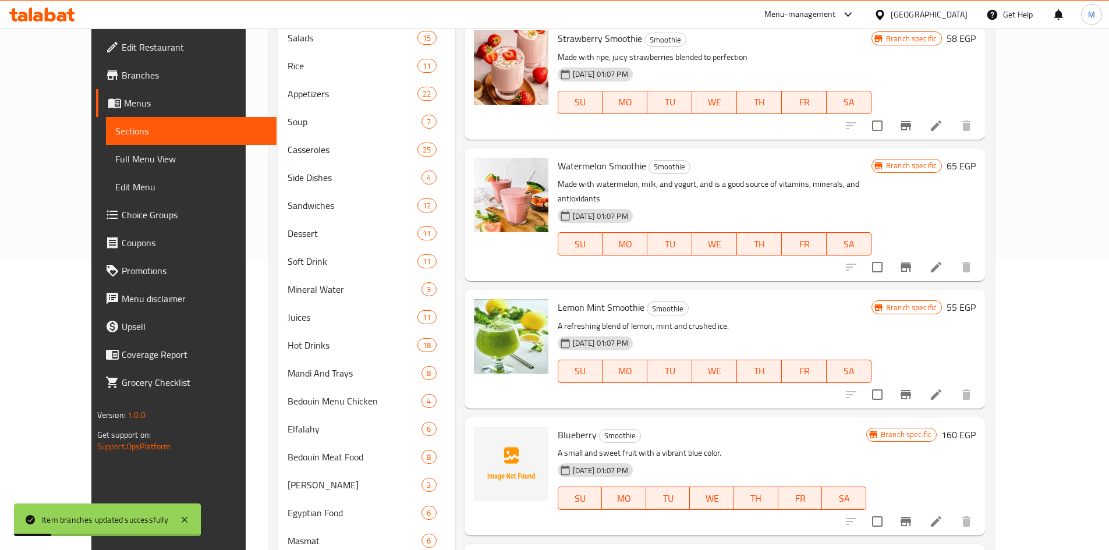
scroll to position [291, 0]
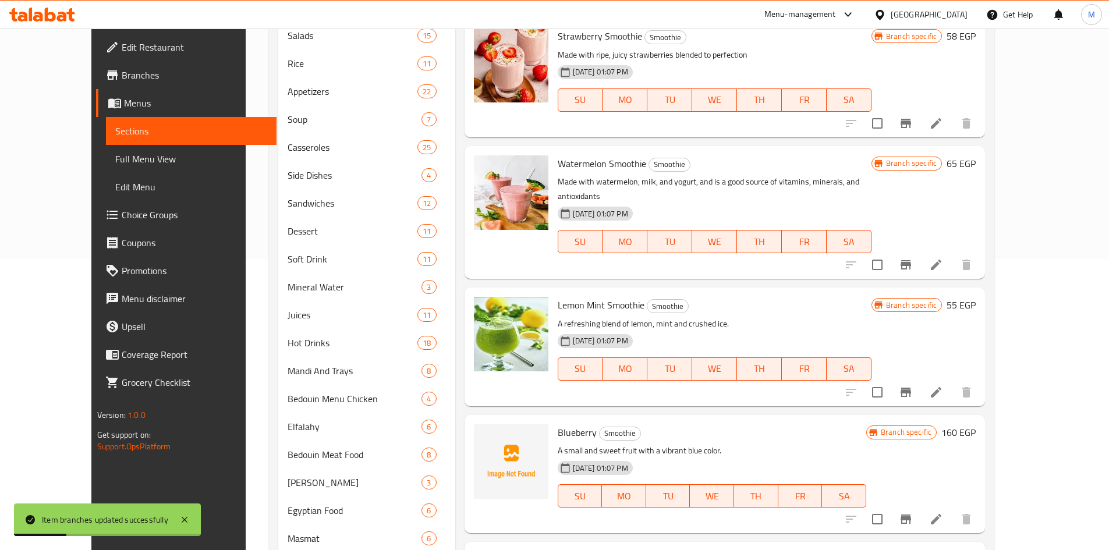
click at [911, 260] on icon "Branch-specific-item" at bounding box center [905, 264] width 10 height 9
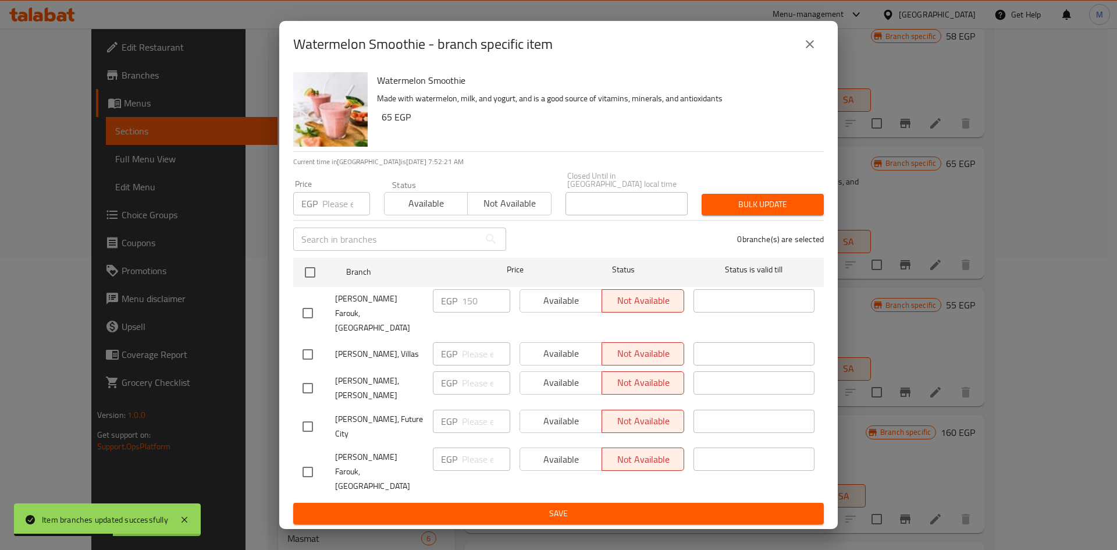
click at [307, 349] on input "checkbox" at bounding box center [308, 354] width 24 height 24
checkbox input "true"
click at [550, 346] on span "Available" at bounding box center [561, 353] width 73 height 17
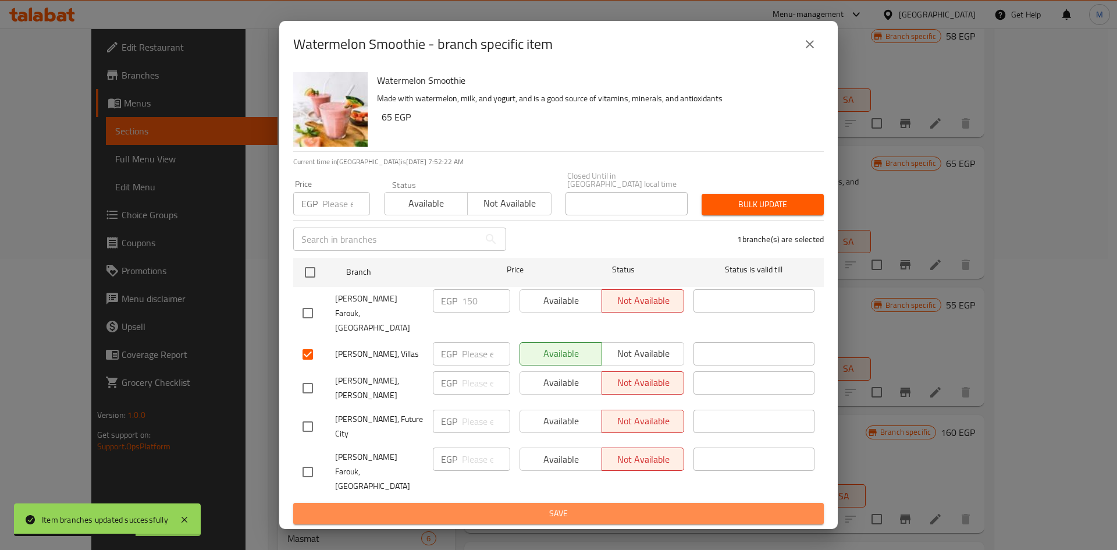
click at [587, 506] on span "Save" at bounding box center [559, 513] width 512 height 15
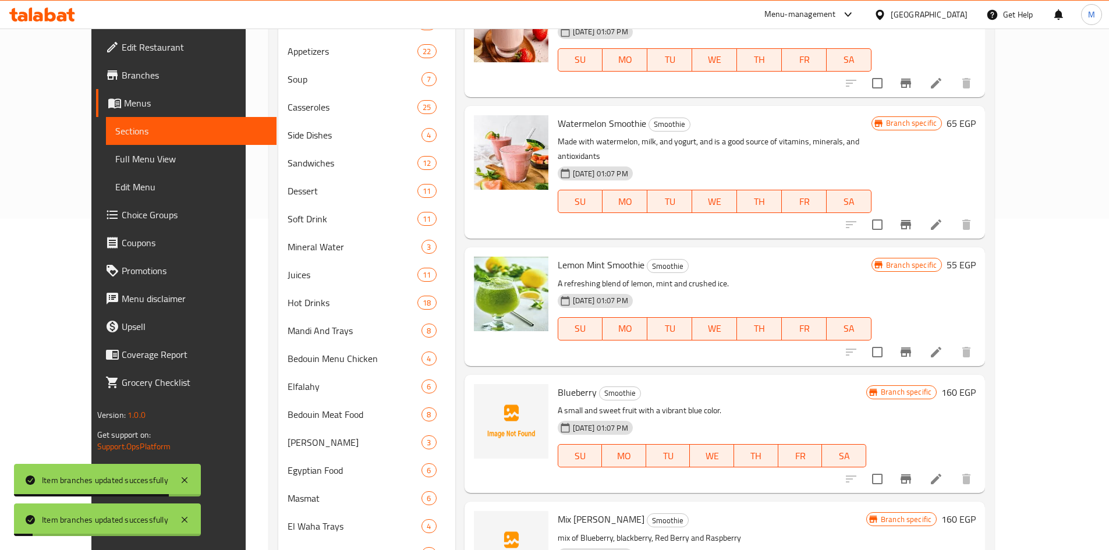
scroll to position [407, 0]
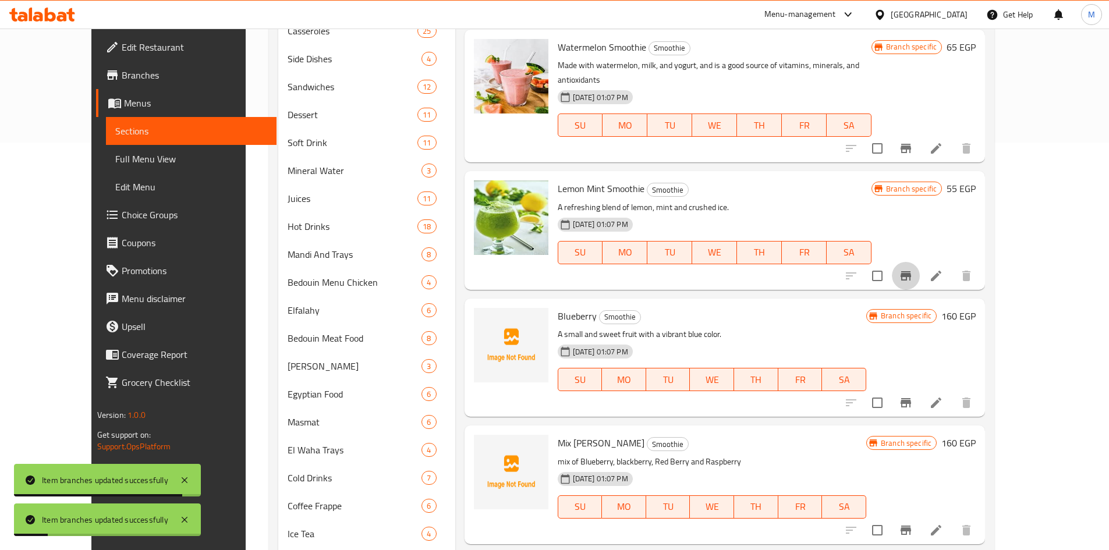
click at [913, 269] on icon "Branch-specific-item" at bounding box center [906, 276] width 14 height 14
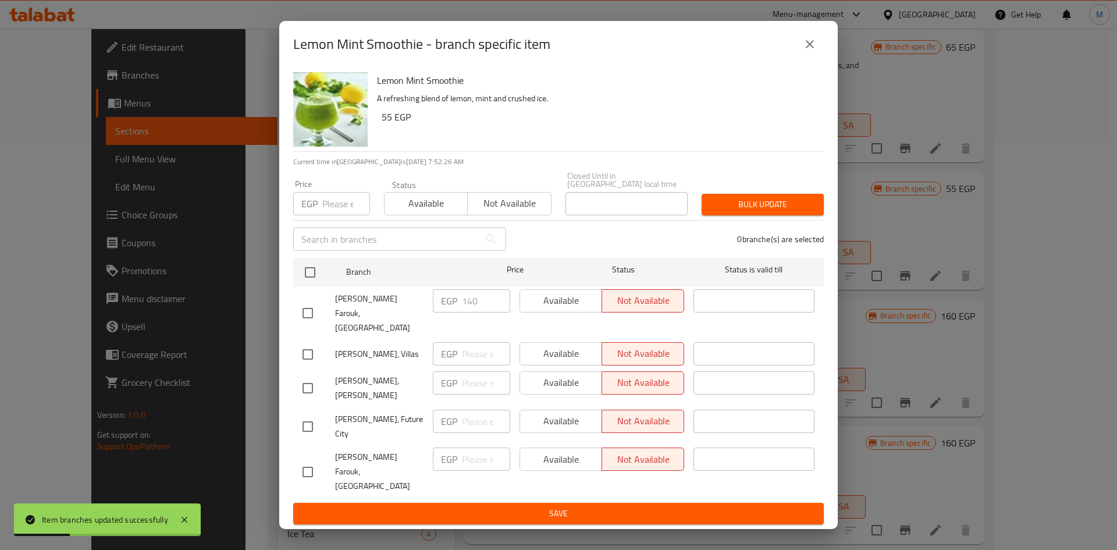
click at [308, 343] on input "checkbox" at bounding box center [308, 354] width 24 height 24
checkbox input "true"
click at [560, 345] on span "Available" at bounding box center [561, 353] width 73 height 17
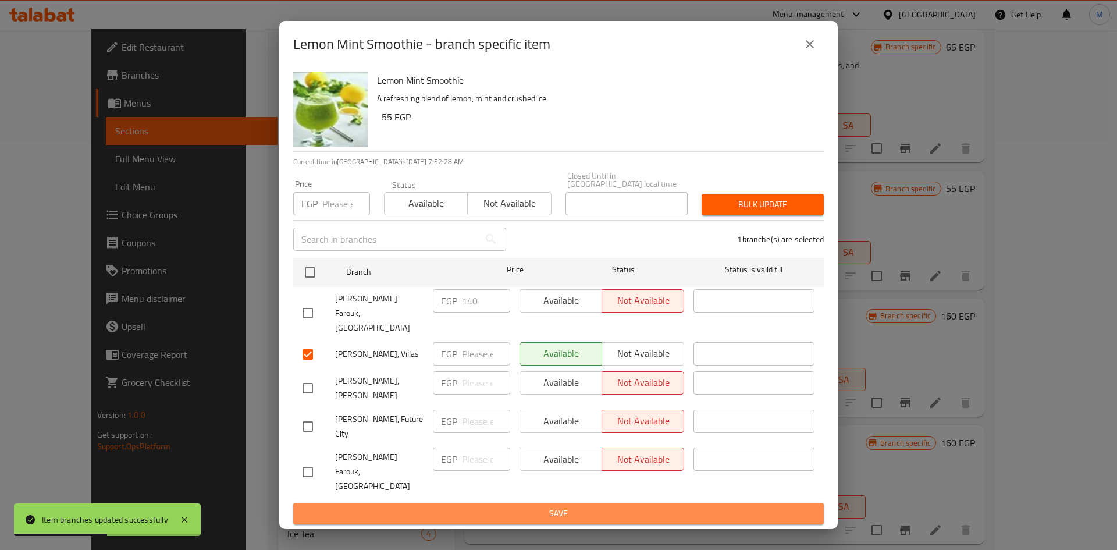
click at [606, 505] on button "Save" at bounding box center [558, 514] width 531 height 22
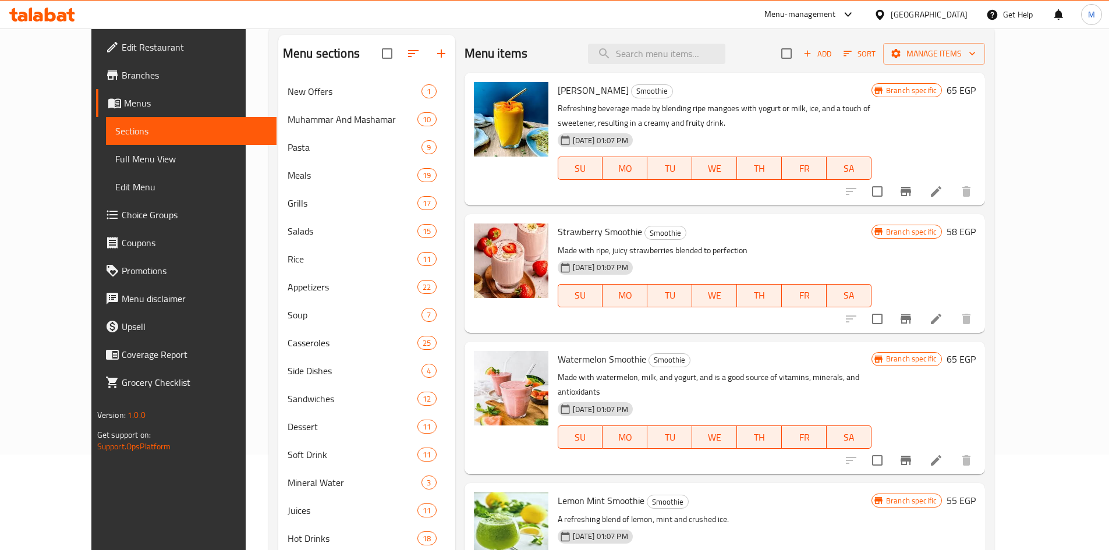
scroll to position [0, 0]
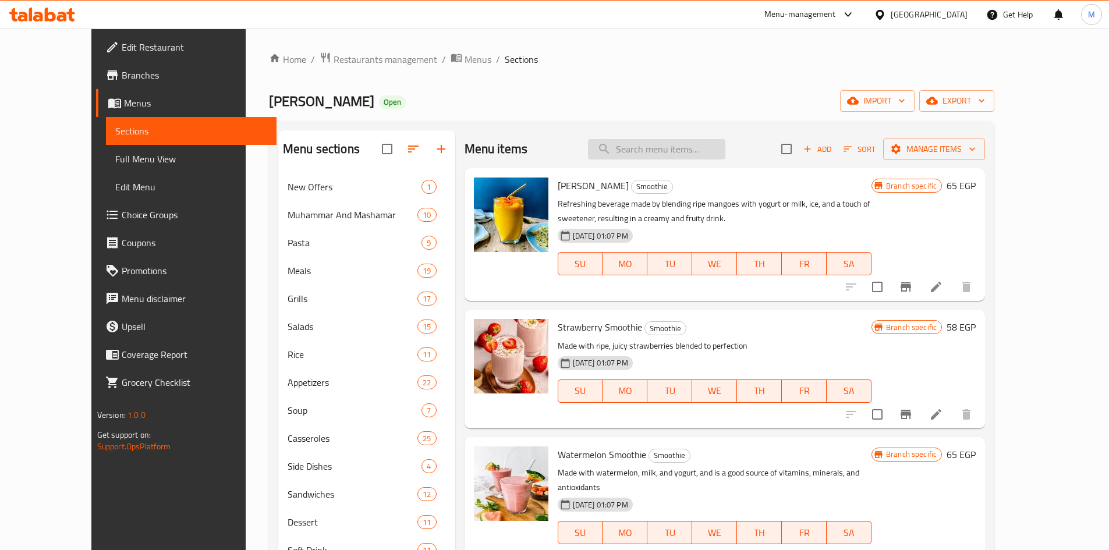
click at [707, 141] on input "search" at bounding box center [656, 149] width 137 height 20
click at [578, 90] on div "[PERSON_NAME] Farouk Open import export" at bounding box center [631, 101] width 725 height 22
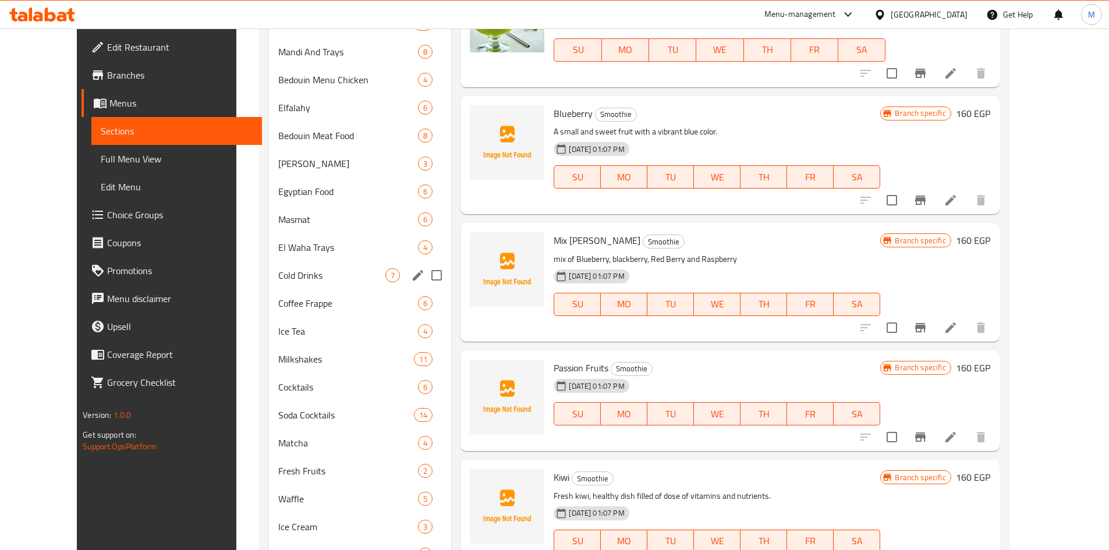
drag, startPoint x: 262, startPoint y: 272, endPoint x: 269, endPoint y: 275, distance: 7.0
click at [278, 272] on span "Cold Drinks" at bounding box center [332, 275] width 108 height 14
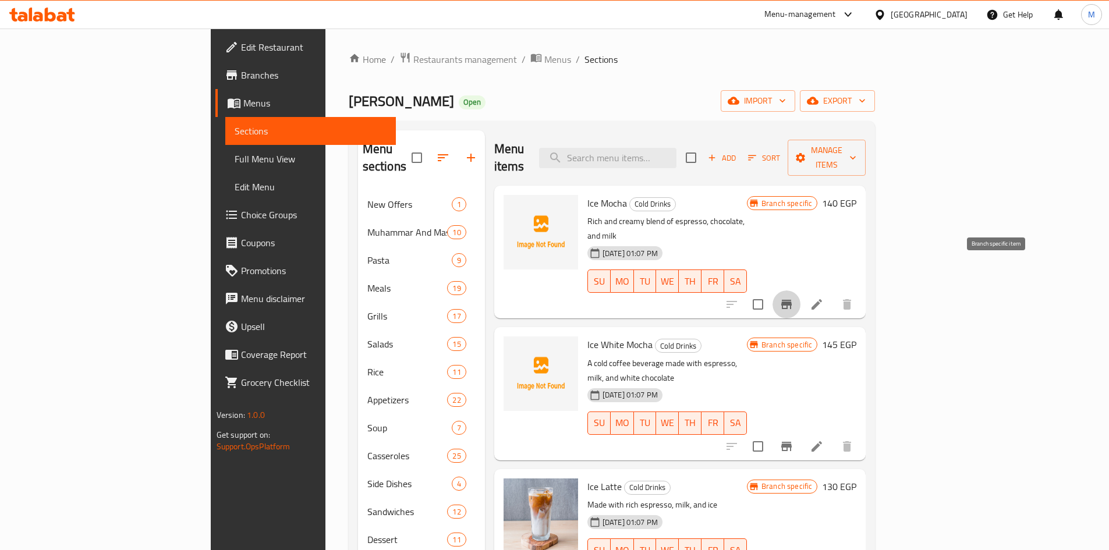
click at [792, 300] on icon "Branch-specific-item" at bounding box center [786, 304] width 10 height 9
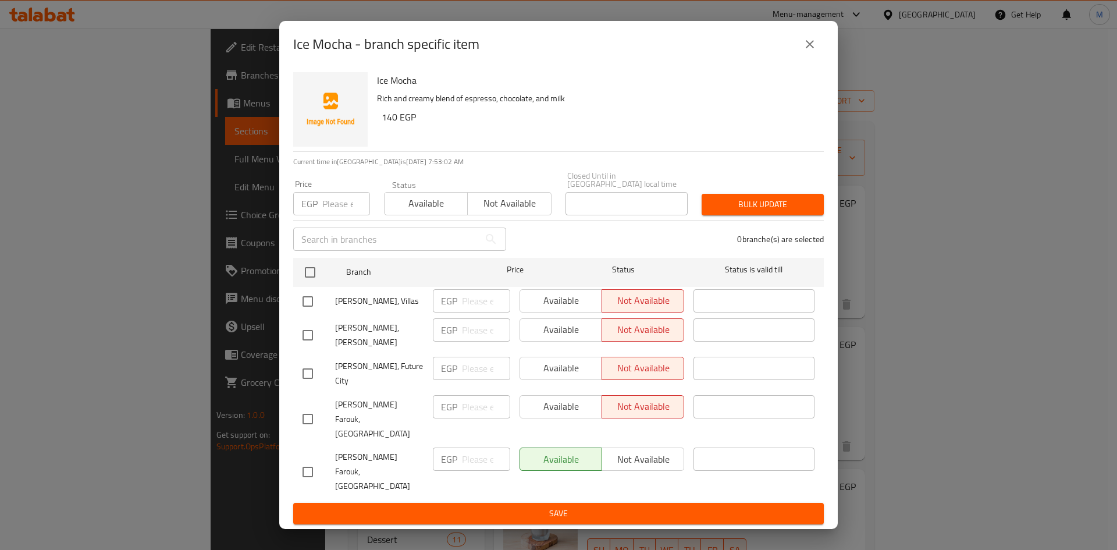
click at [304, 304] on input "checkbox" at bounding box center [308, 301] width 24 height 24
checkbox input "true"
click at [551, 306] on span "Available" at bounding box center [561, 300] width 73 height 17
click at [591, 506] on span "Save" at bounding box center [559, 513] width 512 height 15
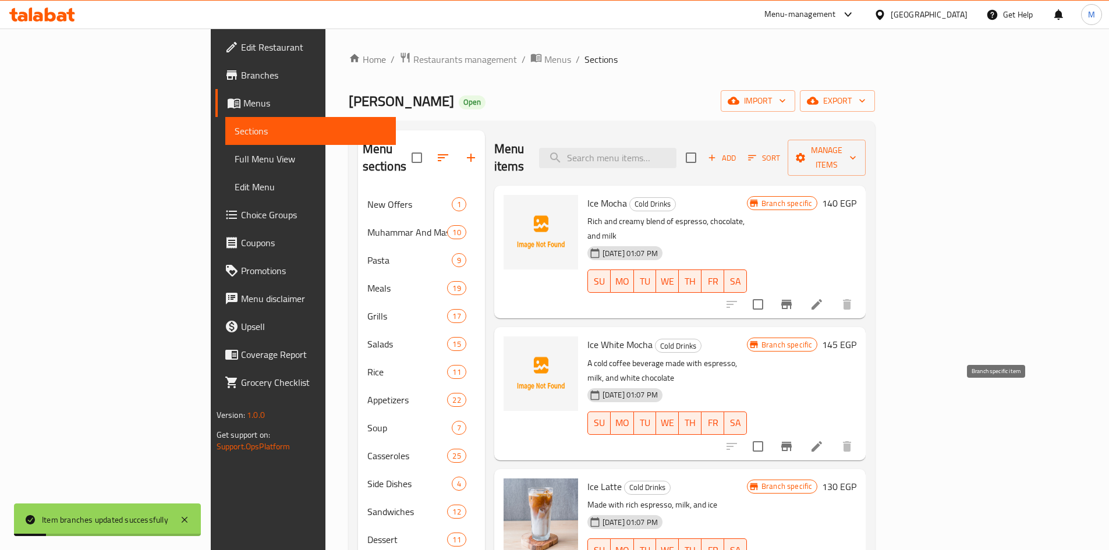
click at [793, 439] on icon "Branch-specific-item" at bounding box center [786, 446] width 14 height 14
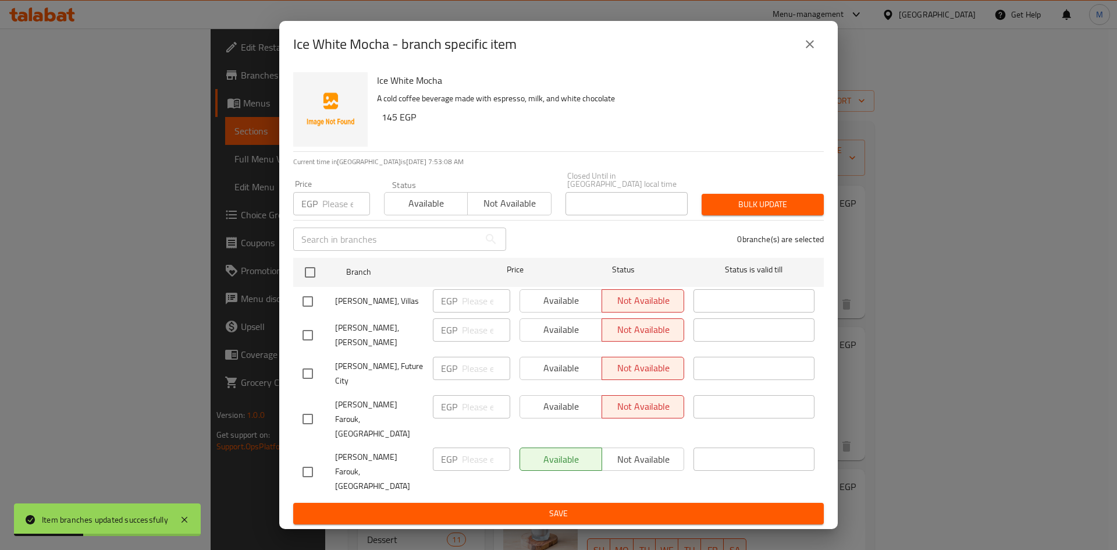
click at [308, 312] on input "checkbox" at bounding box center [308, 301] width 24 height 24
checkbox input "true"
click at [567, 306] on span "Available" at bounding box center [561, 300] width 73 height 17
click at [567, 506] on span "Save" at bounding box center [559, 513] width 512 height 15
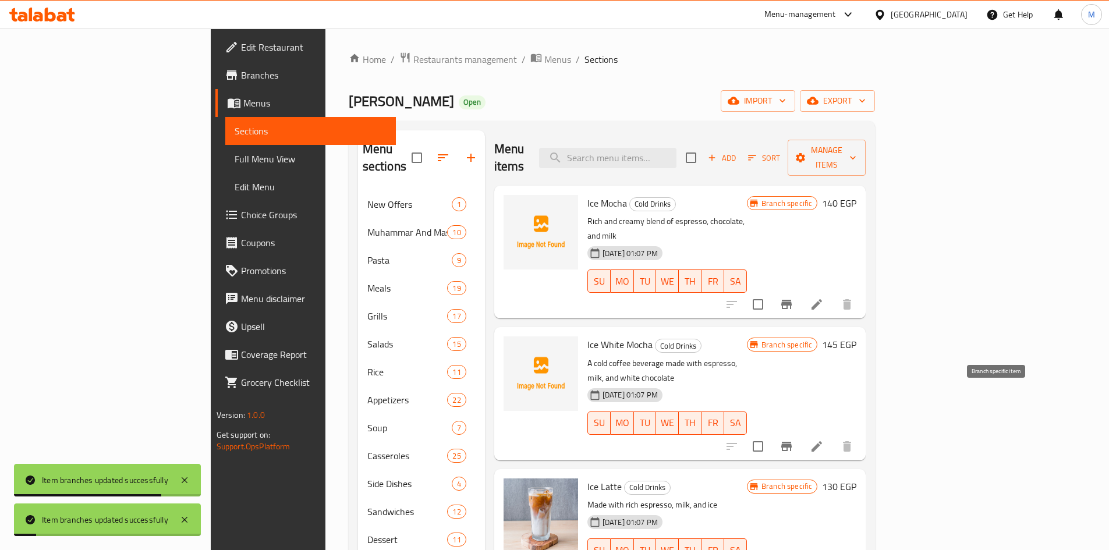
click at [793, 439] on icon "Branch-specific-item" at bounding box center [786, 446] width 14 height 14
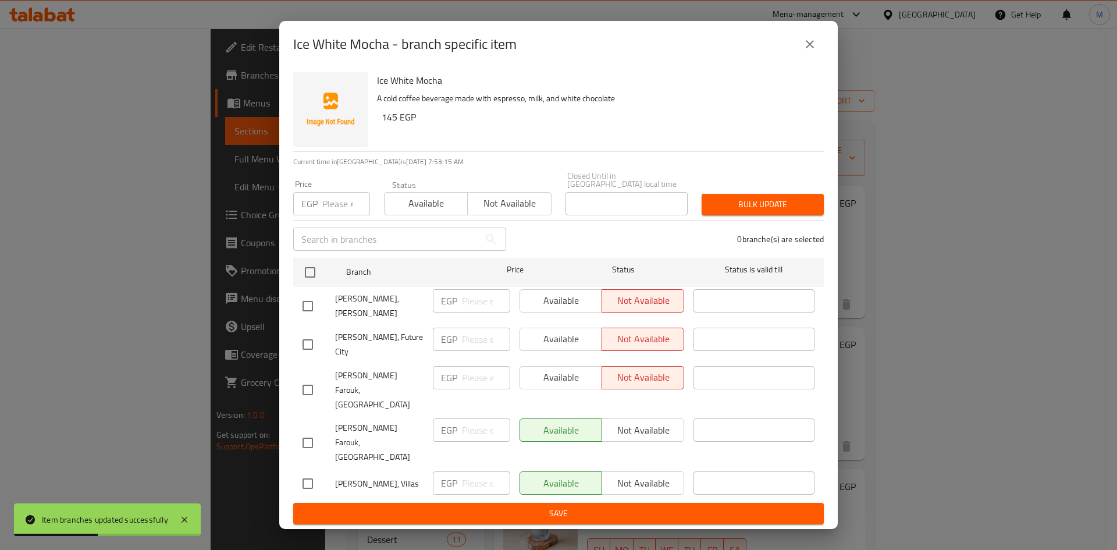
click at [303, 471] on input "checkbox" at bounding box center [308, 483] width 24 height 24
checkbox input "true"
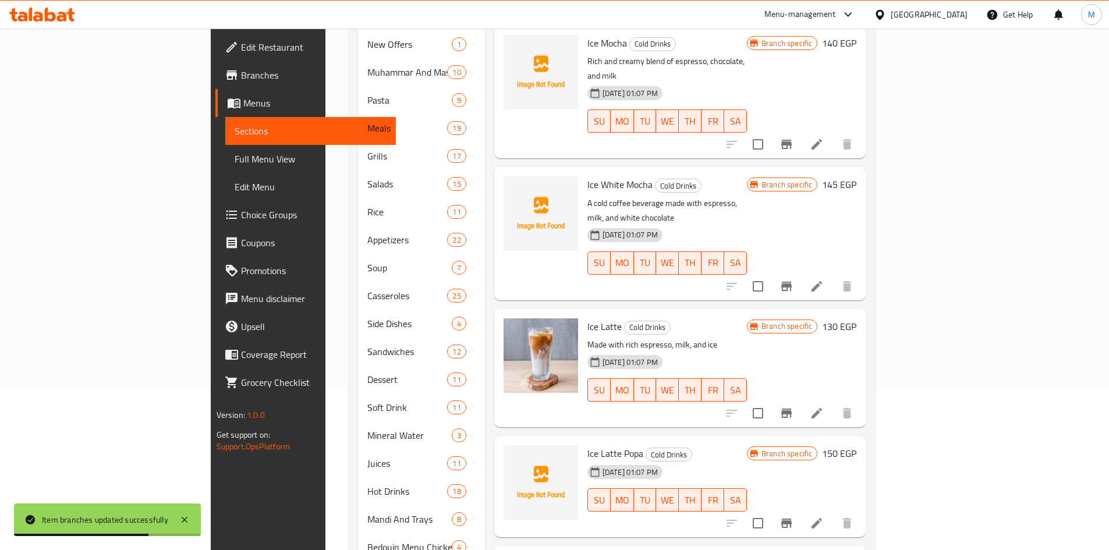
scroll to position [175, 0]
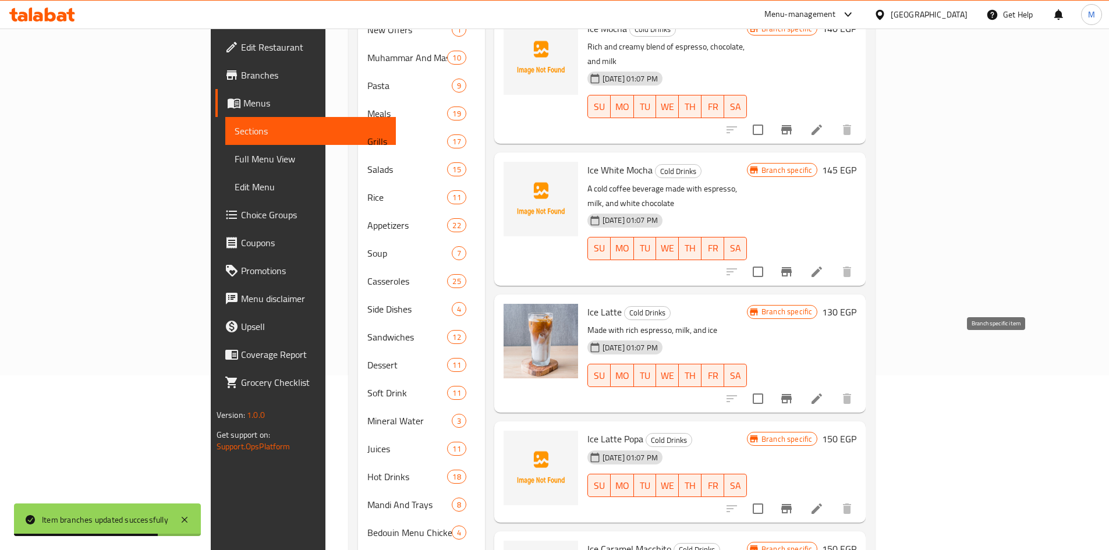
click at [792, 394] on icon "Branch-specific-item" at bounding box center [786, 398] width 10 height 9
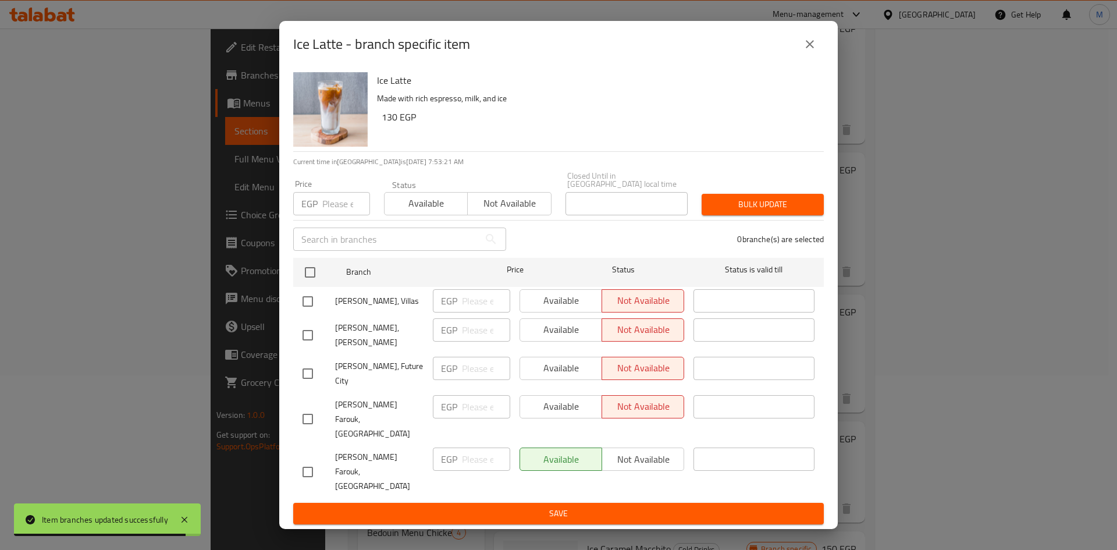
drag, startPoint x: 310, startPoint y: 310, endPoint x: 329, endPoint y: 310, distance: 19.8
click at [310, 311] on input "checkbox" at bounding box center [308, 301] width 24 height 24
checkbox input "true"
click at [524, 305] on button "Available" at bounding box center [561, 300] width 83 height 23
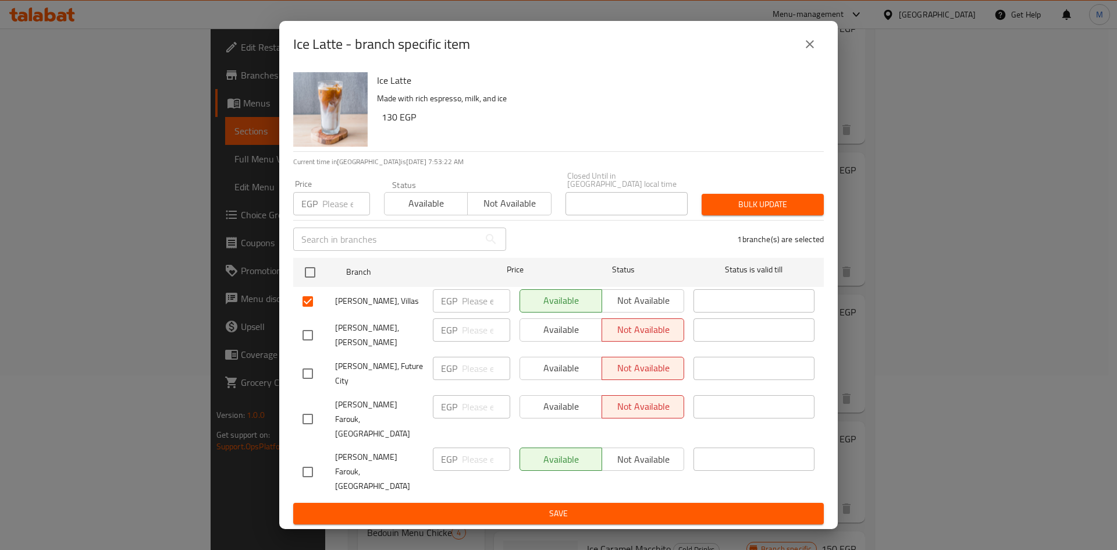
click at [593, 506] on span "Save" at bounding box center [559, 513] width 512 height 15
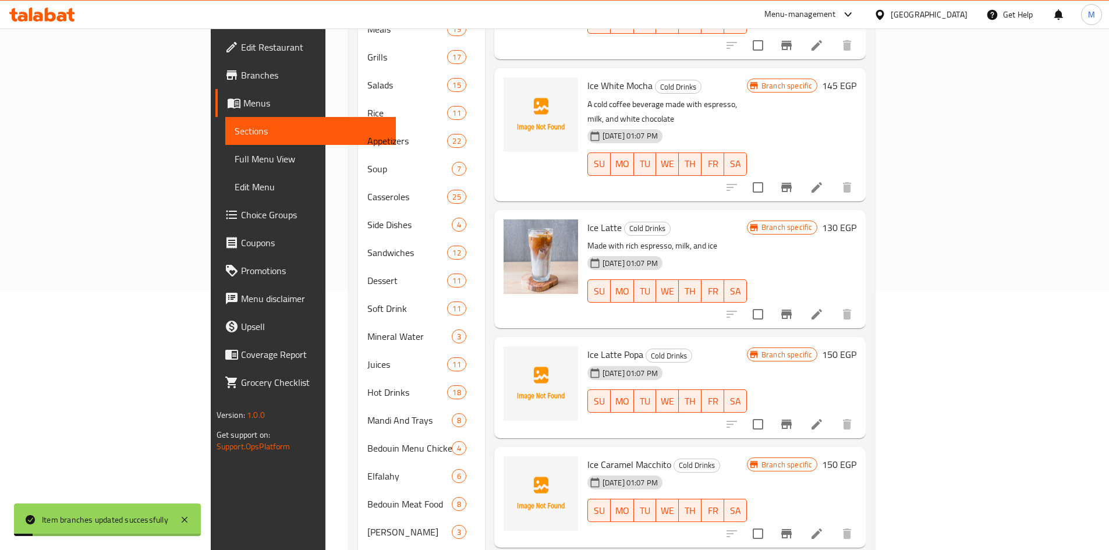
scroll to position [291, 0]
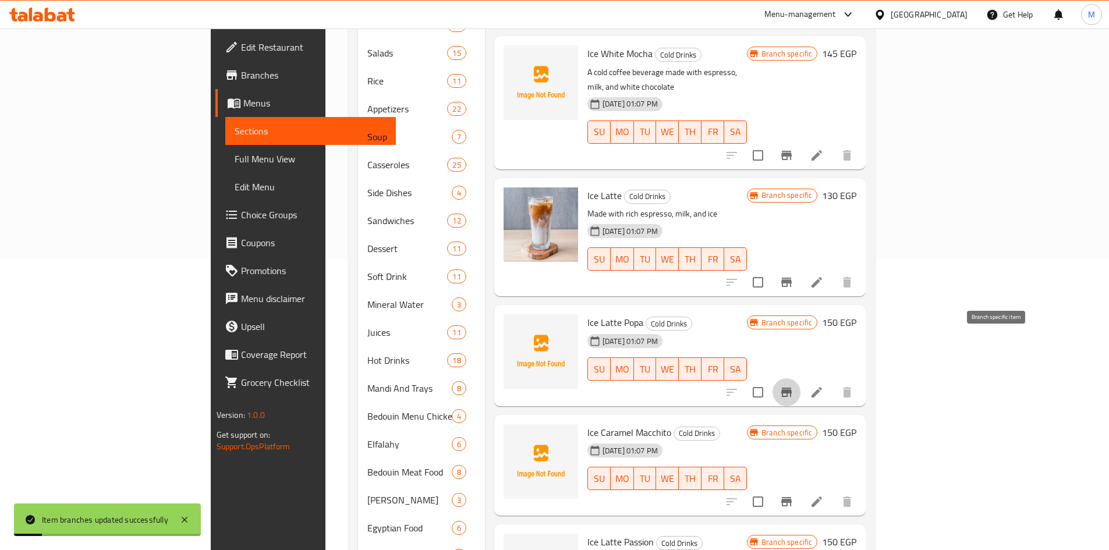
click at [793, 385] on icon "Branch-specific-item" at bounding box center [786, 392] width 14 height 14
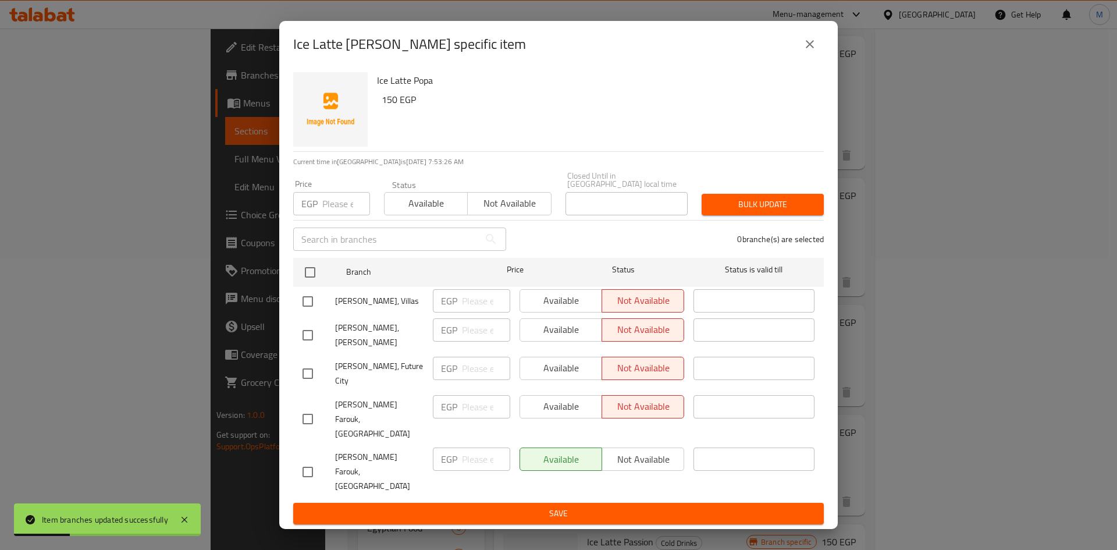
click at [304, 311] on input "checkbox" at bounding box center [308, 301] width 24 height 24
checkbox input "true"
drag, startPoint x: 542, startPoint y: 303, endPoint x: 577, endPoint y: 375, distance: 79.9
click at [542, 303] on span "Available" at bounding box center [561, 300] width 73 height 17
click at [594, 506] on span "Save" at bounding box center [559, 513] width 512 height 15
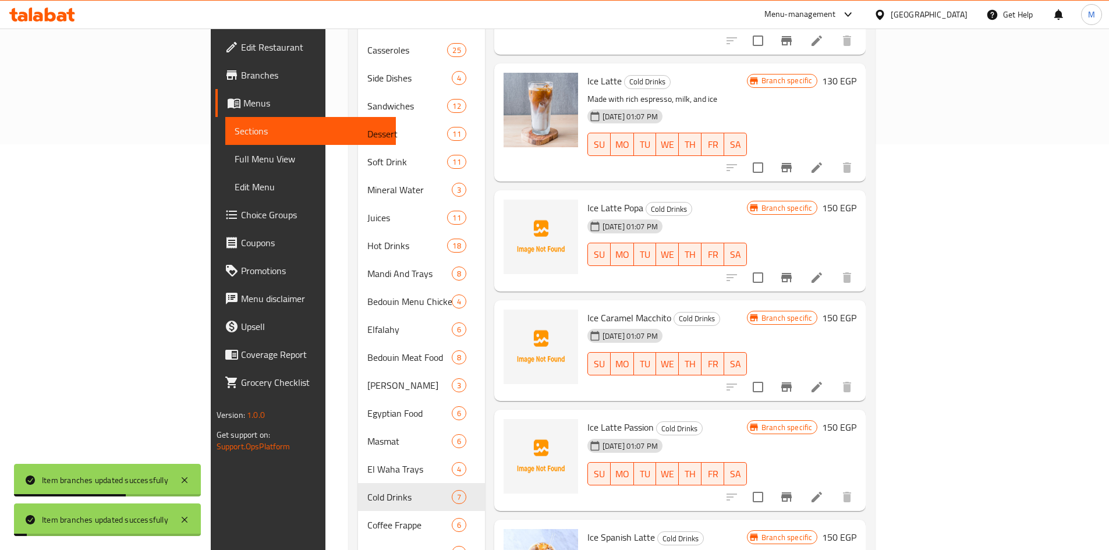
scroll to position [407, 0]
click at [800, 371] on button "Branch-specific-item" at bounding box center [786, 385] width 28 height 28
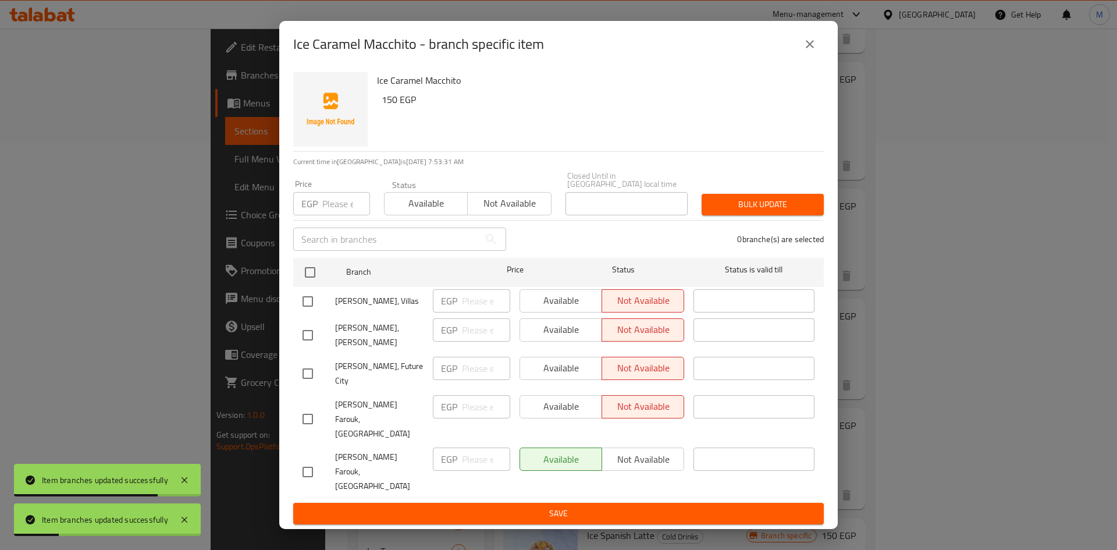
drag, startPoint x: 306, startPoint y: 308, endPoint x: 444, endPoint y: 303, distance: 138.0
click at [307, 308] on input "checkbox" at bounding box center [308, 301] width 24 height 24
checkbox input "true"
click at [552, 307] on span "Available" at bounding box center [561, 300] width 73 height 17
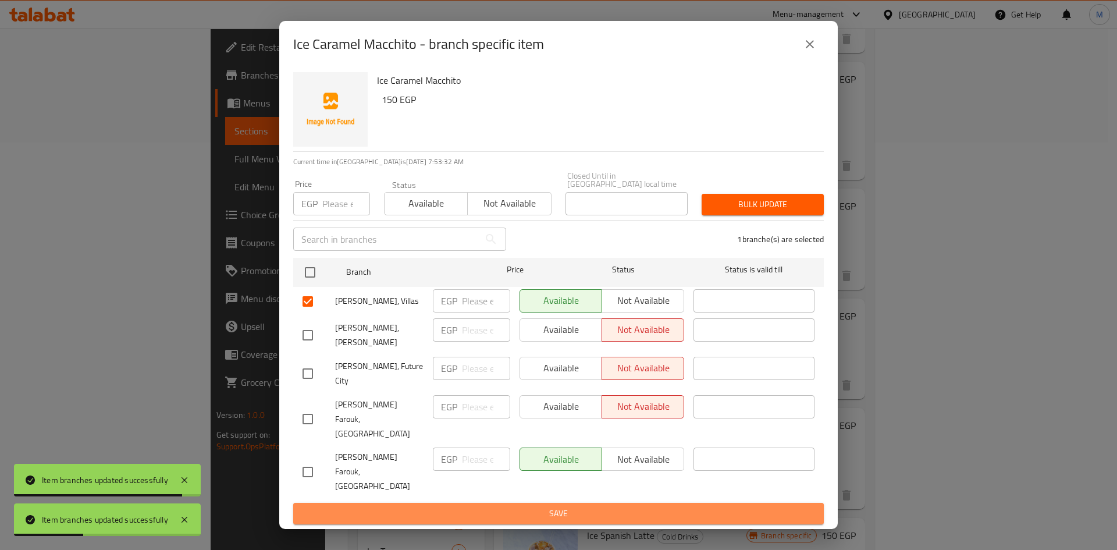
click at [598, 506] on span "Save" at bounding box center [559, 513] width 512 height 15
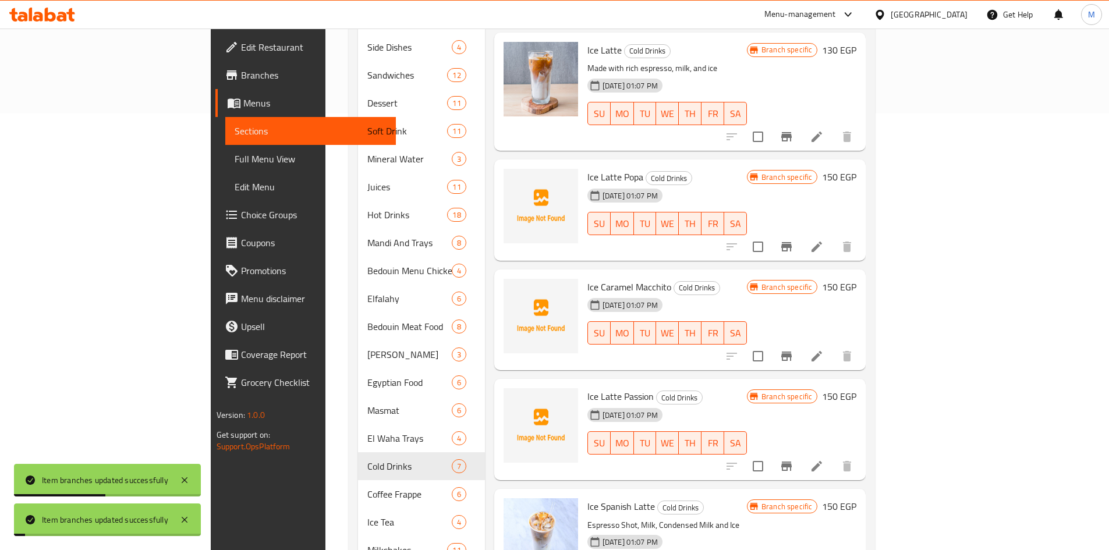
scroll to position [466, 0]
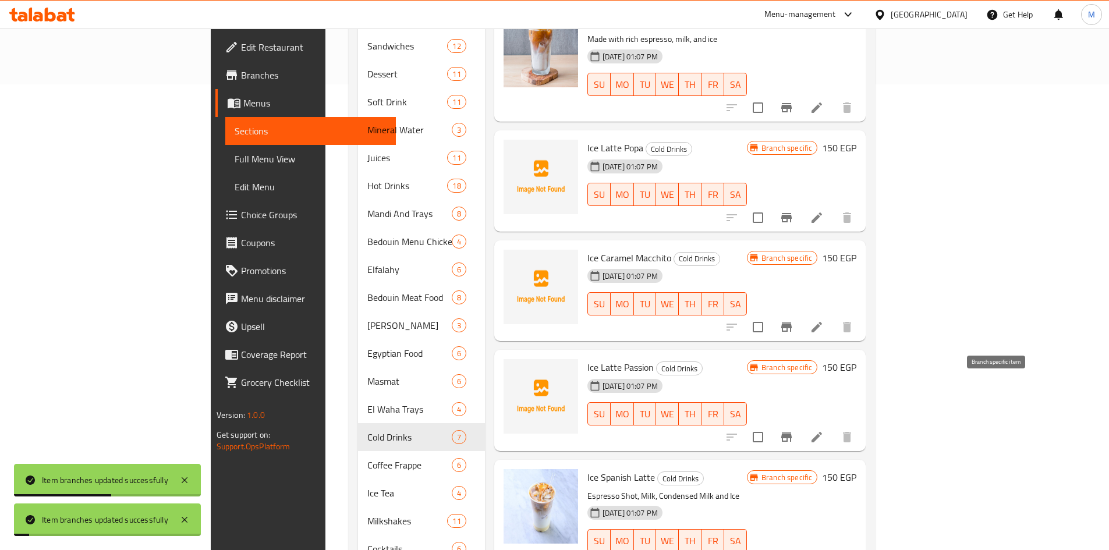
click at [793, 430] on icon "Branch-specific-item" at bounding box center [786, 437] width 14 height 14
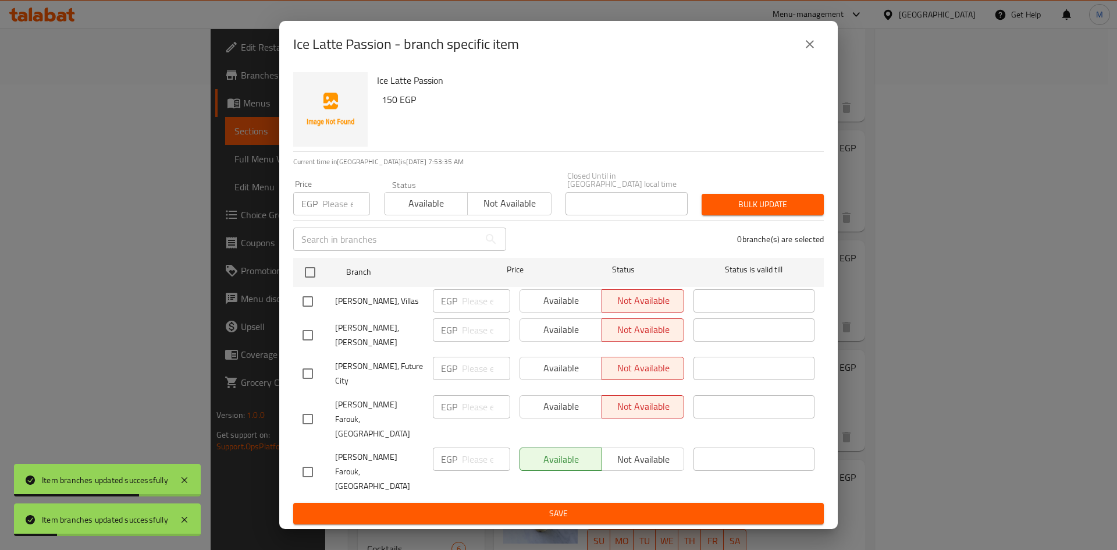
click at [310, 314] on input "checkbox" at bounding box center [308, 301] width 24 height 24
checkbox input "true"
click at [534, 309] on span "Available" at bounding box center [561, 300] width 73 height 17
click at [615, 506] on span "Save" at bounding box center [559, 513] width 512 height 15
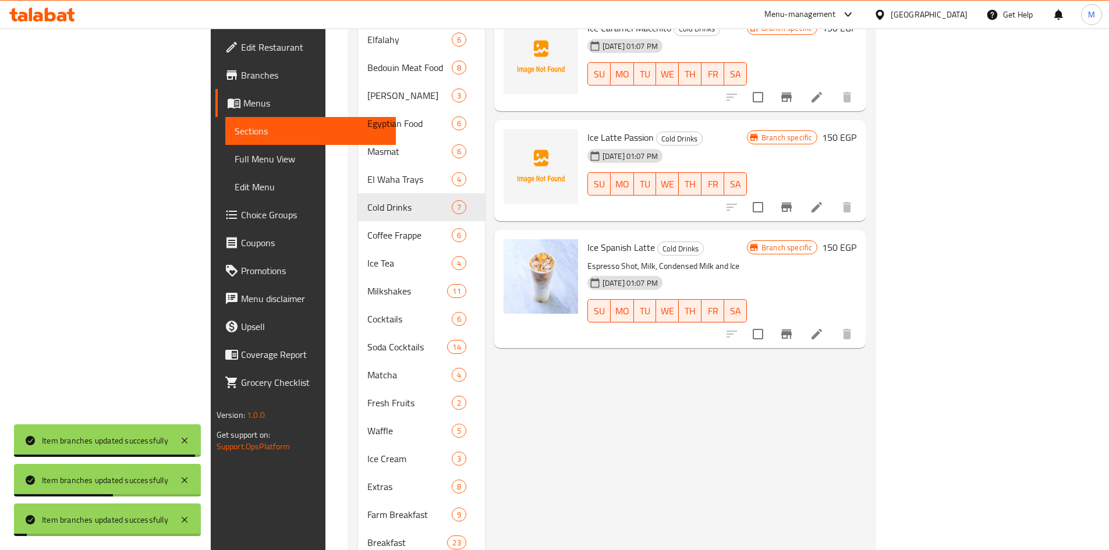
scroll to position [698, 0]
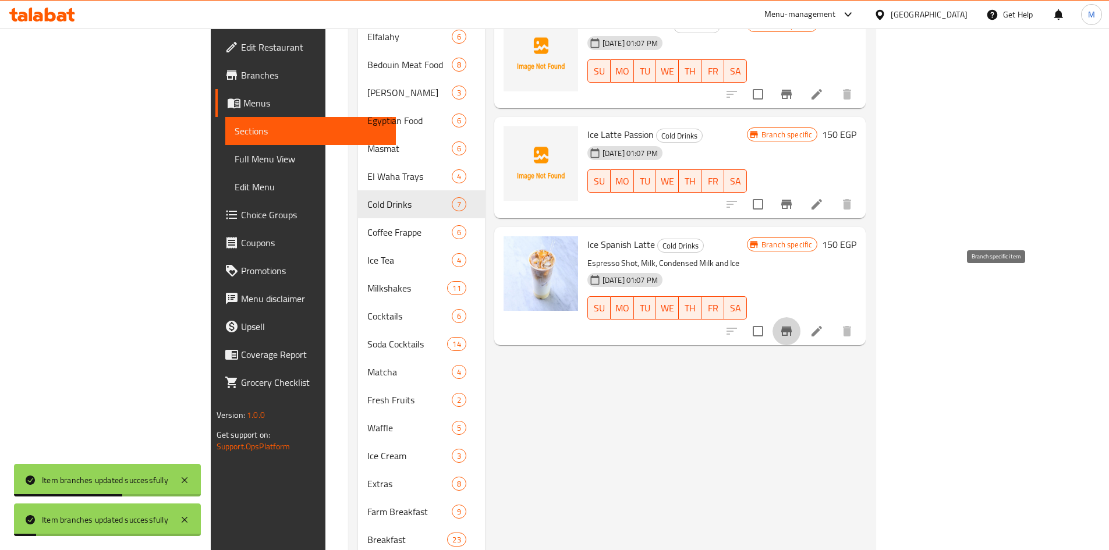
click at [793, 324] on icon "Branch-specific-item" at bounding box center [786, 331] width 14 height 14
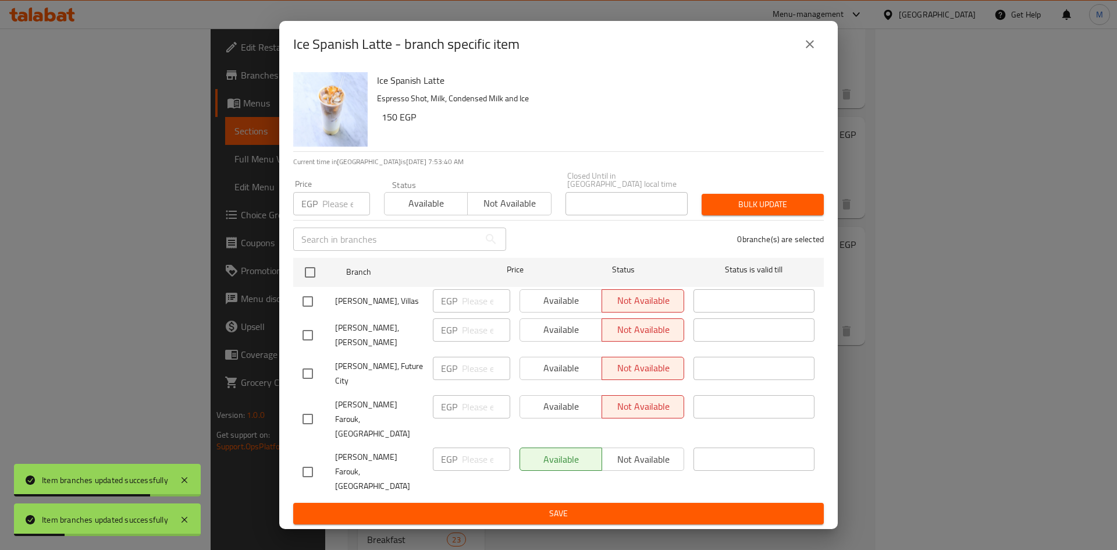
click at [305, 311] on input "checkbox" at bounding box center [308, 301] width 24 height 24
checkbox input "true"
click at [539, 309] on span "Available" at bounding box center [561, 300] width 73 height 17
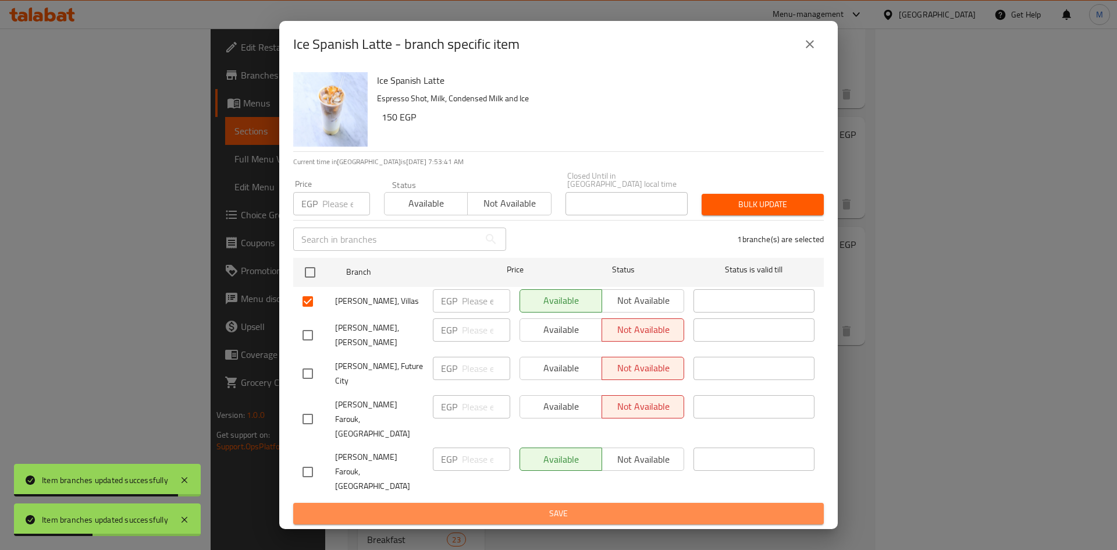
click at [545, 506] on span "Save" at bounding box center [559, 513] width 512 height 15
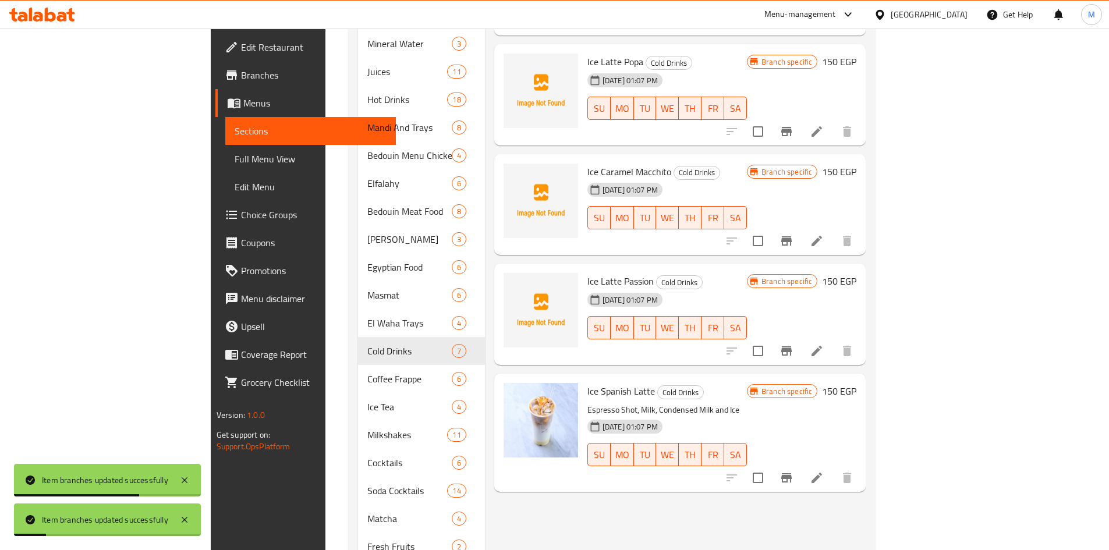
scroll to position [640, 0]
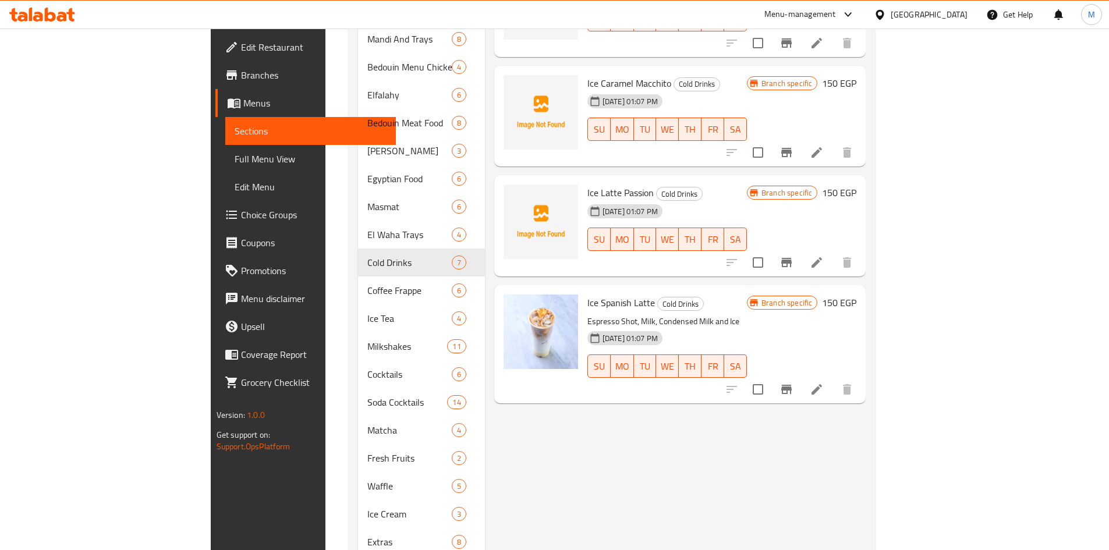
click at [674, 459] on div "Menu items Add Sort Manage items Ice Mocha Cold Drinks Rich and creamy blend of…" at bounding box center [675, 234] width 381 height 1489
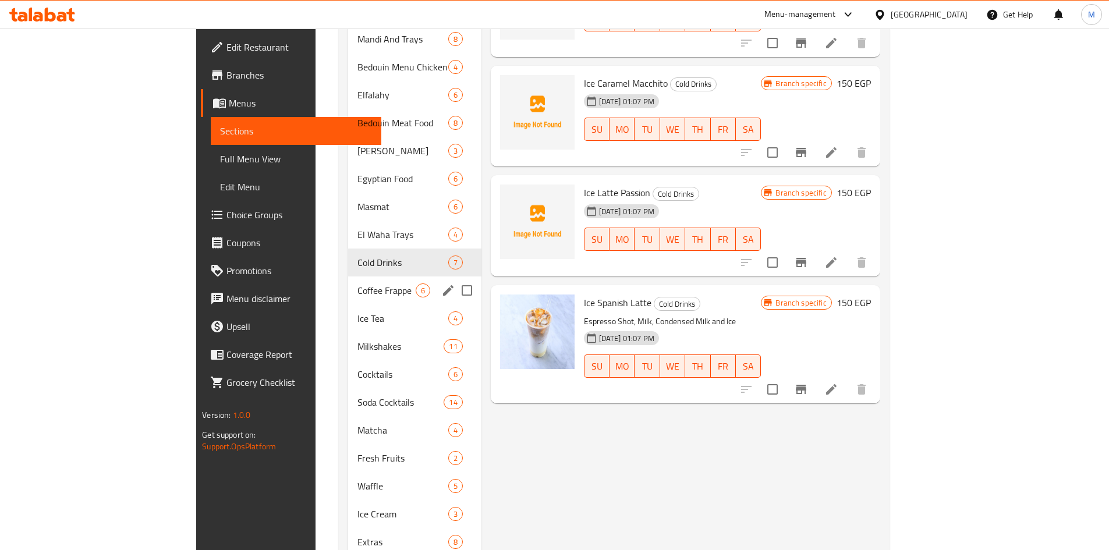
click at [348, 283] on div "Coffee Frappe 6" at bounding box center [414, 290] width 133 height 28
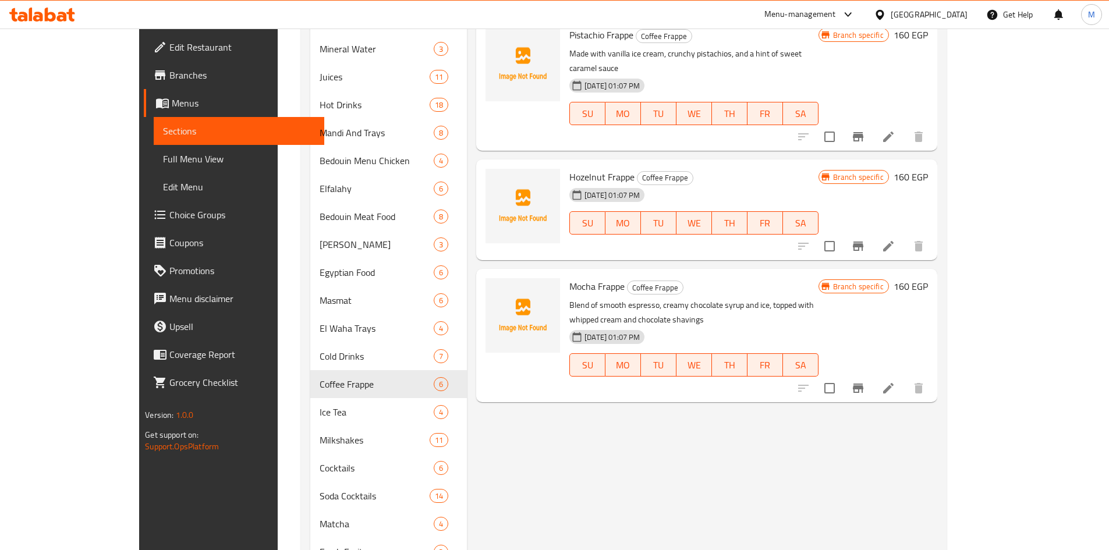
scroll to position [524, 0]
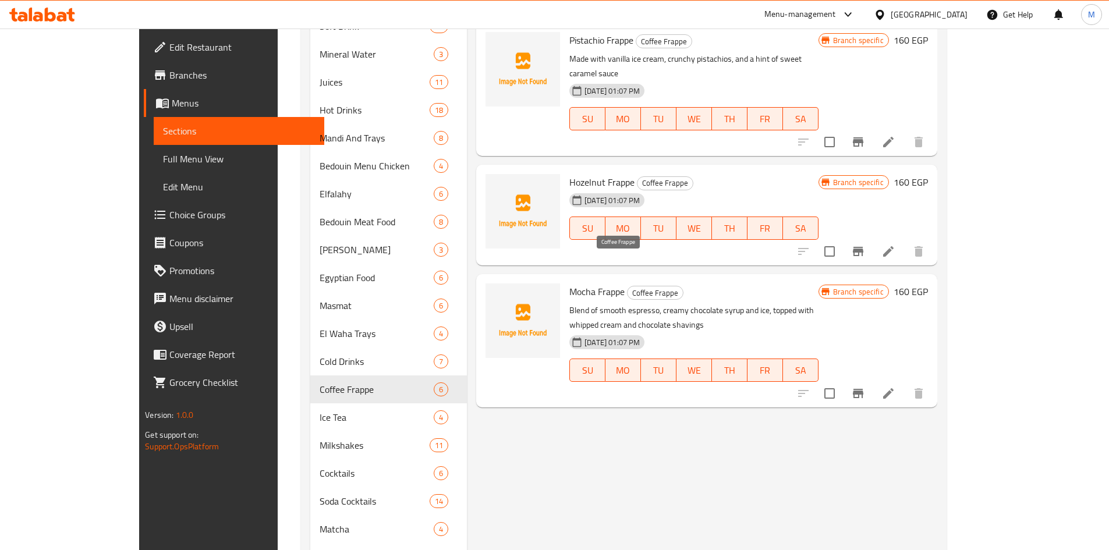
click at [627, 286] on span "Coffee Frappe" at bounding box center [654, 292] width 55 height 13
copy span "Coffee"
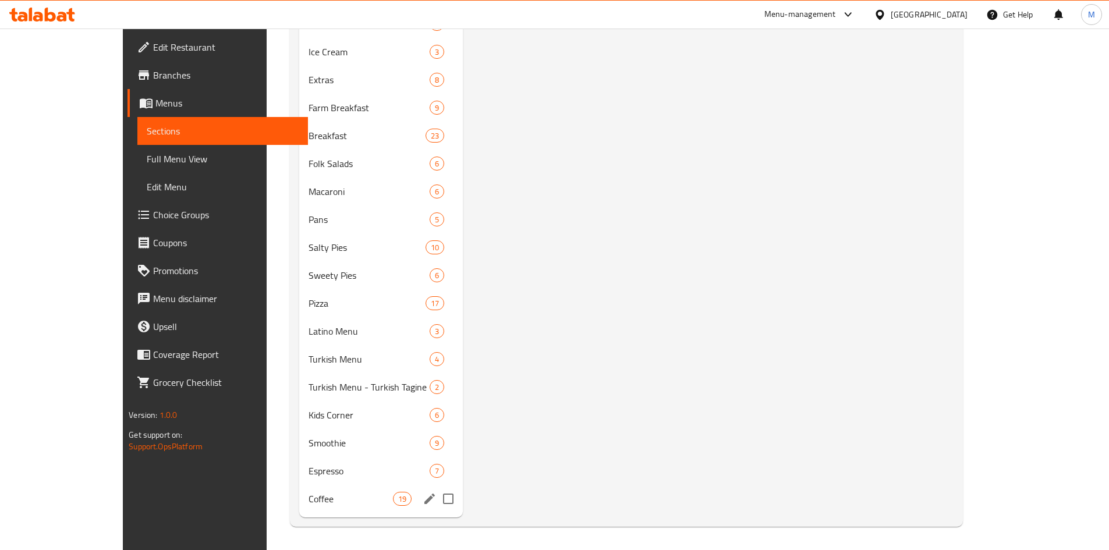
click at [308, 497] on span "Coffee" at bounding box center [350, 499] width 84 height 14
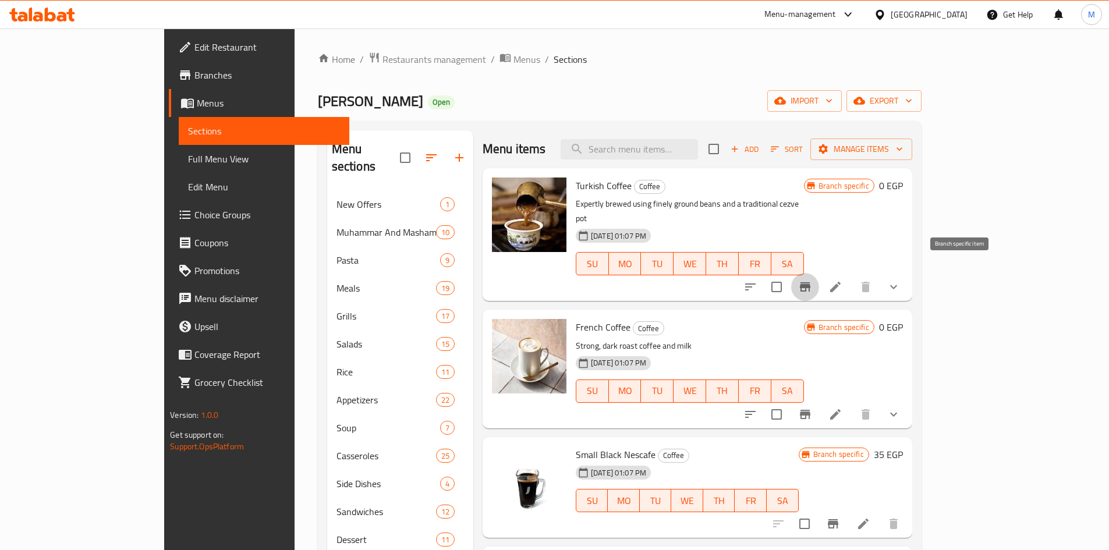
click at [810, 282] on icon "Branch-specific-item" at bounding box center [805, 286] width 10 height 9
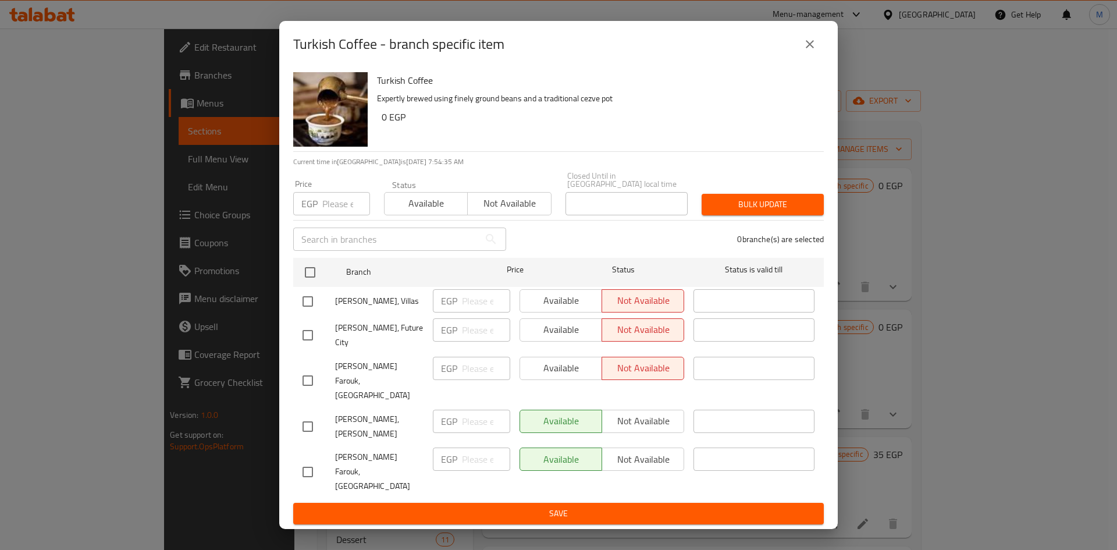
click at [307, 314] on input "checkbox" at bounding box center [308, 301] width 24 height 24
checkbox input "true"
click at [547, 309] on span "Available" at bounding box center [561, 300] width 73 height 17
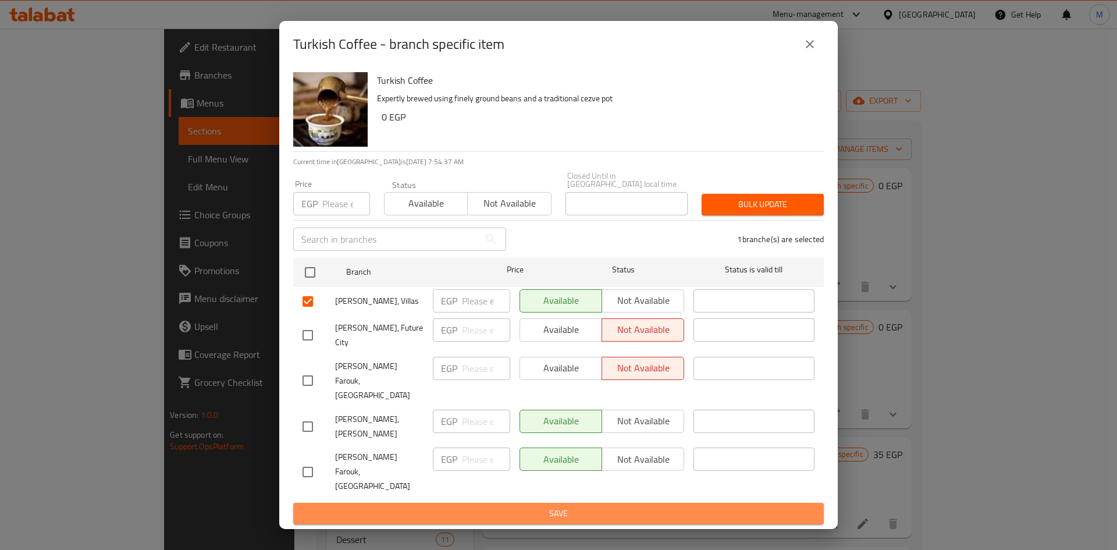
click at [607, 506] on span "Save" at bounding box center [559, 513] width 512 height 15
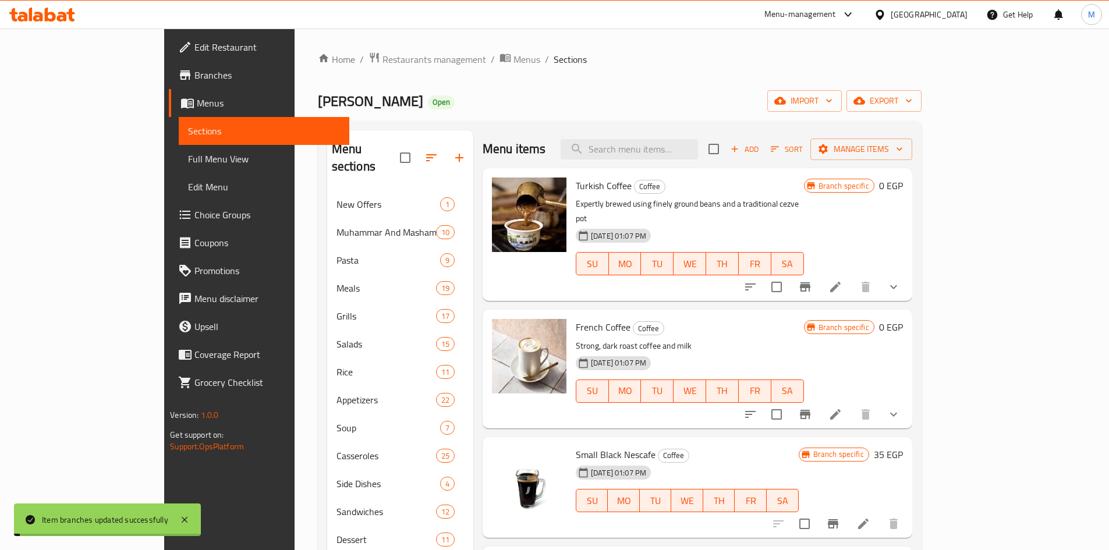
click at [900, 280] on icon "show more" at bounding box center [893, 287] width 14 height 14
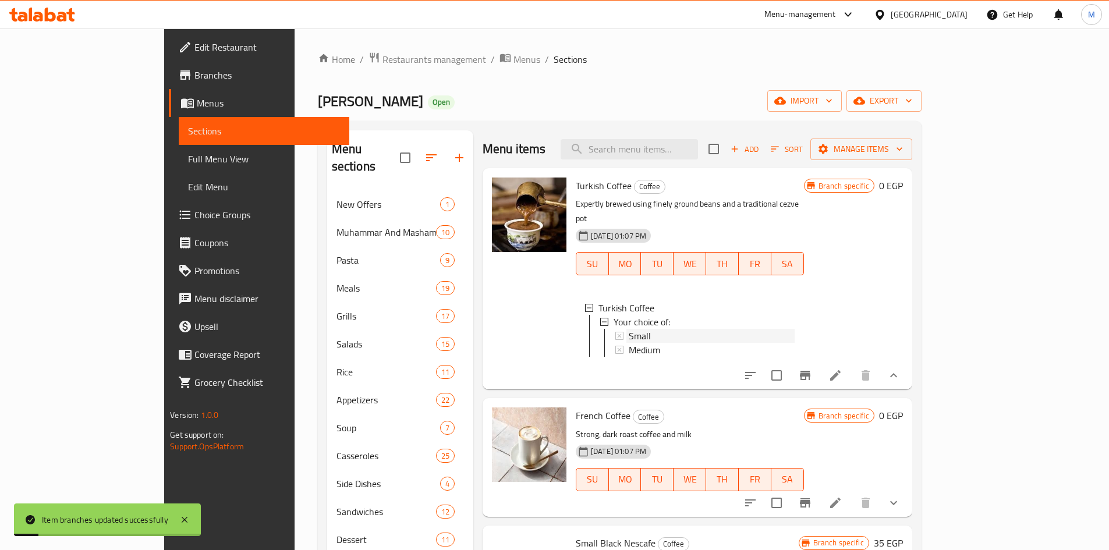
click at [629, 329] on span "Small" at bounding box center [640, 336] width 22 height 14
click at [629, 343] on span "Medium" at bounding box center [644, 350] width 31 height 14
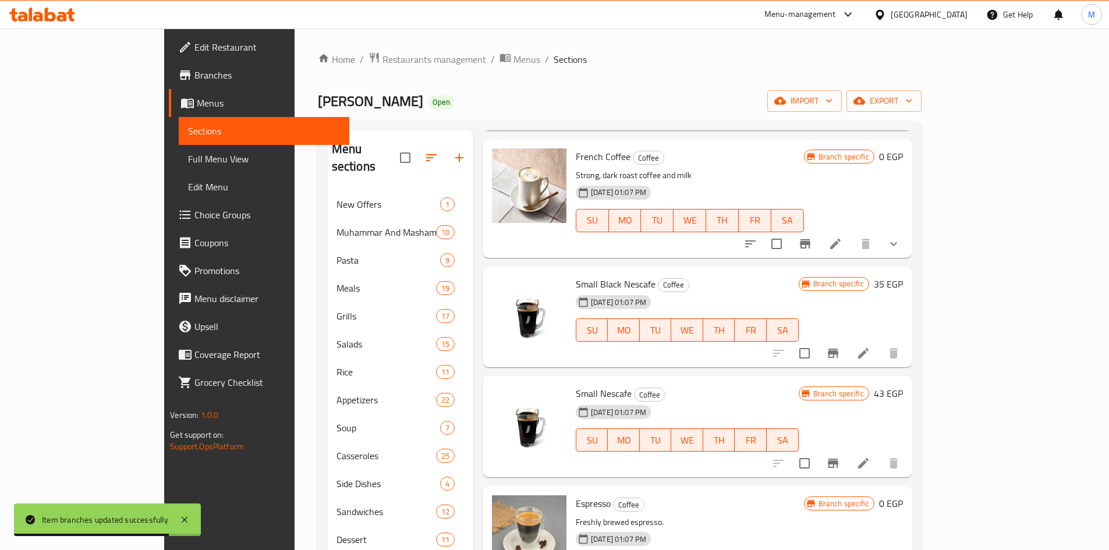
scroll to position [175, 0]
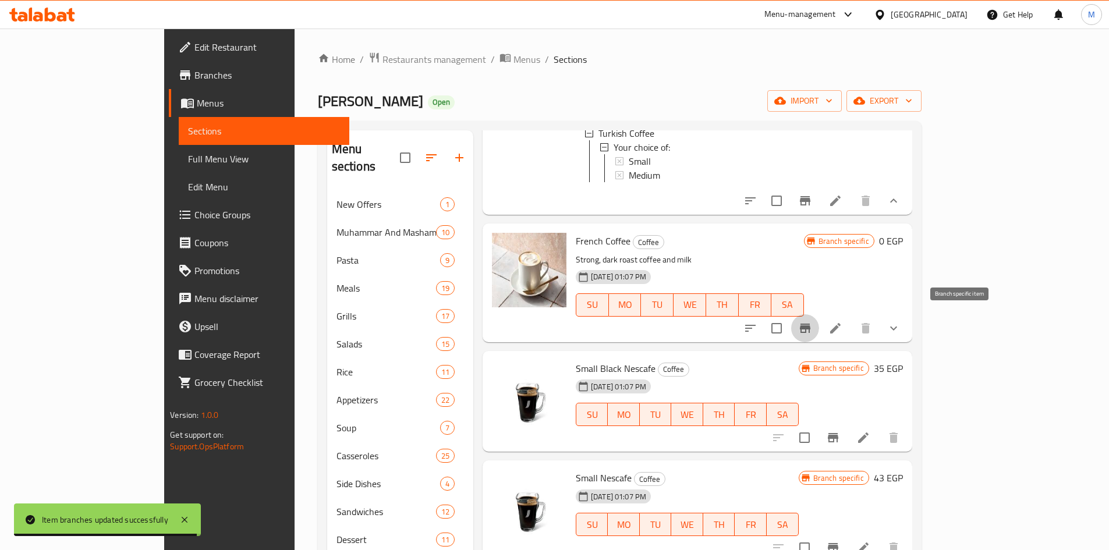
click at [810, 324] on icon "Branch-specific-item" at bounding box center [805, 328] width 10 height 9
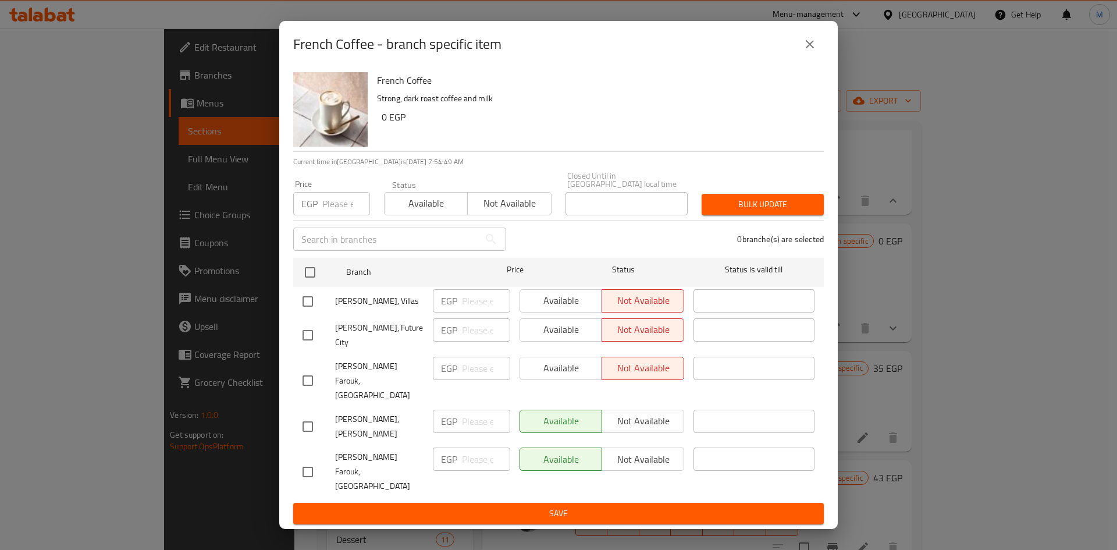
click at [308, 313] on input "checkbox" at bounding box center [308, 301] width 24 height 24
checkbox input "true"
click at [538, 308] on span "Available" at bounding box center [561, 300] width 73 height 17
click at [599, 506] on span "Save" at bounding box center [559, 513] width 512 height 15
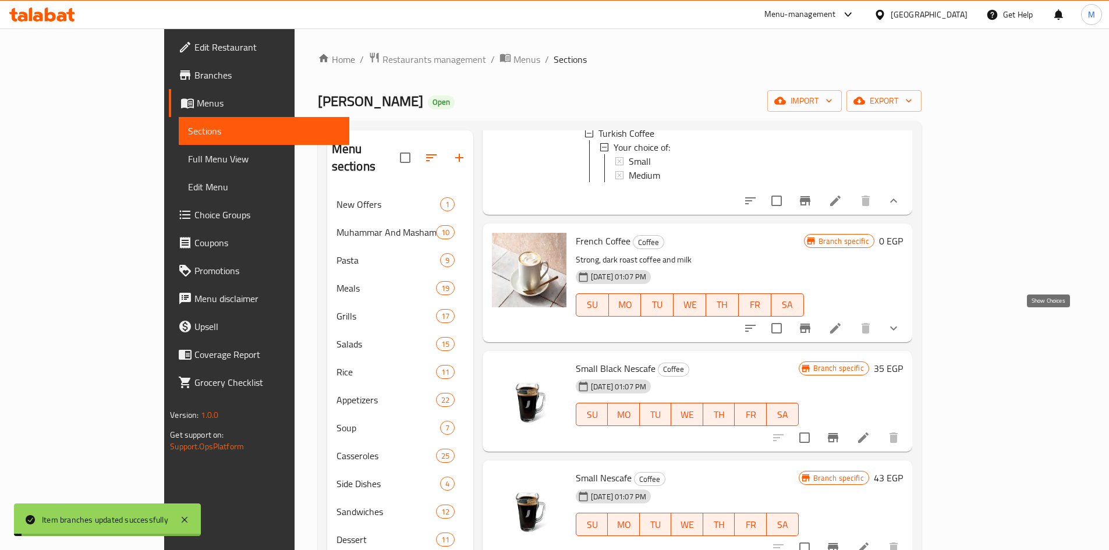
drag, startPoint x: 1051, startPoint y: 320, endPoint x: 807, endPoint y: 381, distance: 250.7
click at [900, 321] on icon "show more" at bounding box center [893, 328] width 14 height 14
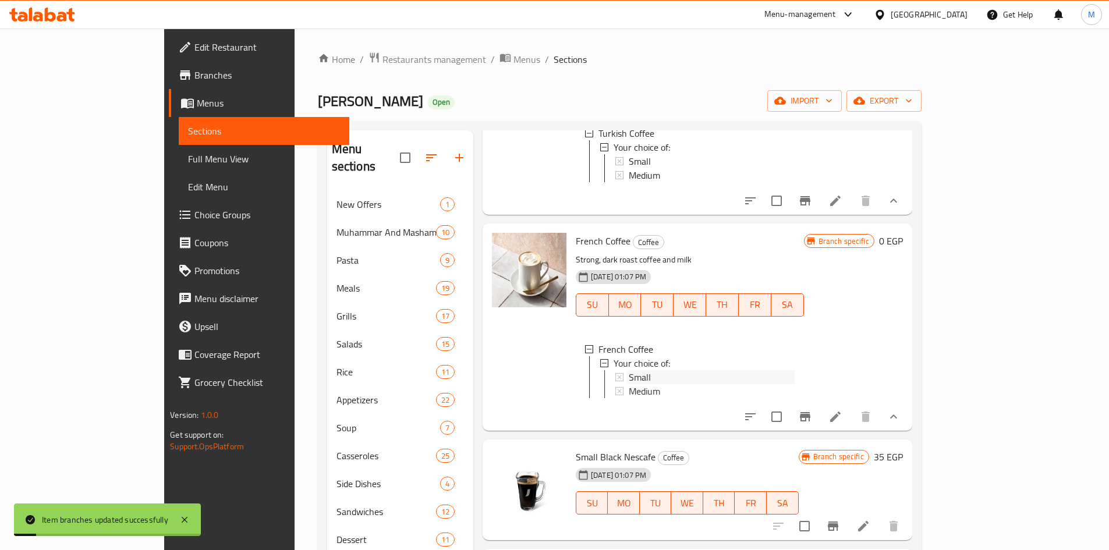
click at [629, 375] on div "Small" at bounding box center [712, 377] width 166 height 14
click at [629, 385] on span "Medium" at bounding box center [644, 391] width 31 height 14
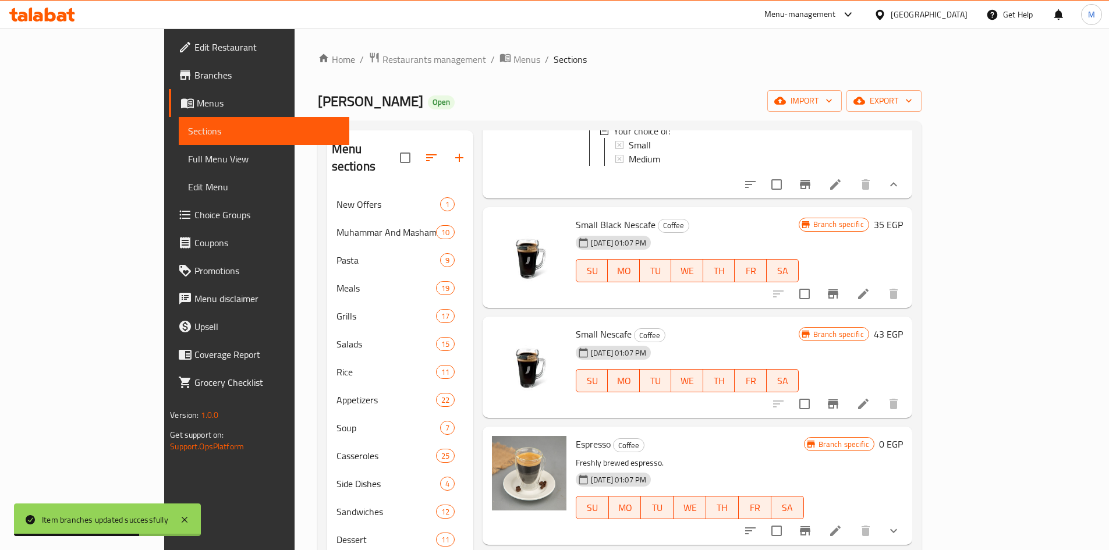
scroll to position [407, 0]
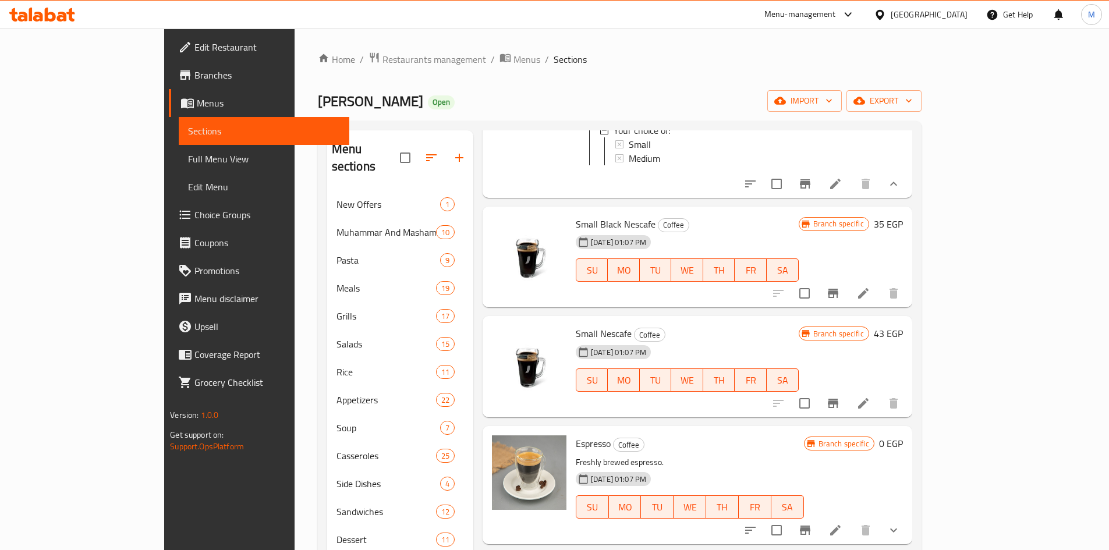
click at [838, 297] on icon "Branch-specific-item" at bounding box center [833, 293] width 10 height 9
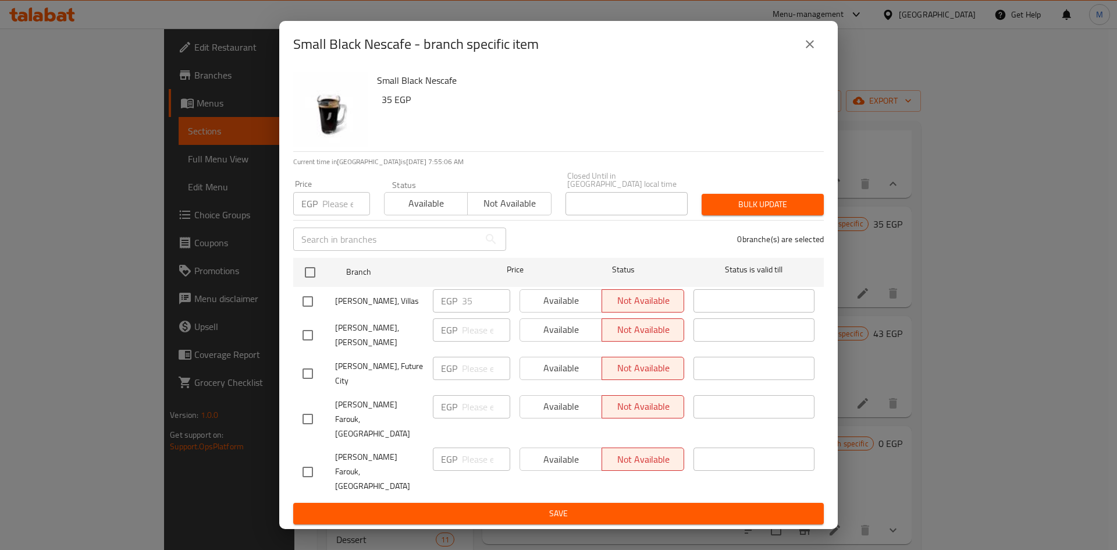
click at [306, 306] on input "checkbox" at bounding box center [308, 301] width 24 height 24
checkbox input "true"
drag, startPoint x: 573, startPoint y: 302, endPoint x: 573, endPoint y: 368, distance: 66.4
click at [574, 303] on span "Available" at bounding box center [561, 300] width 73 height 17
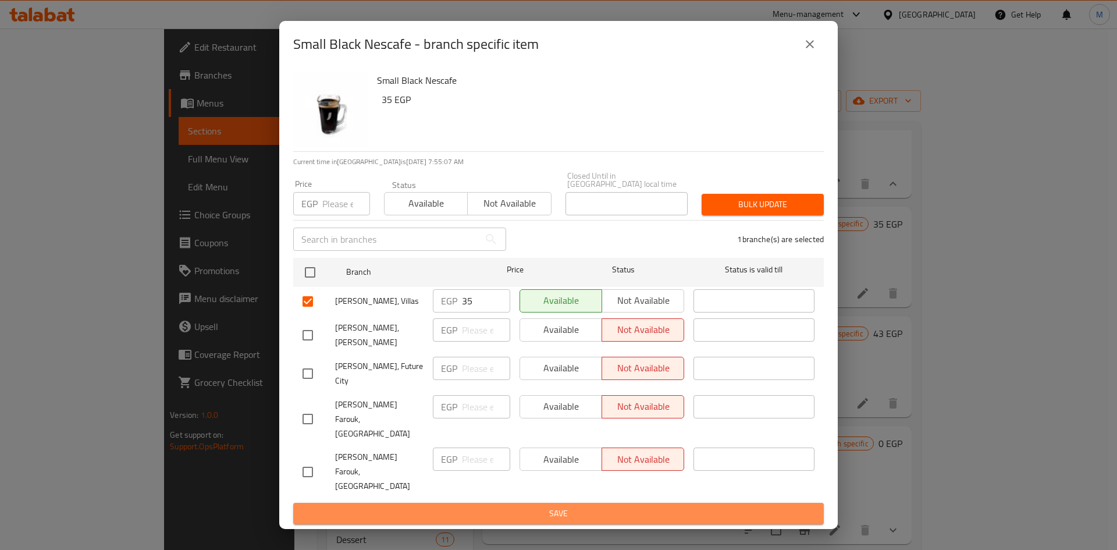
click at [601, 506] on span "Save" at bounding box center [559, 513] width 512 height 15
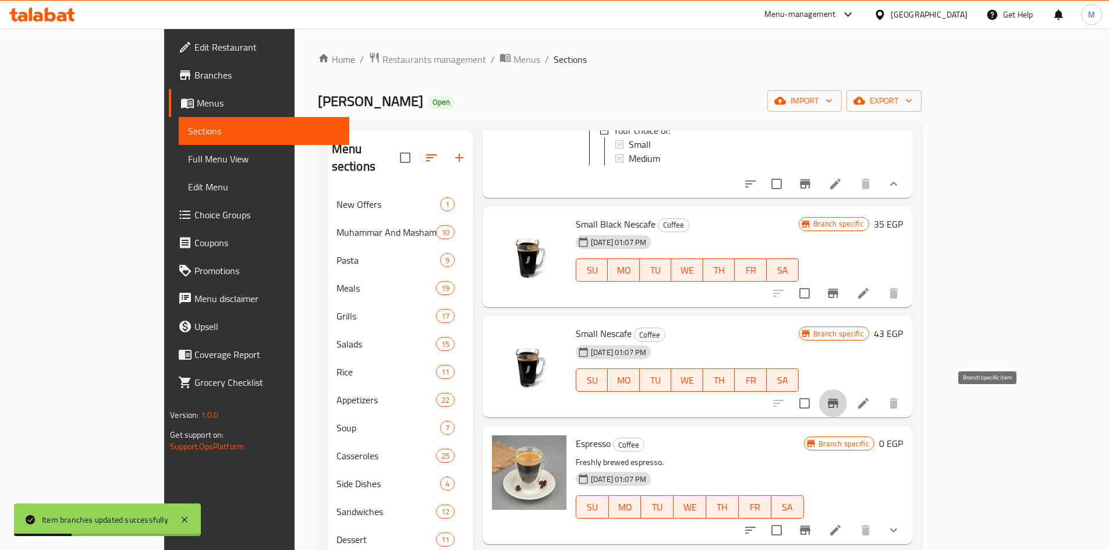
click at [838, 402] on icon "Branch-specific-item" at bounding box center [833, 403] width 10 height 9
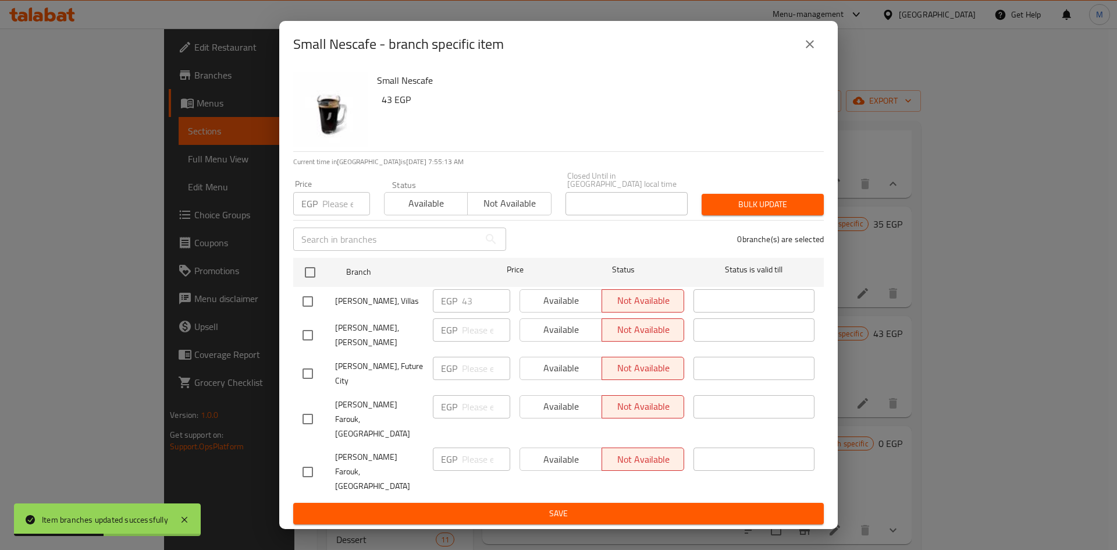
click at [309, 306] on input "checkbox" at bounding box center [308, 301] width 24 height 24
checkbox input "true"
click at [543, 309] on span "Available" at bounding box center [561, 300] width 73 height 17
click at [656, 506] on span "Save" at bounding box center [559, 513] width 512 height 15
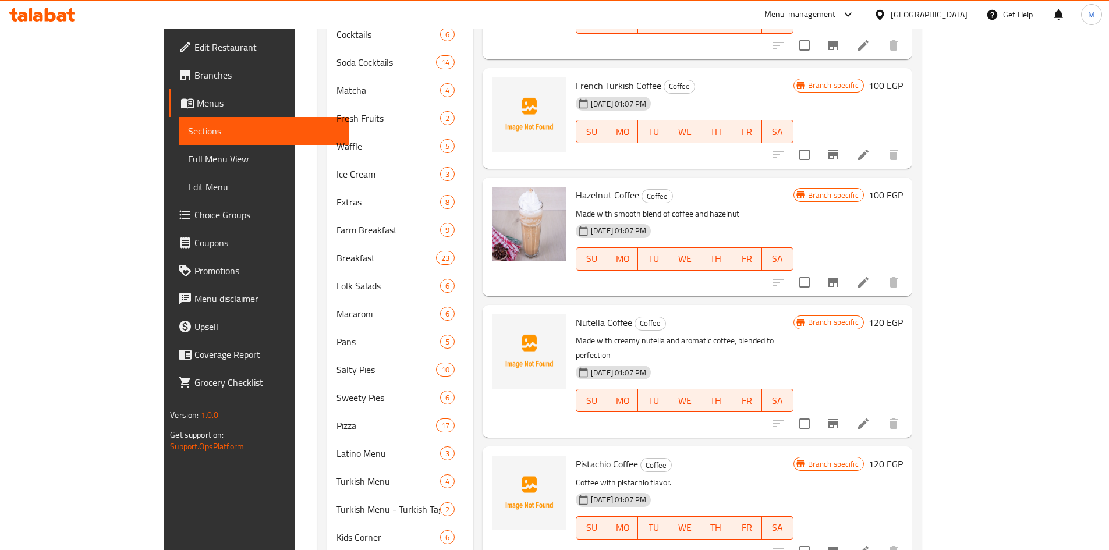
scroll to position [1085, 0]
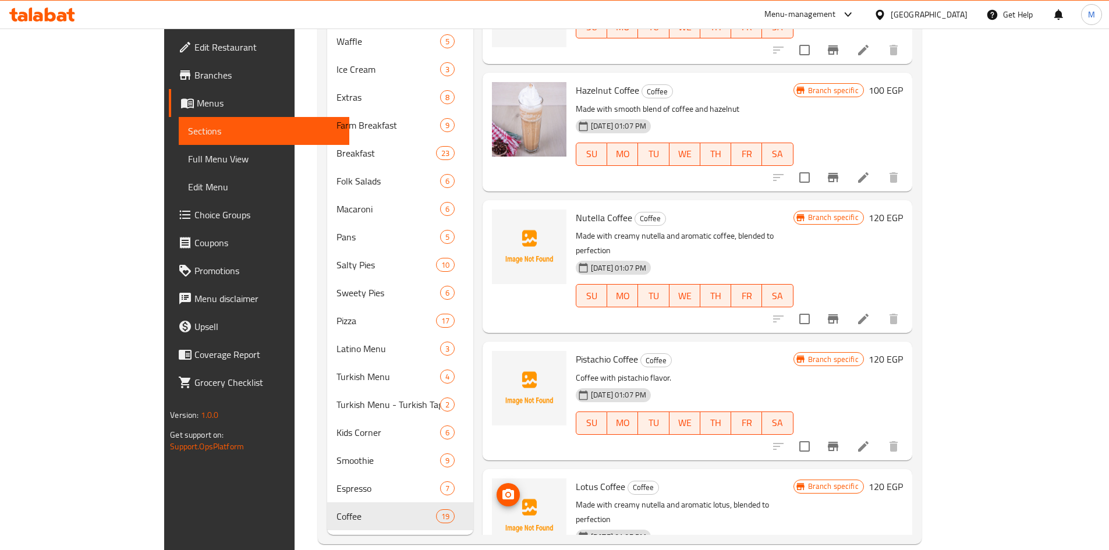
click at [492, 478] on img at bounding box center [529, 515] width 74 height 74
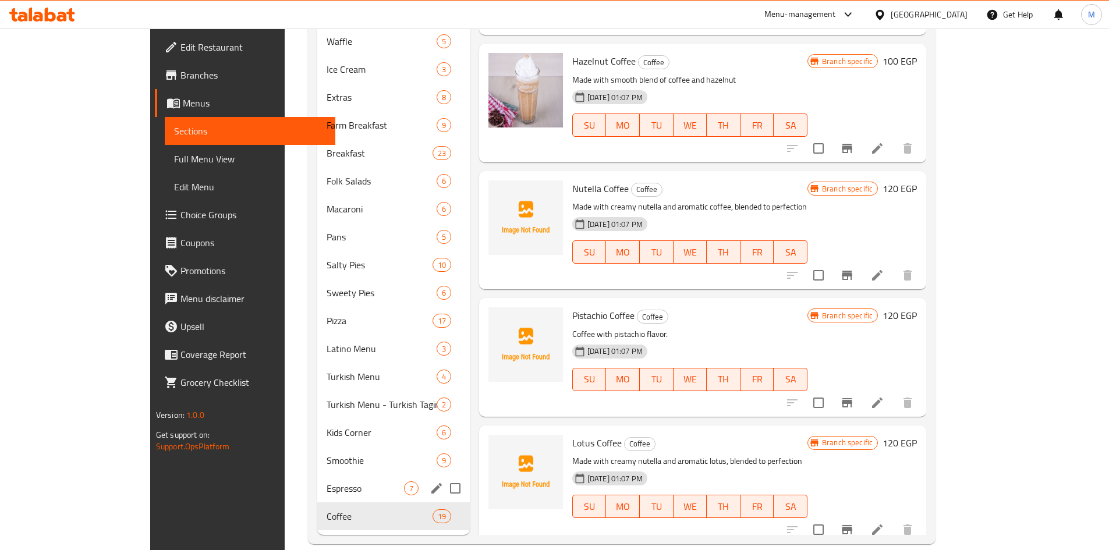
click at [327, 481] on span "Espresso" at bounding box center [365, 488] width 77 height 14
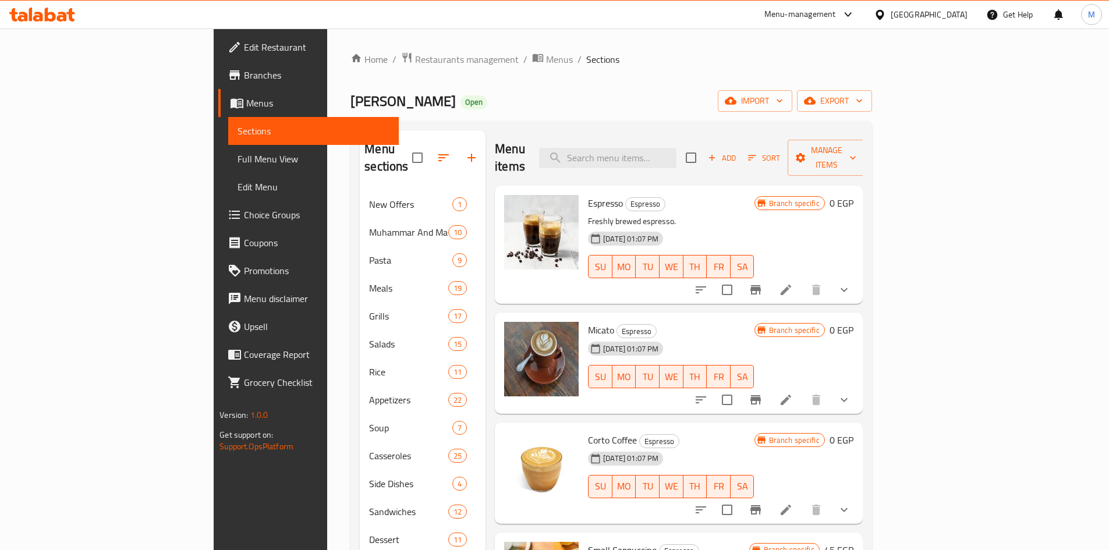
click at [761, 285] on icon "Branch-specific-item" at bounding box center [755, 289] width 10 height 9
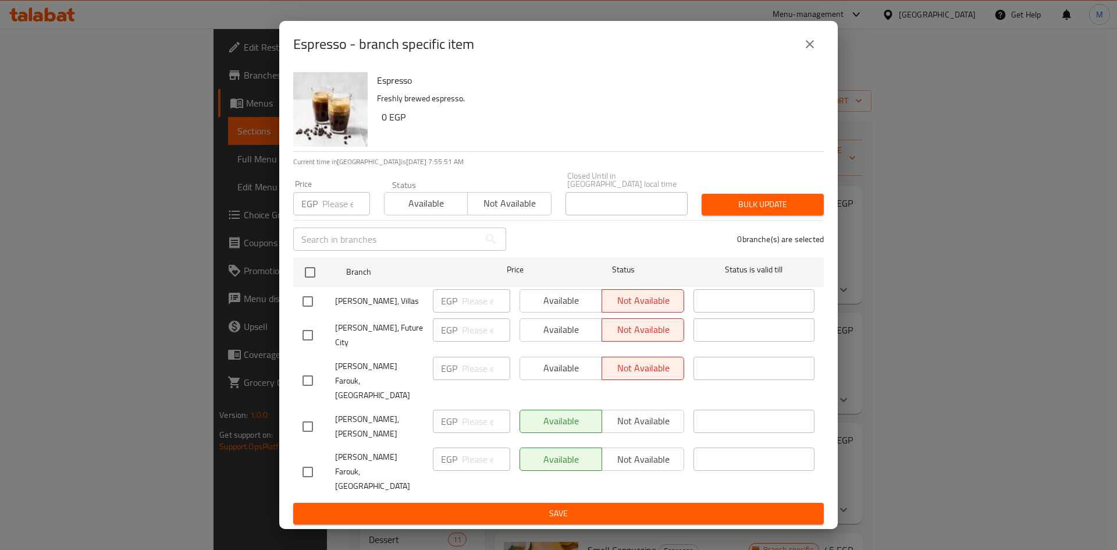
click at [315, 314] on input "checkbox" at bounding box center [308, 301] width 24 height 24
checkbox input "true"
click at [546, 307] on span "Available" at bounding box center [561, 300] width 73 height 17
click at [602, 503] on button "Save" at bounding box center [558, 514] width 531 height 22
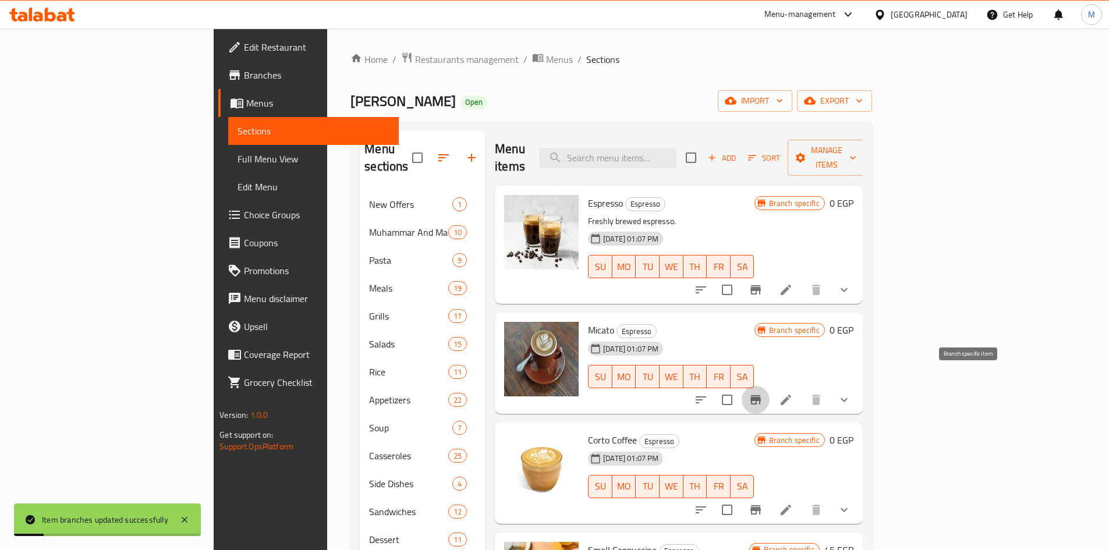
click at [761, 395] on icon "Branch-specific-item" at bounding box center [755, 399] width 10 height 9
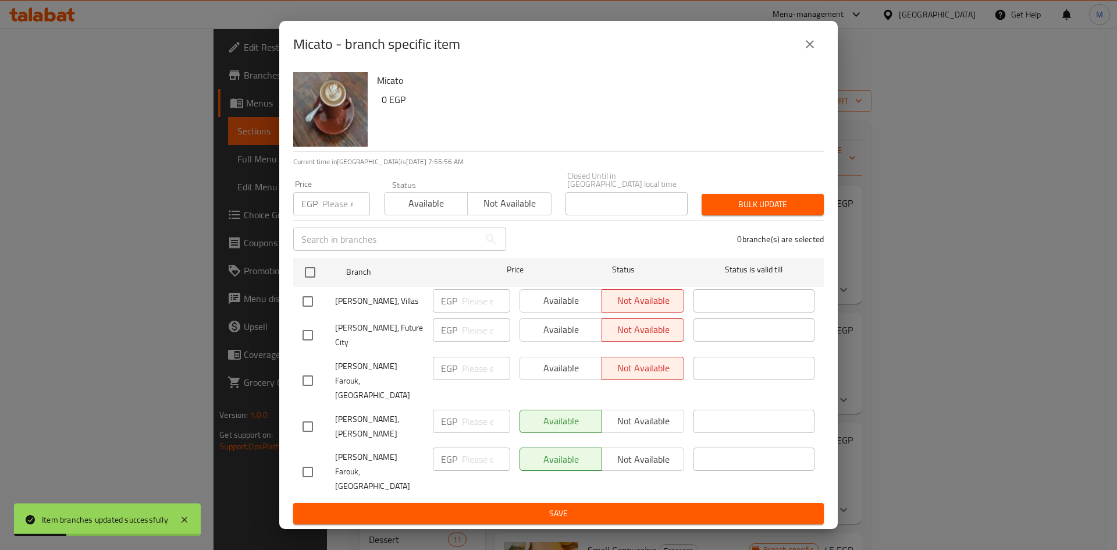
click at [308, 308] on input "checkbox" at bounding box center [308, 301] width 24 height 24
checkbox input "true"
click at [552, 306] on span "Available" at bounding box center [561, 300] width 73 height 17
click at [540, 506] on span "Save" at bounding box center [559, 513] width 512 height 15
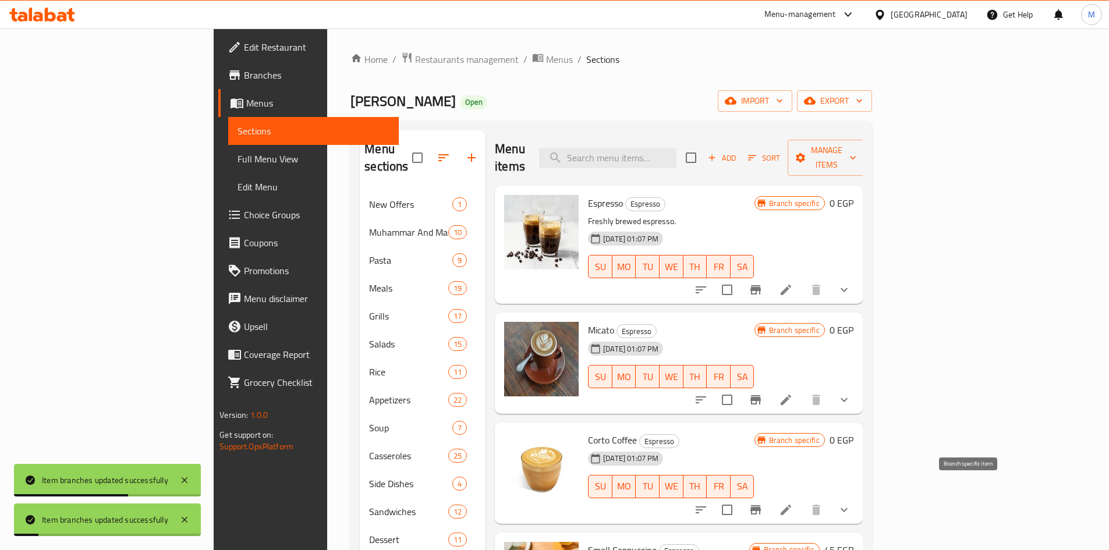
click at [762, 503] on icon "Branch-specific-item" at bounding box center [755, 510] width 14 height 14
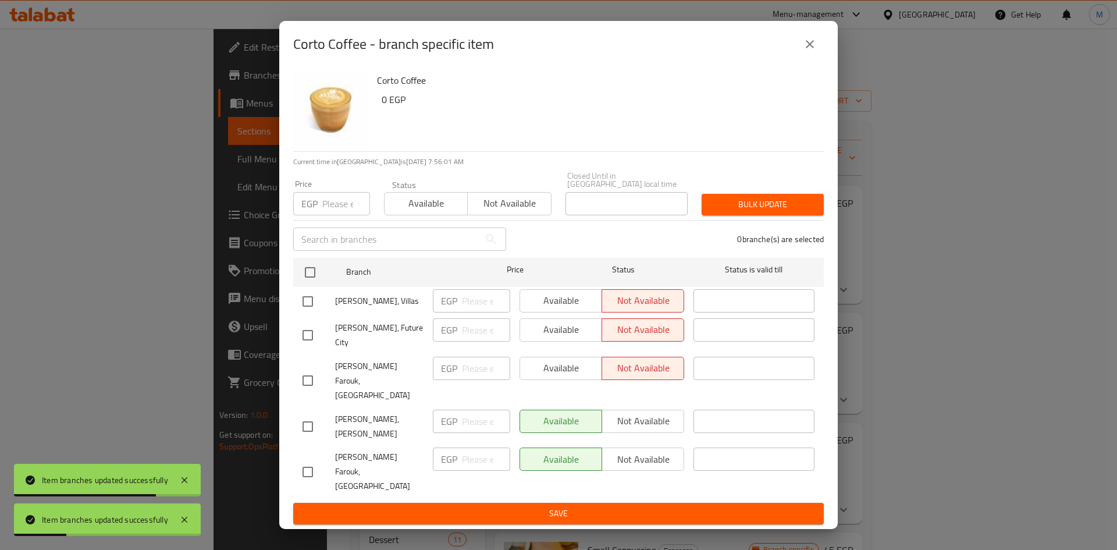
click at [308, 306] on input "checkbox" at bounding box center [308, 301] width 24 height 24
checkbox input "true"
click at [562, 309] on span "Available" at bounding box center [561, 300] width 73 height 17
click at [592, 506] on span "Save" at bounding box center [559, 513] width 512 height 15
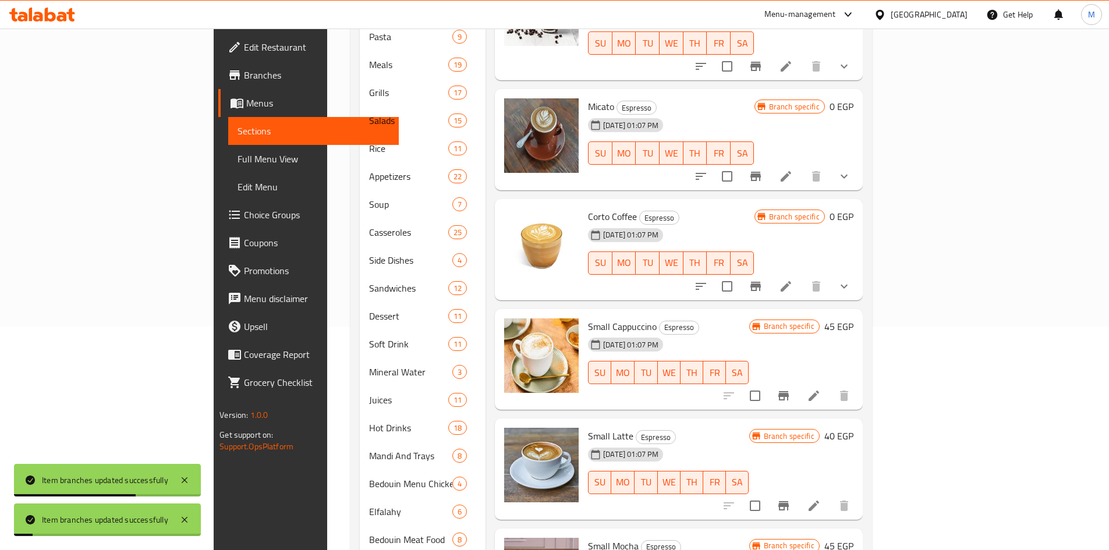
scroll to position [233, 0]
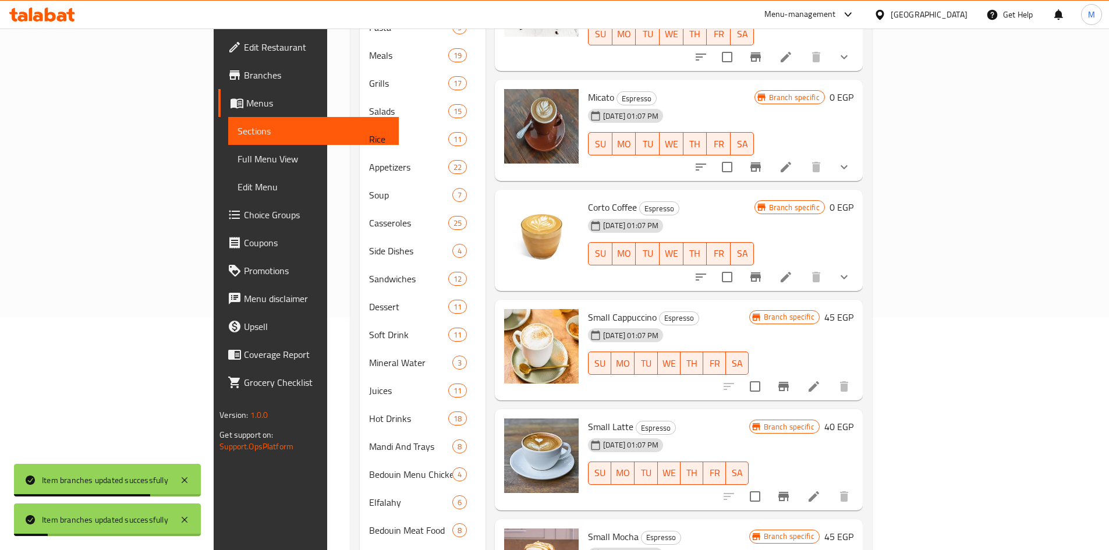
click at [790, 379] on icon "Branch-specific-item" at bounding box center [783, 386] width 14 height 14
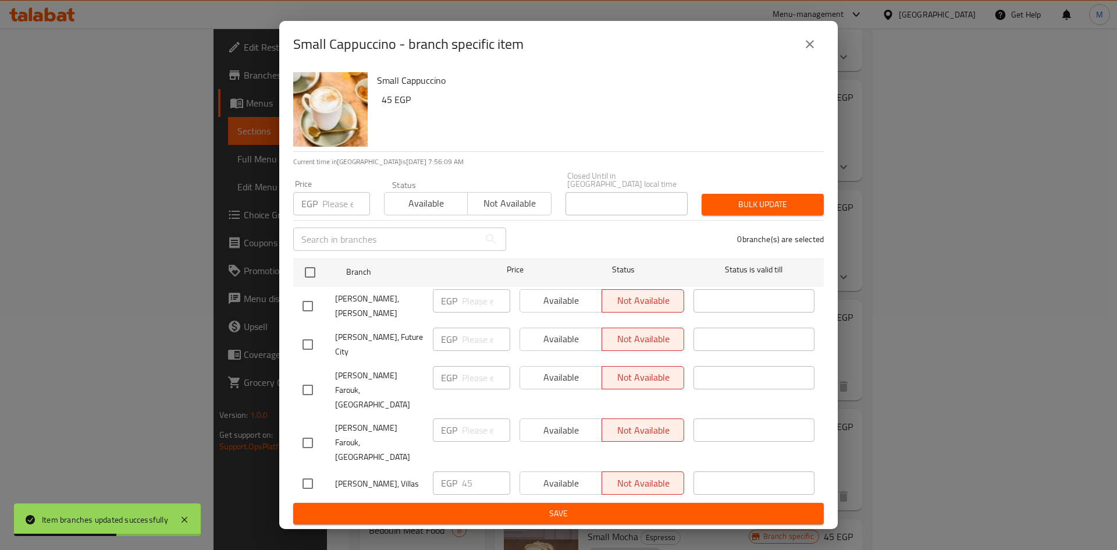
click at [311, 471] on input "checkbox" at bounding box center [308, 483] width 24 height 24
checkbox input "true"
click at [574, 475] on span "Available" at bounding box center [561, 483] width 73 height 17
click at [581, 506] on span "Save" at bounding box center [559, 513] width 512 height 15
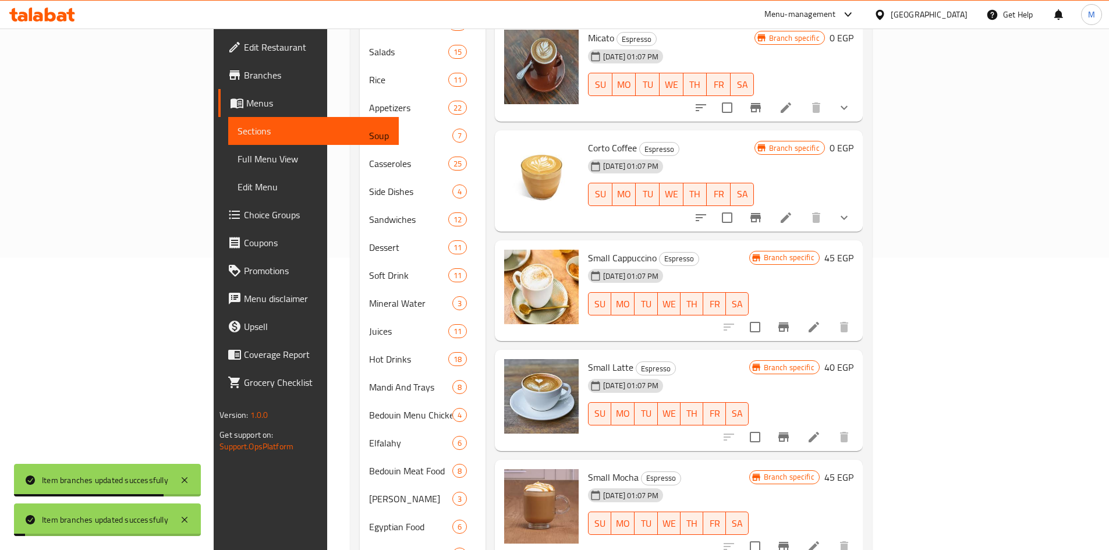
scroll to position [349, 0]
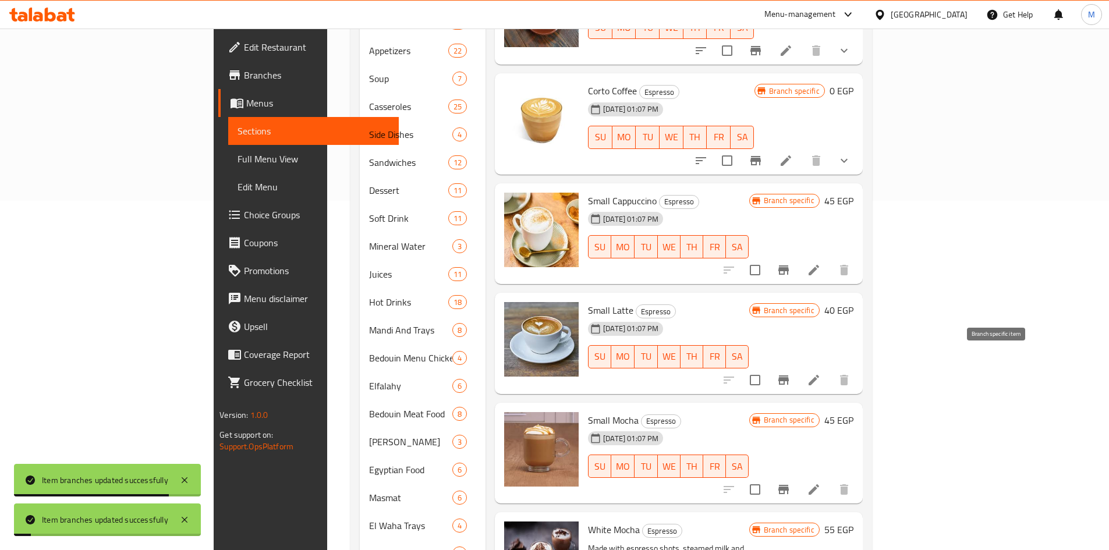
click at [790, 373] on icon "Branch-specific-item" at bounding box center [783, 380] width 14 height 14
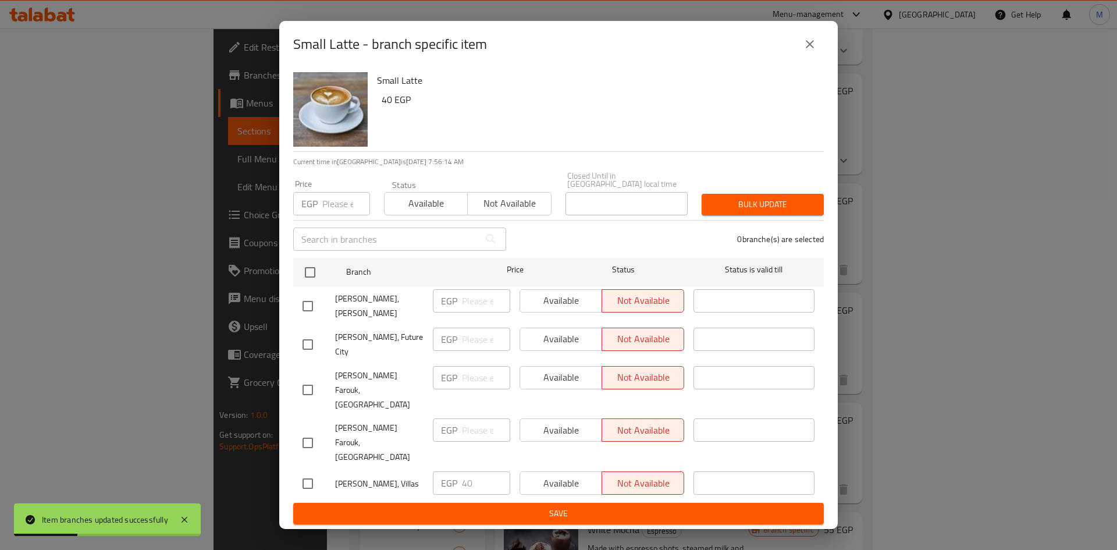
click at [312, 471] on input "checkbox" at bounding box center [308, 483] width 24 height 24
checkbox input "true"
click at [556, 475] on span "Available" at bounding box center [561, 483] width 73 height 17
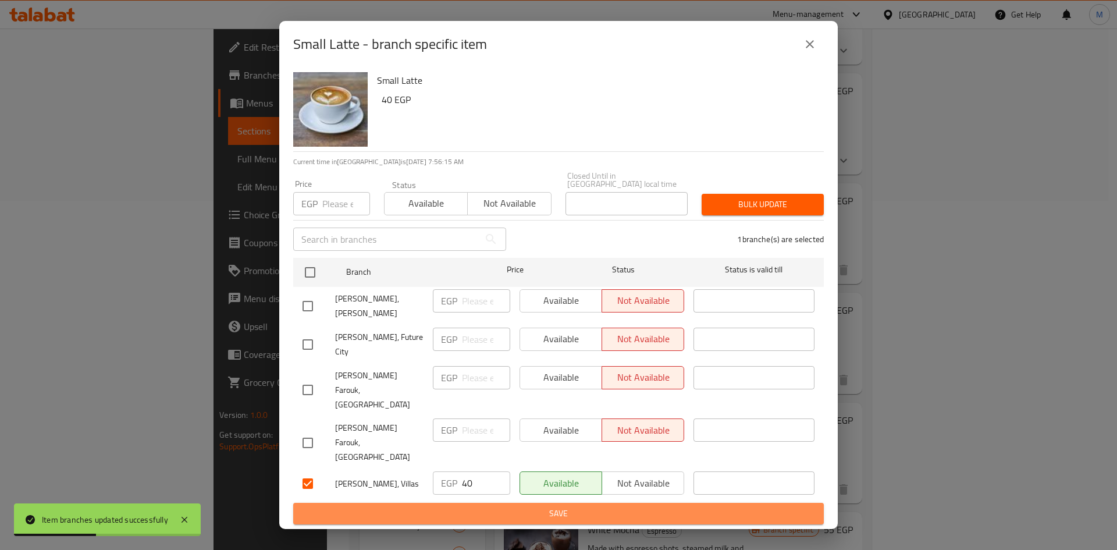
click at [576, 506] on span "Save" at bounding box center [559, 513] width 512 height 15
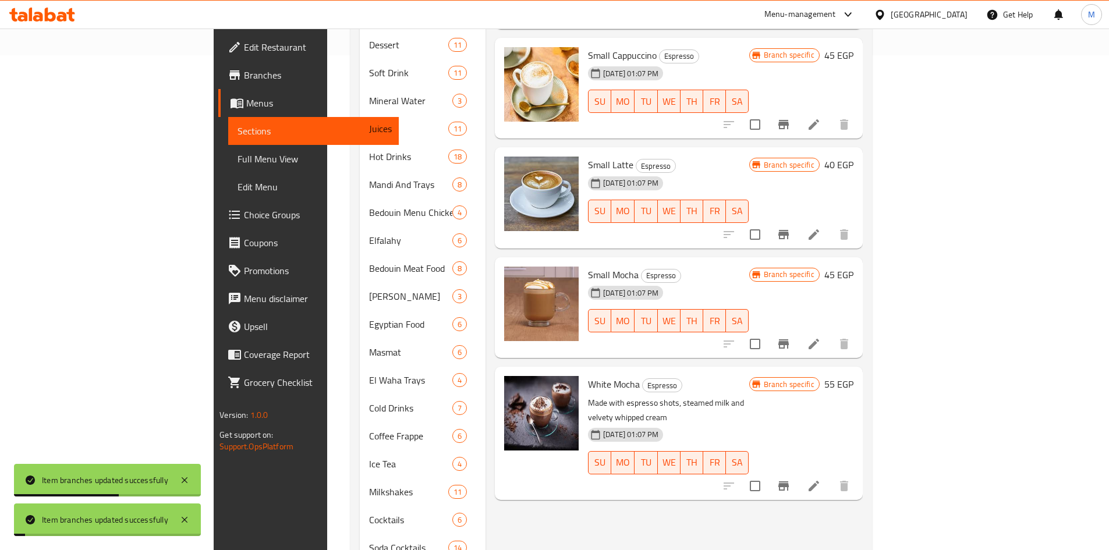
scroll to position [524, 0]
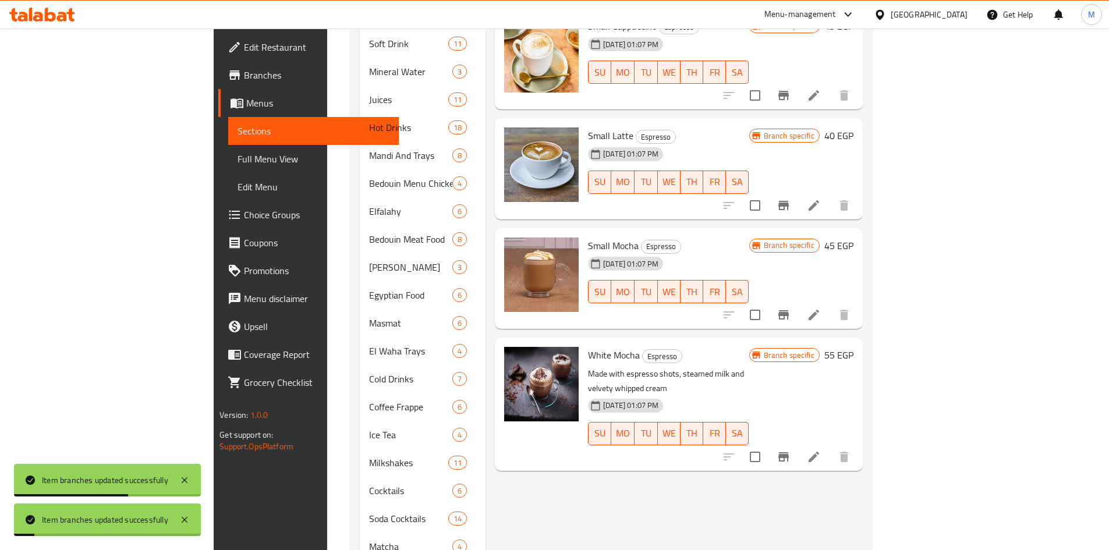
click at [789, 310] on icon "Branch-specific-item" at bounding box center [783, 314] width 10 height 9
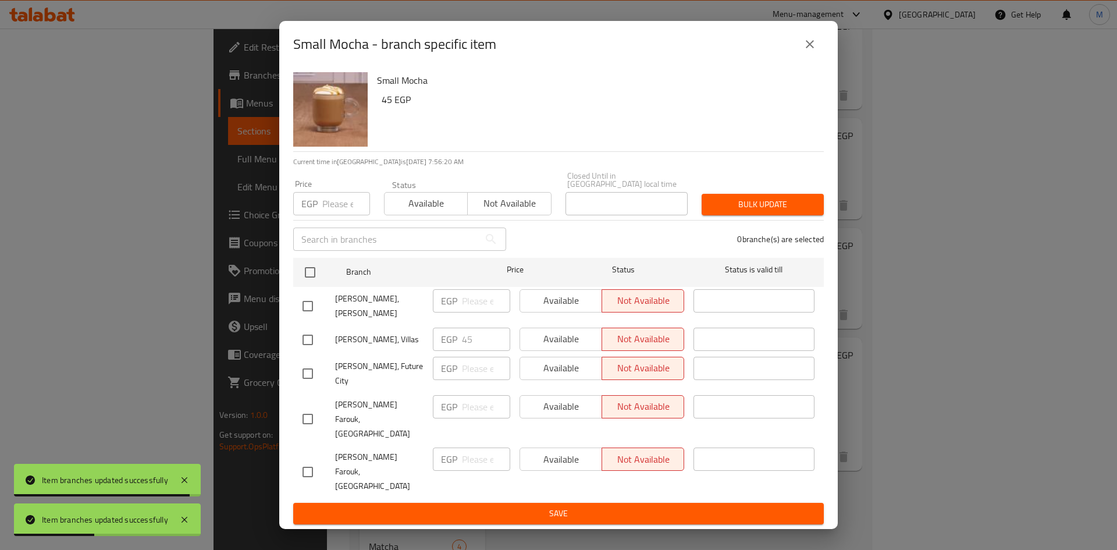
click at [309, 349] on input "checkbox" at bounding box center [308, 340] width 24 height 24
checkbox input "true"
click at [553, 346] on span "Available" at bounding box center [561, 339] width 73 height 17
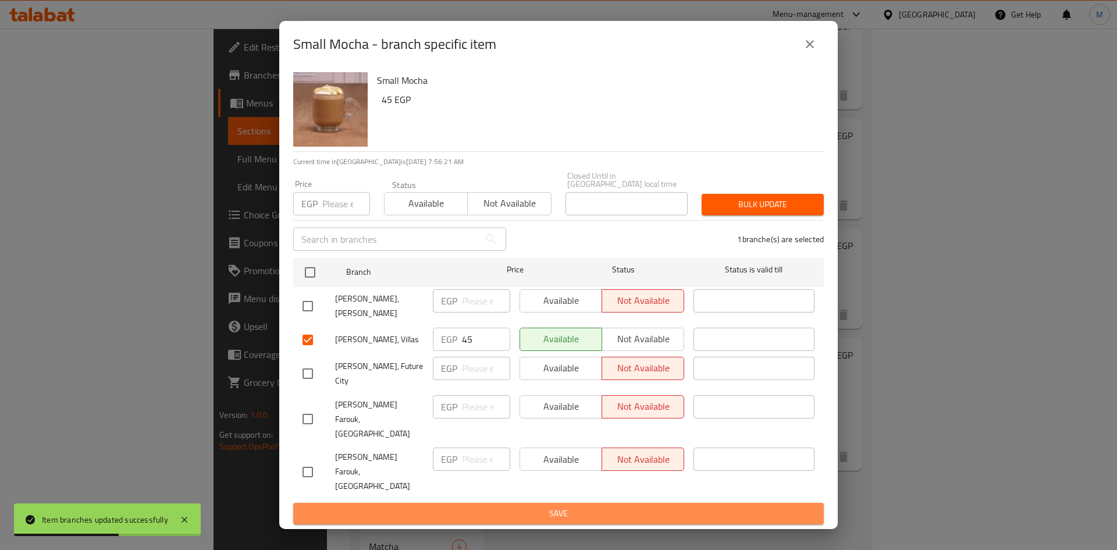
click at [606, 506] on span "Save" at bounding box center [559, 513] width 512 height 15
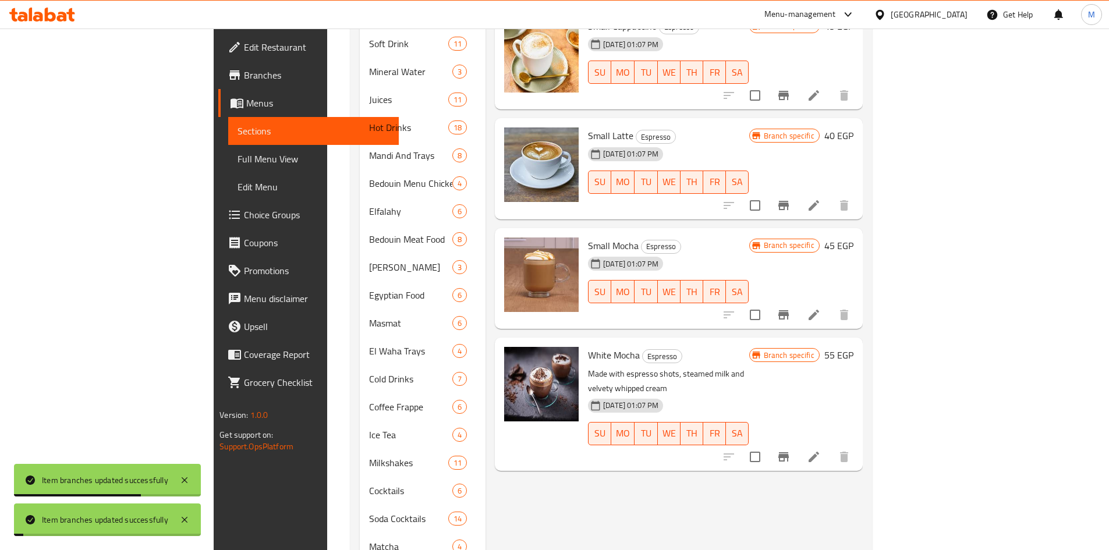
click at [790, 450] on icon "Branch-specific-item" at bounding box center [783, 457] width 14 height 14
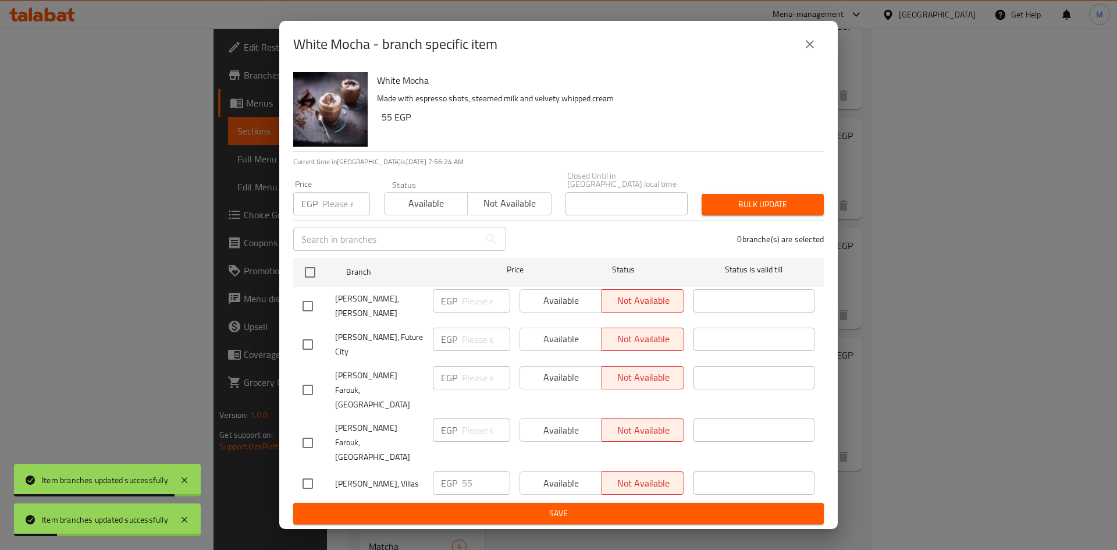
click at [305, 471] on input "checkbox" at bounding box center [308, 483] width 24 height 24
checkbox input "true"
click at [552, 475] on span "Available" at bounding box center [561, 483] width 73 height 17
click at [562, 503] on button "Save" at bounding box center [558, 514] width 531 height 22
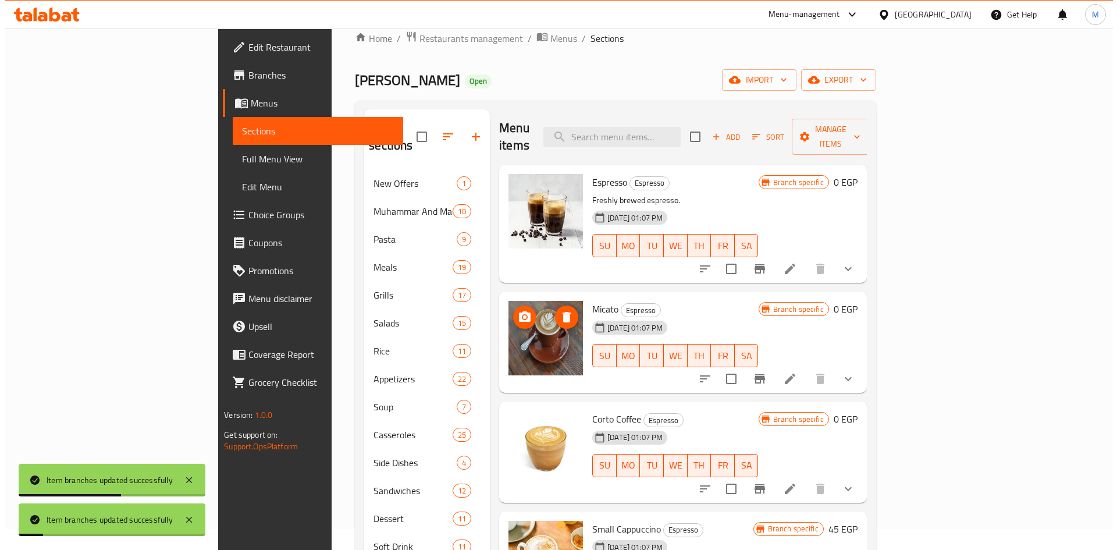
scroll to position [0, 0]
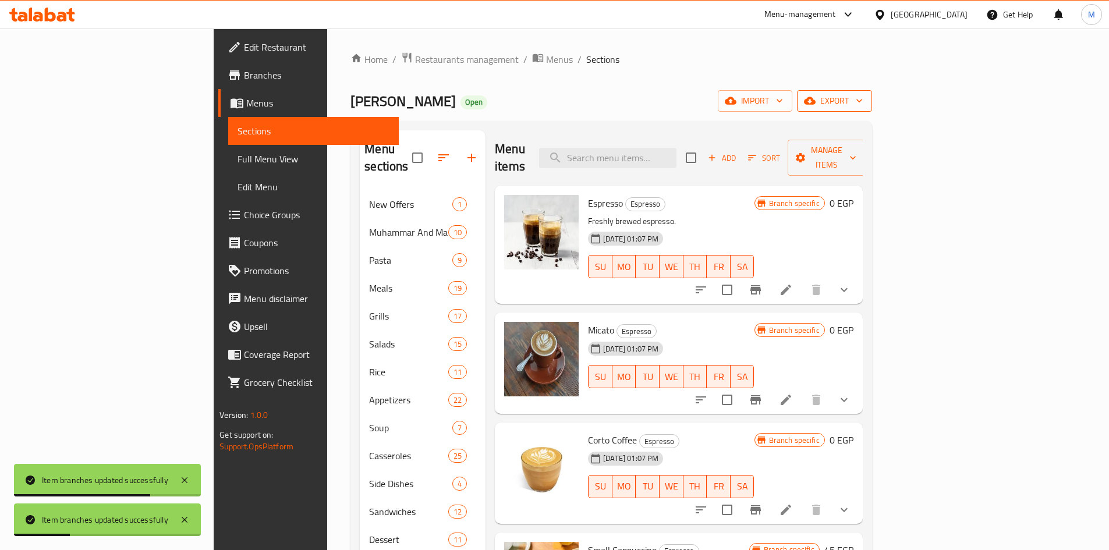
click at [863, 98] on span "export" at bounding box center [834, 101] width 56 height 15
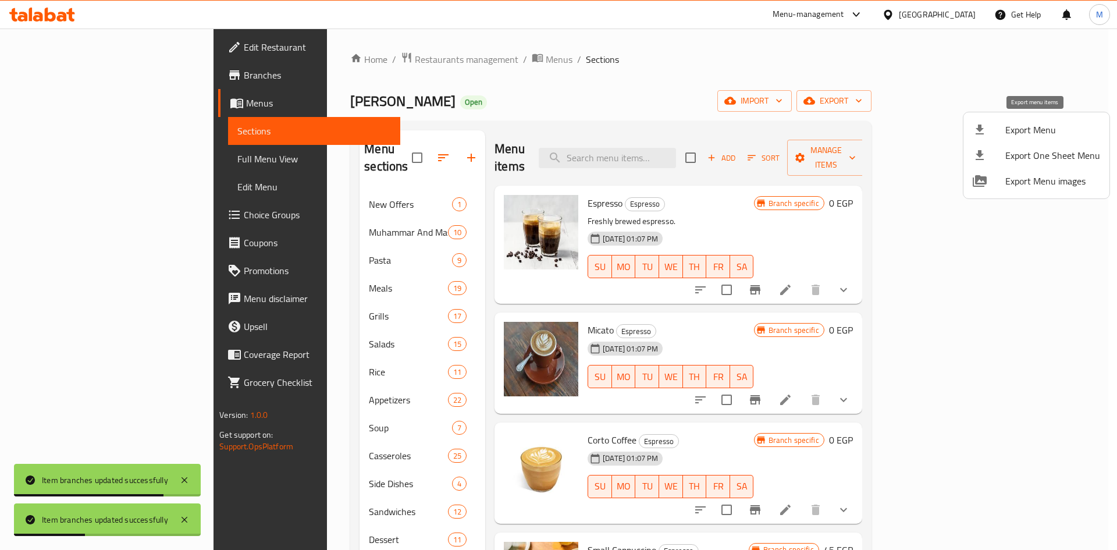
click at [1011, 130] on span "Export Menu" at bounding box center [1053, 130] width 95 height 14
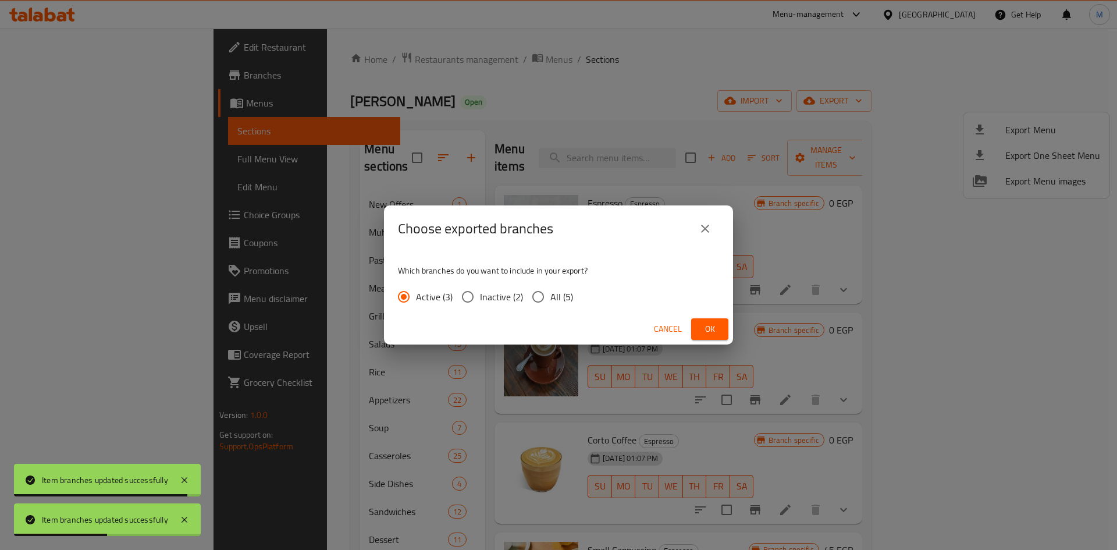
click at [533, 293] on input "All (5)" at bounding box center [538, 297] width 24 height 24
radio input "true"
click at [707, 328] on span "Ok" at bounding box center [710, 329] width 19 height 15
